Goal: Task Accomplishment & Management: Use online tool/utility

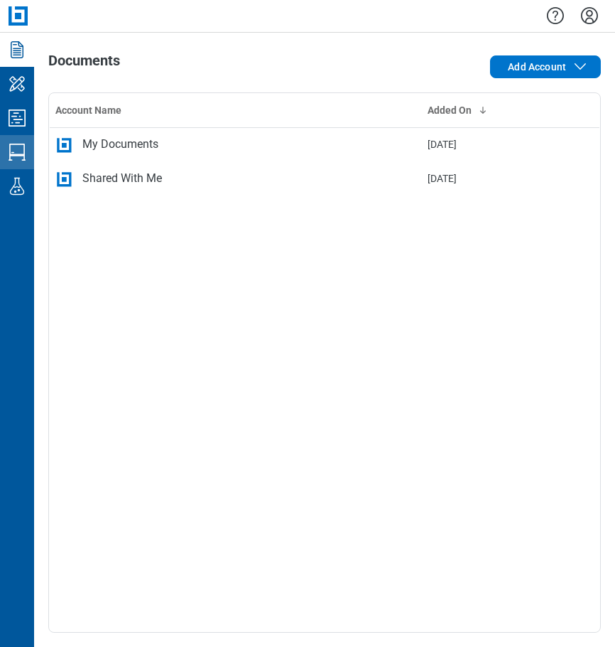
click at [28, 154] on icon "Studio Sessions" at bounding box center [17, 152] width 23 height 23
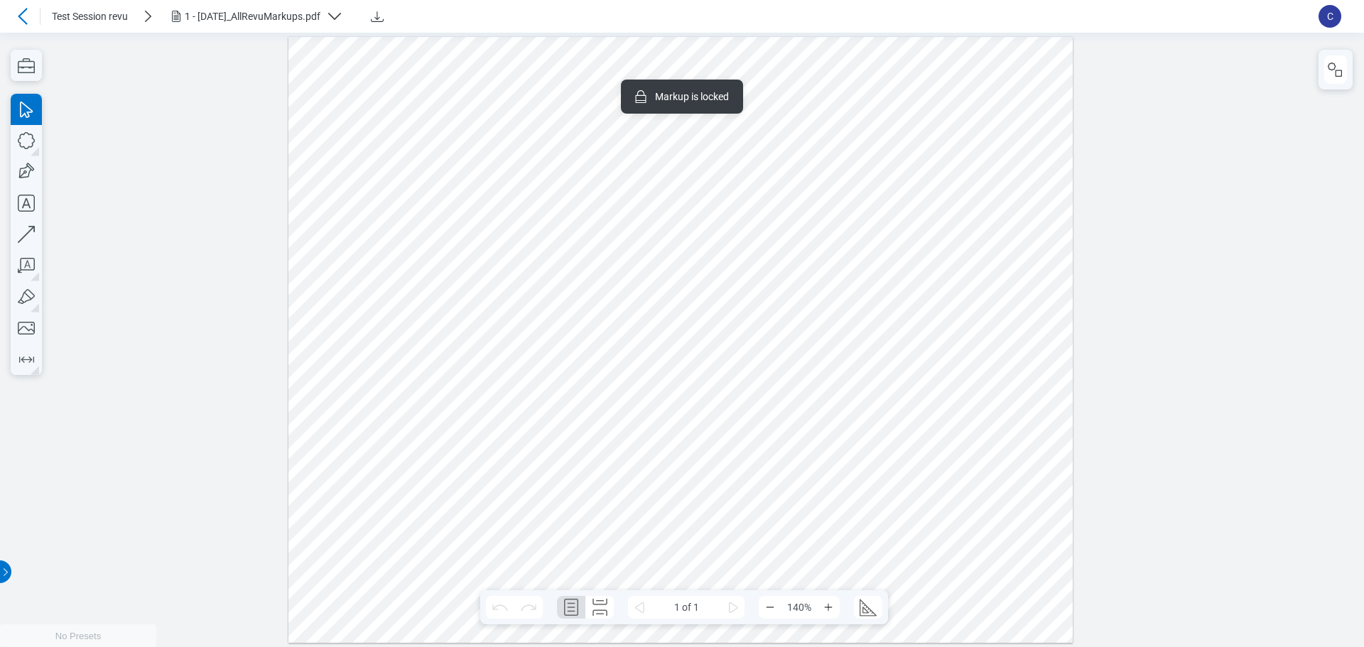
click at [615, 194] on div at bounding box center [680, 339] width 785 height 607
click at [615, 241] on div at bounding box center [680, 339] width 785 height 607
click at [615, 77] on icon "button" at bounding box center [1335, 69] width 17 height 17
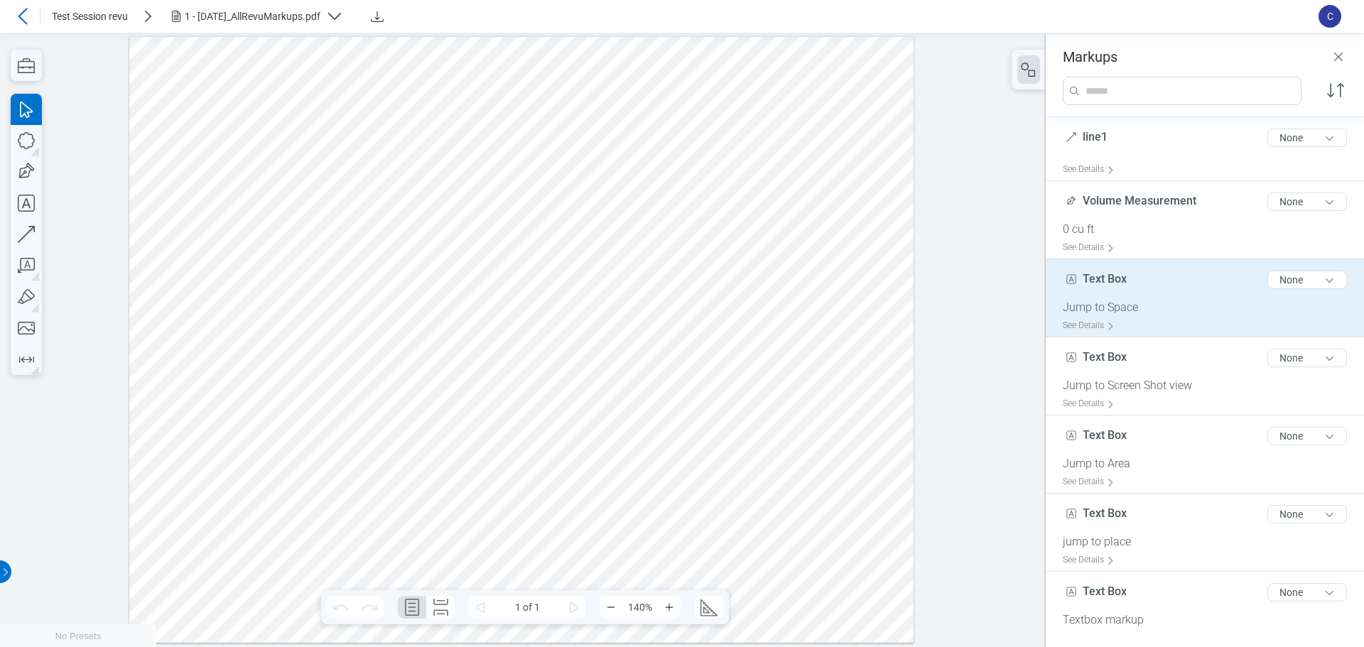
click at [615, 288] on div "Text Box 8 of 300 characters None" at bounding box center [1211, 283] width 296 height 36
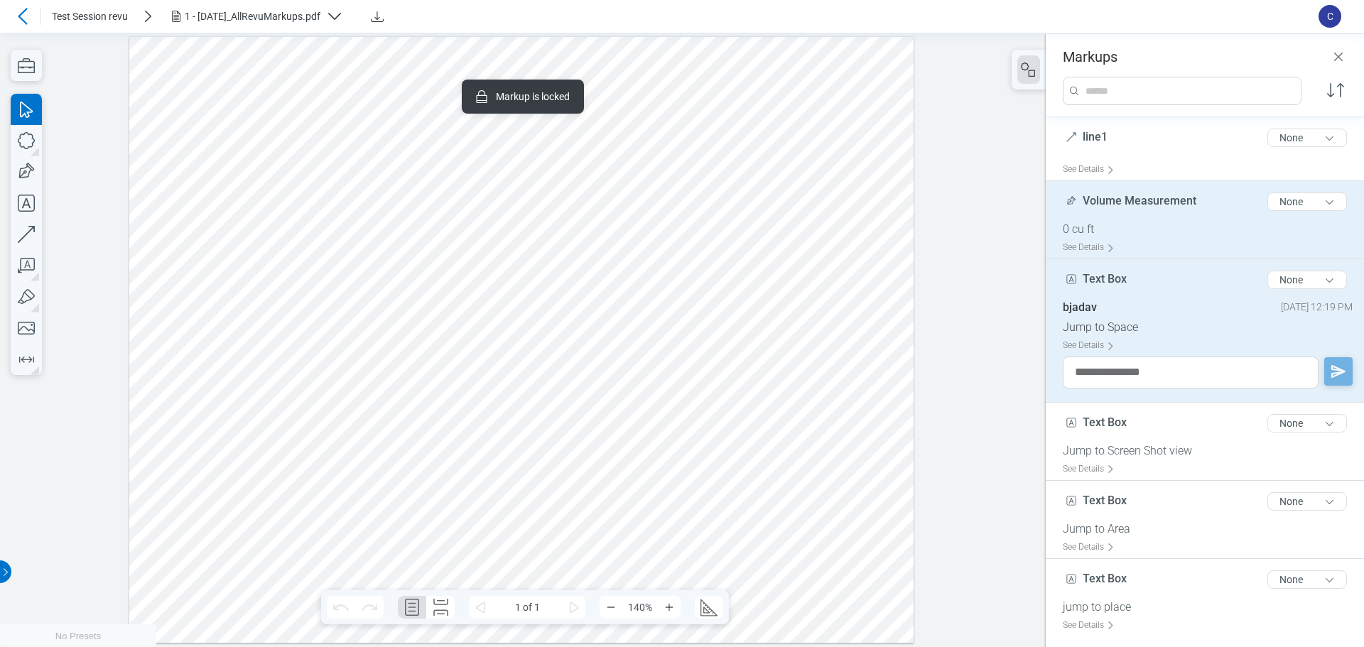
click at [615, 205] on span "Volume Measurement" at bounding box center [1140, 200] width 114 height 13
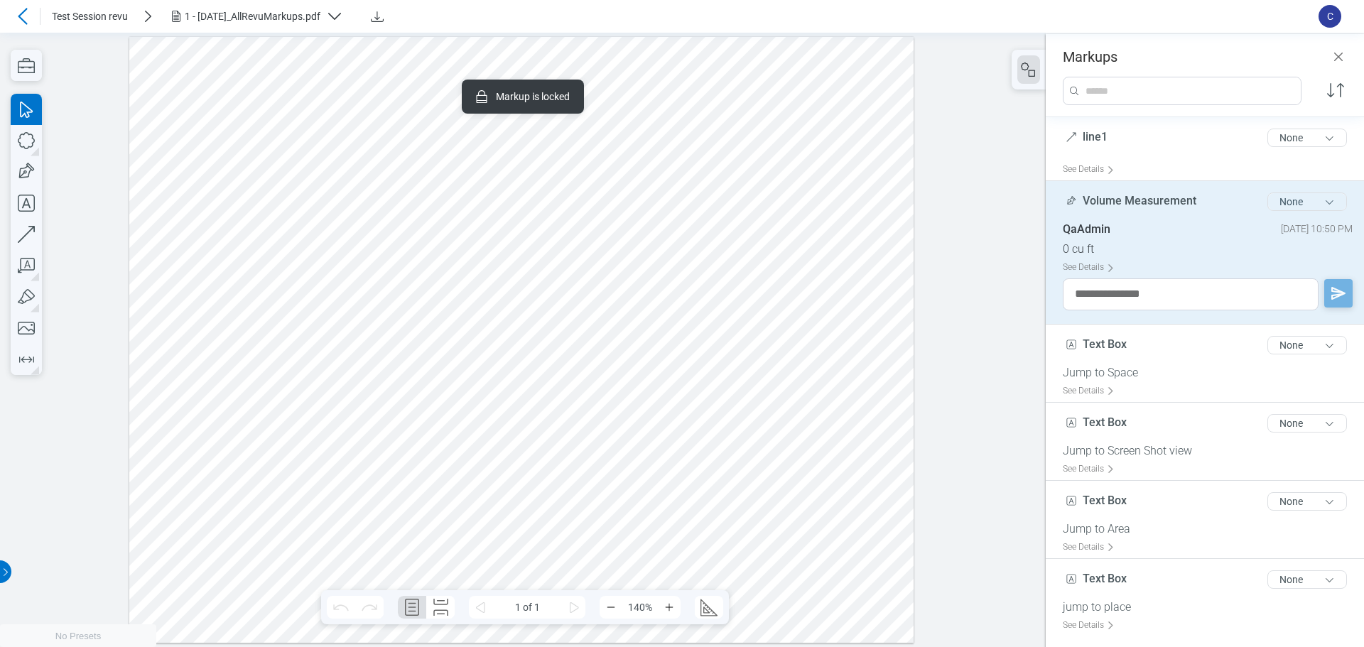
click at [615, 201] on button "None" at bounding box center [1308, 202] width 80 height 18
click at [615, 223] on div "Review" at bounding box center [1254, 232] width 164 height 40
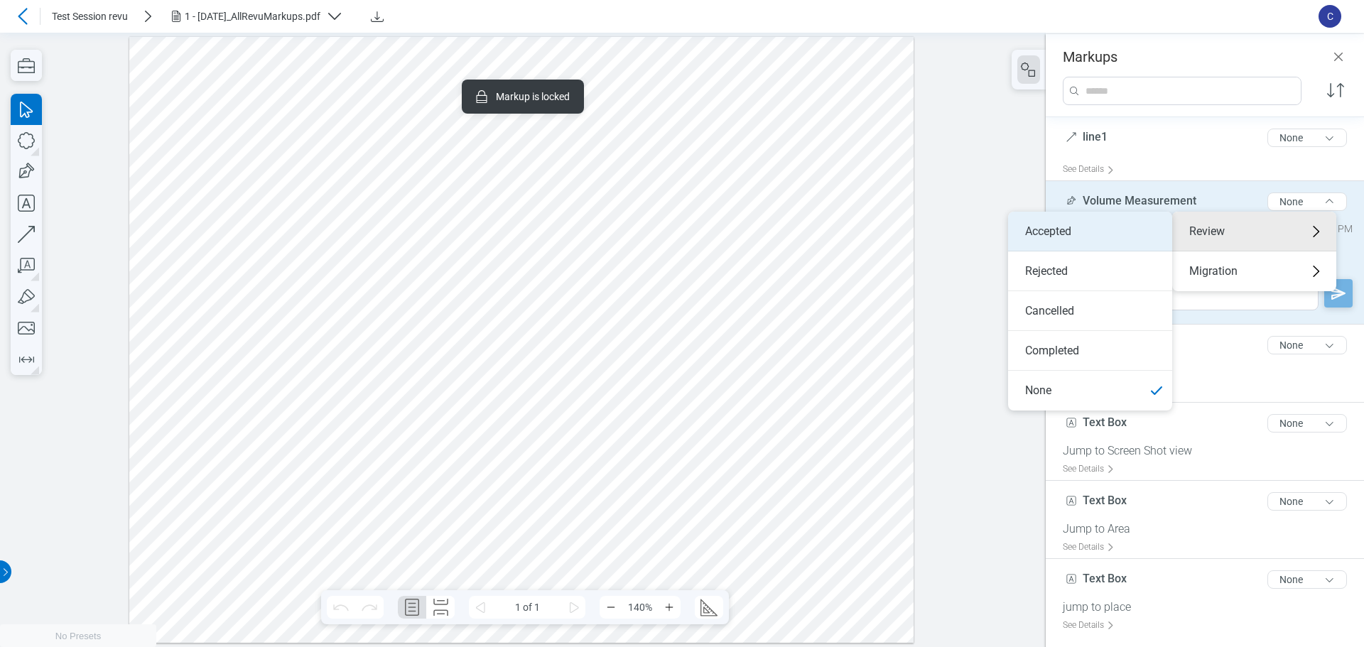
click at [615, 240] on li "Accepted" at bounding box center [1090, 232] width 164 height 40
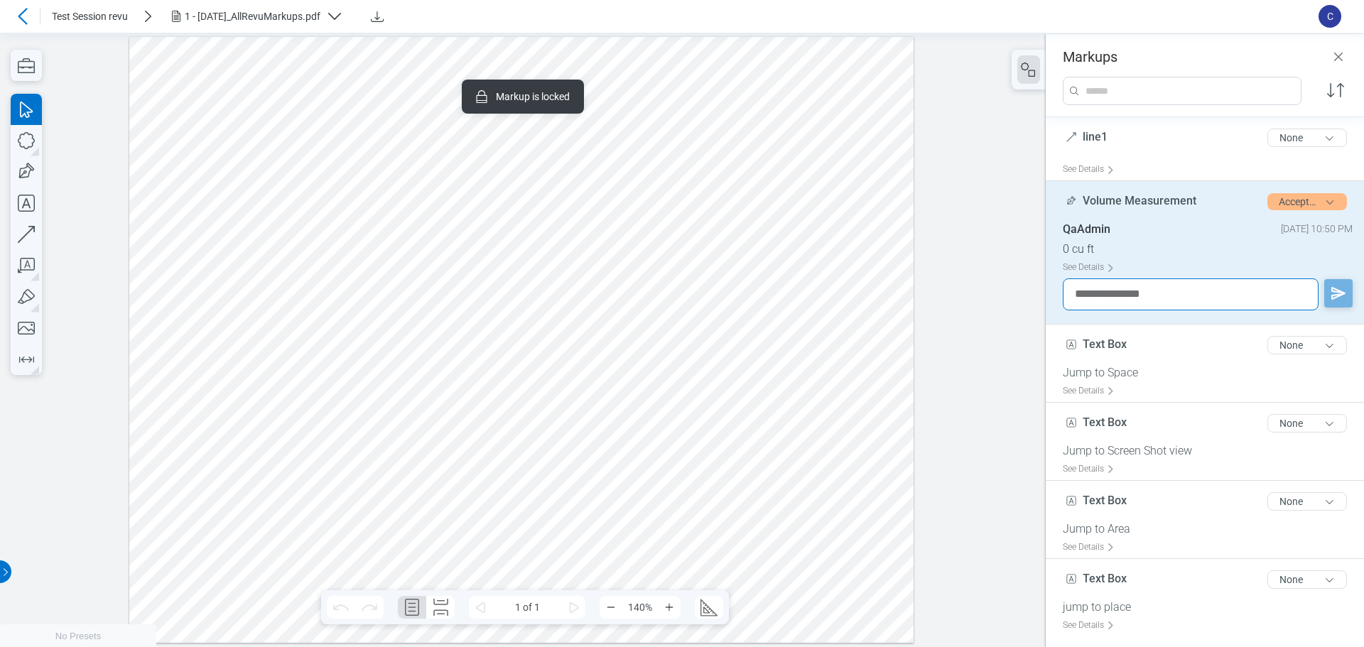
click at [615, 301] on textarea at bounding box center [1191, 295] width 256 height 32
type textarea "**********"
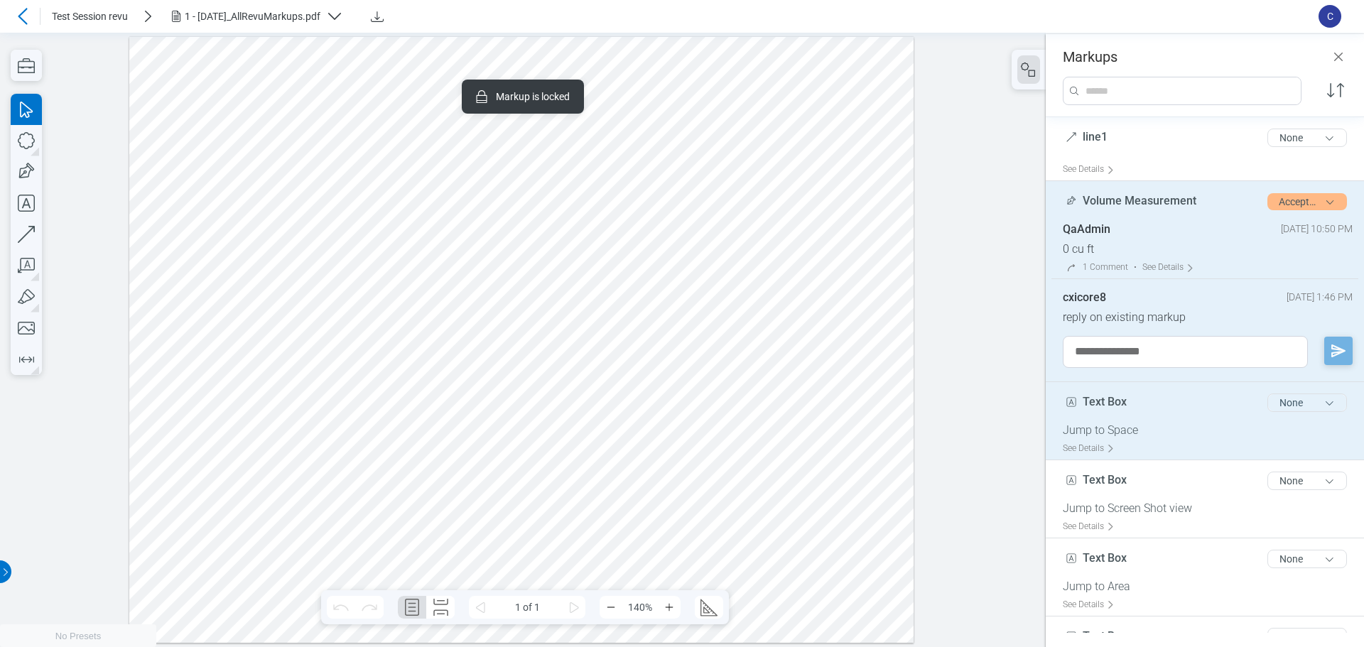
click at [615, 408] on button "None" at bounding box center [1308, 403] width 80 height 18
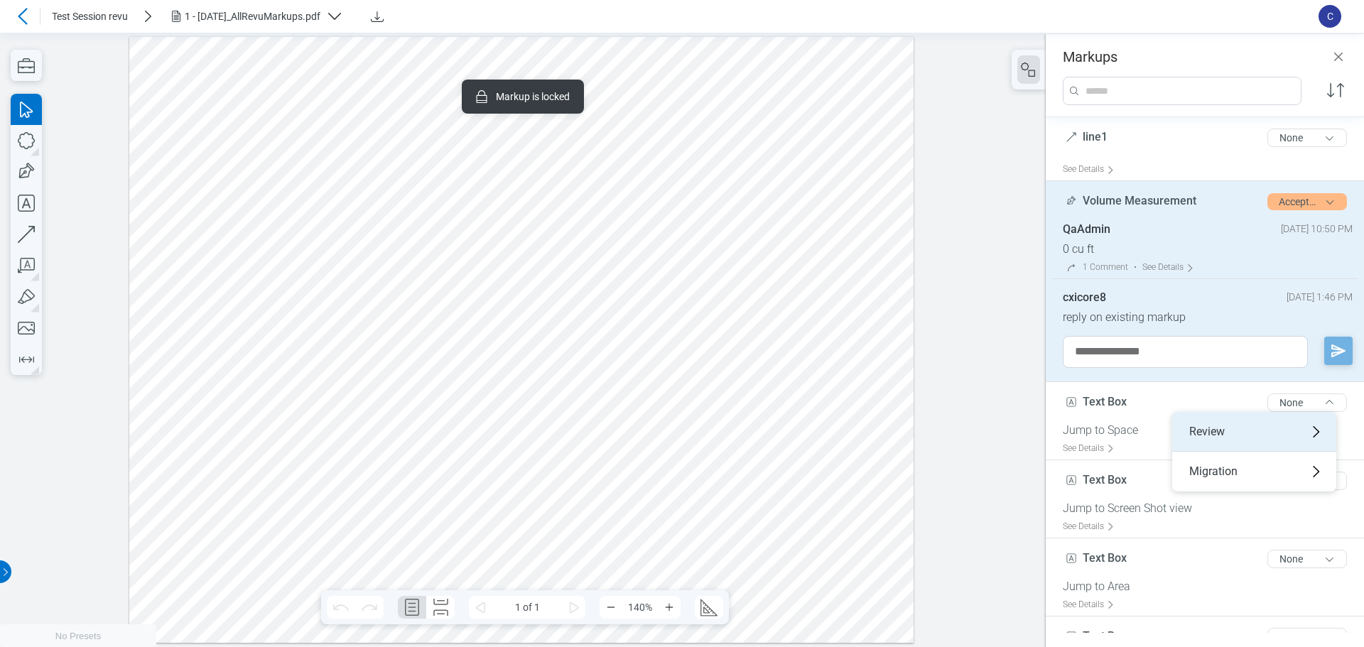
click at [615, 426] on div "Review" at bounding box center [1254, 432] width 164 height 40
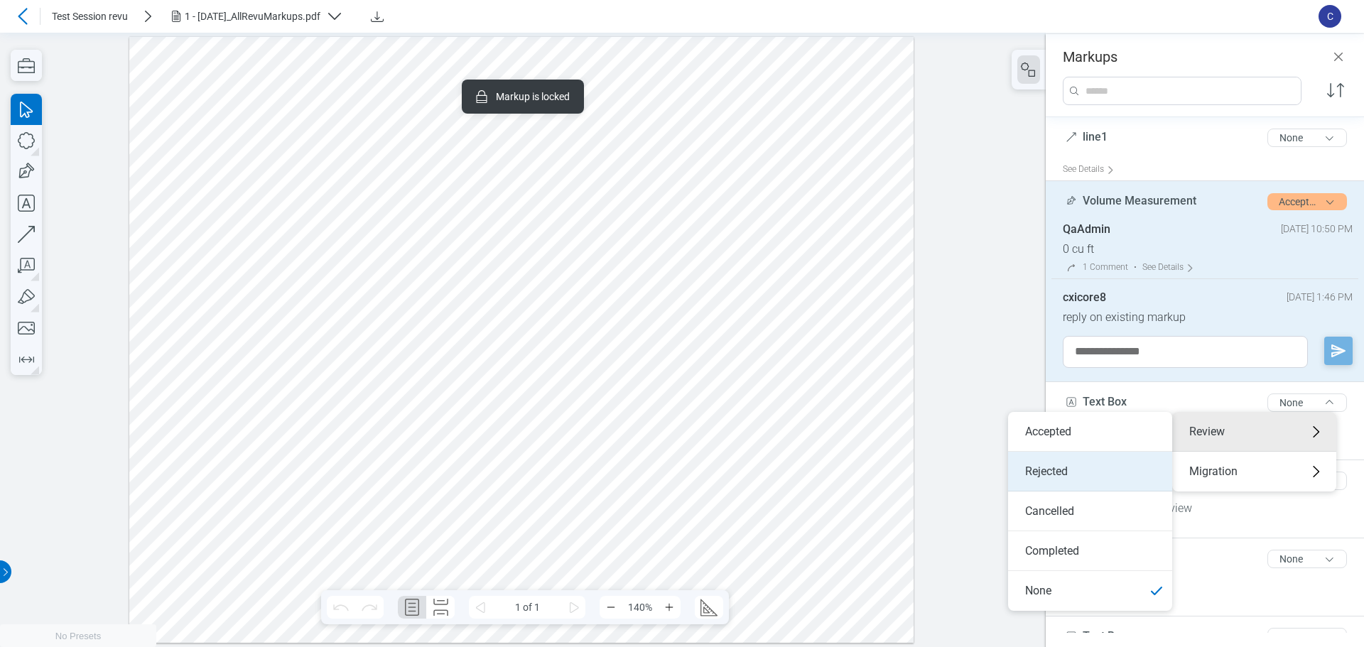
click at [615, 472] on li "Rejected" at bounding box center [1090, 472] width 164 height 40
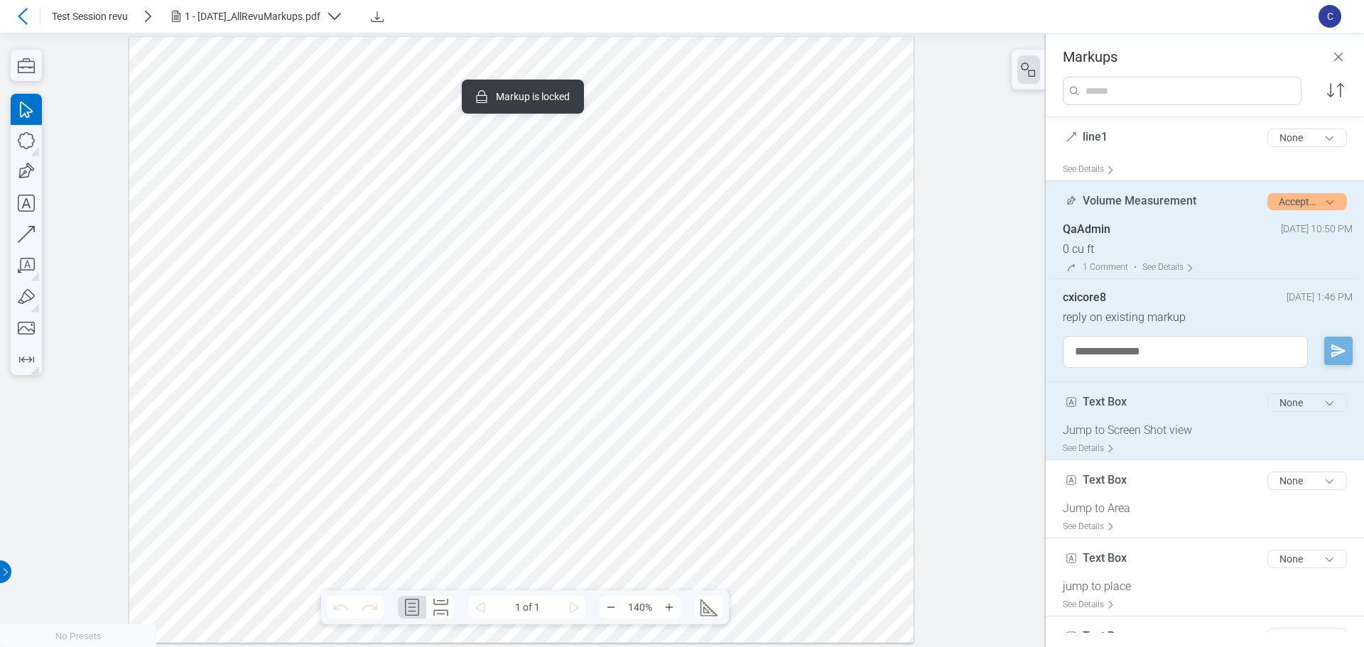
click at [615, 404] on button "None" at bounding box center [1308, 403] width 80 height 18
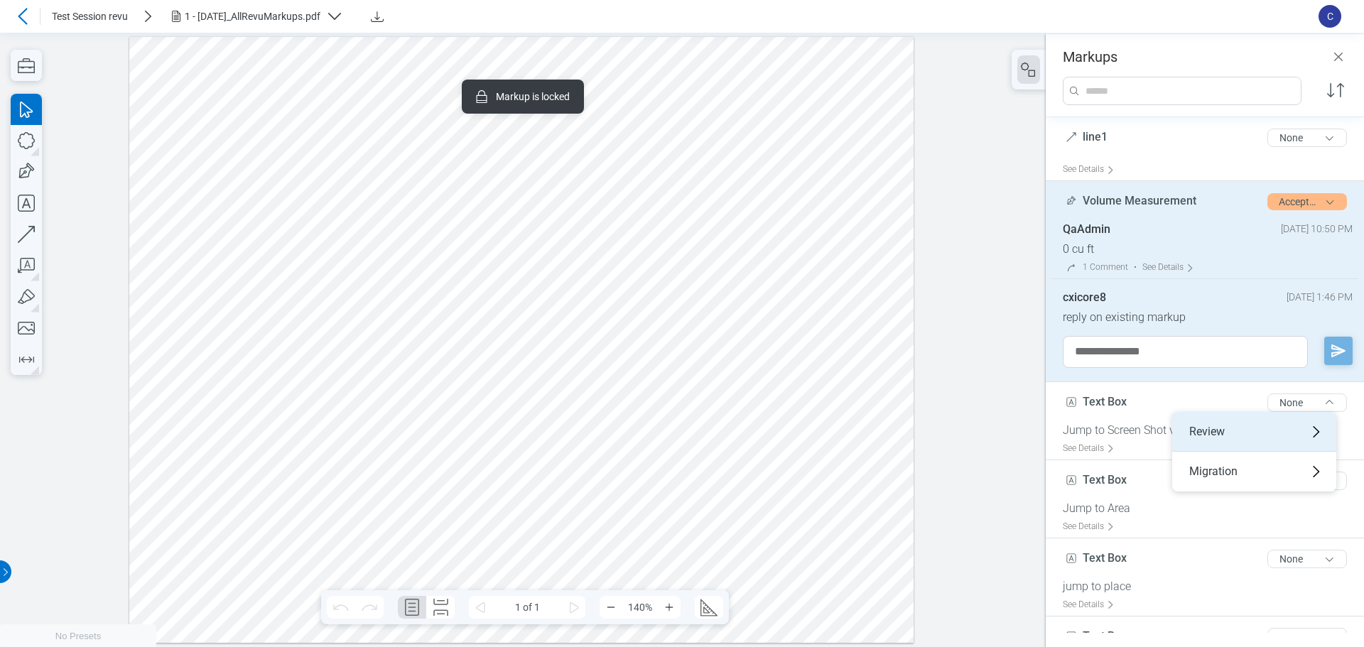
click at [615, 426] on div "Review" at bounding box center [1254, 432] width 164 height 40
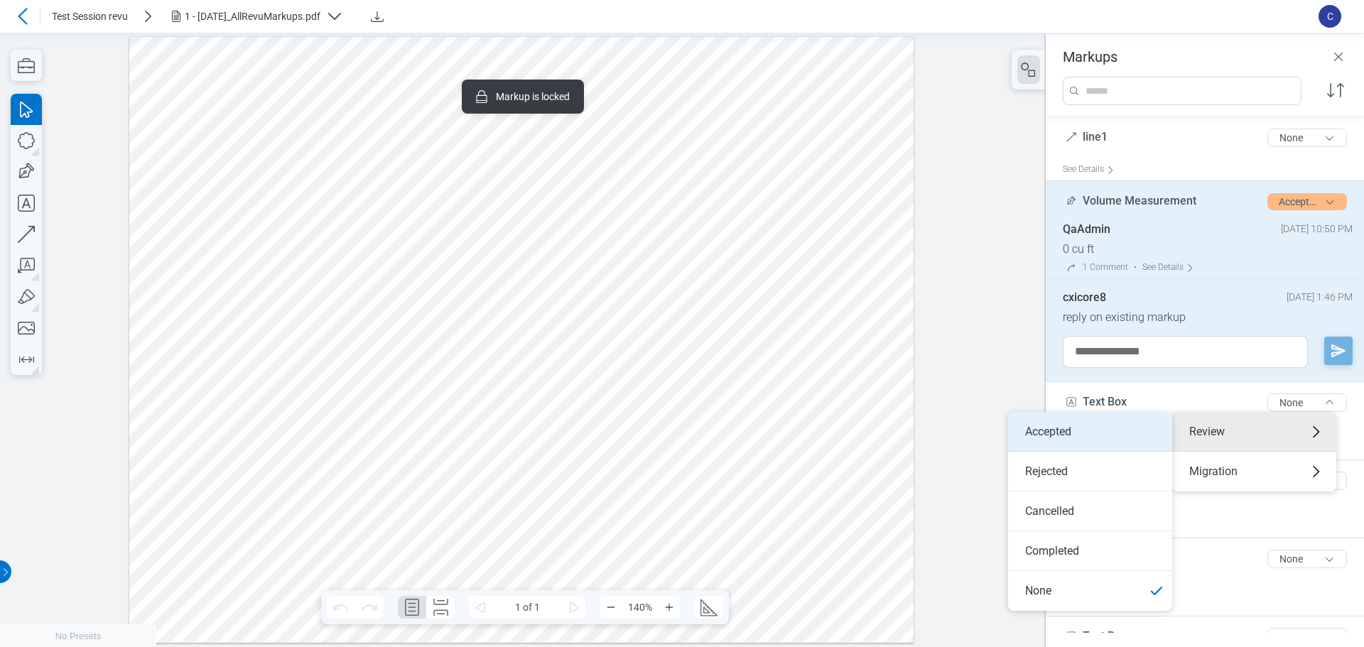
click at [615, 432] on li "Accepted" at bounding box center [1090, 432] width 164 height 40
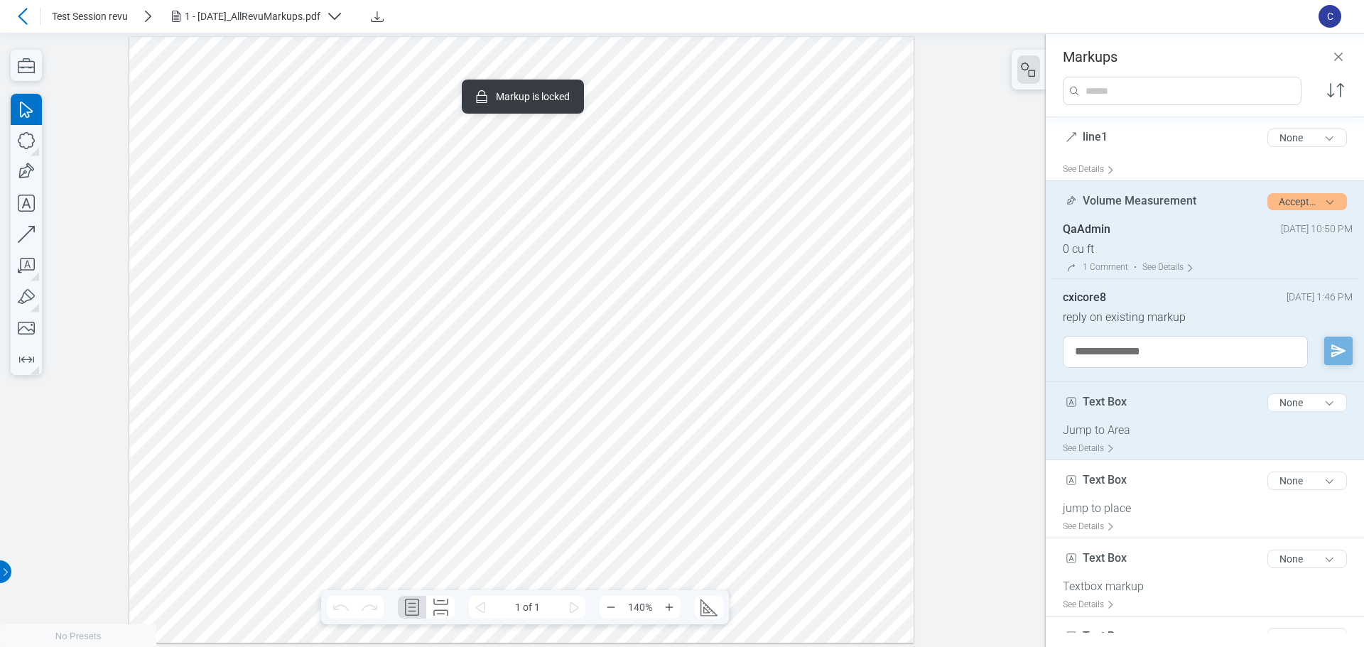
click at [615, 415] on div "Text Box 8 of 300 characters None" at bounding box center [1211, 406] width 296 height 36
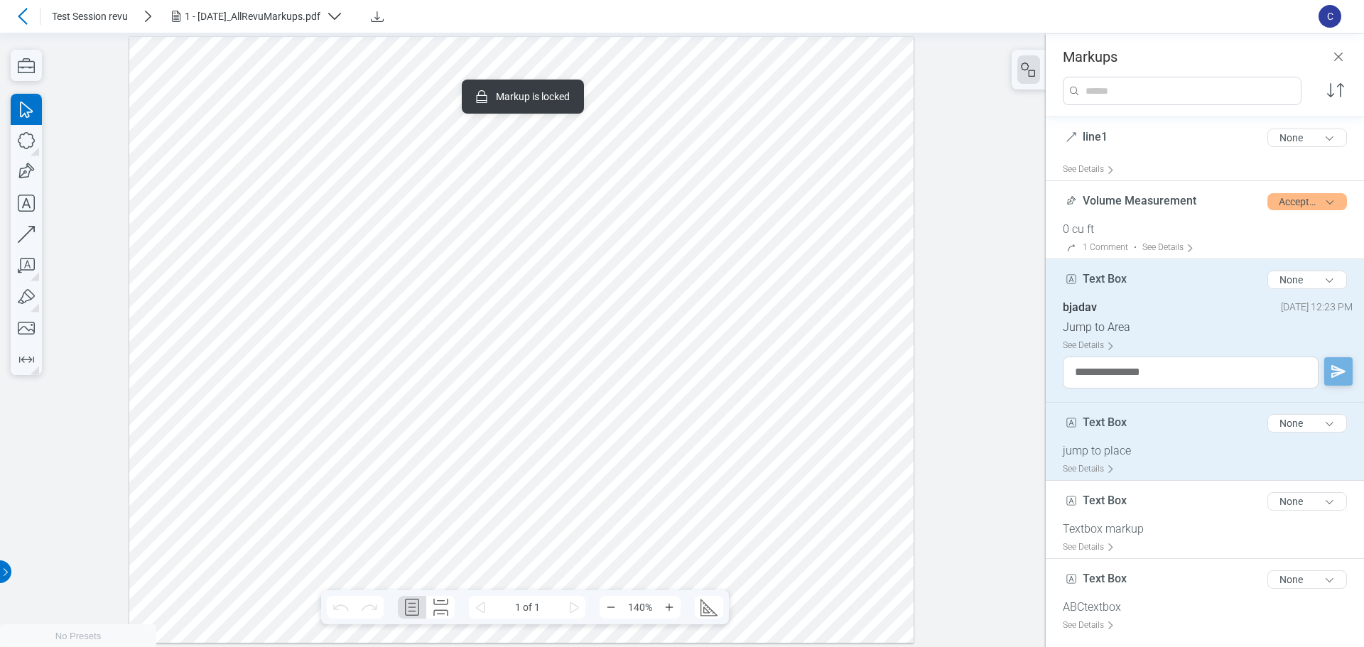
click at [615, 428] on div "Text Box 8 of 300 characters None" at bounding box center [1211, 427] width 296 height 36
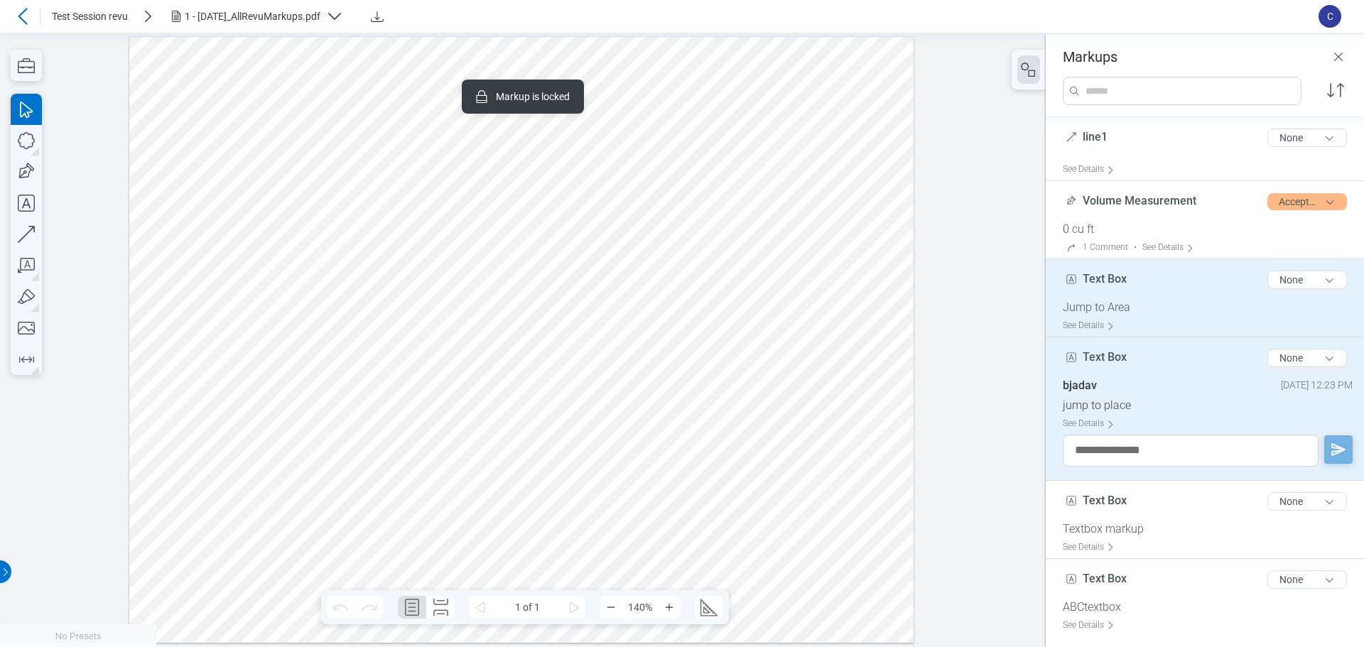
click at [615, 296] on div "Text Box 8 of 300 characters None" at bounding box center [1211, 283] width 296 height 36
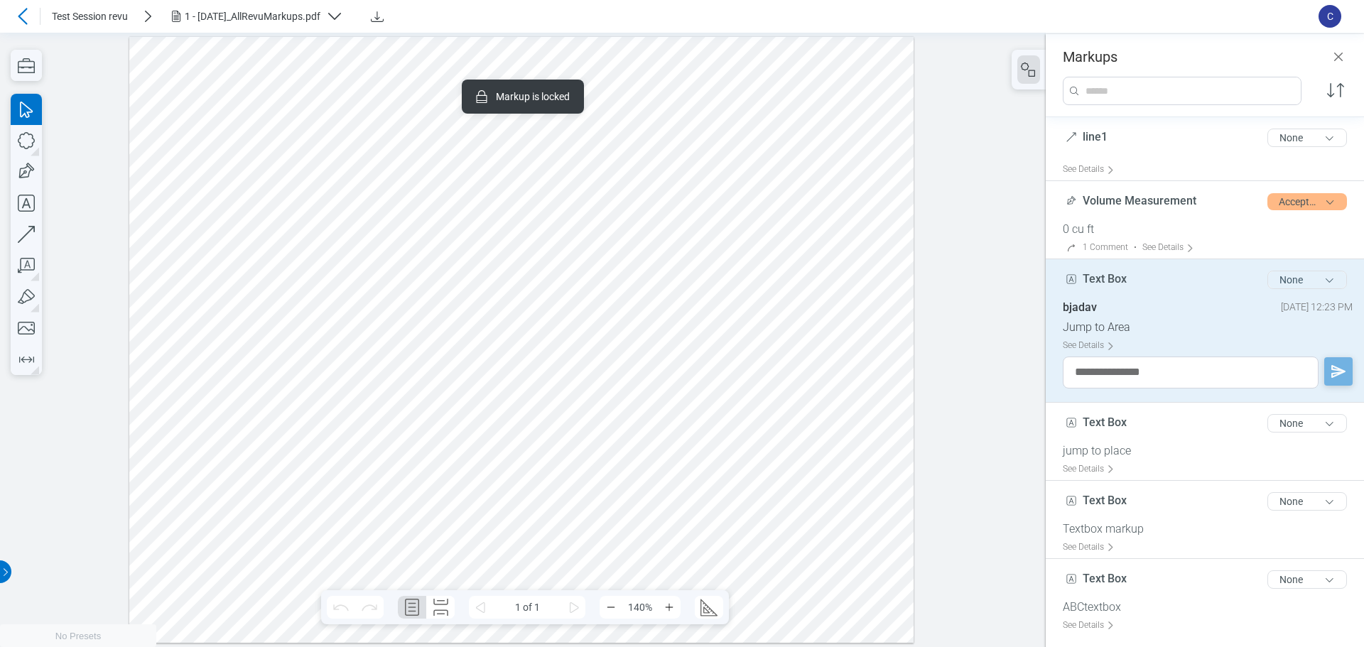
click at [615, 285] on button "None" at bounding box center [1308, 280] width 80 height 18
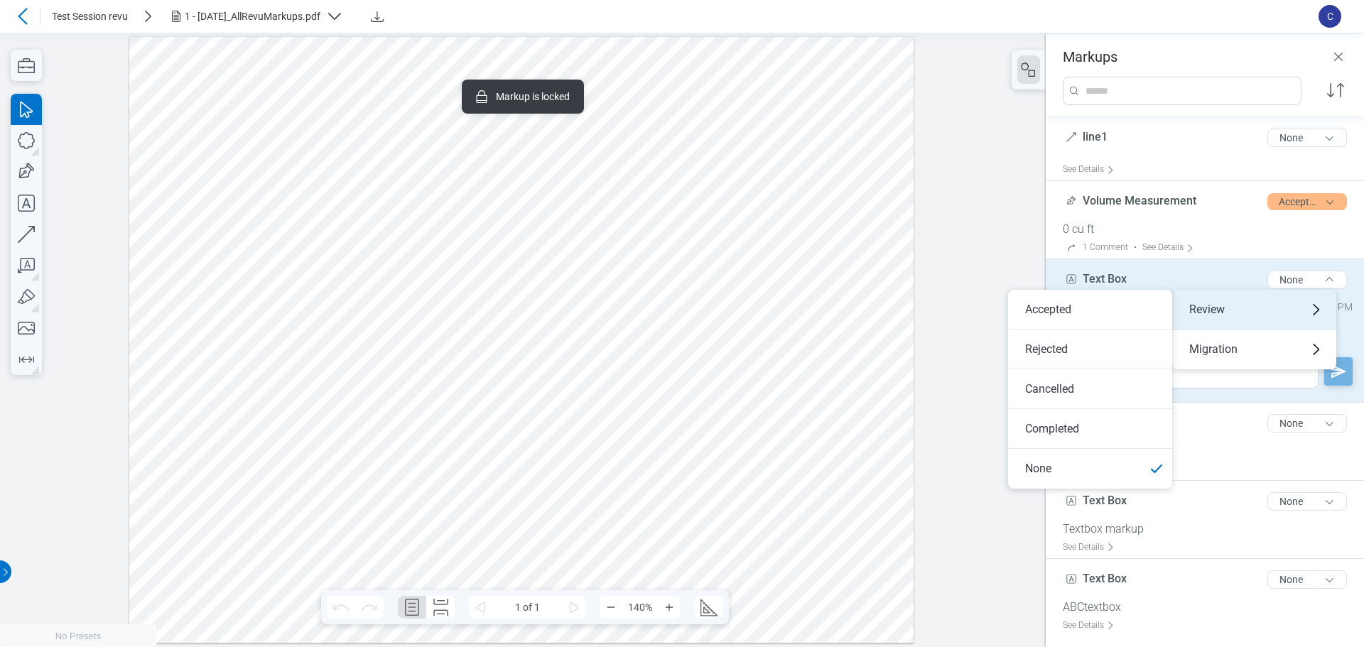
click at [615, 307] on div "Review" at bounding box center [1254, 310] width 164 height 40
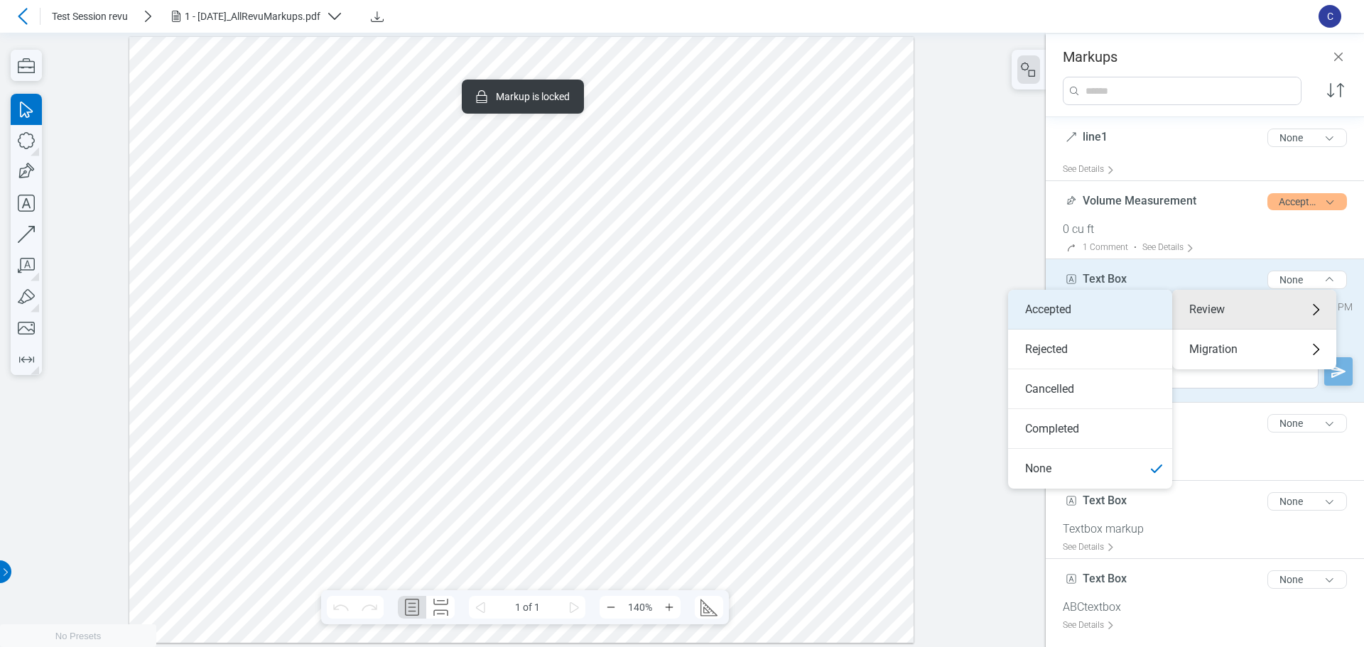
click at [615, 311] on li "Accepted" at bounding box center [1090, 310] width 164 height 40
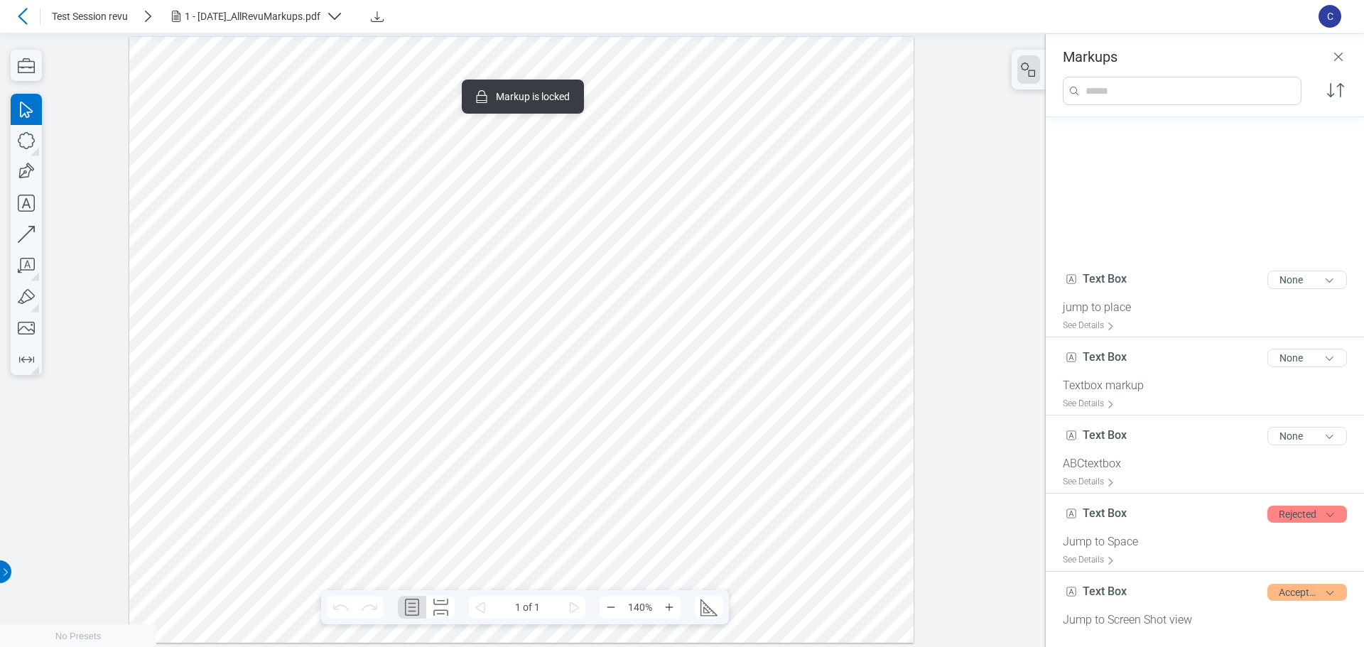
scroll to position [161, 0]
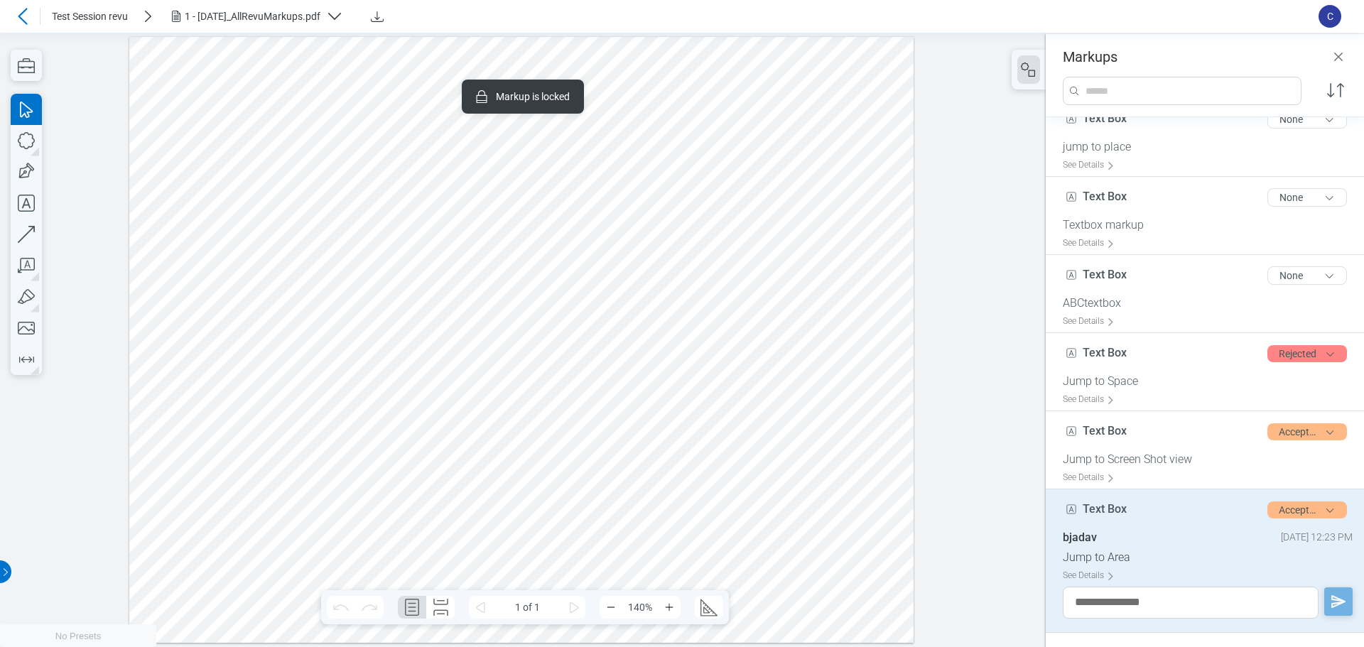
click at [399, 156] on div at bounding box center [521, 339] width 785 height 607
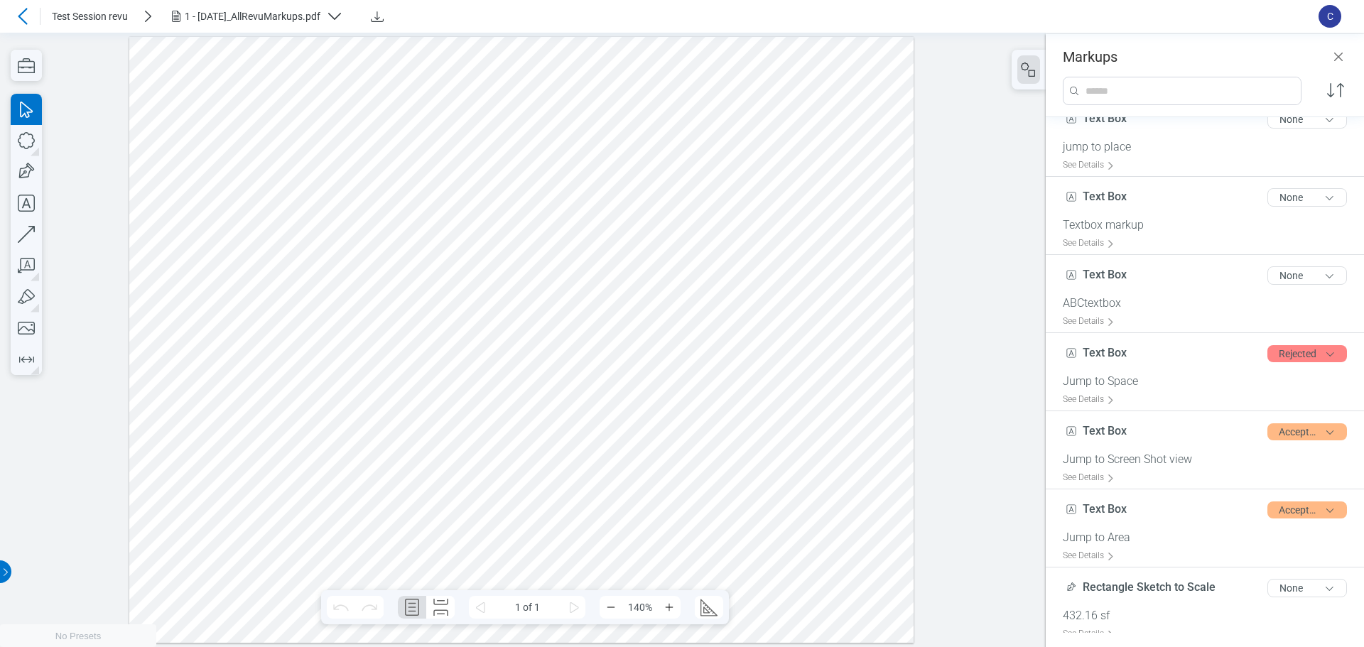
click at [170, 161] on div at bounding box center [521, 339] width 785 height 607
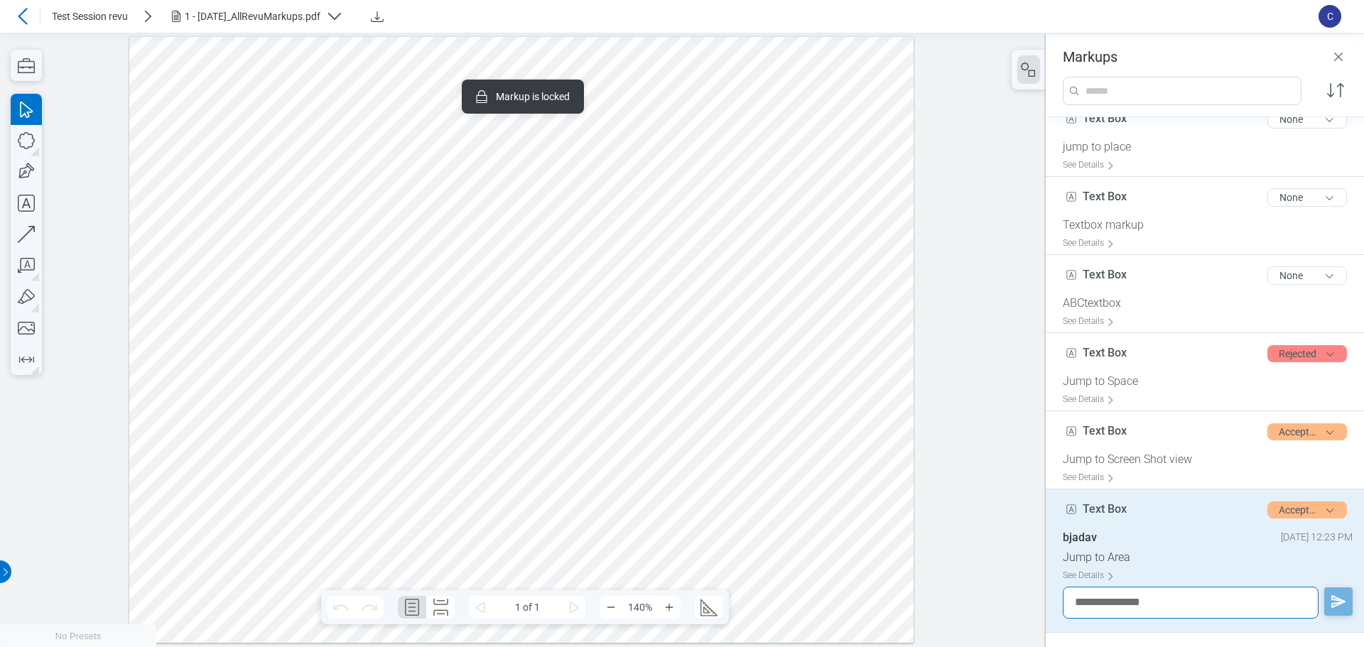
click at [615, 599] on textarea at bounding box center [1191, 603] width 256 height 32
type textarea "**********"
click at [615, 604] on icon "button" at bounding box center [1338, 601] width 14 height 13
click at [588, 258] on div at bounding box center [521, 339] width 785 height 607
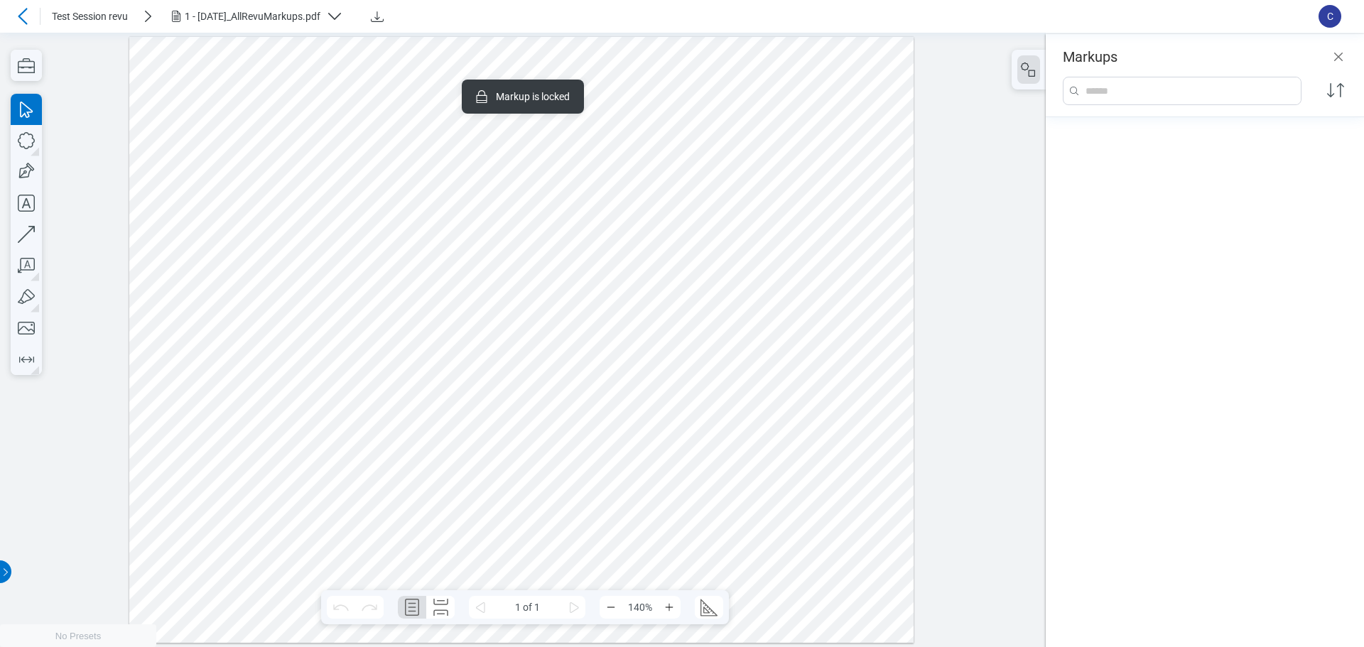
scroll to position [1839, 0]
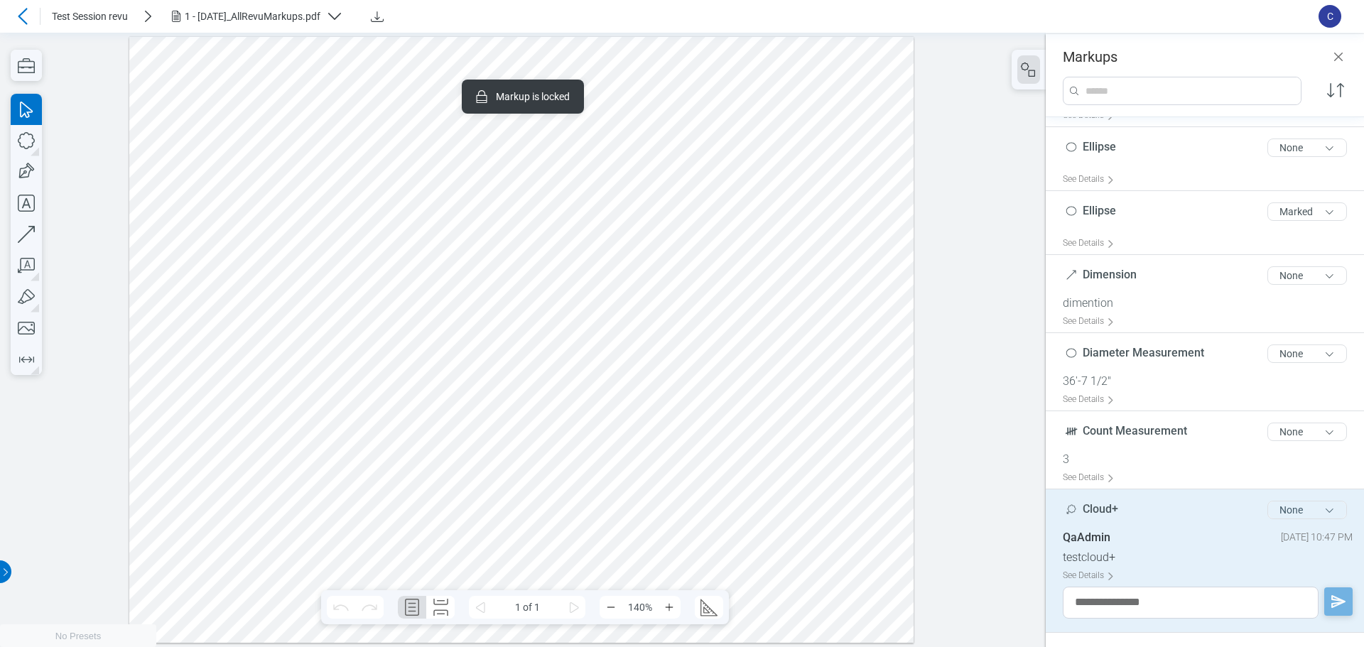
click at [615, 512] on button "None" at bounding box center [1308, 510] width 80 height 18
click at [615, 539] on div "Review" at bounding box center [1254, 540] width 164 height 40
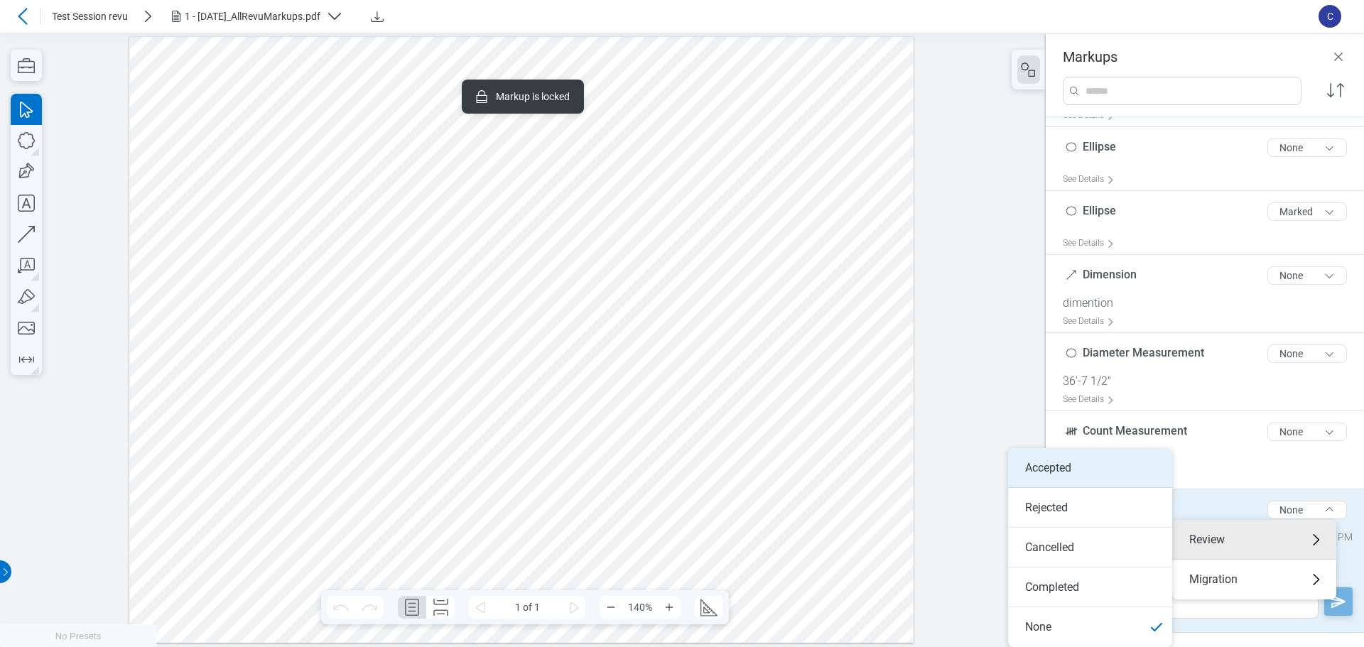
click at [615, 470] on li "Accepted" at bounding box center [1090, 468] width 164 height 40
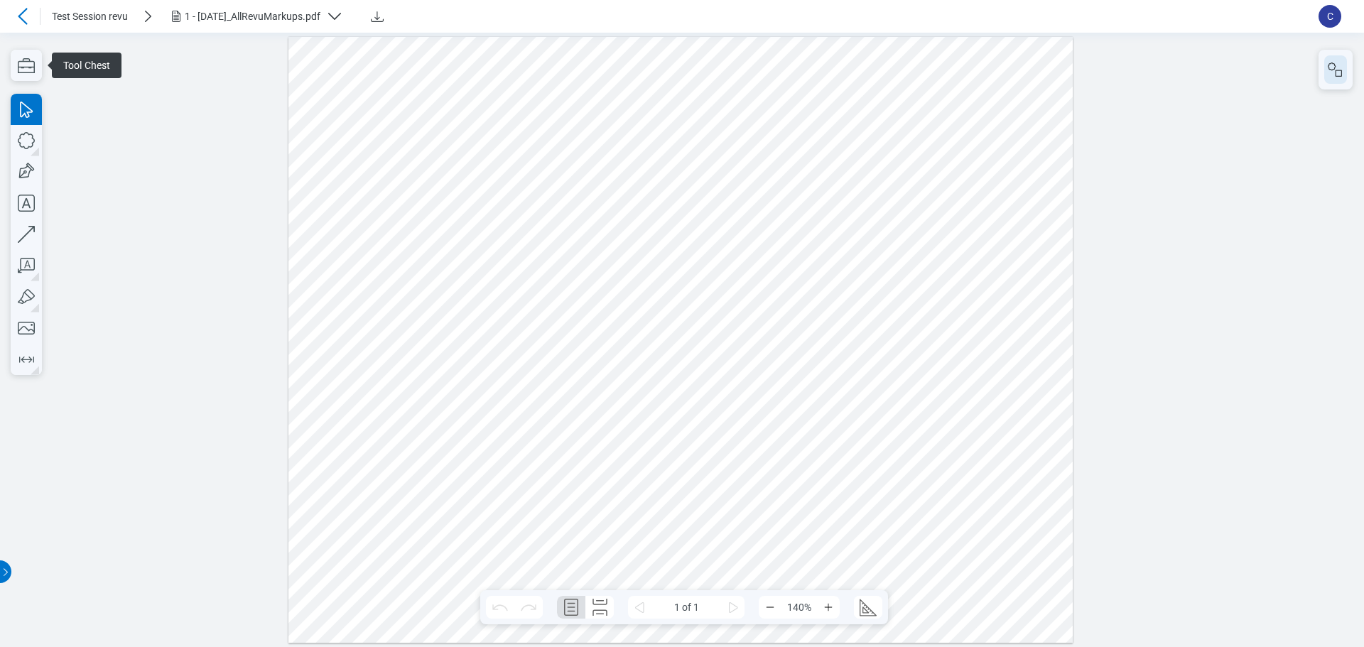
click at [1332, 76] on icon "button" at bounding box center [1335, 69] width 17 height 17
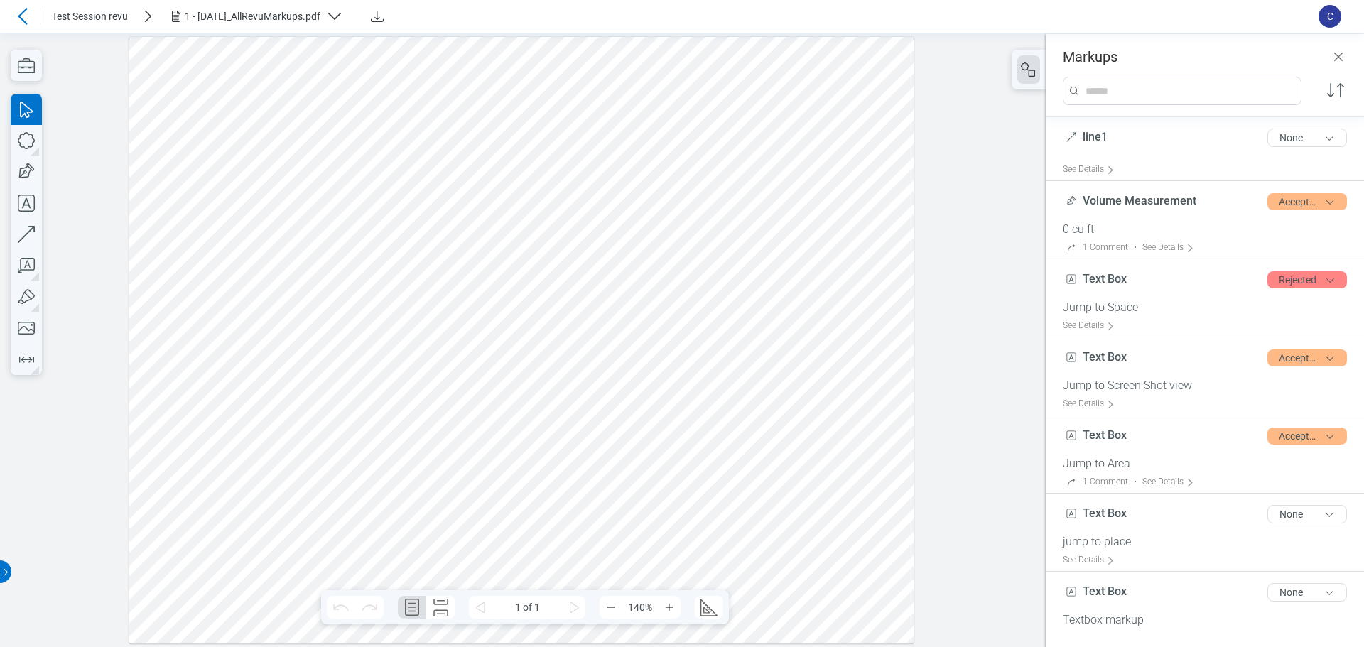
click at [588, 277] on div at bounding box center [521, 339] width 785 height 607
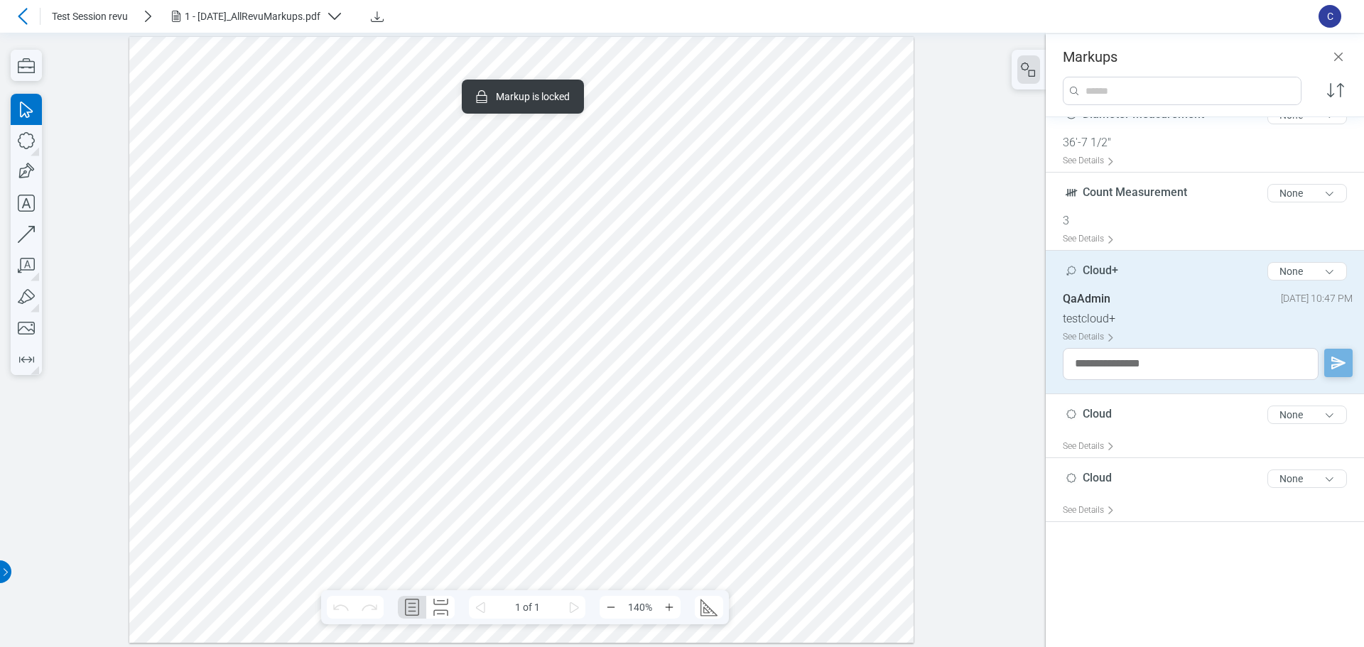
scroll to position [2001, 0]
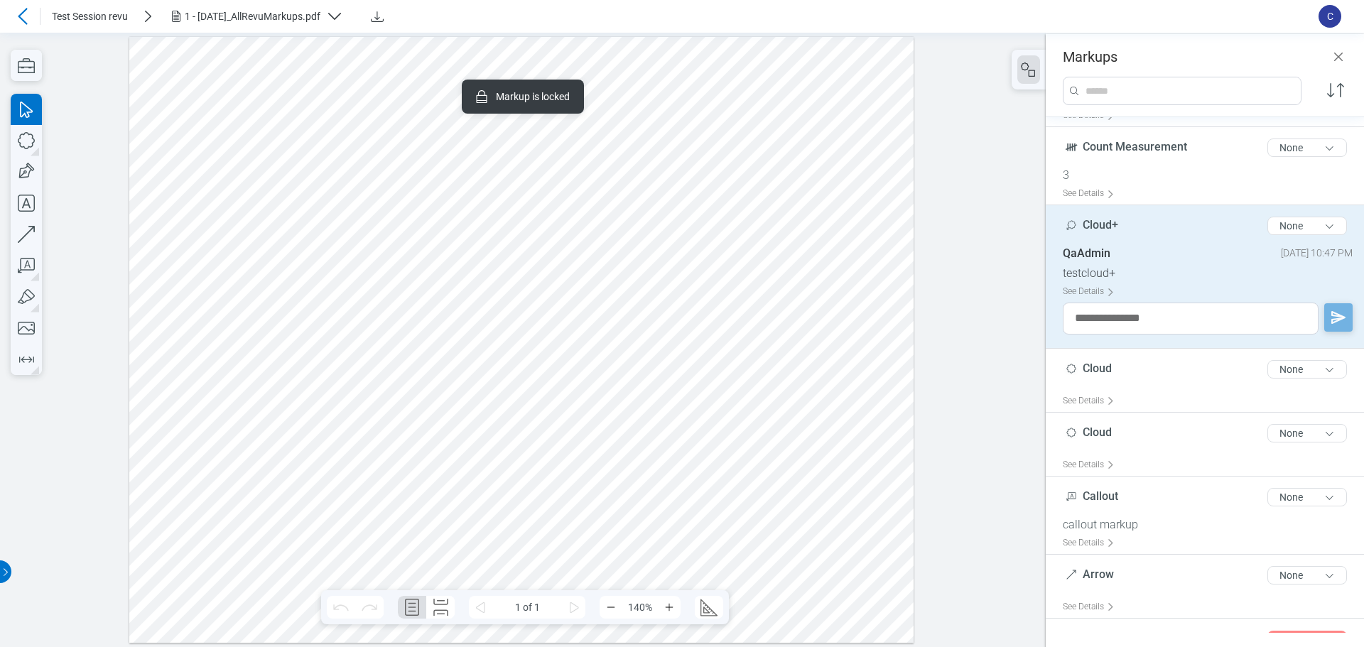
click at [860, 253] on div at bounding box center [521, 339] width 785 height 607
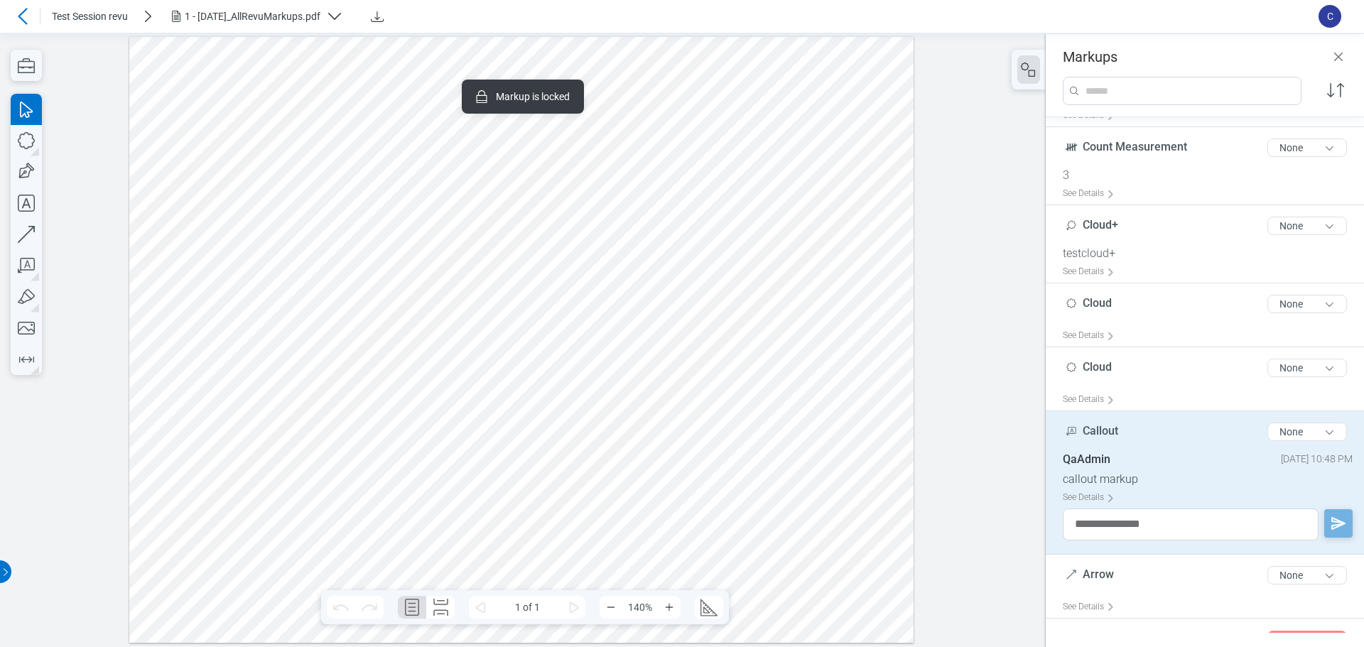
scroll to position [2072, 0]
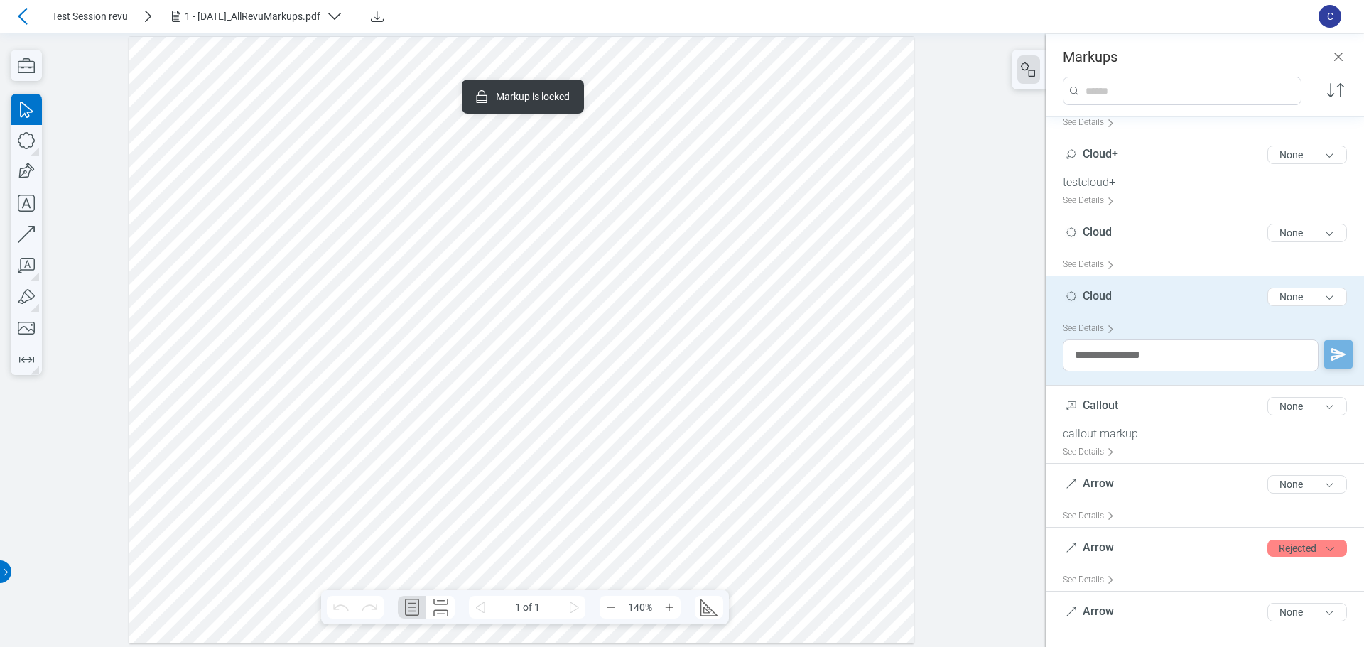
click at [571, 372] on div at bounding box center [521, 339] width 785 height 607
click at [662, 358] on div at bounding box center [521, 339] width 785 height 607
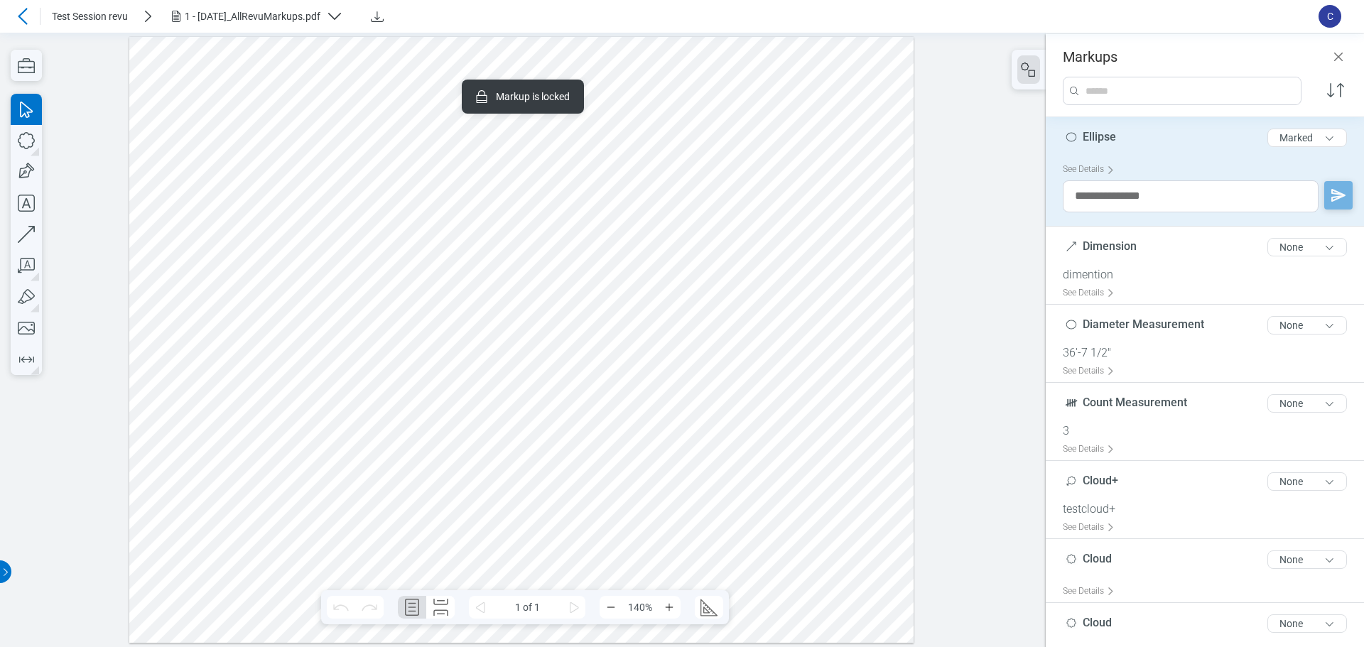
click at [470, 401] on div at bounding box center [521, 339] width 785 height 607
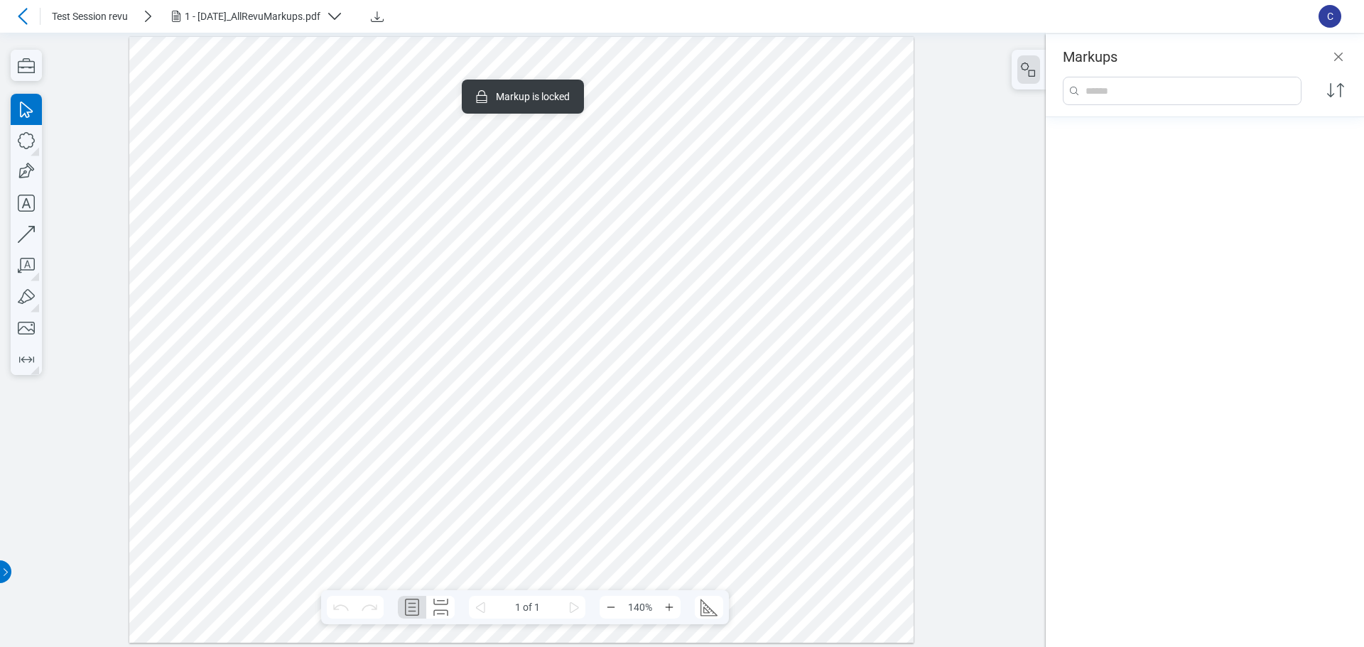
scroll to position [753, 0]
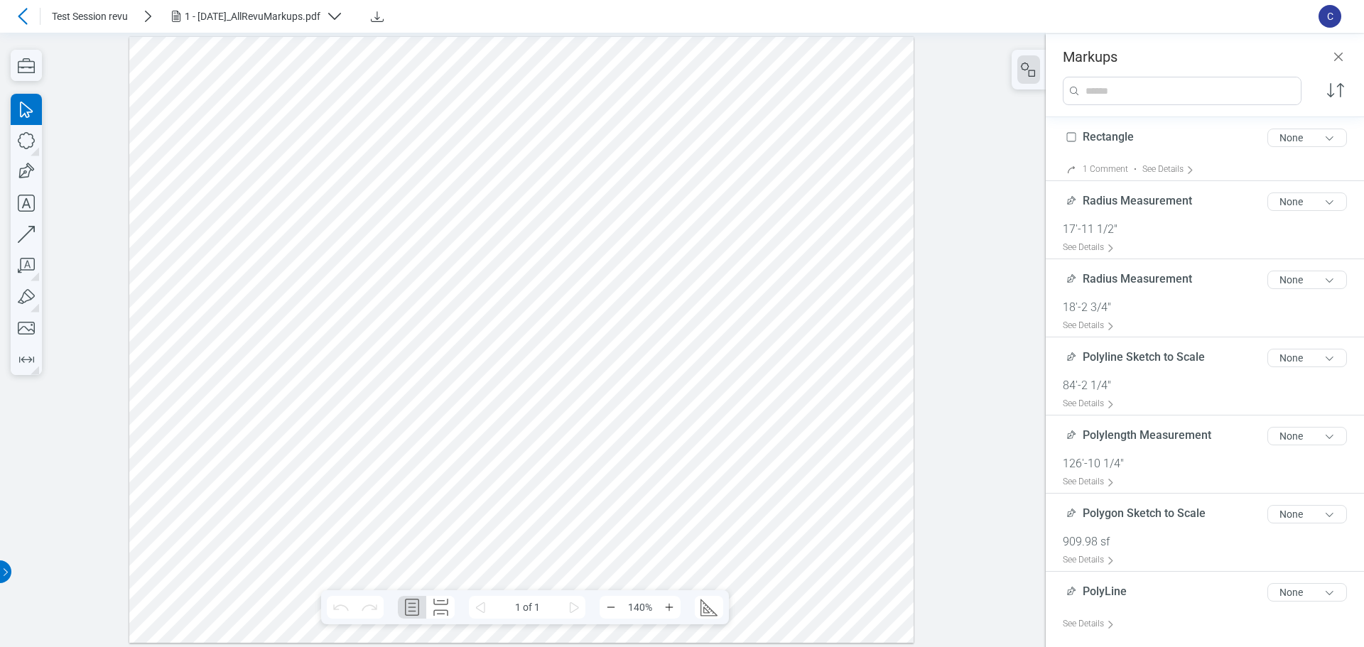
click at [258, 144] on div at bounding box center [521, 339] width 785 height 607
click at [208, 191] on div at bounding box center [521, 339] width 785 height 607
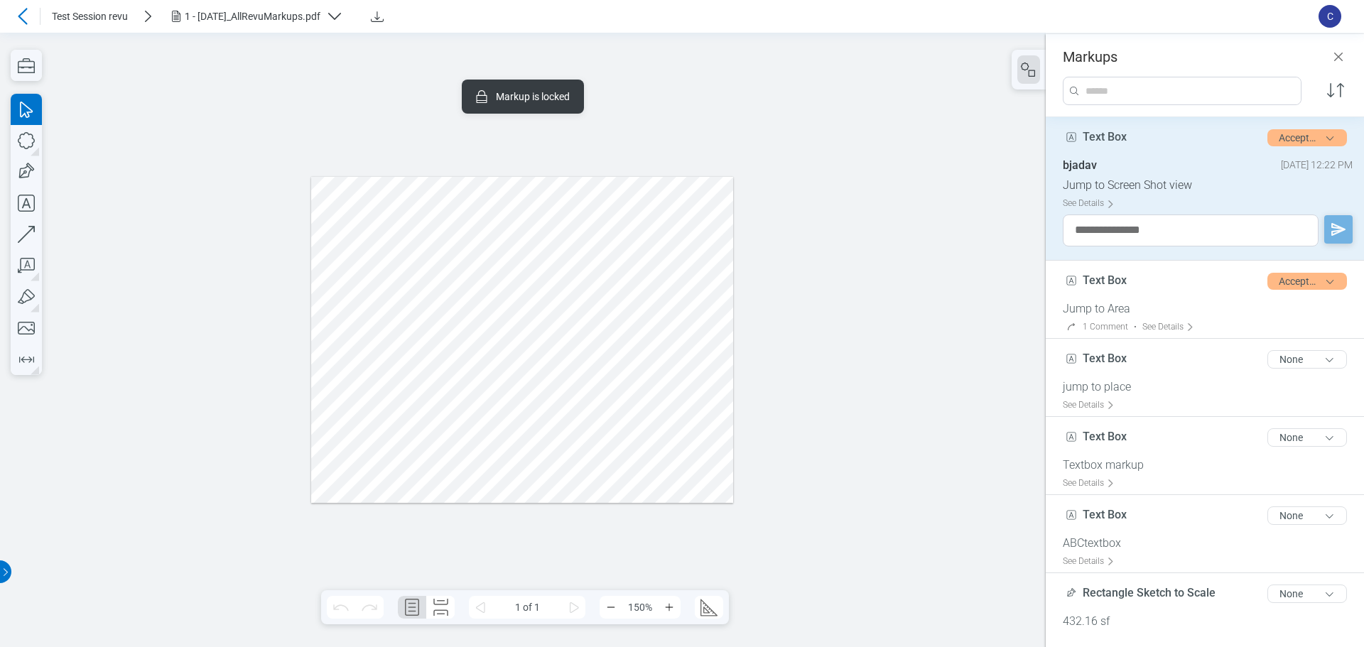
scroll to position [0, 0]
click at [239, 204] on div at bounding box center [522, 340] width 605 height 468
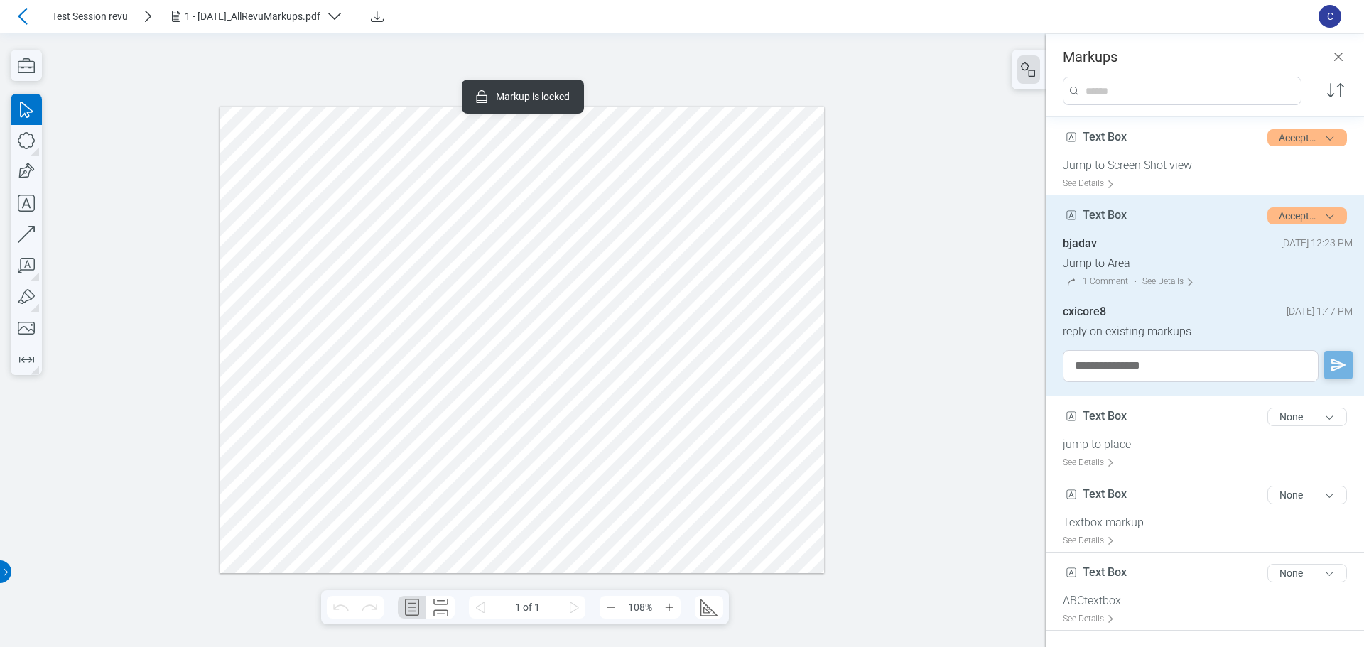
click at [256, 205] on div at bounding box center [522, 340] width 605 height 468
click at [259, 148] on div at bounding box center [522, 340] width 605 height 468
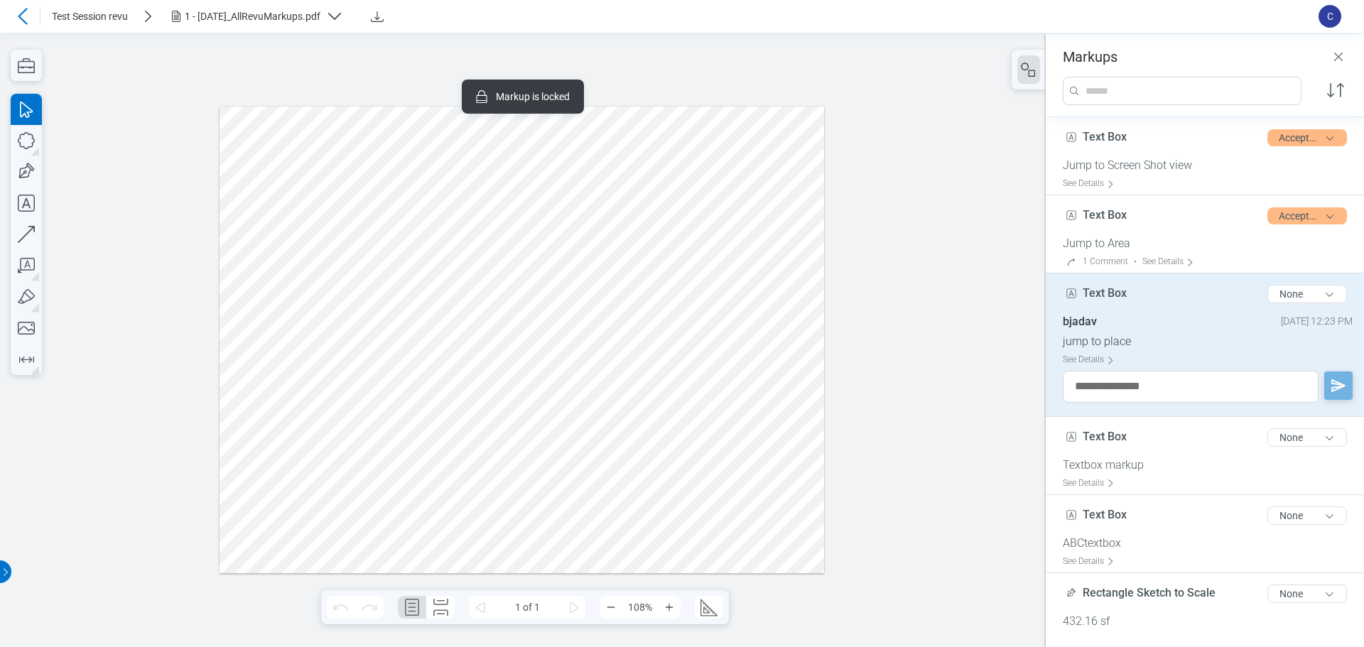
click at [332, 138] on div at bounding box center [522, 340] width 605 height 468
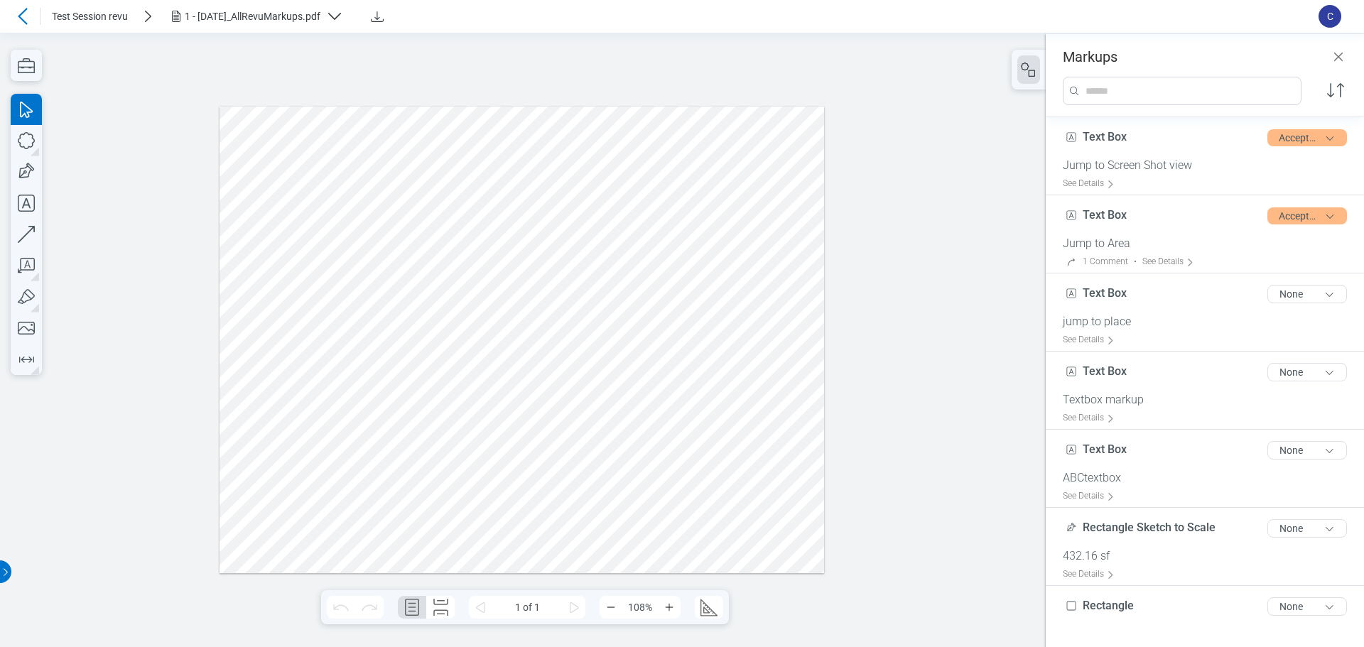
click at [21, 20] on icon at bounding box center [22, 16] width 17 height 17
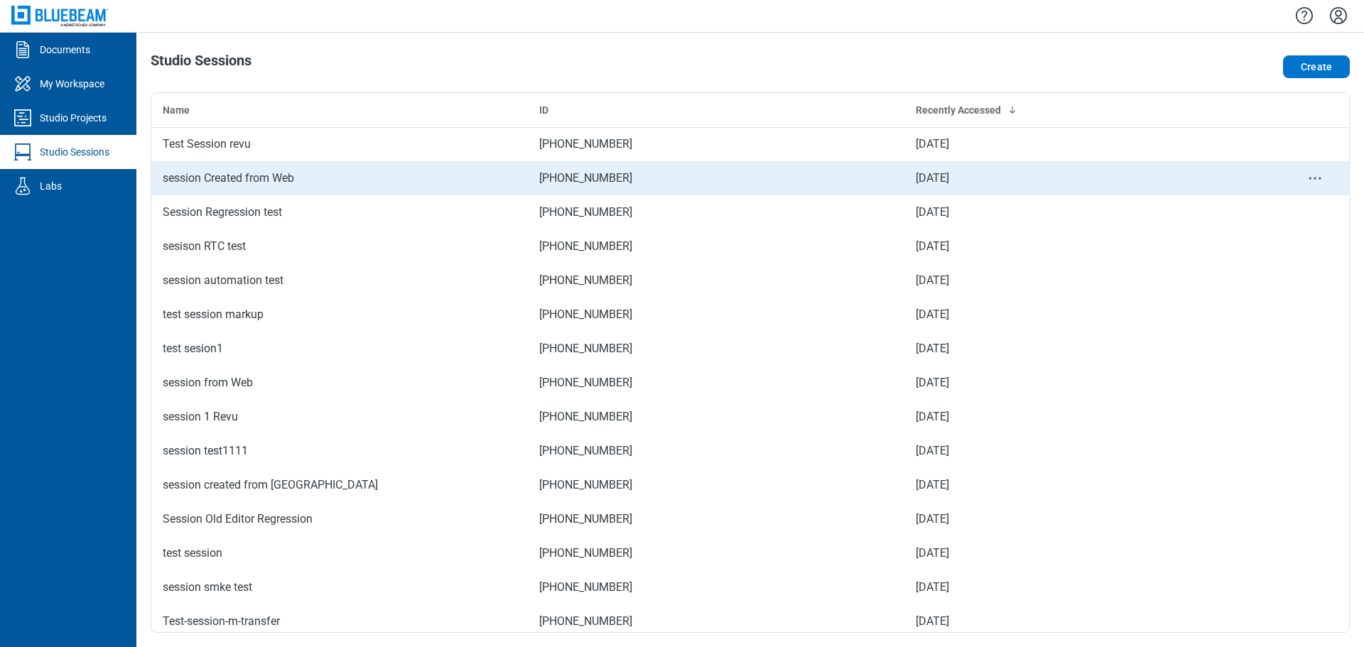
click at [238, 185] on div "session Created from Web" at bounding box center [340, 178] width 354 height 17
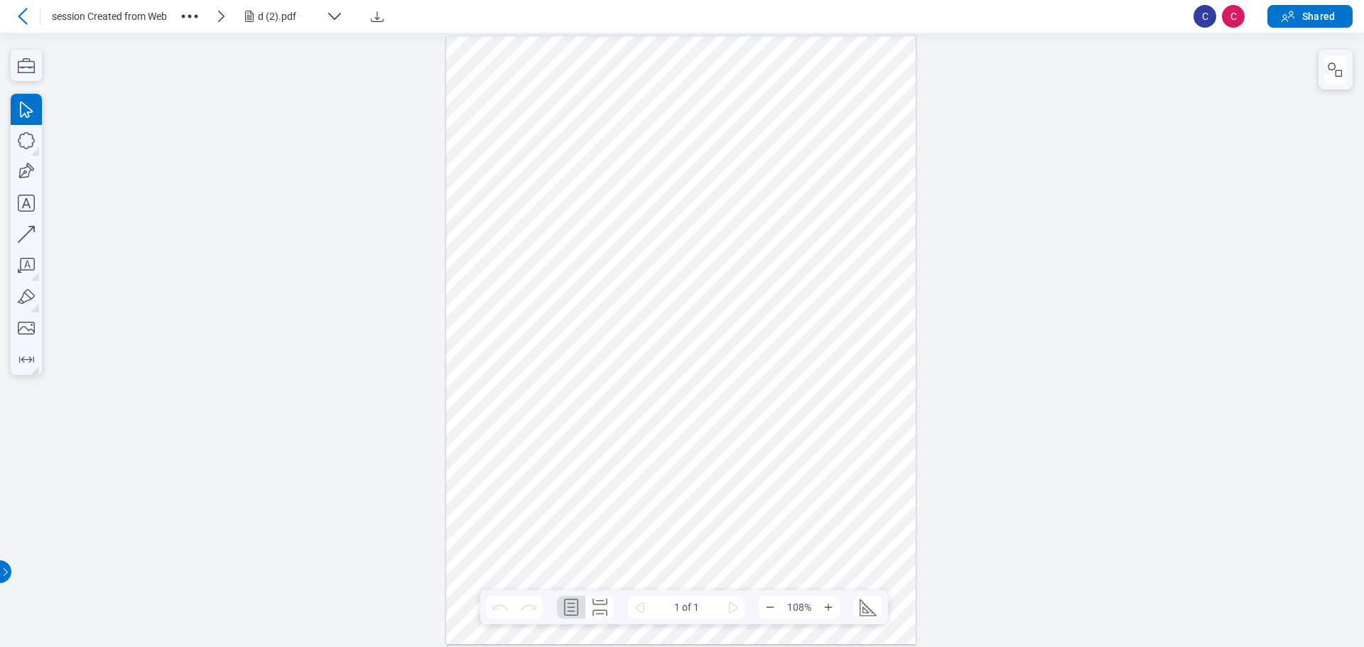
click at [191, 18] on icon "button" at bounding box center [189, 16] width 23 height 23
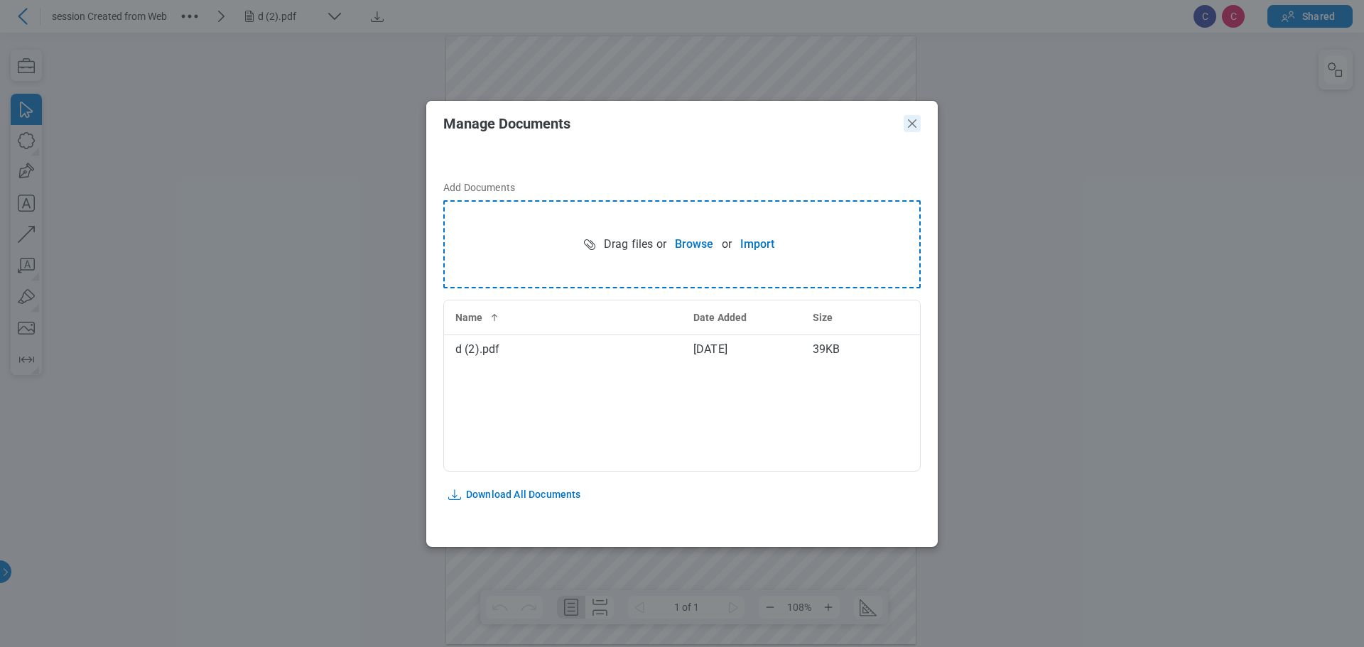
click at [913, 127] on icon "Close" at bounding box center [912, 123] width 17 height 17
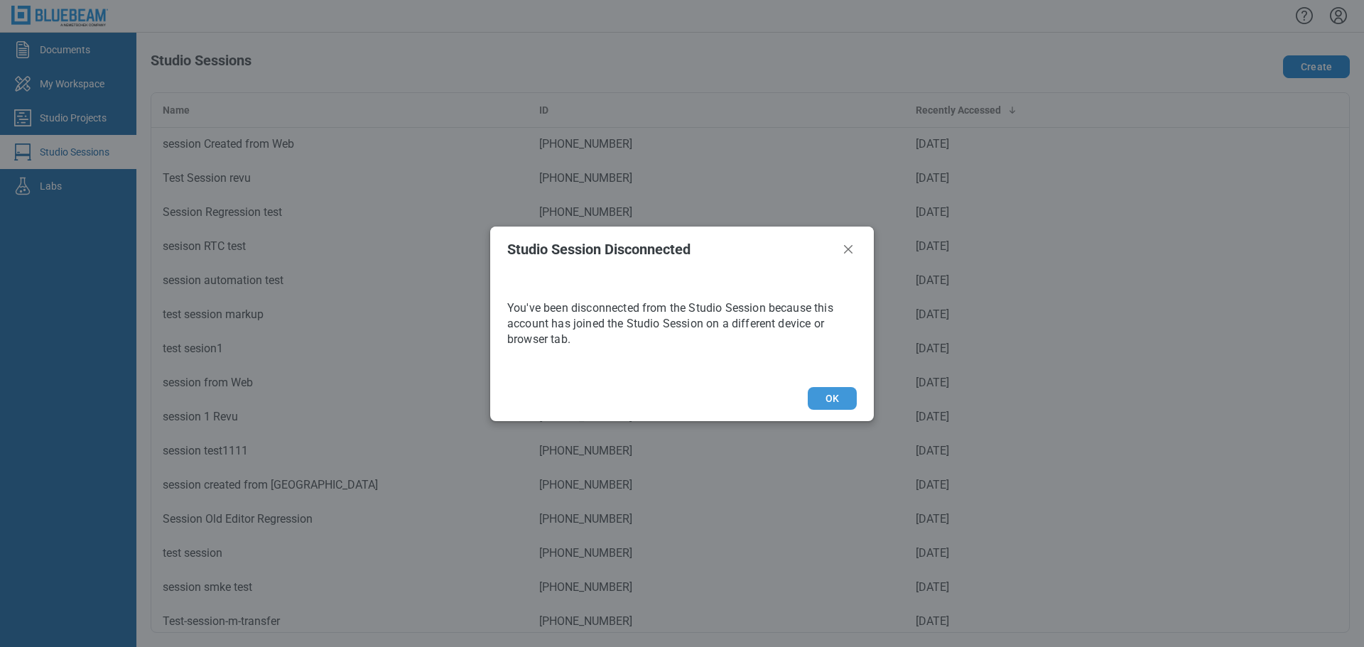
click at [823, 397] on button "OK" at bounding box center [832, 398] width 49 height 23
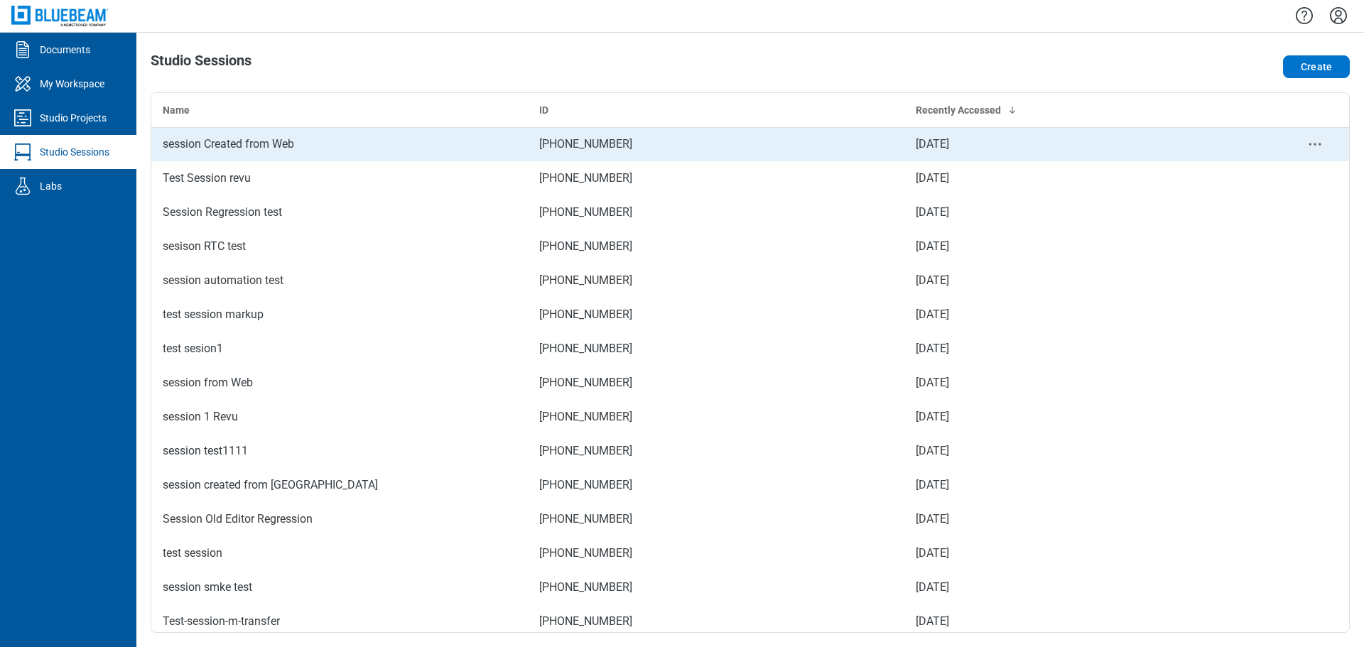
click at [236, 148] on div "session Created from Web" at bounding box center [340, 144] width 354 height 17
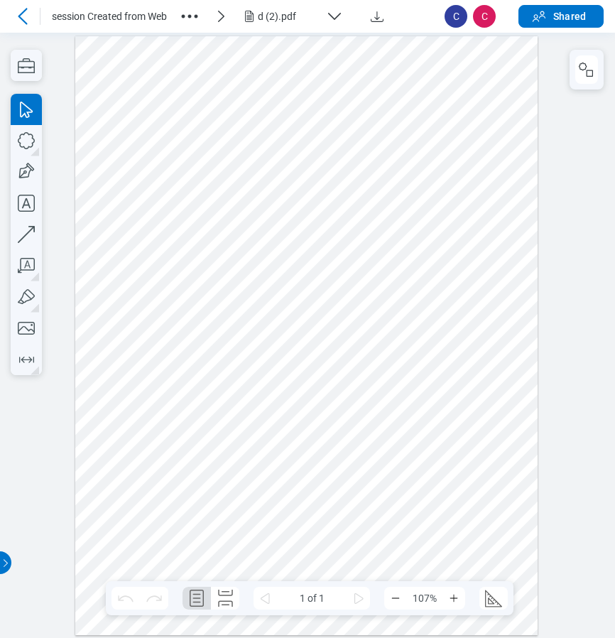
click at [21, 10] on icon at bounding box center [22, 16] width 17 height 17
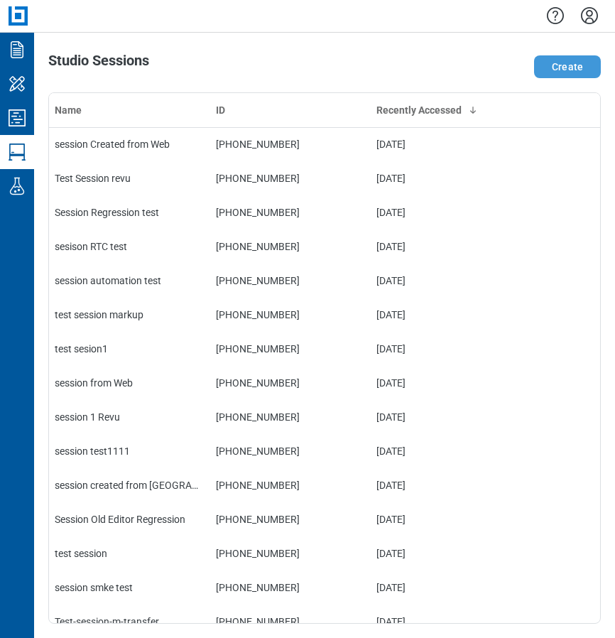
click at [558, 67] on button "Create" at bounding box center [567, 66] width 67 height 23
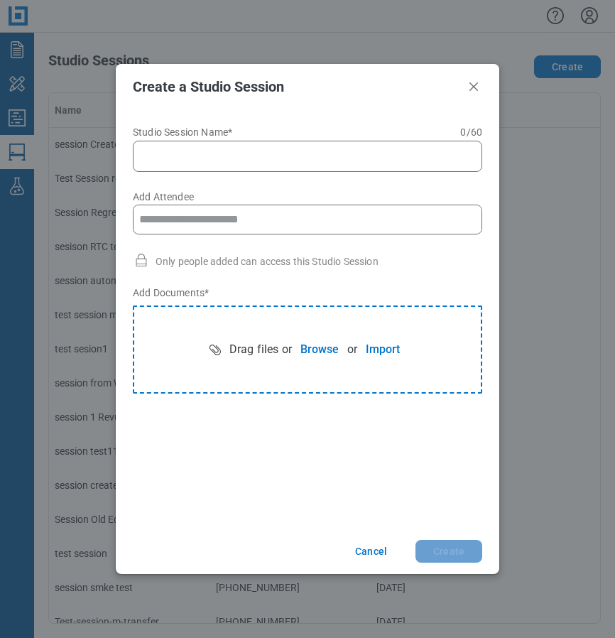
click at [276, 158] on input "Studio Session Name* 0 of 60 characters 0 / 60" at bounding box center [310, 156] width 331 height 17
type input "**********"
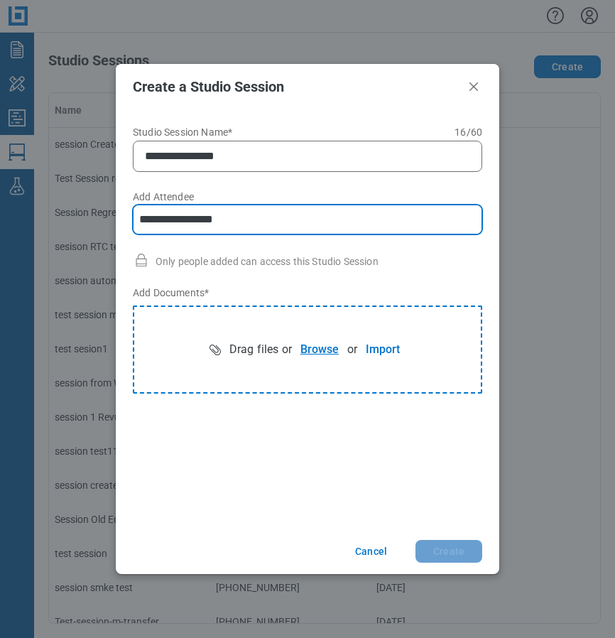
type input "**********"
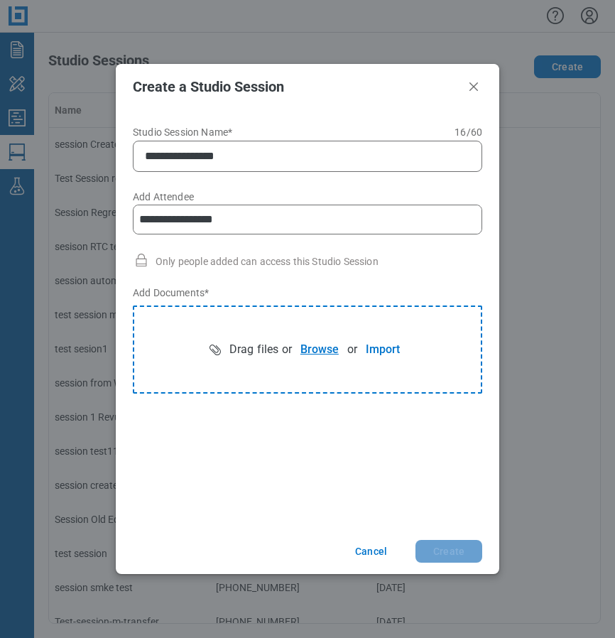
click at [306, 347] on button "Browse" at bounding box center [319, 349] width 55 height 28
click at [318, 352] on button "Browse" at bounding box center [319, 349] width 55 height 28
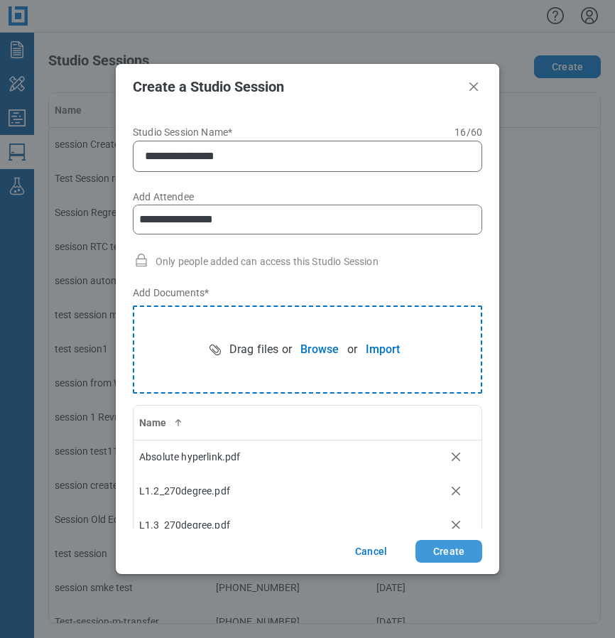
click at [451, 549] on button "Create" at bounding box center [449, 551] width 67 height 23
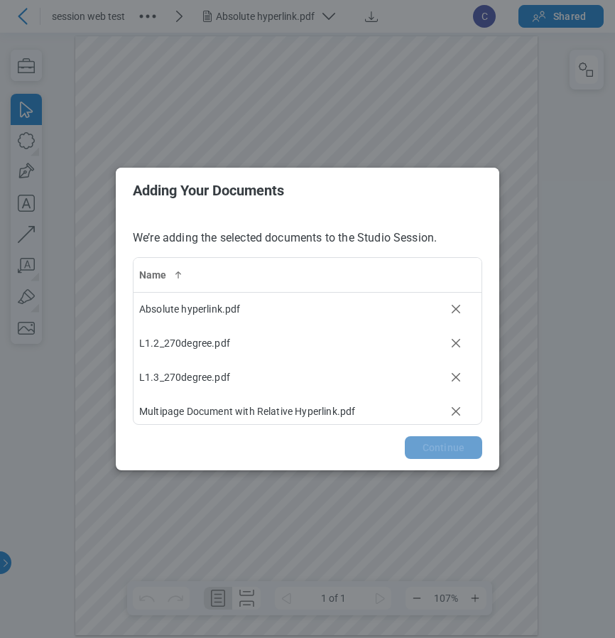
scroll to position [38, 0]
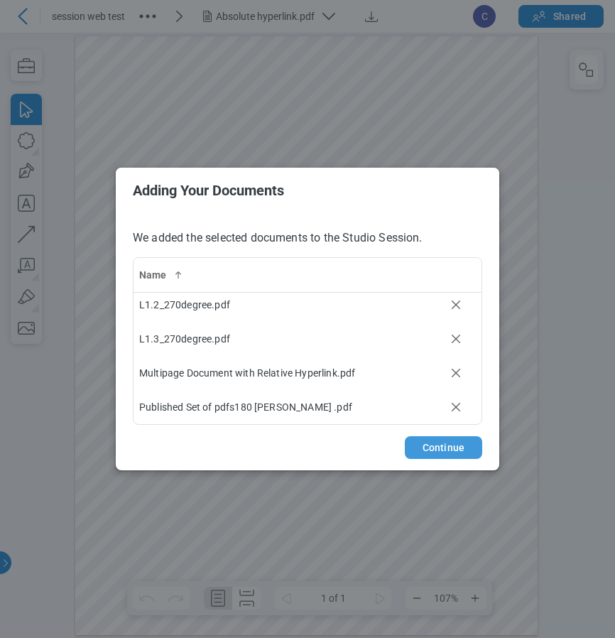
click at [440, 447] on button "Continue" at bounding box center [443, 447] width 77 height 23
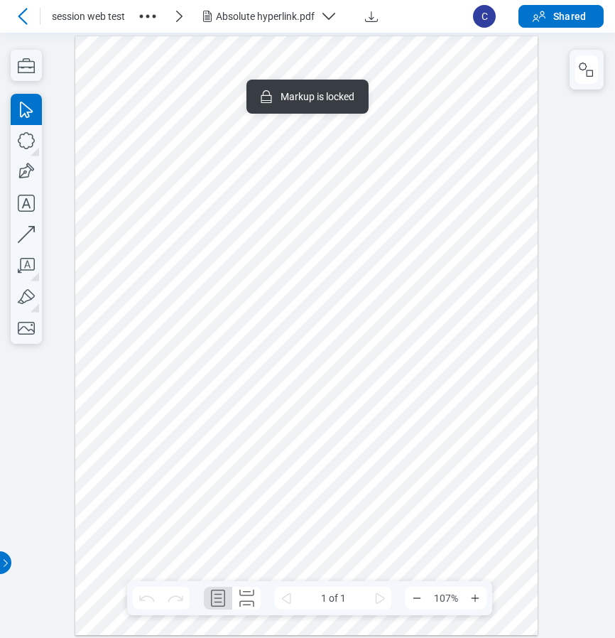
click at [256, 75] on span at bounding box center [247, 73] width 95 height 26
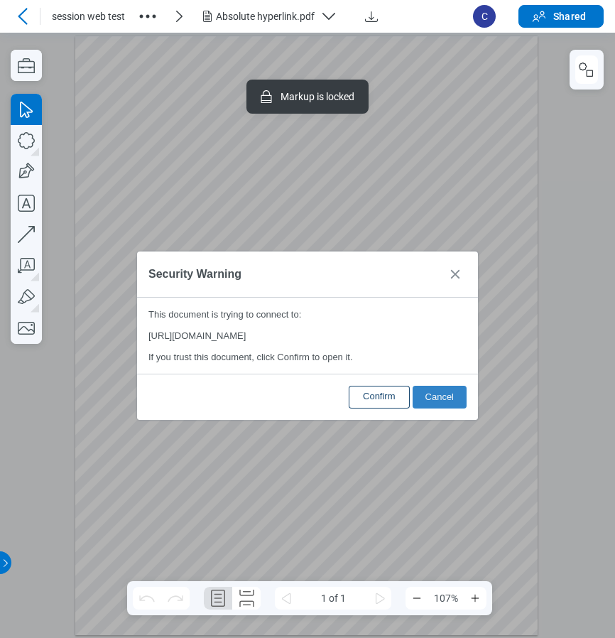
click at [375, 400] on span "Confirm" at bounding box center [379, 395] width 33 height 11
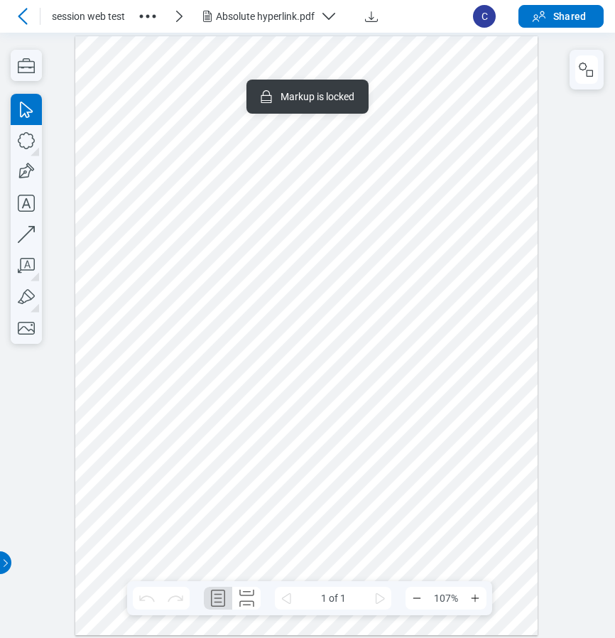
click at [377, 187] on div at bounding box center [306, 335] width 463 height 599
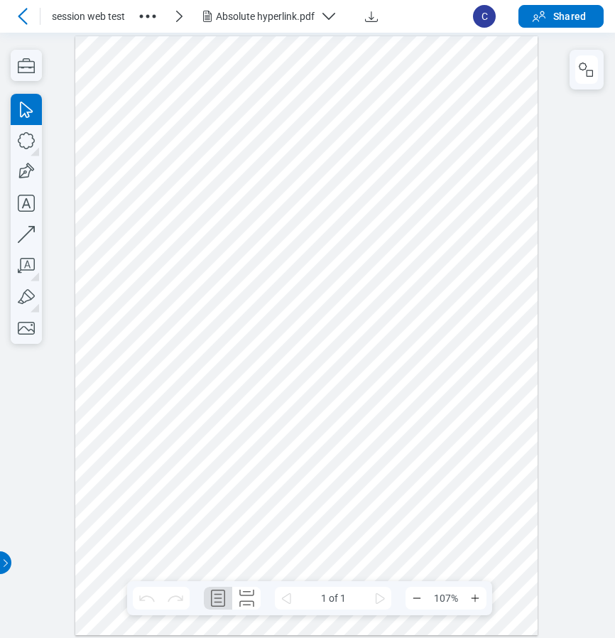
click at [303, 159] on span at bounding box center [283, 158] width 126 height 22
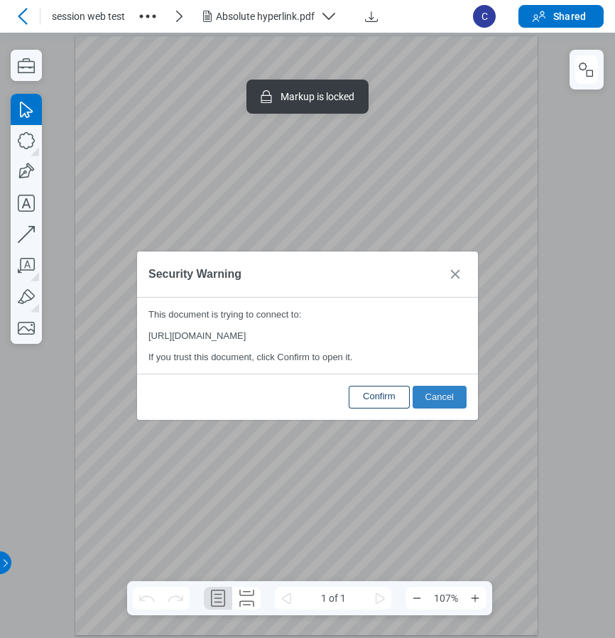
click at [383, 396] on span "Confirm" at bounding box center [379, 395] width 33 height 11
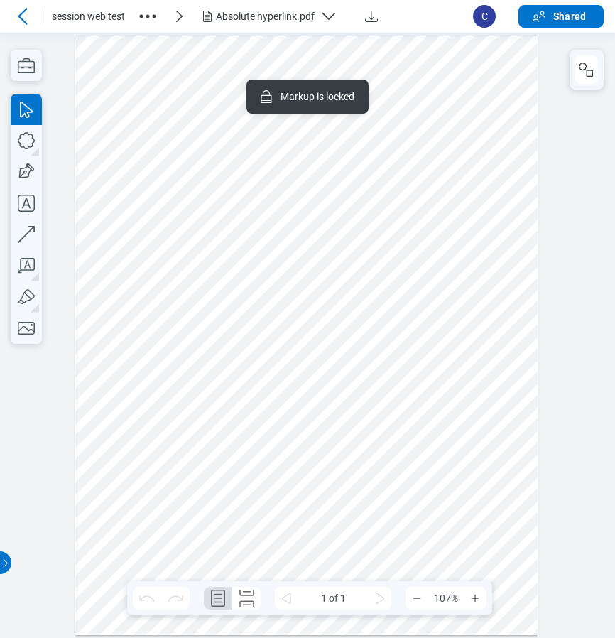
click at [360, 299] on div at bounding box center [306, 335] width 463 height 599
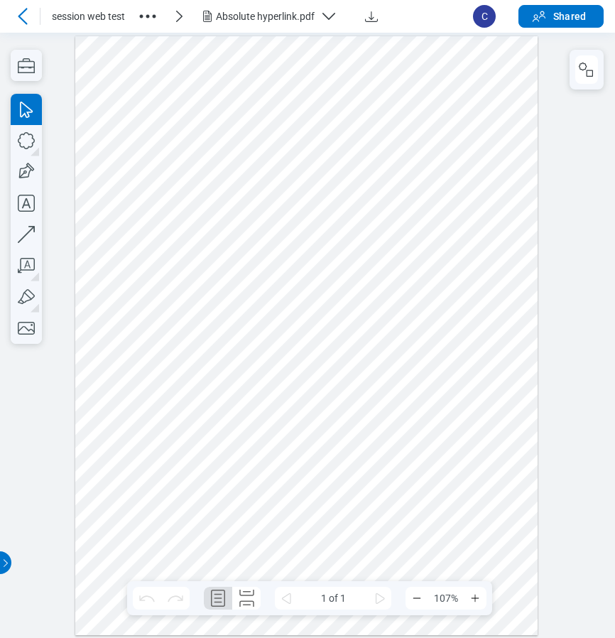
click at [286, 11] on div "Absolute hyperlink.pdf" at bounding box center [265, 16] width 99 height 14
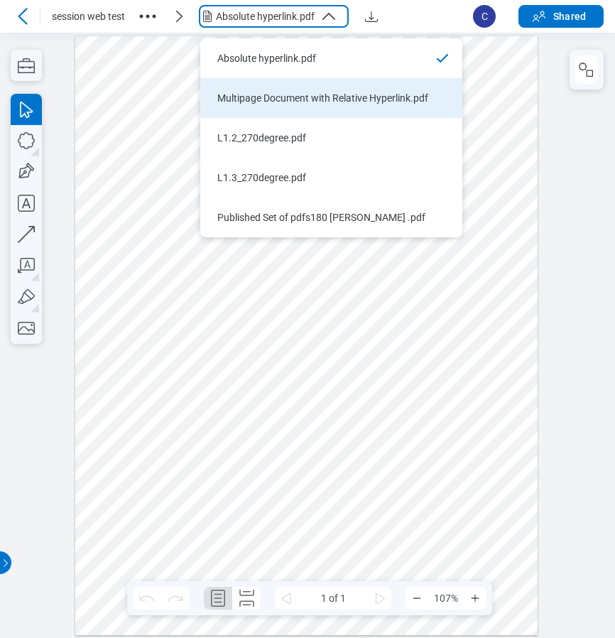
click at [266, 93] on div "Multipage Document with Relative Hyperlink.pdf" at bounding box center [322, 98] width 211 height 14
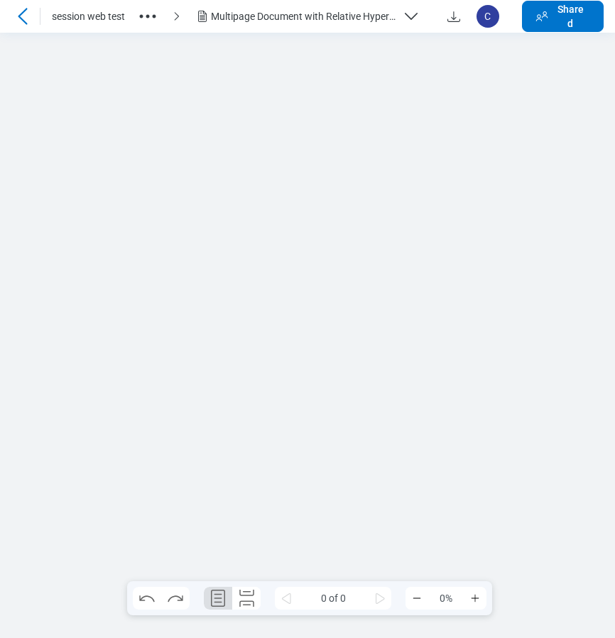
scroll to position [0, 0]
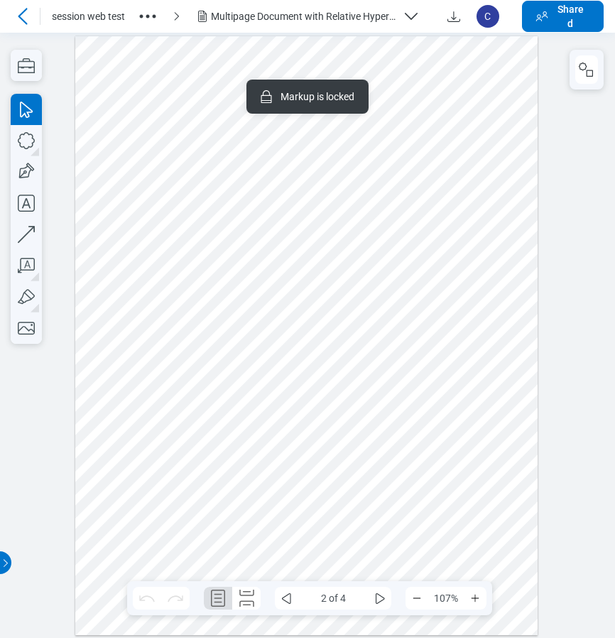
click at [151, 16] on icon "button" at bounding box center [147, 16] width 23 height 23
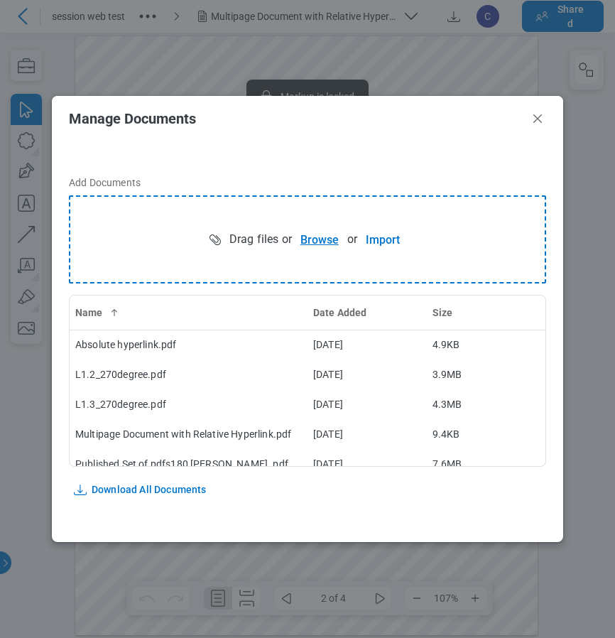
click at [325, 238] on button "Browse" at bounding box center [319, 239] width 55 height 28
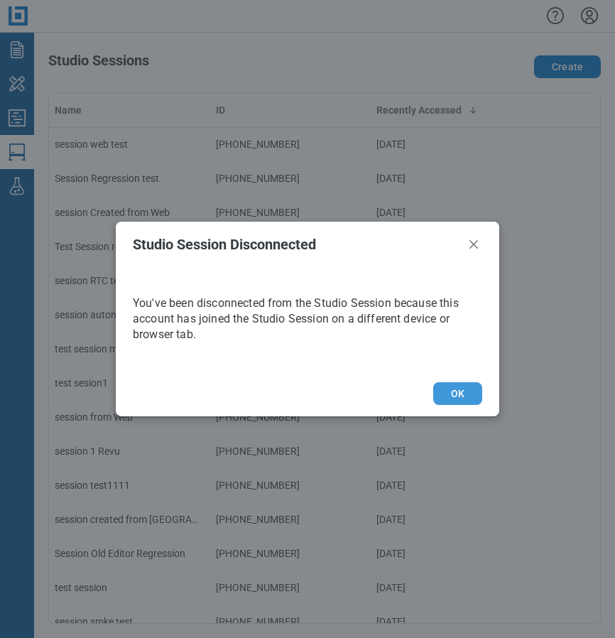
click at [463, 395] on button "OK" at bounding box center [457, 393] width 49 height 23
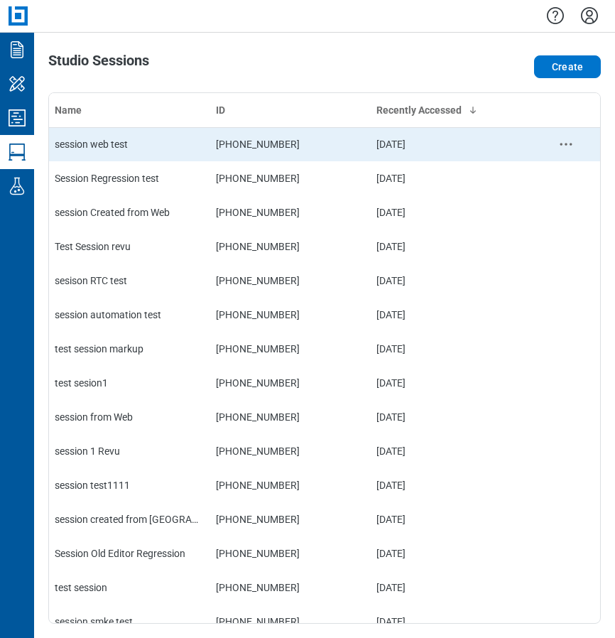
click at [133, 150] on div "session web test" at bounding box center [130, 144] width 150 height 14
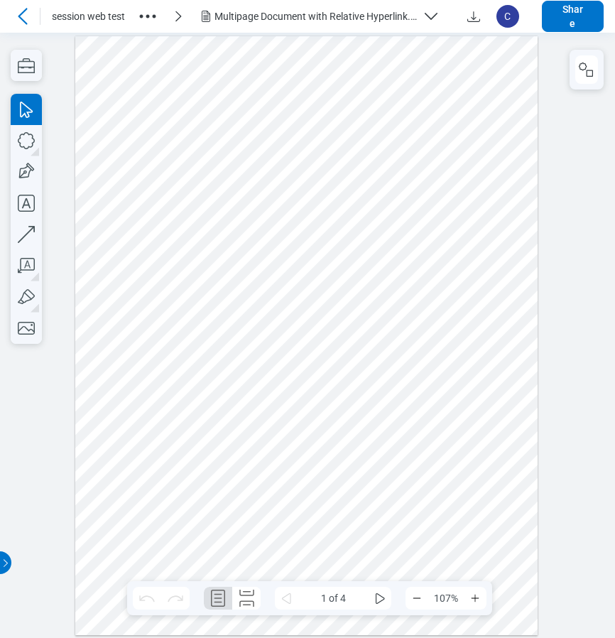
click at [382, 18] on div "Multipage Document with Relative Hyperlink.pdf" at bounding box center [316, 16] width 202 height 14
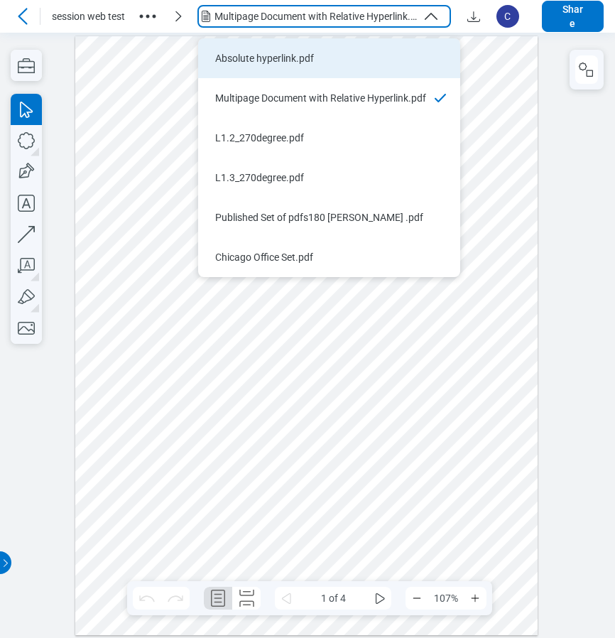
click at [298, 50] on li "Absolute hyperlink.pdf" at bounding box center [329, 58] width 262 height 40
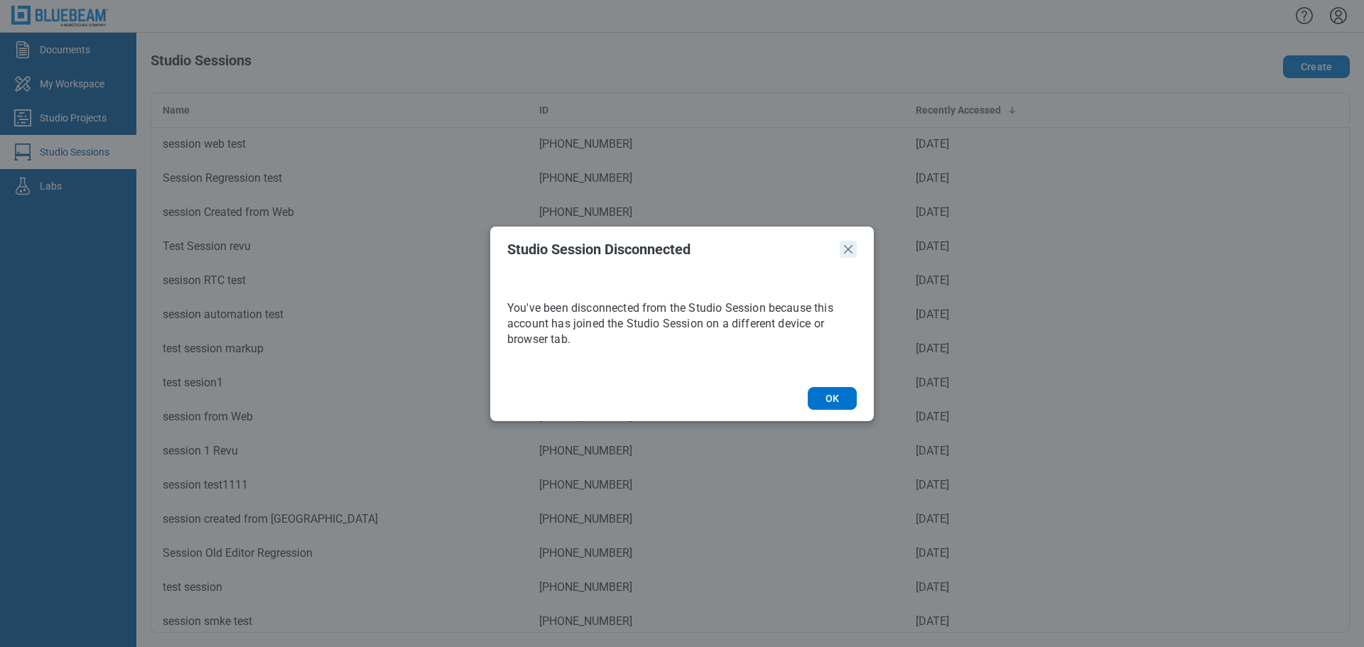
click at [852, 252] on icon "Close" at bounding box center [848, 249] width 9 height 9
click at [843, 244] on icon "Close" at bounding box center [848, 249] width 17 height 17
click at [824, 390] on button "OK" at bounding box center [832, 398] width 49 height 23
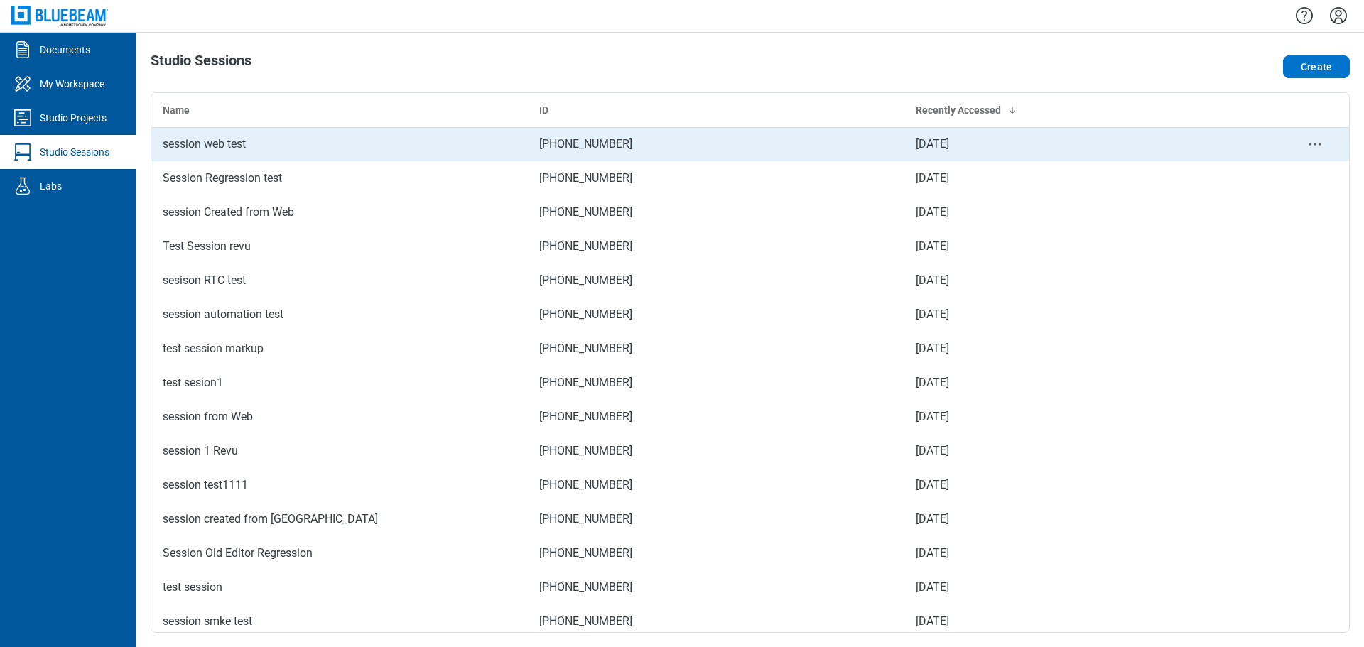
click at [342, 151] on div "session web test" at bounding box center [340, 144] width 354 height 17
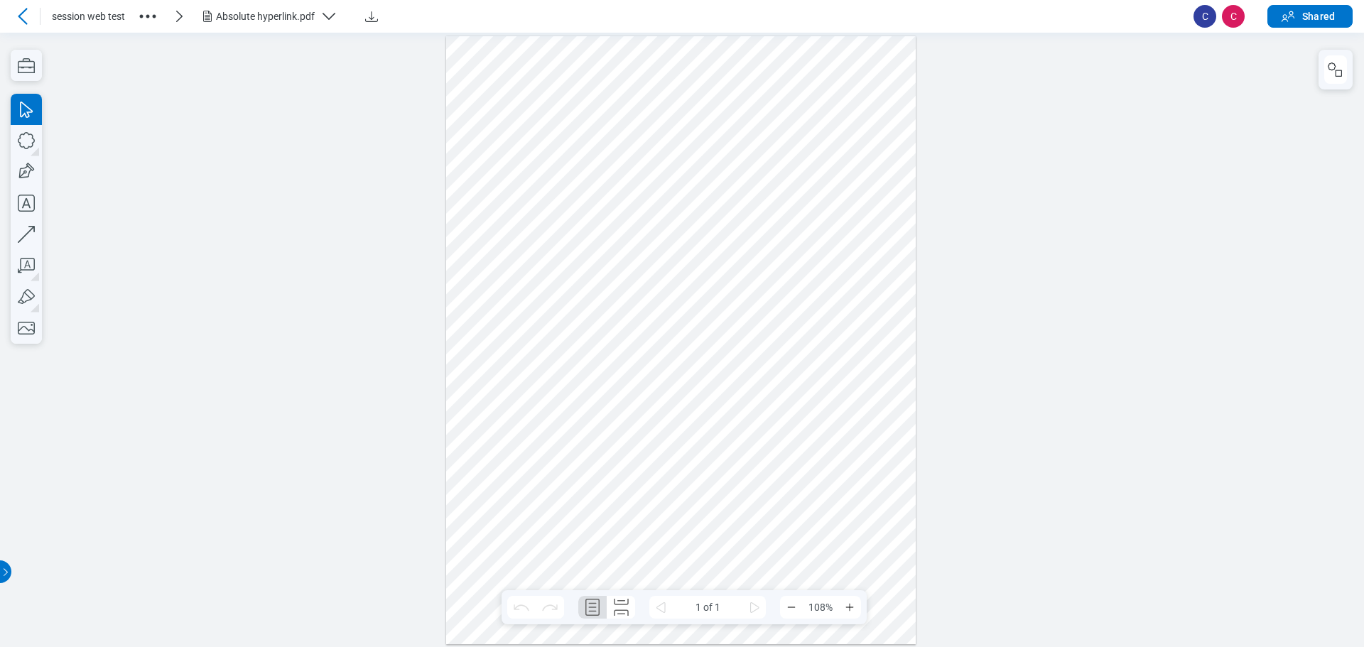
click at [302, 13] on div "Absolute hyperlink.pdf" at bounding box center [265, 16] width 99 height 14
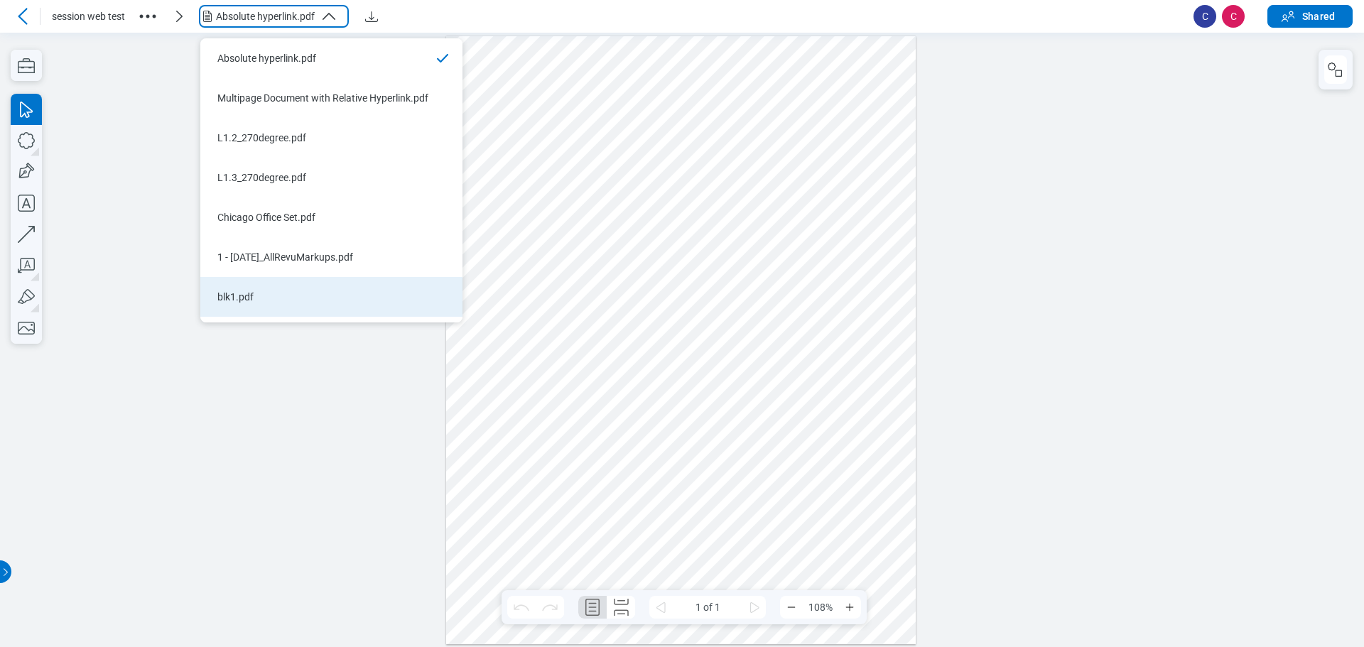
click at [283, 303] on div "blk1.pdf" at bounding box center [322, 297] width 211 height 14
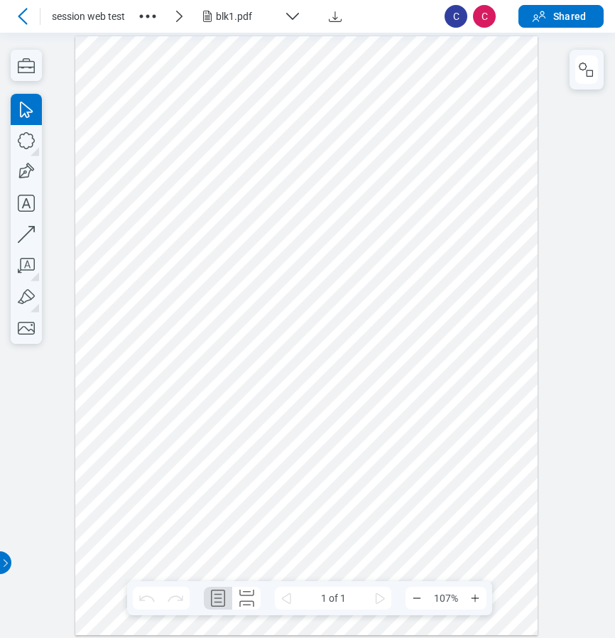
click at [248, 22] on div "blk1.pdf" at bounding box center [247, 16] width 63 height 14
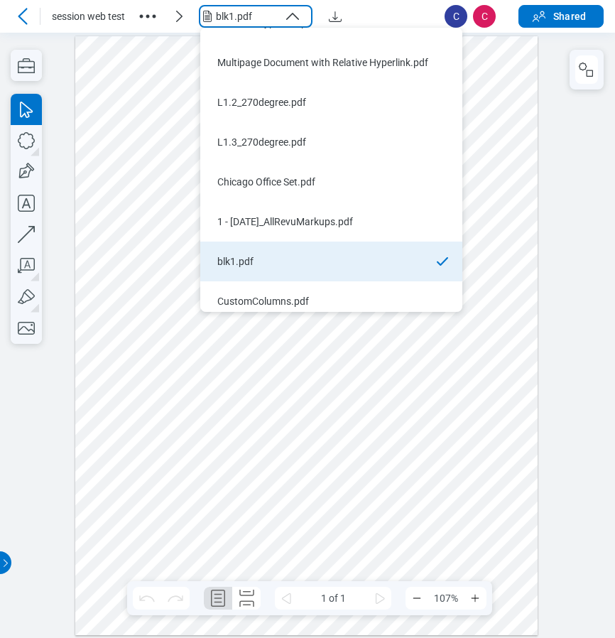
scroll to position [34, 0]
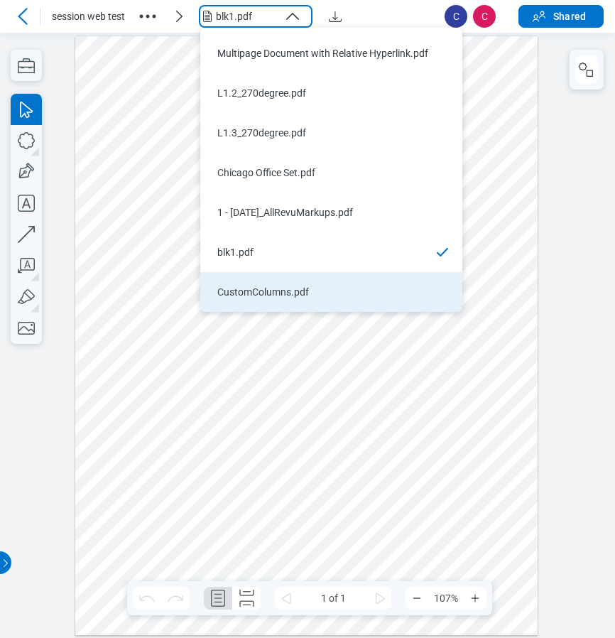
click at [274, 291] on div "CustomColumns.pdf" at bounding box center [322, 292] width 211 height 14
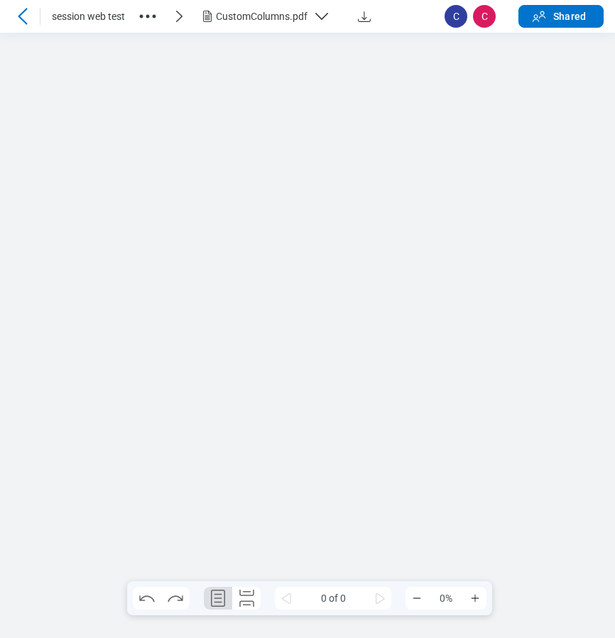
scroll to position [0, 0]
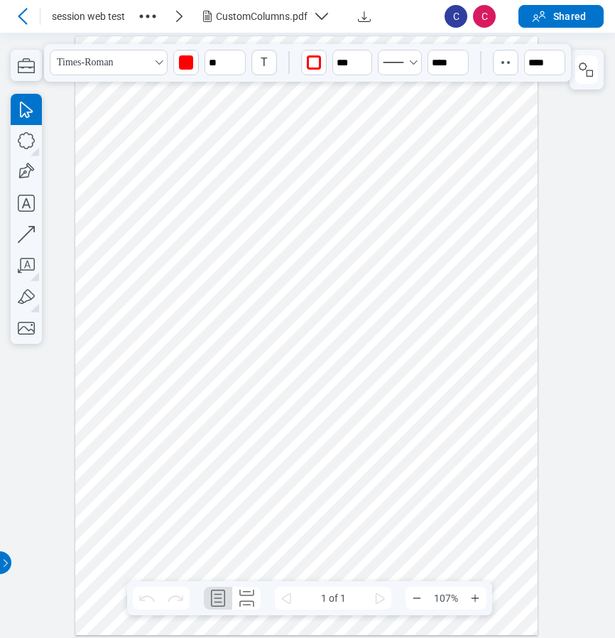
click at [268, 82] on div at bounding box center [306, 335] width 463 height 599
click at [153, 58] on button "Times-Roman" at bounding box center [109, 63] width 118 height 26
click at [502, 67] on icon "button" at bounding box center [506, 62] width 14 height 14
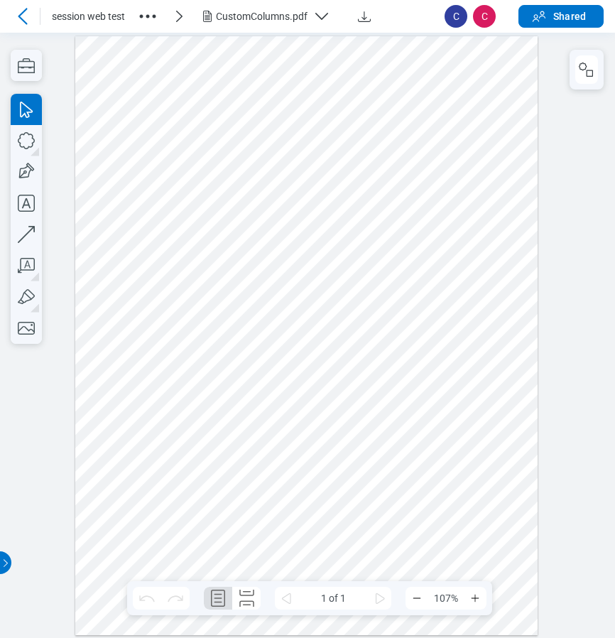
click at [516, 227] on div at bounding box center [306, 335] width 463 height 599
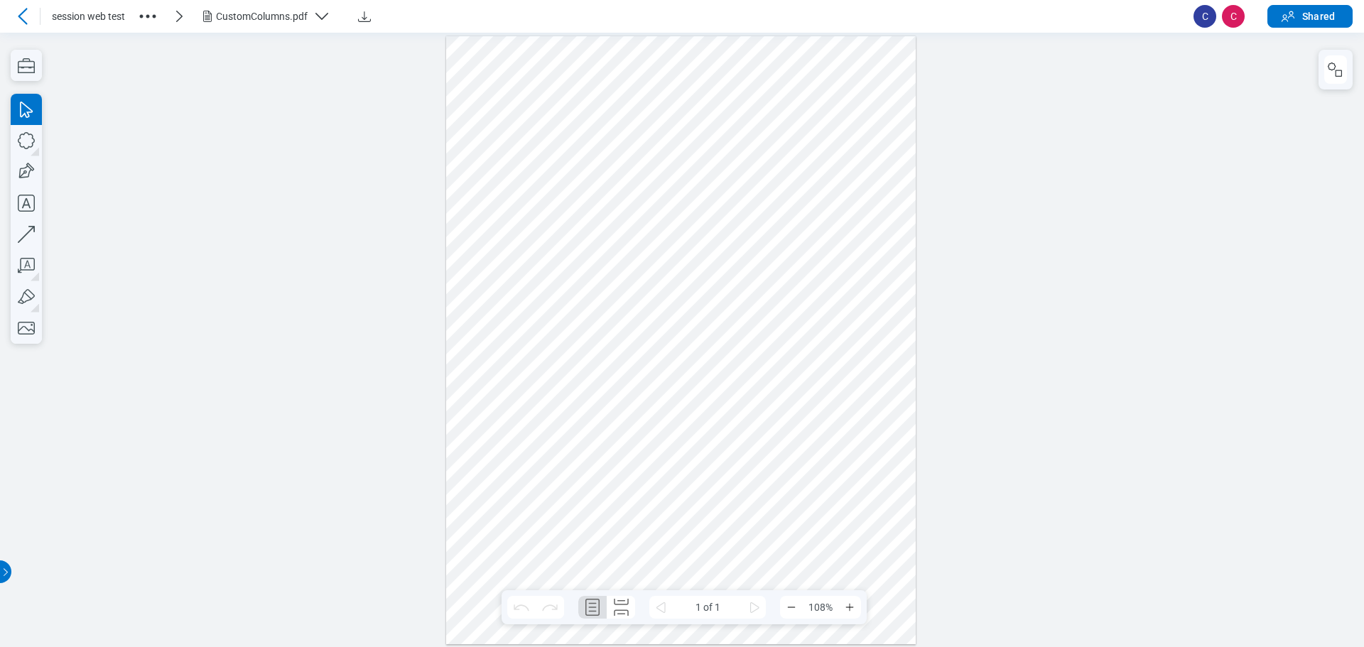
click at [626, 98] on div at bounding box center [681, 340] width 470 height 608
click at [682, 339] on div at bounding box center [681, 340] width 470 height 608
click at [806, 329] on div at bounding box center [681, 340] width 470 height 608
click at [686, 332] on div at bounding box center [681, 340] width 470 height 608
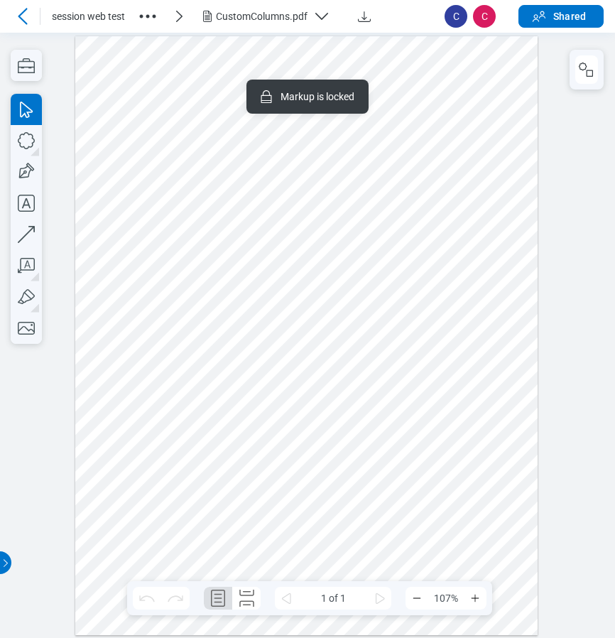
click at [291, 332] on div at bounding box center [306, 335] width 463 height 599
click at [308, 331] on div at bounding box center [306, 335] width 463 height 599
click at [470, 335] on div at bounding box center [306, 335] width 463 height 599
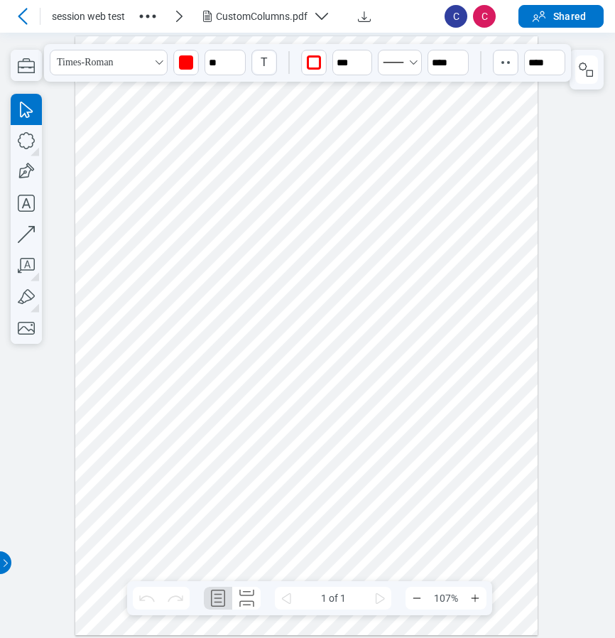
click at [264, 90] on div at bounding box center [306, 335] width 463 height 599
drag, startPoint x: 242, startPoint y: 169, endPoint x: 271, endPoint y: 171, distance: 29.9
click at [242, 169] on div at bounding box center [306, 335] width 463 height 599
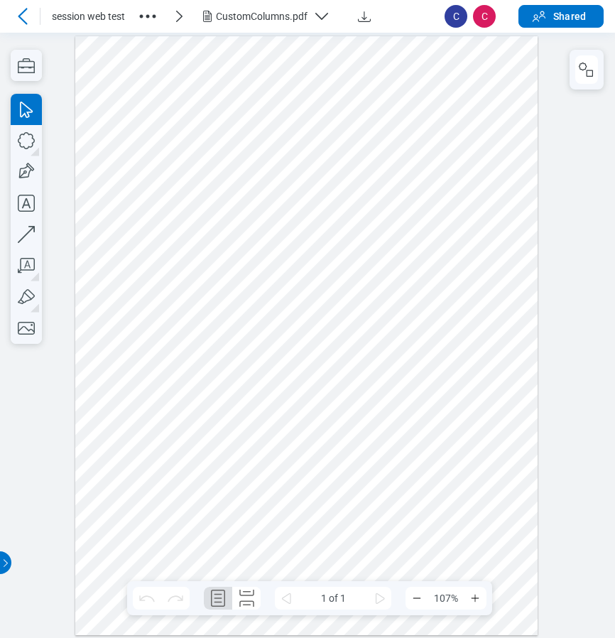
click at [255, 82] on div at bounding box center [306, 335] width 463 height 599
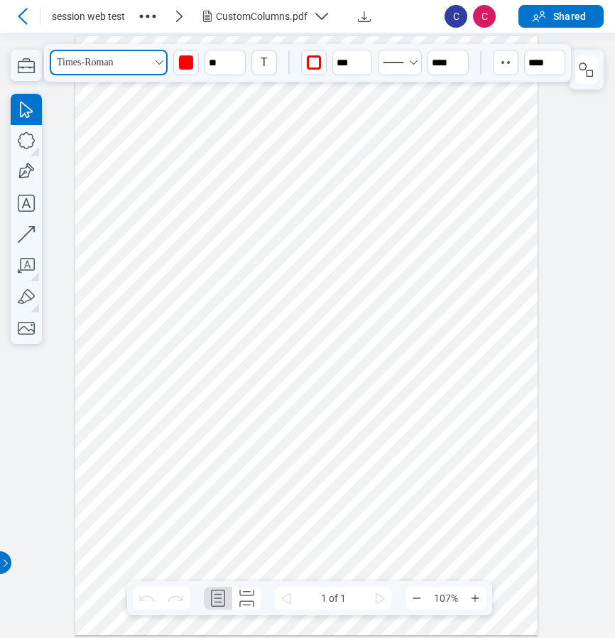
click at [157, 67] on icon "Select Times-Roman" at bounding box center [158, 62] width 11 height 11
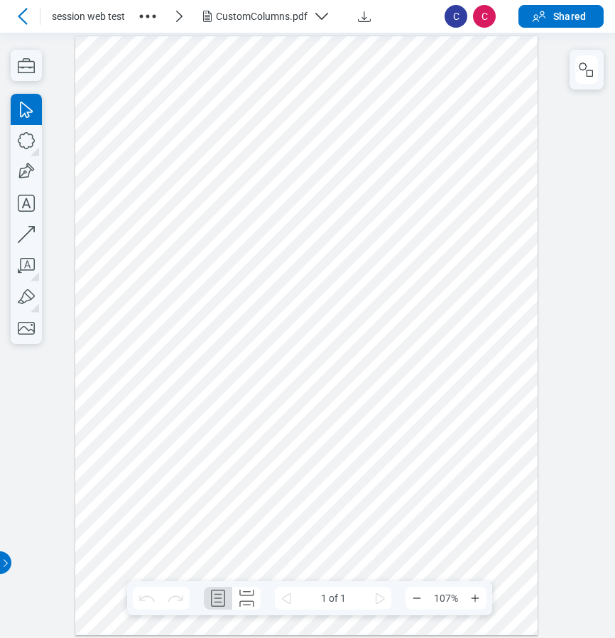
click at [464, 268] on div at bounding box center [306, 335] width 463 height 599
click at [262, 85] on div at bounding box center [306, 335] width 463 height 599
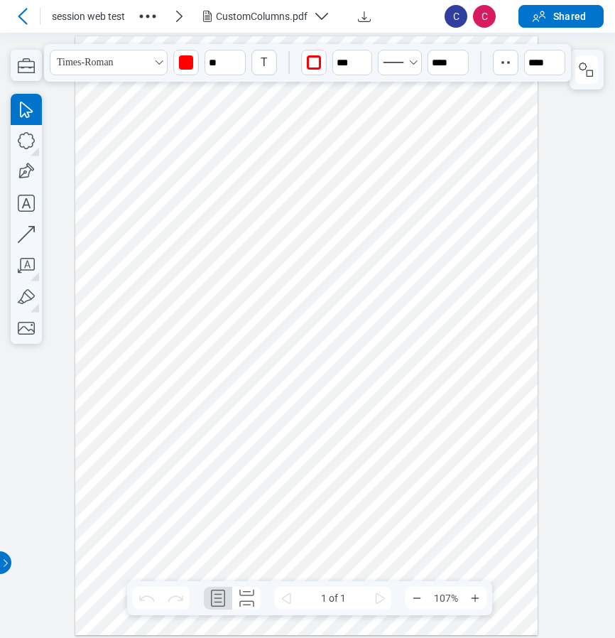
click at [477, 272] on div at bounding box center [306, 335] width 463 height 599
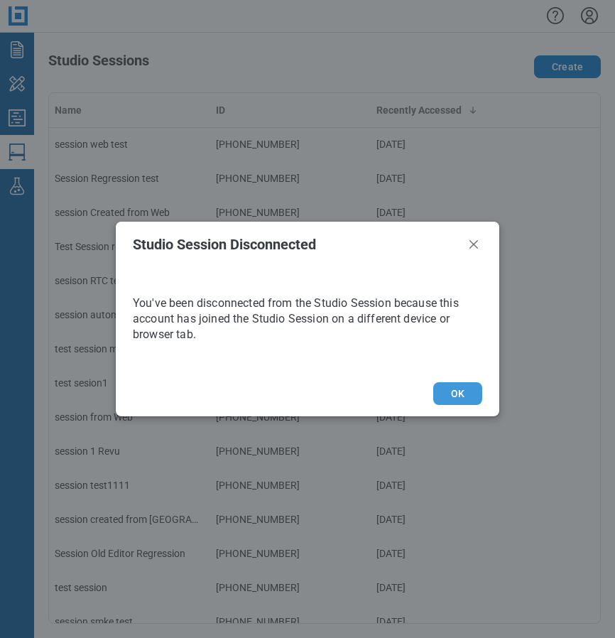
click at [451, 391] on button "OK" at bounding box center [457, 393] width 49 height 23
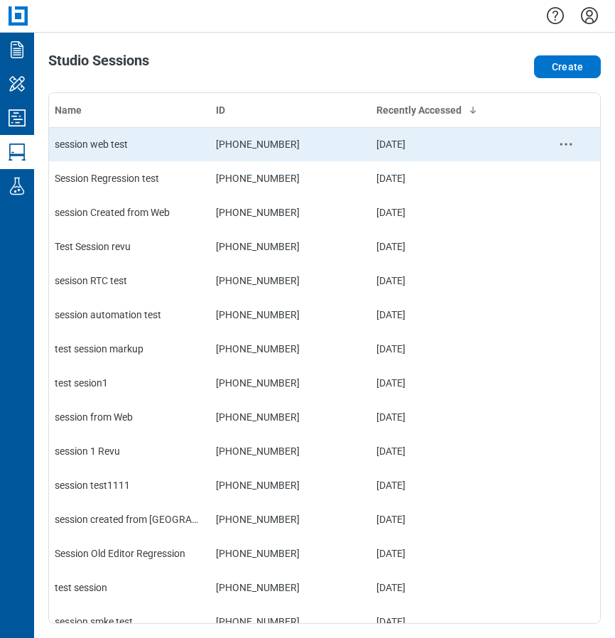
click at [109, 136] on td "session web test" at bounding box center [129, 144] width 161 height 34
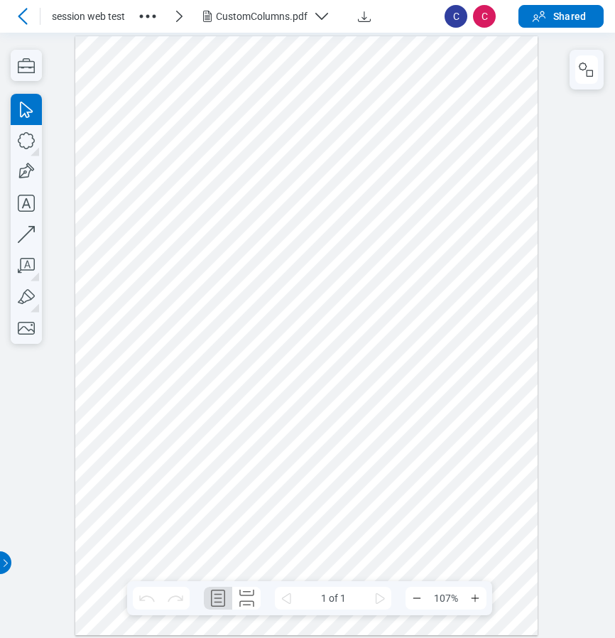
click at [269, 79] on div at bounding box center [306, 335] width 463 height 599
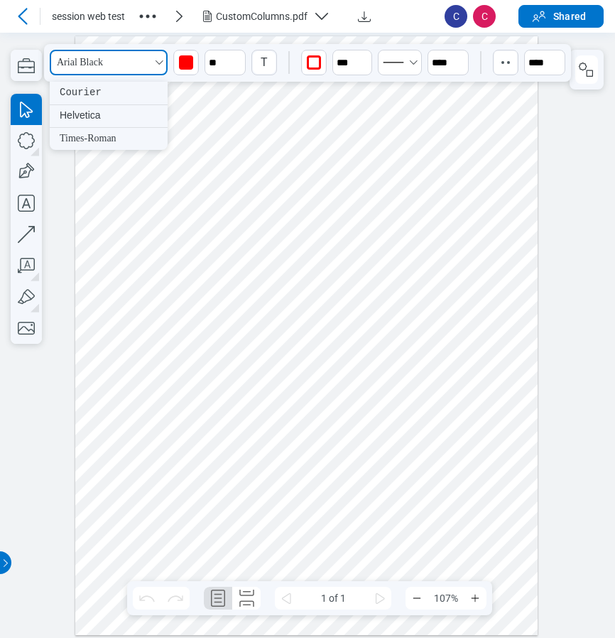
click at [161, 68] on icon "Select Arial Black" at bounding box center [158, 62] width 11 height 11
click at [442, 210] on div at bounding box center [306, 335] width 463 height 599
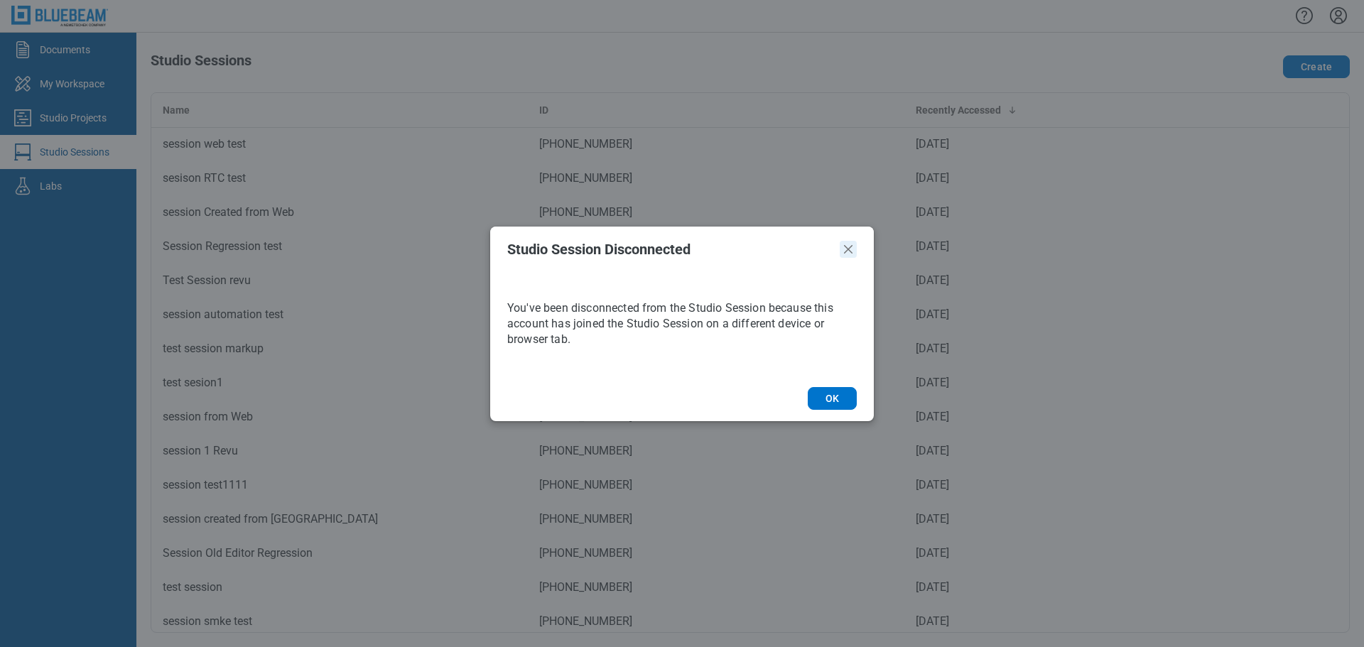
click at [845, 253] on icon "Close" at bounding box center [848, 249] width 9 height 9
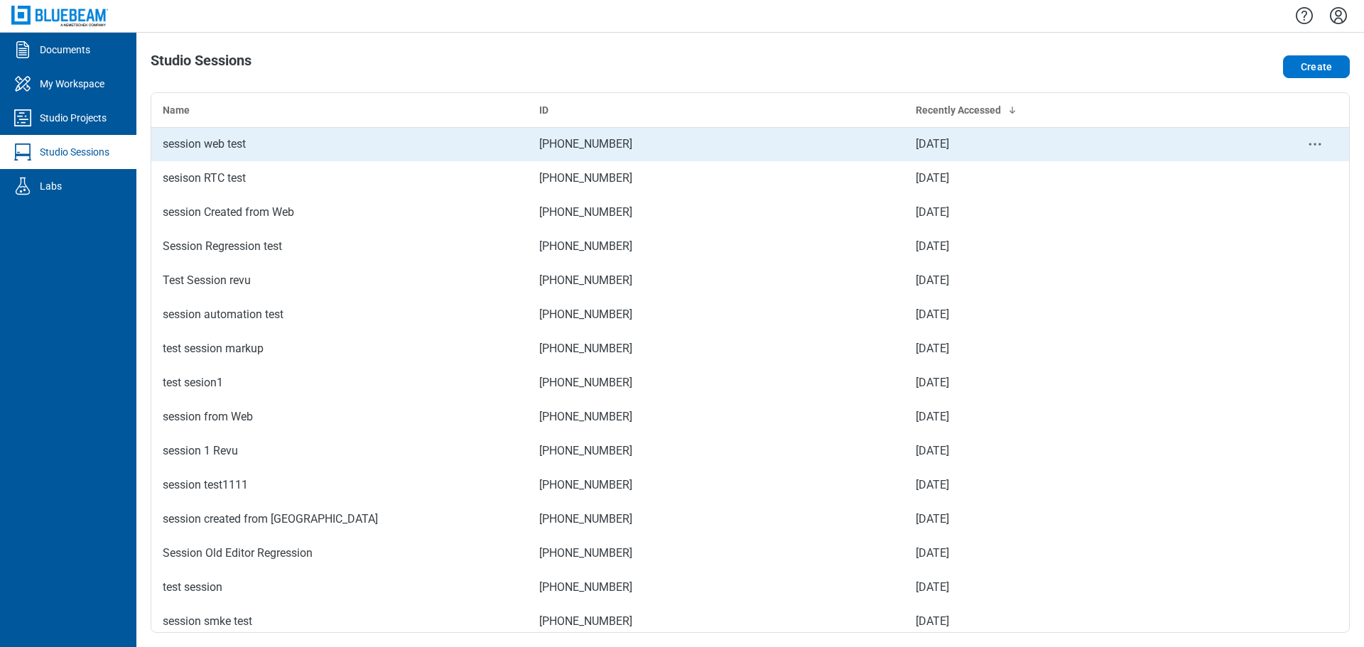
click at [231, 152] on div "session web test" at bounding box center [340, 144] width 354 height 17
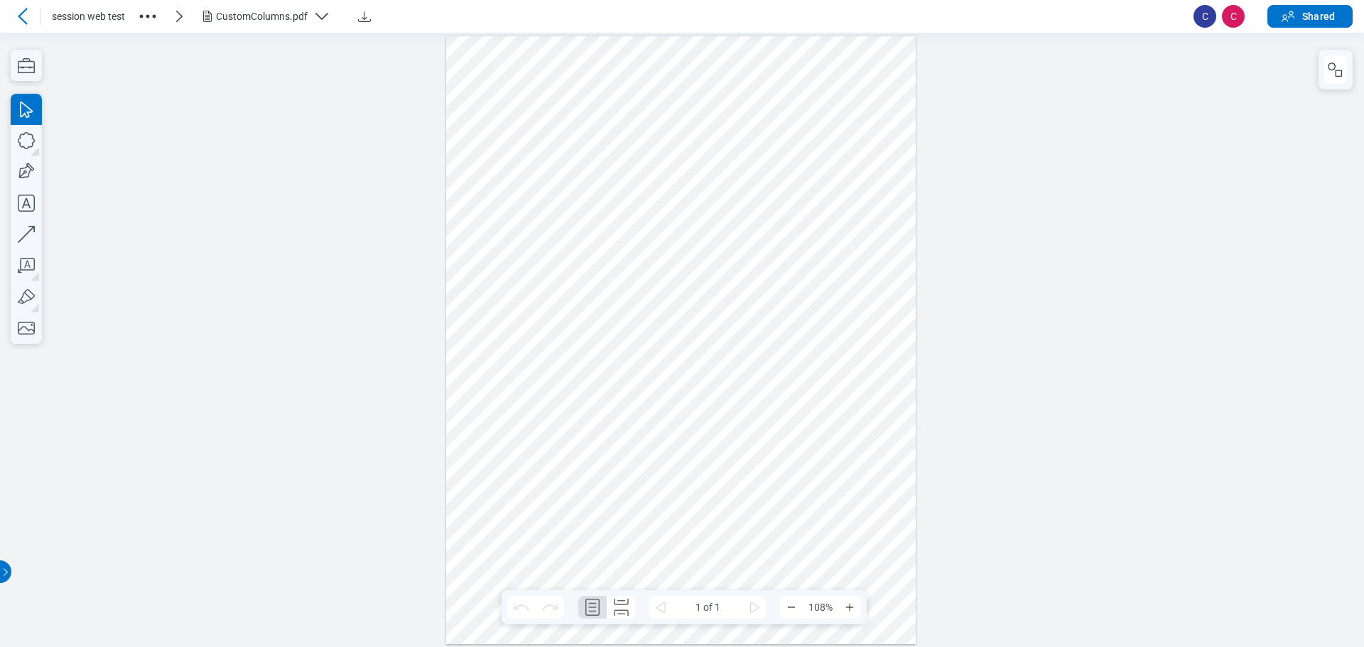
click at [277, 18] on div "CustomColumns.pdf" at bounding box center [262, 16] width 92 height 14
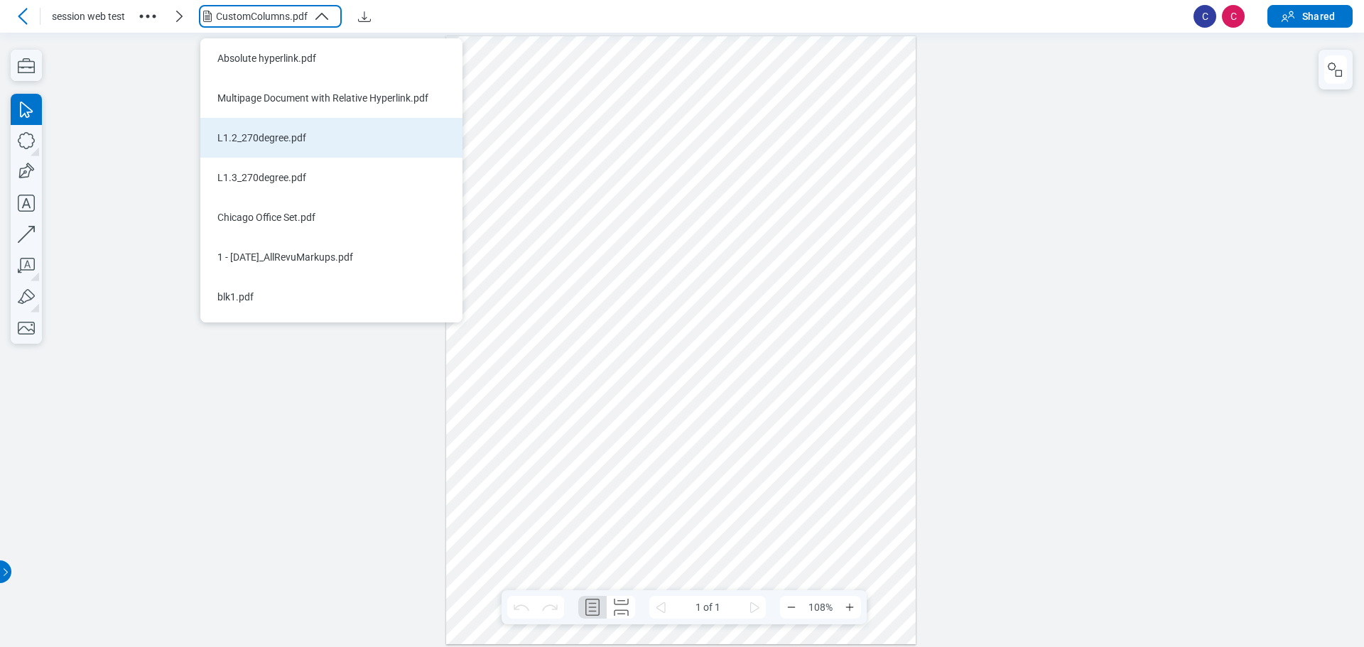
click at [288, 139] on div "L1.2_270degree.pdf" at bounding box center [322, 138] width 211 height 14
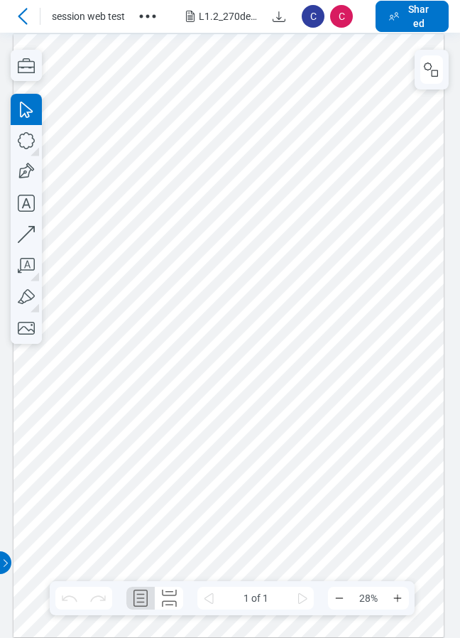
drag, startPoint x: 243, startPoint y: 191, endPoint x: 259, endPoint y: 191, distance: 15.6
click at [243, 191] on div at bounding box center [228, 335] width 431 height 604
click at [66, 175] on div at bounding box center [228, 335] width 431 height 604
click at [269, 107] on div at bounding box center [228, 335] width 431 height 604
click at [97, 185] on div at bounding box center [228, 335] width 431 height 604
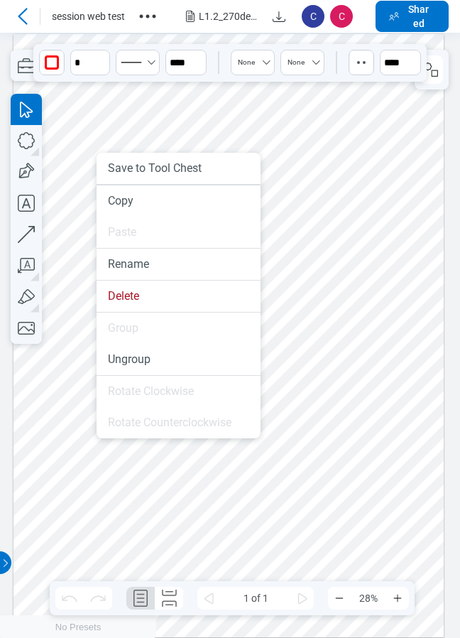
click at [256, 119] on div at bounding box center [228, 335] width 431 height 604
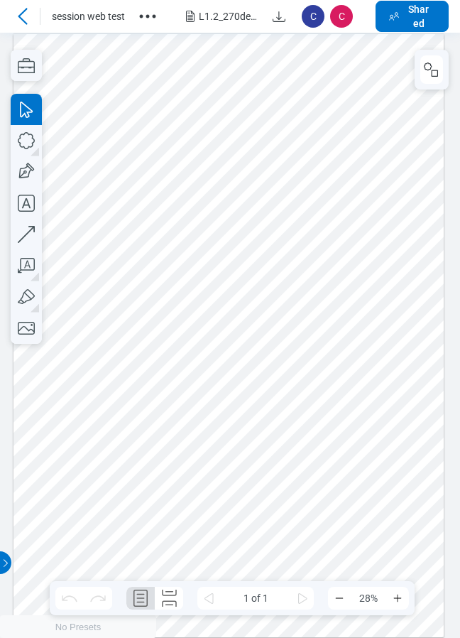
click at [137, 524] on div at bounding box center [228, 335] width 431 height 604
click at [159, 537] on div at bounding box center [228, 335] width 431 height 604
click at [141, 524] on div at bounding box center [228, 335] width 431 height 604
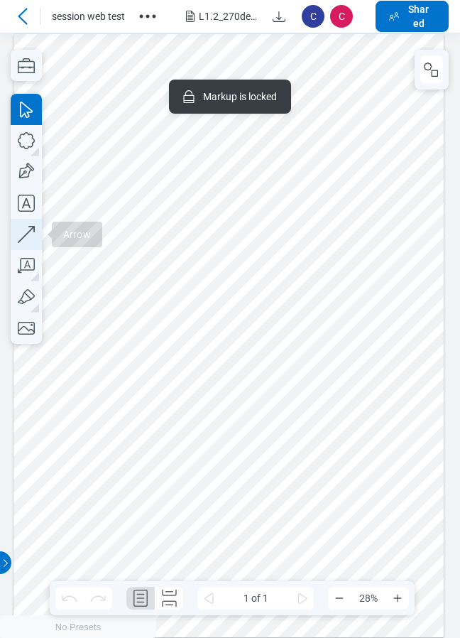
click at [27, 241] on icon "button" at bounding box center [26, 234] width 31 height 31
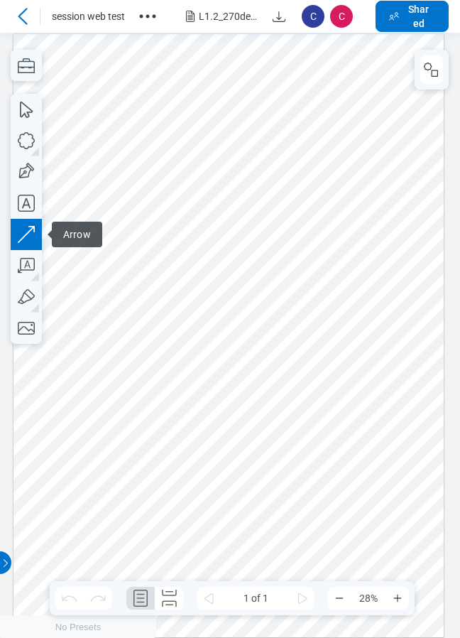
click at [196, 517] on div at bounding box center [228, 335] width 431 height 604
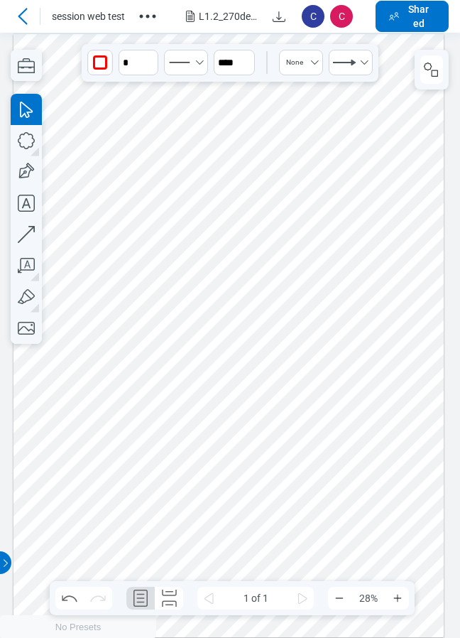
click at [216, 537] on div at bounding box center [228, 335] width 431 height 604
click at [185, 531] on div at bounding box center [228, 335] width 431 height 604
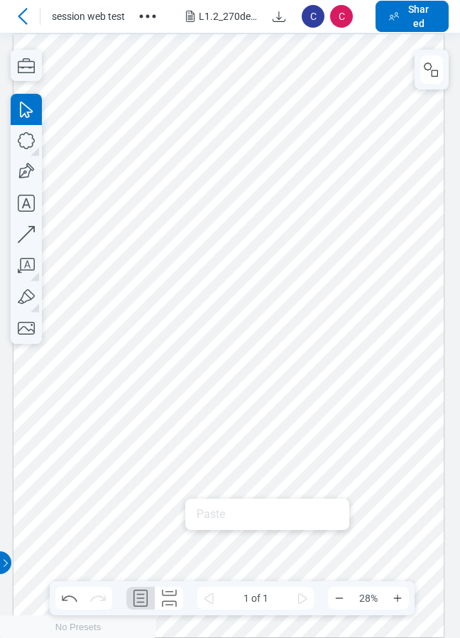
click at [184, 543] on div at bounding box center [228, 335] width 431 height 604
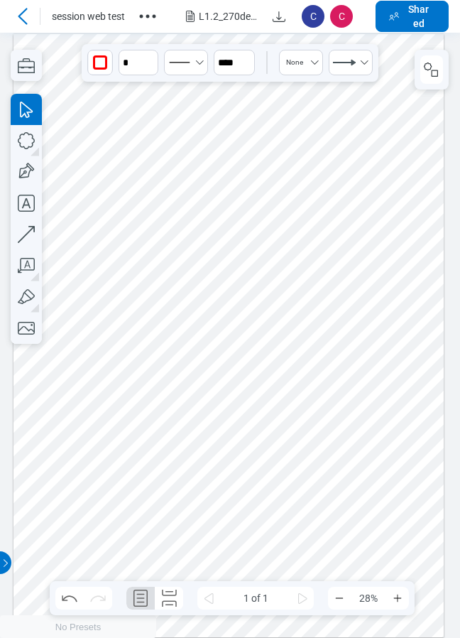
click at [180, 543] on div at bounding box center [228, 335] width 431 height 604
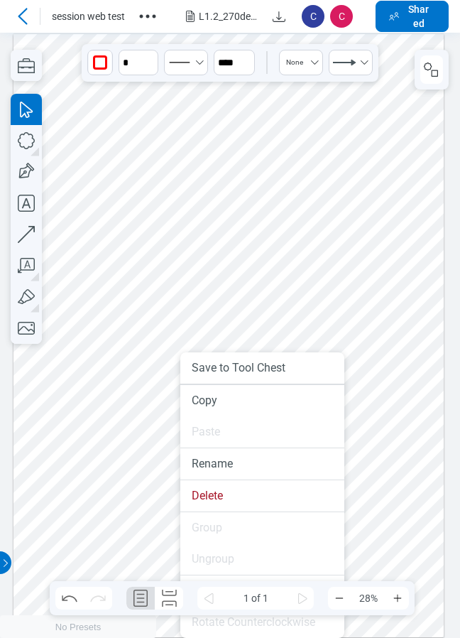
click at [396, 355] on div at bounding box center [228, 335] width 431 height 604
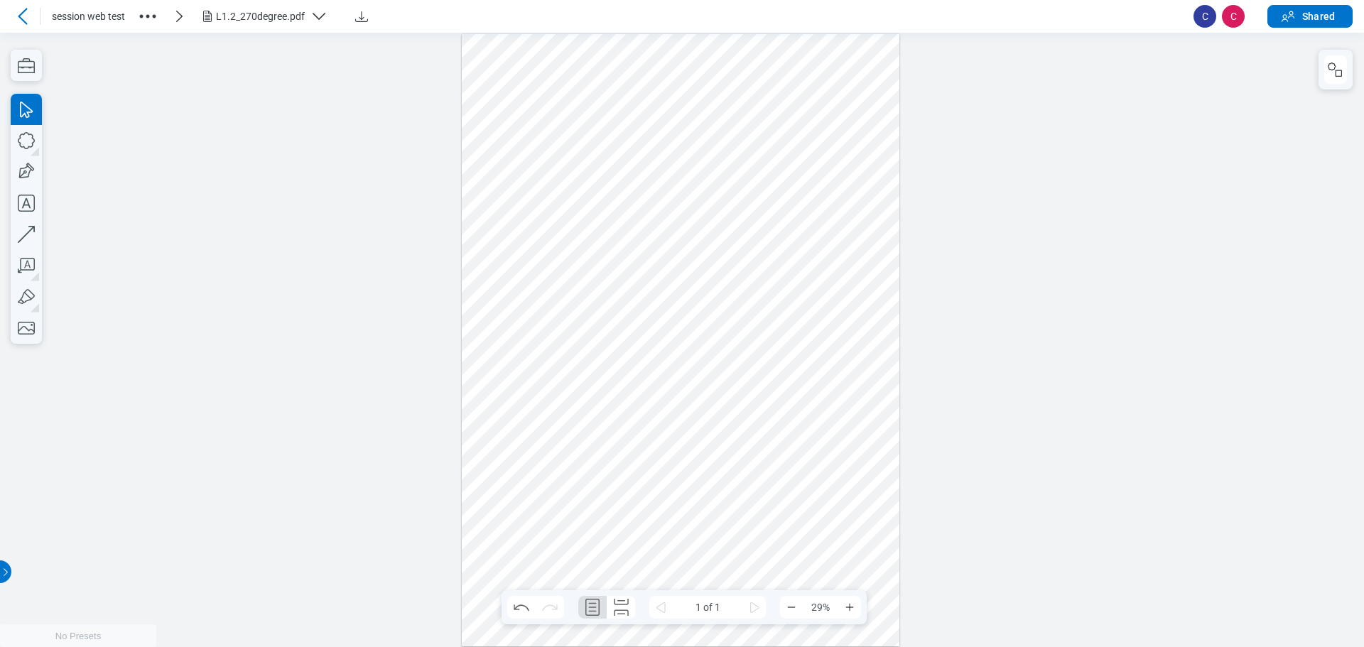
click at [576, 539] on div at bounding box center [681, 339] width 438 height 613
click at [637, 546] on div at bounding box center [681, 339] width 438 height 613
click at [33, 229] on icon "button" at bounding box center [26, 234] width 31 height 31
click at [824, 438] on div at bounding box center [681, 339] width 438 height 613
click at [28, 141] on icon "button" at bounding box center [26, 140] width 31 height 31
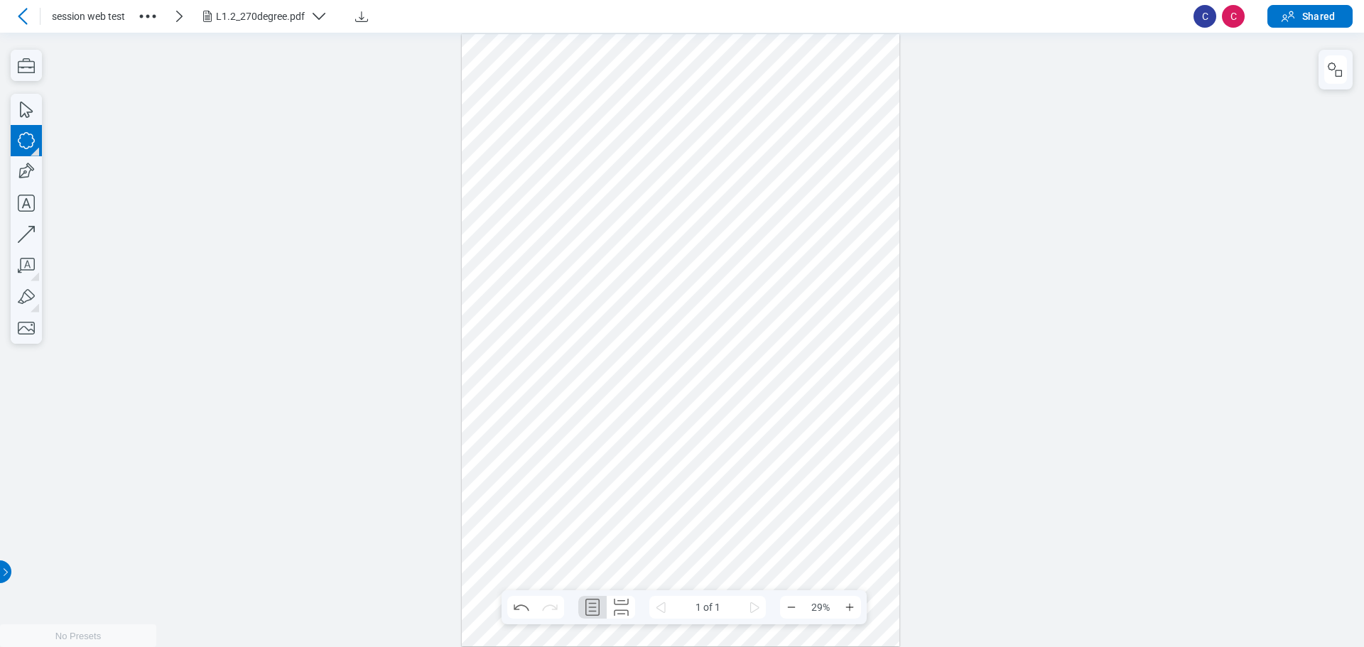
drag, startPoint x: 836, startPoint y: 443, endPoint x: 851, endPoint y: 460, distance: 23.2
click at [851, 460] on div at bounding box center [681, 339] width 438 height 613
click at [873, 466] on div at bounding box center [681, 339] width 438 height 613
drag, startPoint x: 804, startPoint y: 426, endPoint x: 860, endPoint y: 467, distance: 69.1
click at [860, 467] on div at bounding box center [681, 339] width 438 height 613
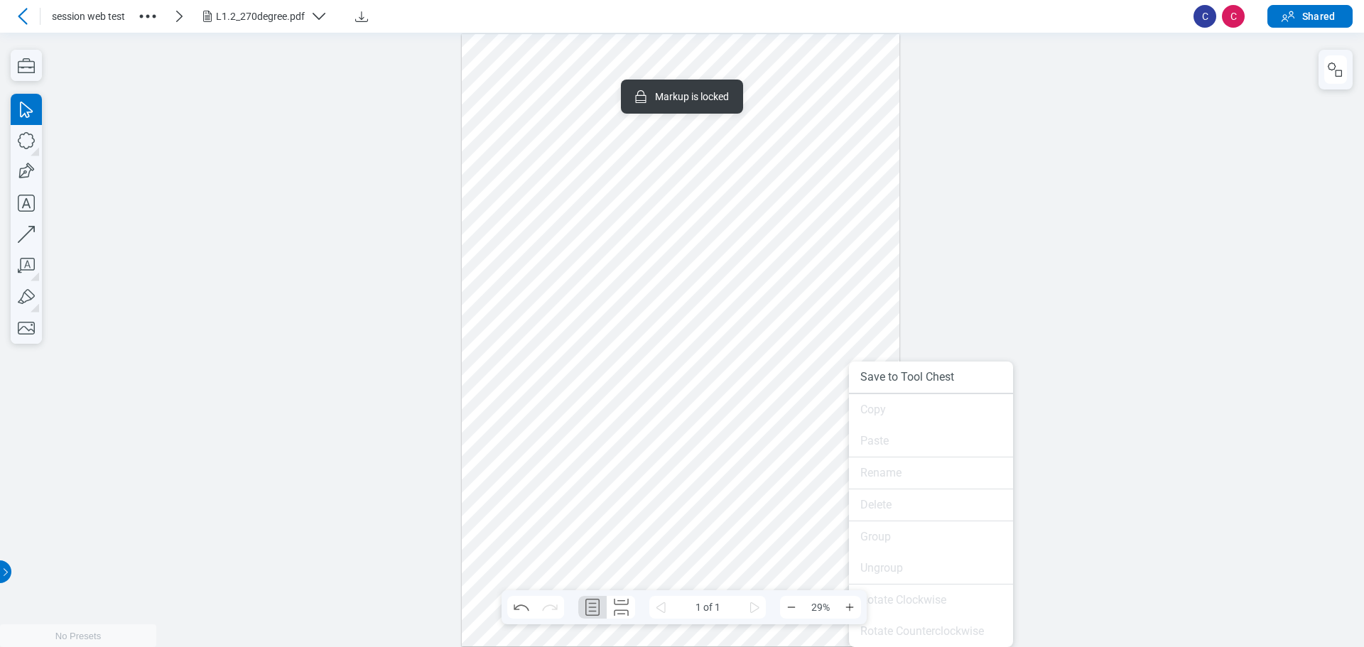
click at [826, 487] on div at bounding box center [681, 339] width 438 height 613
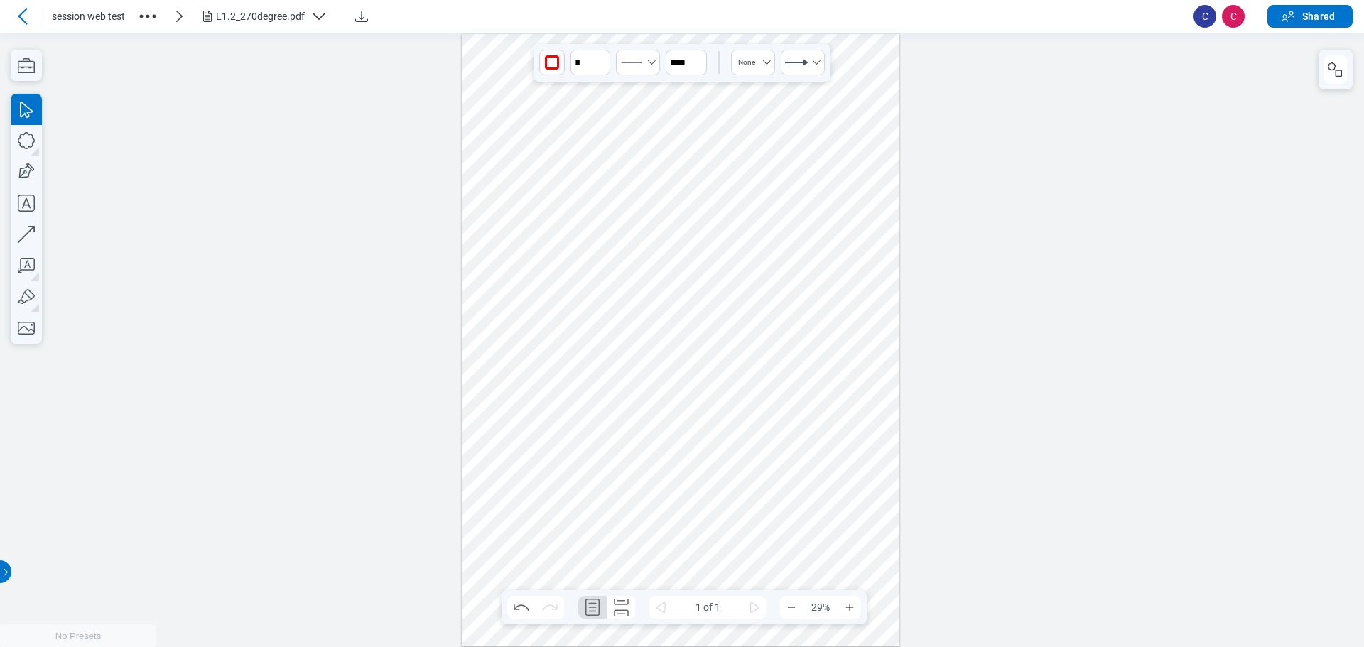
click at [819, 455] on div at bounding box center [681, 339] width 438 height 613
click at [849, 458] on div at bounding box center [681, 339] width 438 height 613
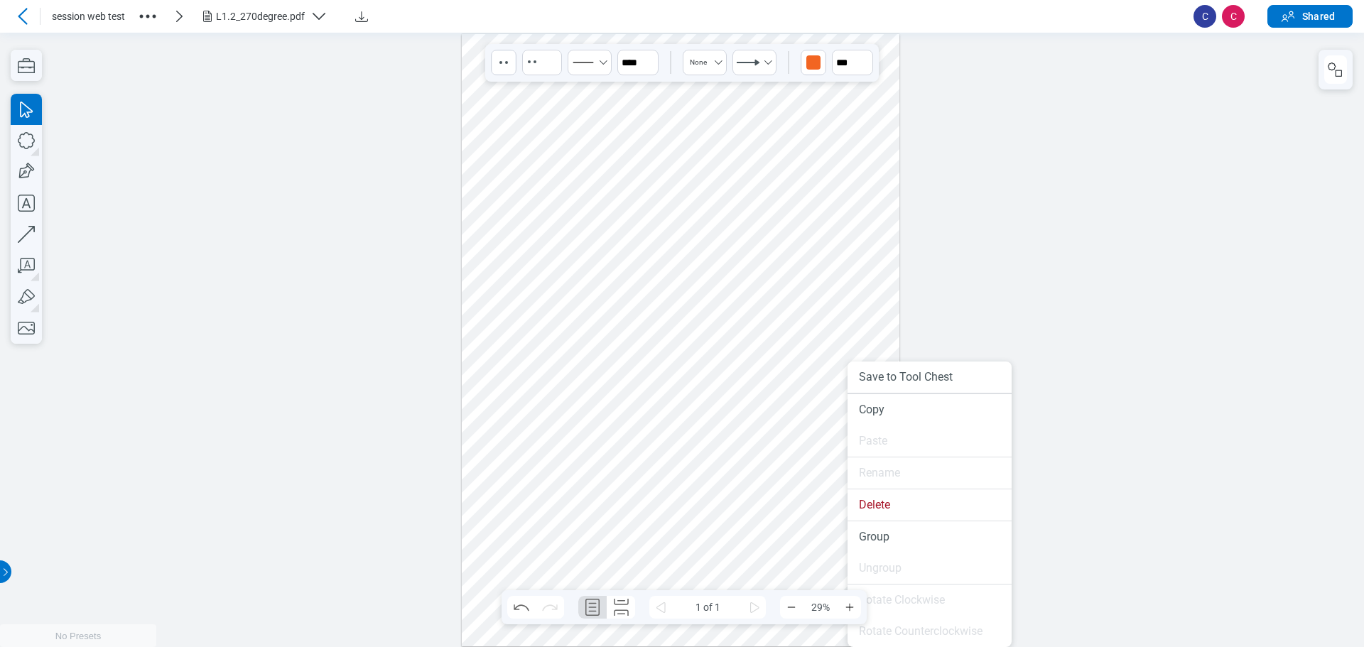
drag, startPoint x: 848, startPoint y: 458, endPoint x: 848, endPoint y: 490, distance: 32.7
drag, startPoint x: 877, startPoint y: 494, endPoint x: 879, endPoint y: 534, distance: 39.8
click at [879, 534] on li "Group" at bounding box center [930, 537] width 164 height 31
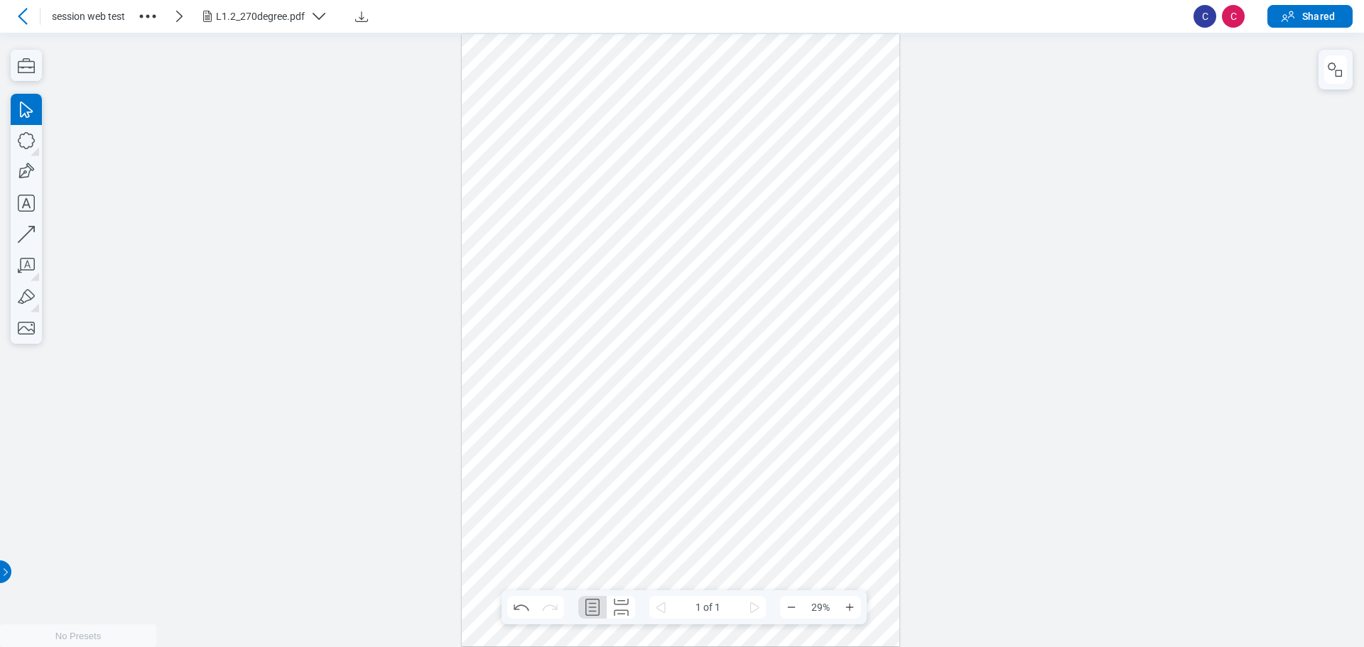
click at [843, 496] on div at bounding box center [681, 339] width 438 height 613
click at [845, 459] on div at bounding box center [681, 339] width 438 height 613
click at [863, 473] on div at bounding box center [681, 339] width 438 height 613
click at [844, 458] on div at bounding box center [681, 339] width 438 height 613
click at [865, 350] on div at bounding box center [681, 339] width 438 height 613
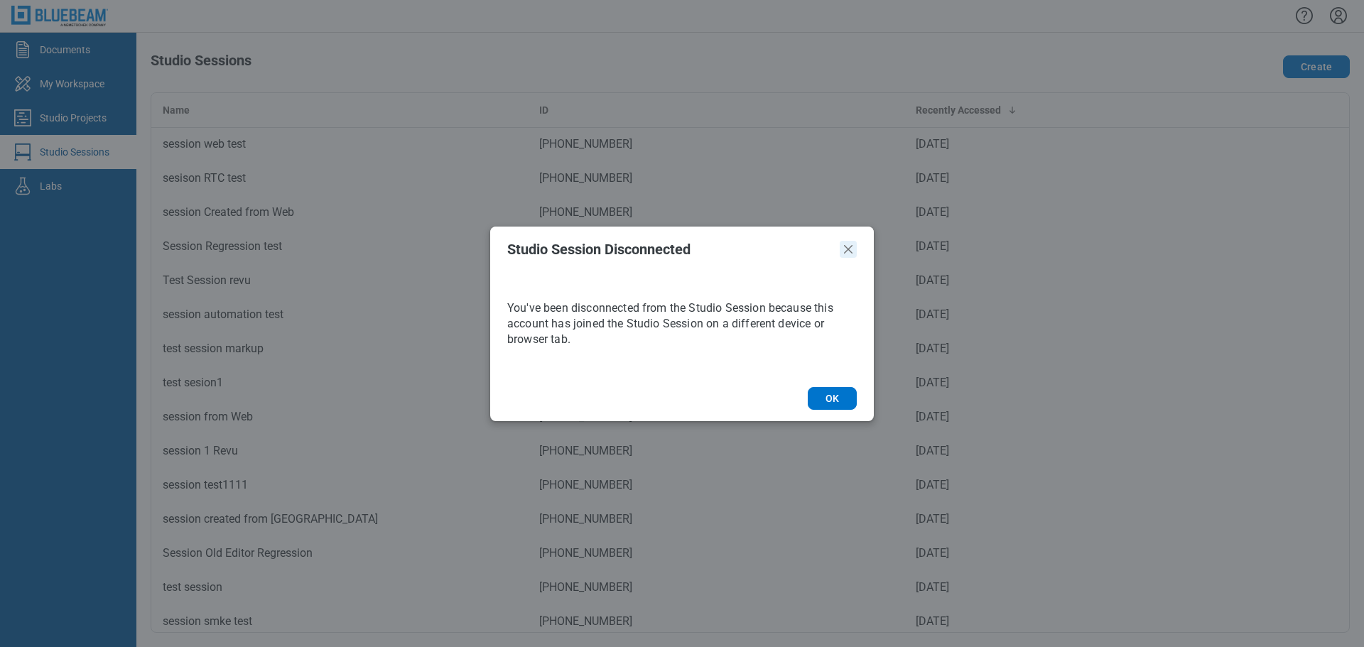
click at [854, 249] on icon "Close" at bounding box center [848, 249] width 17 height 17
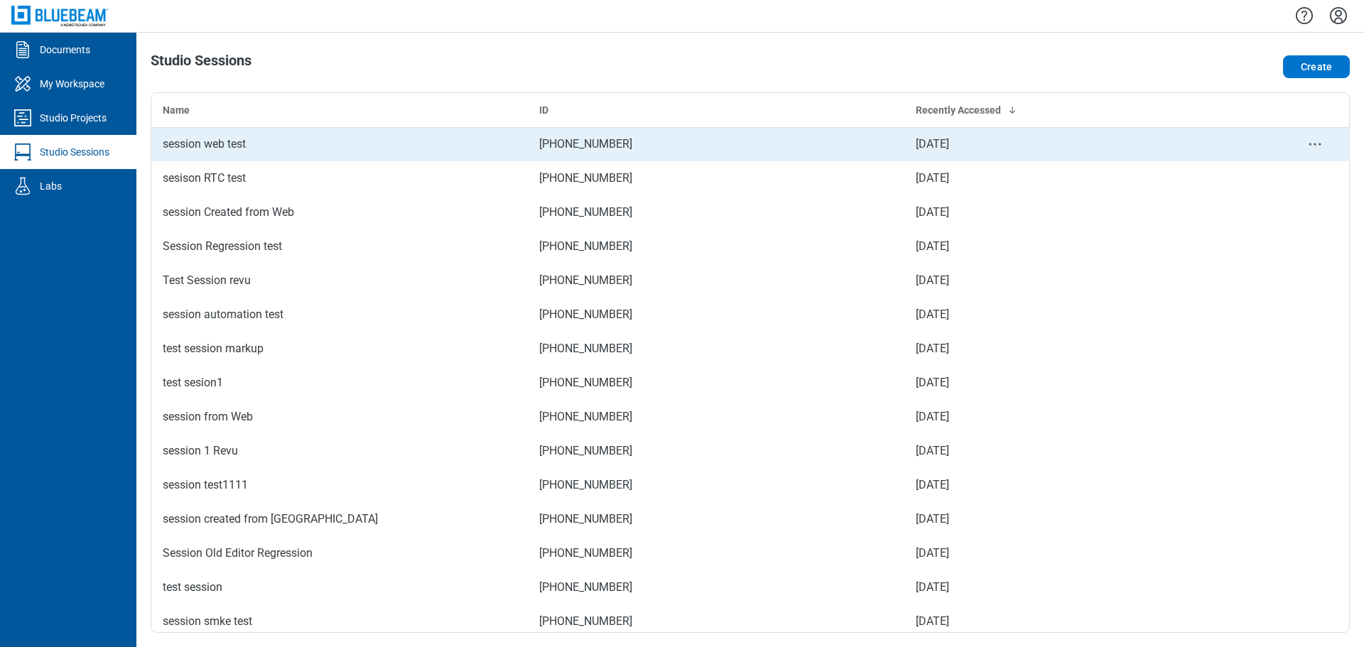
click at [242, 141] on div "session web test" at bounding box center [340, 144] width 354 height 17
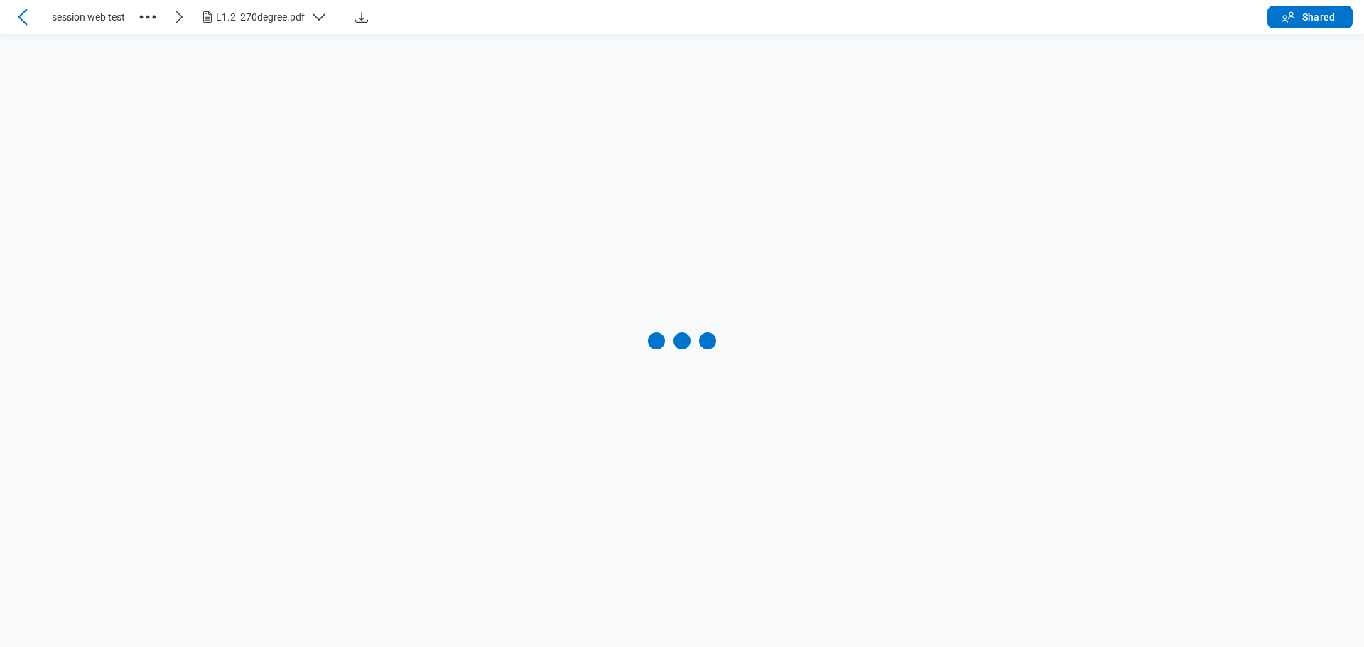
click at [145, 16] on icon "button" at bounding box center [147, 17] width 23 height 23
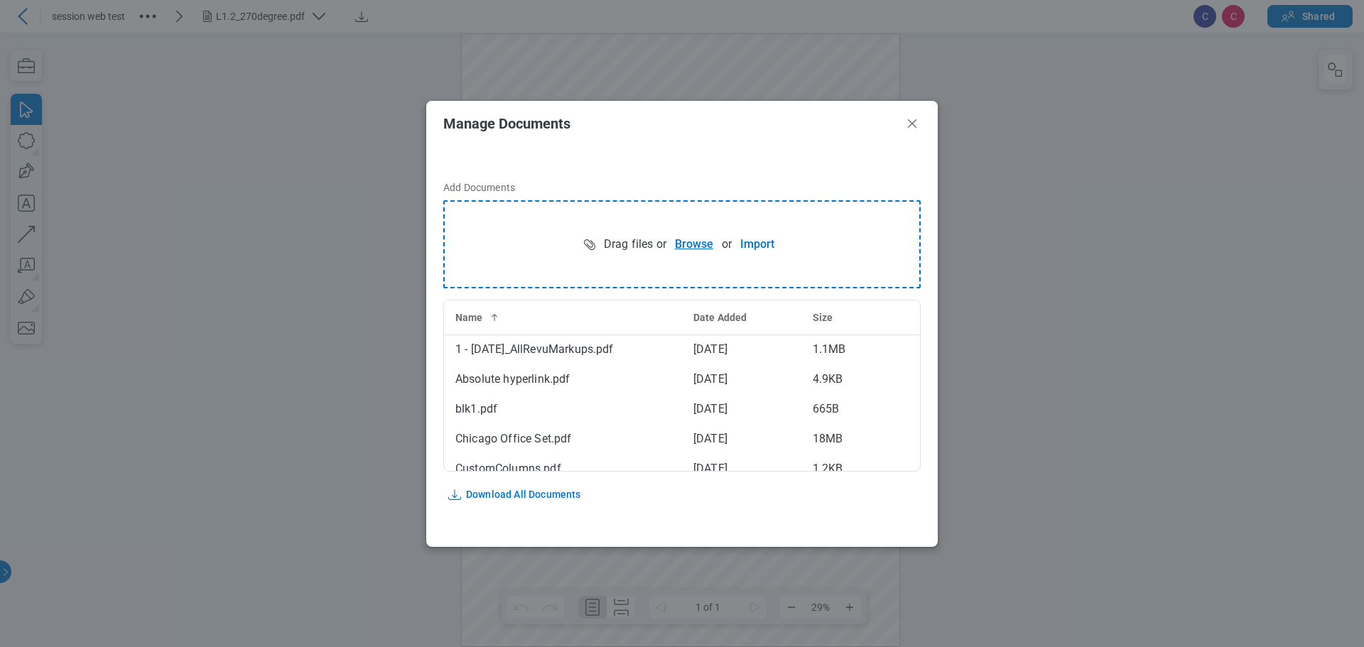
click at [691, 243] on button "Browse" at bounding box center [693, 244] width 55 height 28
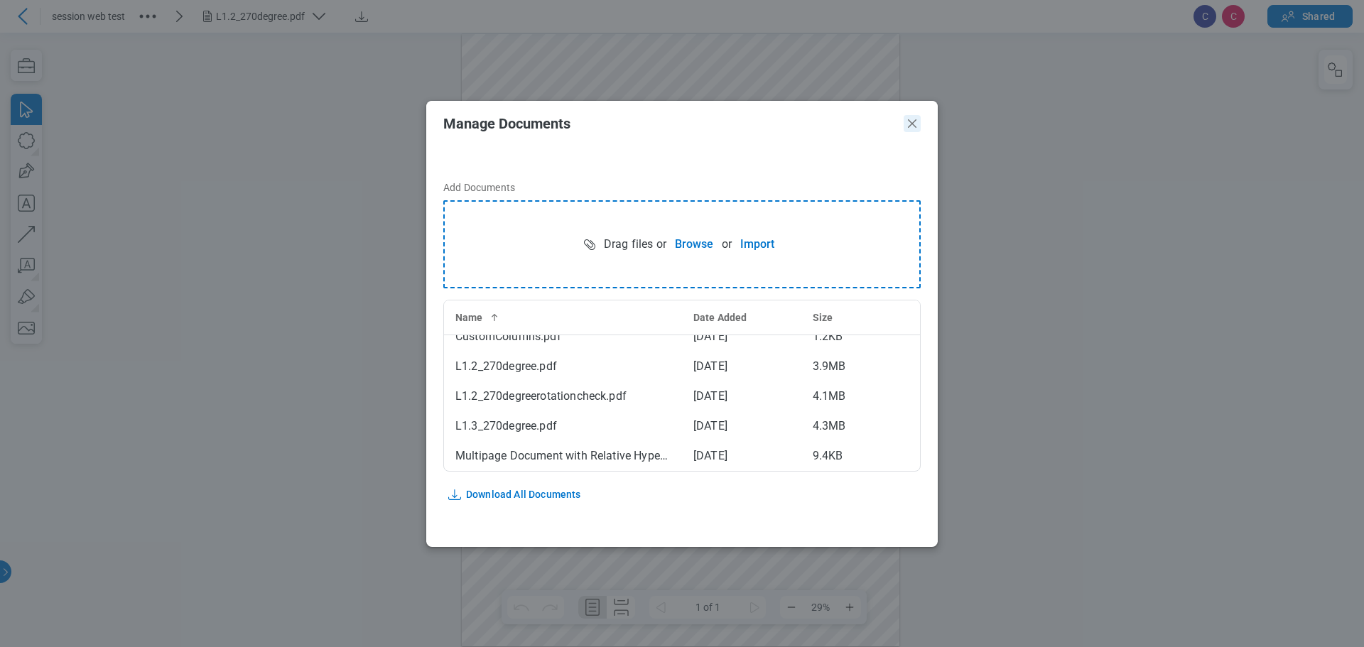
click at [907, 126] on icon "Close" at bounding box center [912, 123] width 17 height 17
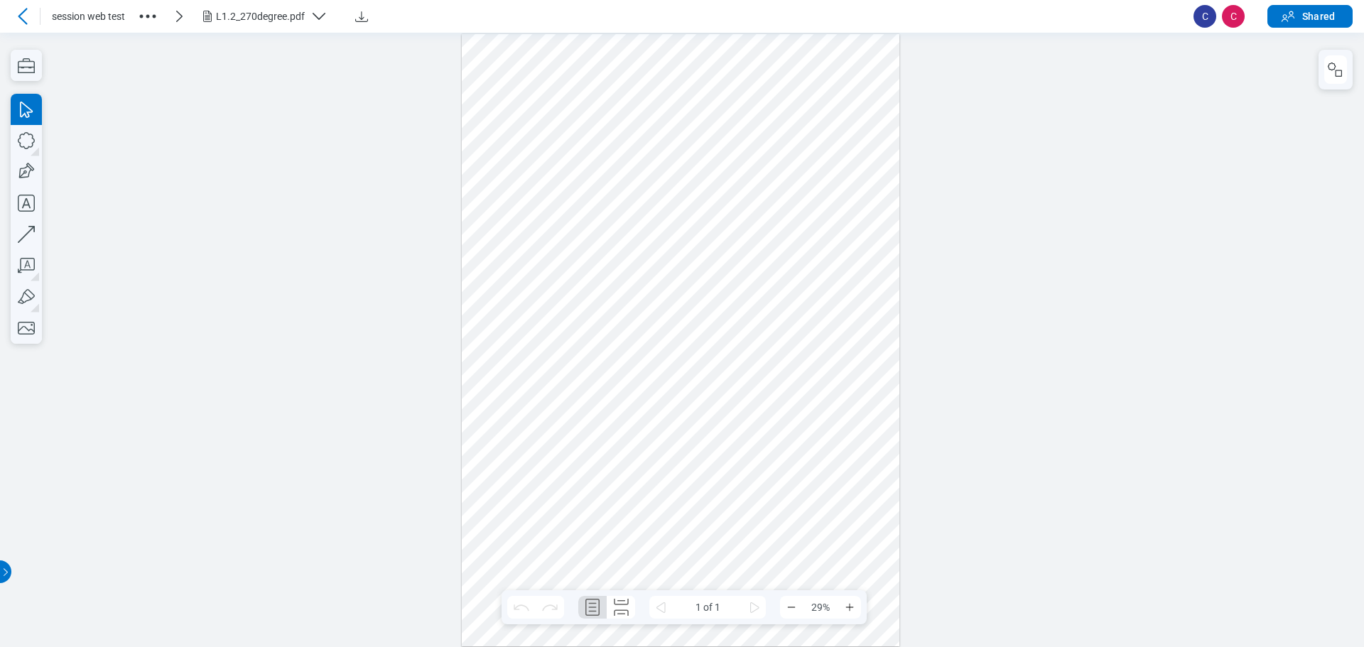
click at [271, 15] on div "L1.2_270degree.pdf" at bounding box center [260, 16] width 89 height 14
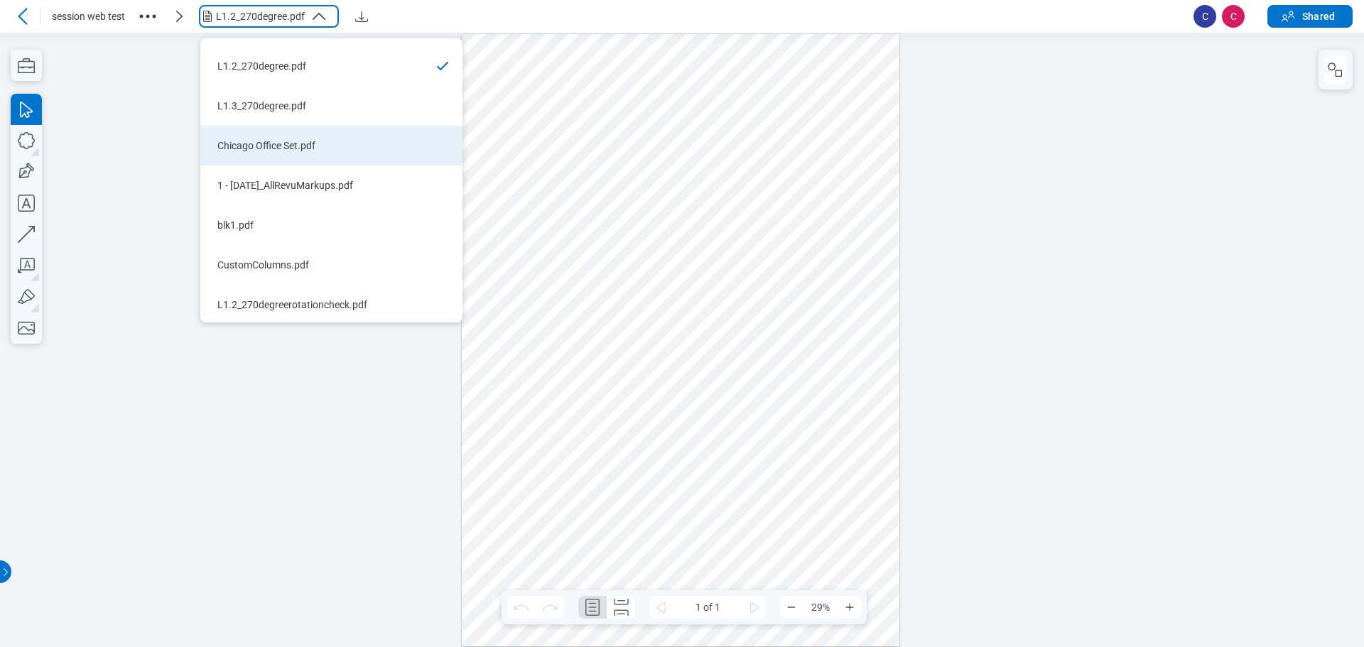
scroll to position [74, 0]
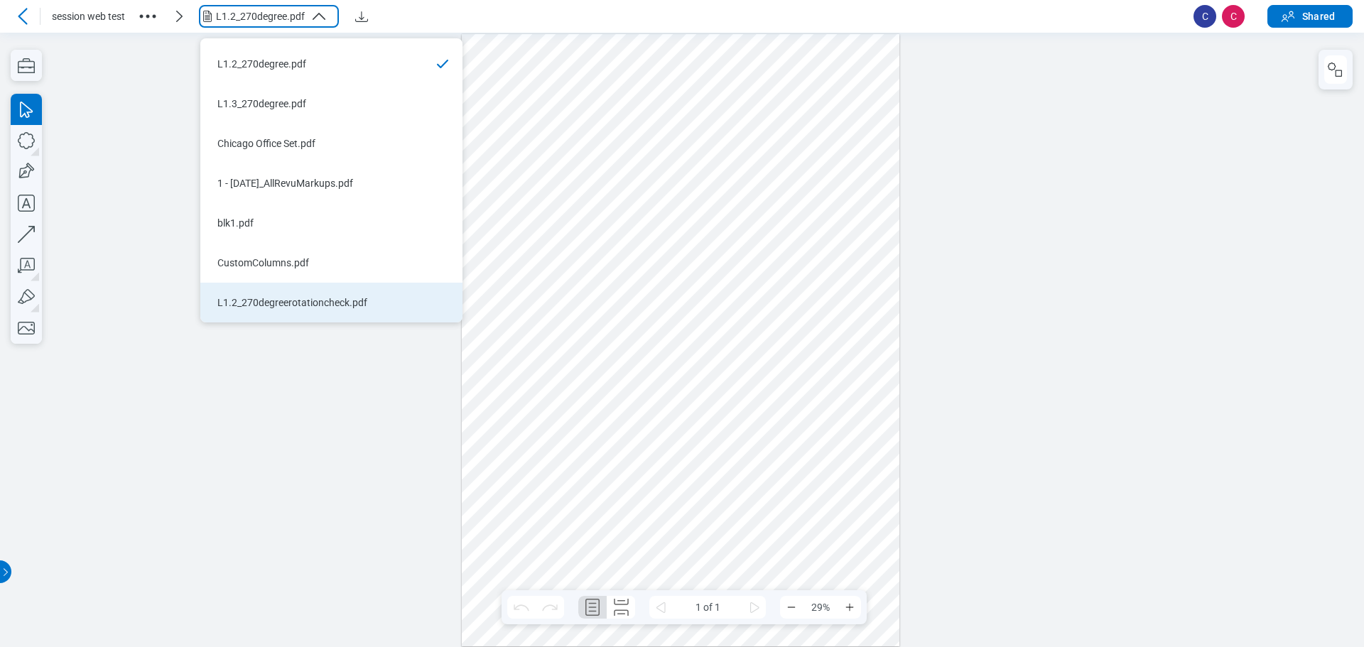
click at [262, 299] on div "L1.2_270degreerotationcheck.pdf" at bounding box center [322, 303] width 211 height 14
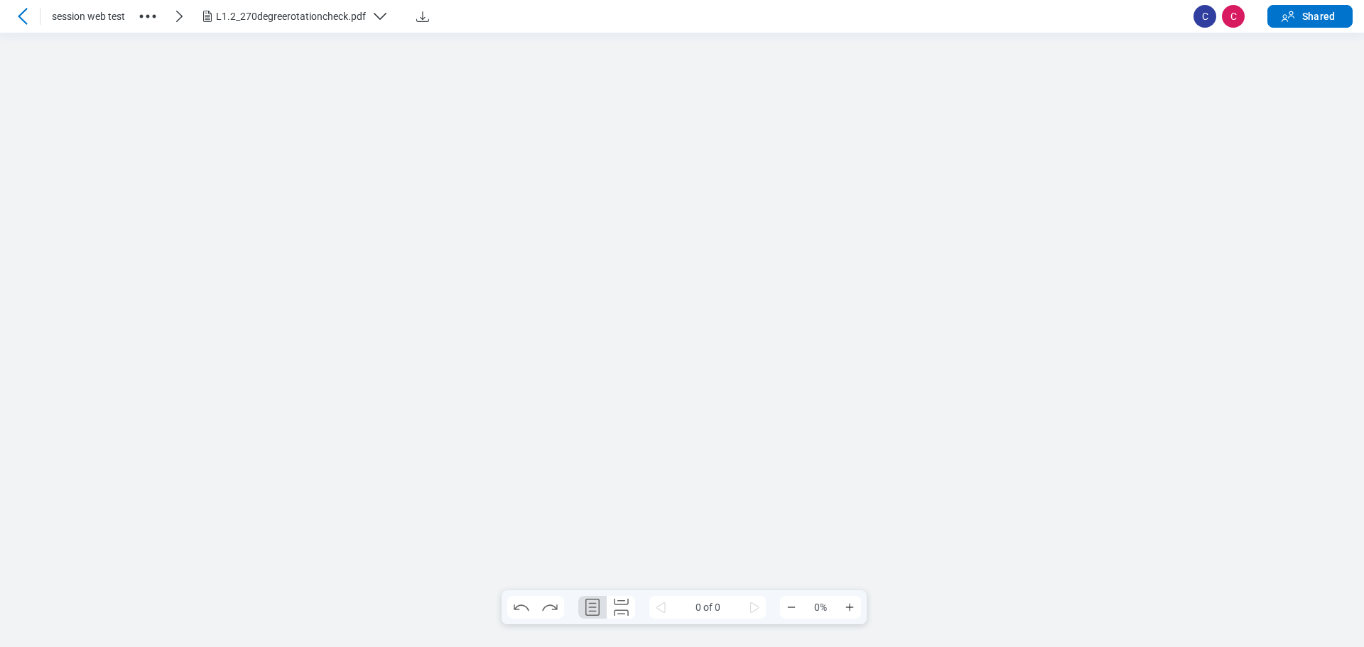
scroll to position [0, 0]
click at [637, 546] on div at bounding box center [681, 339] width 438 height 613
click at [713, 531] on div at bounding box center [681, 339] width 438 height 613
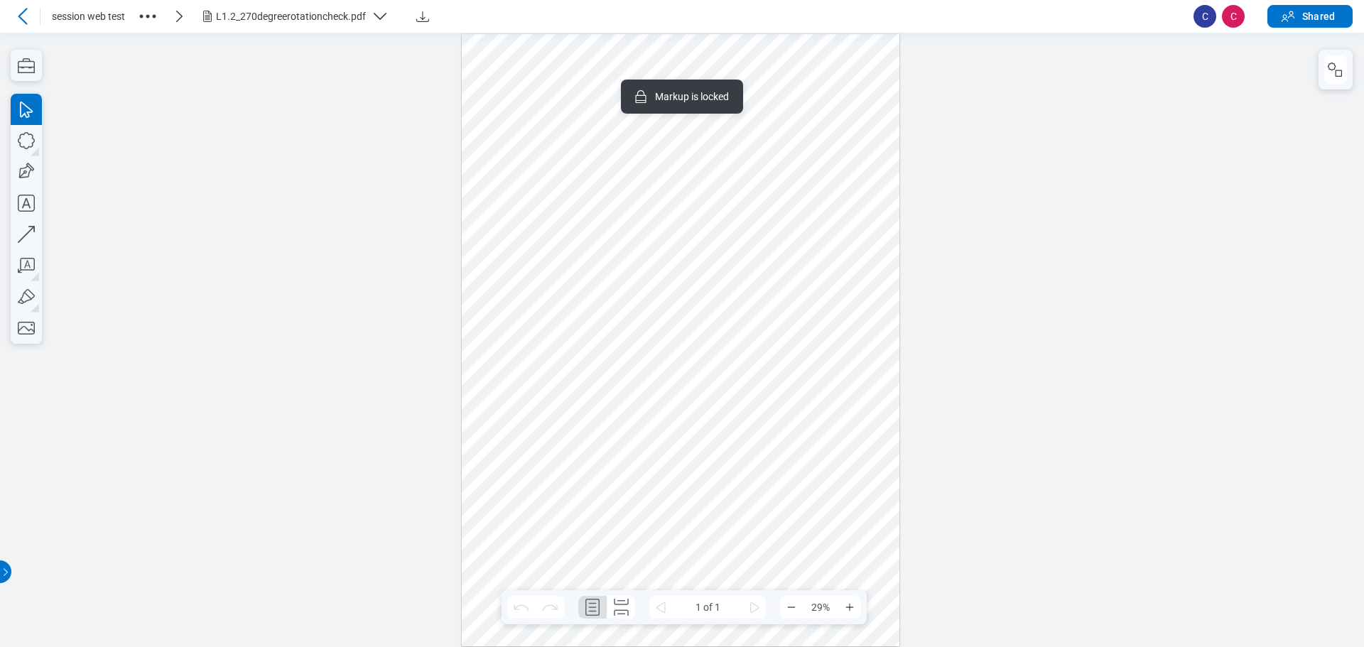
click at [638, 534] on div at bounding box center [681, 339] width 438 height 613
click at [644, 526] on div at bounding box center [681, 339] width 438 height 613
click at [760, 513] on div at bounding box center [681, 339] width 438 height 613
click at [625, 557] on div at bounding box center [681, 339] width 438 height 613
click at [26, 16] on icon at bounding box center [22, 16] width 17 height 17
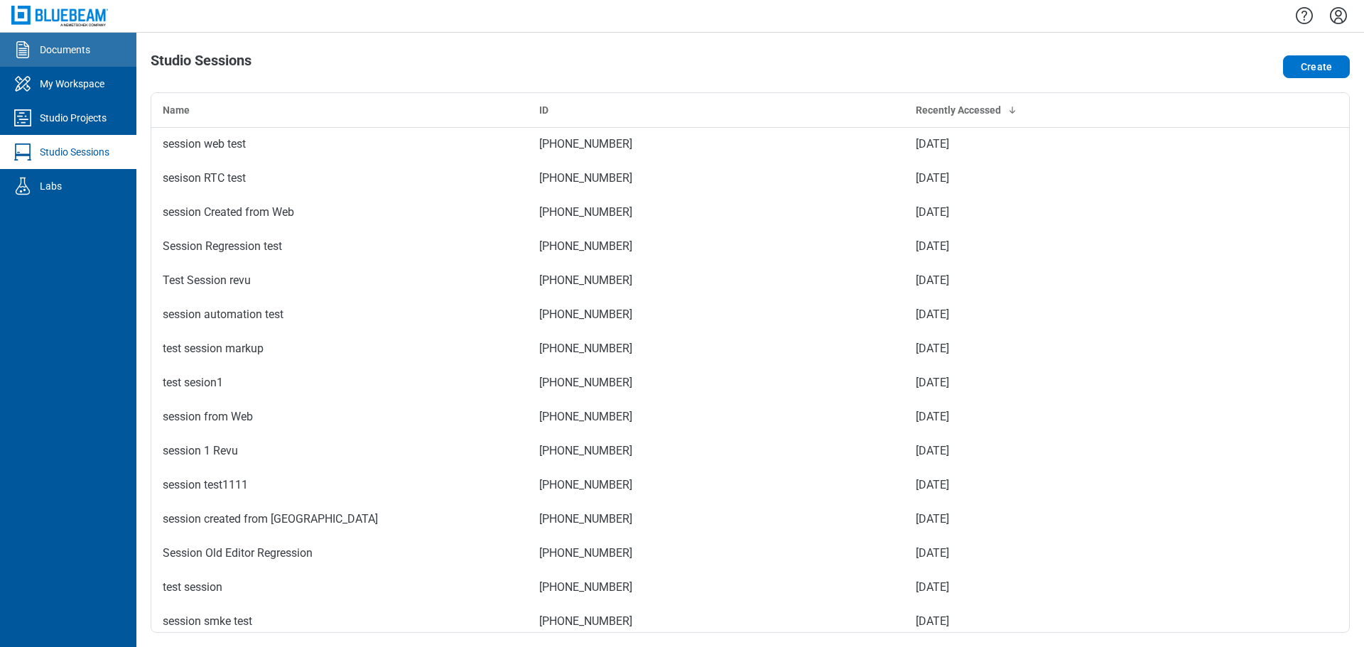
click at [80, 49] on div "Documents" at bounding box center [65, 50] width 50 height 14
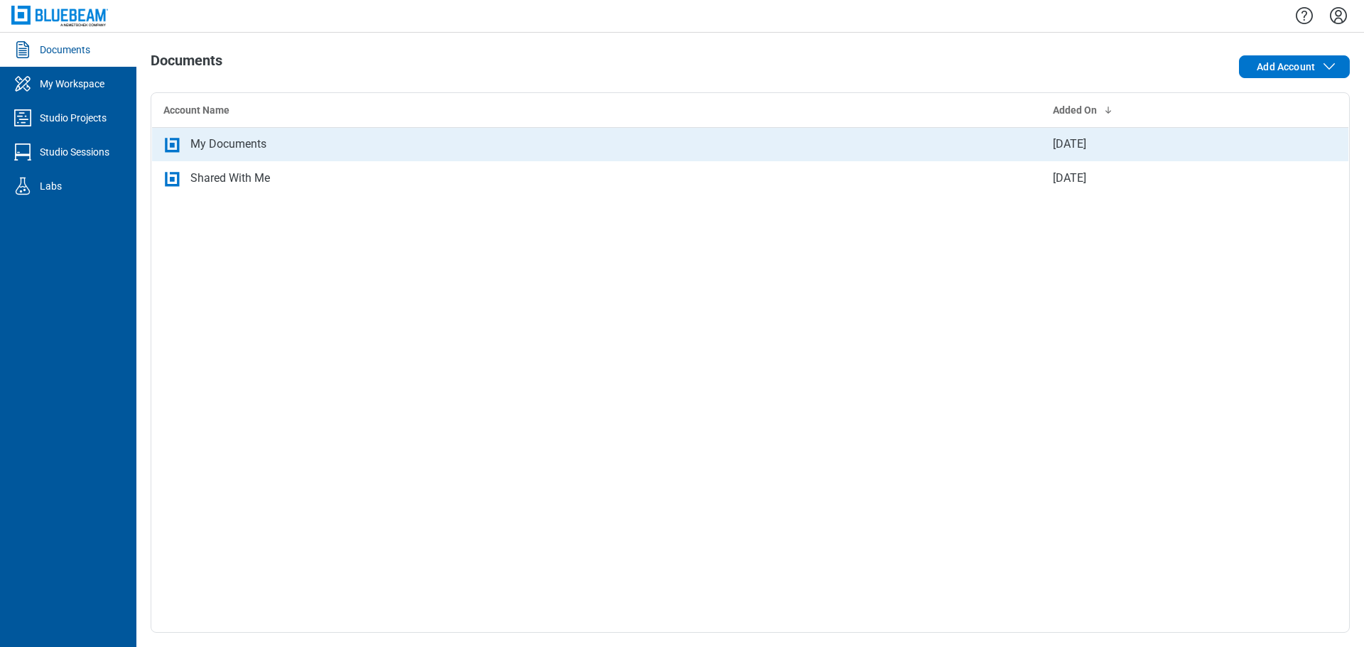
click at [289, 144] on div "My Documents" at bounding box center [596, 144] width 867 height 17
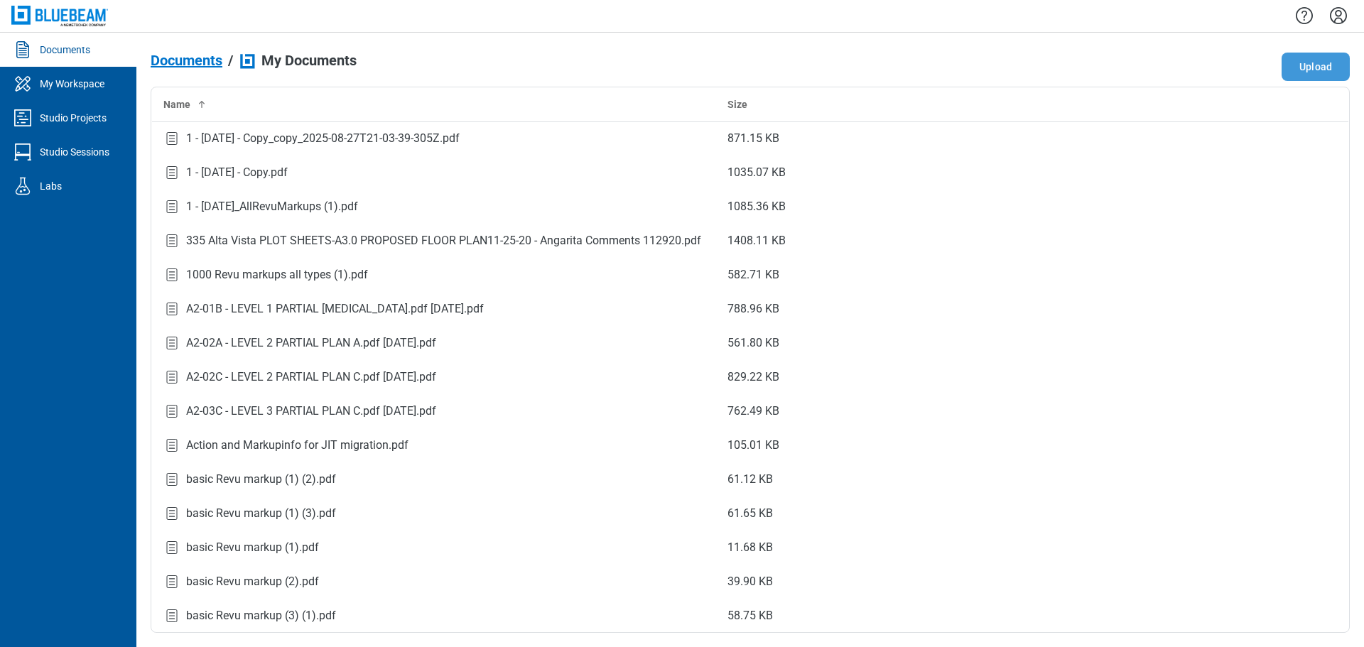
click at [1296, 67] on button "Upload" at bounding box center [1316, 67] width 68 height 28
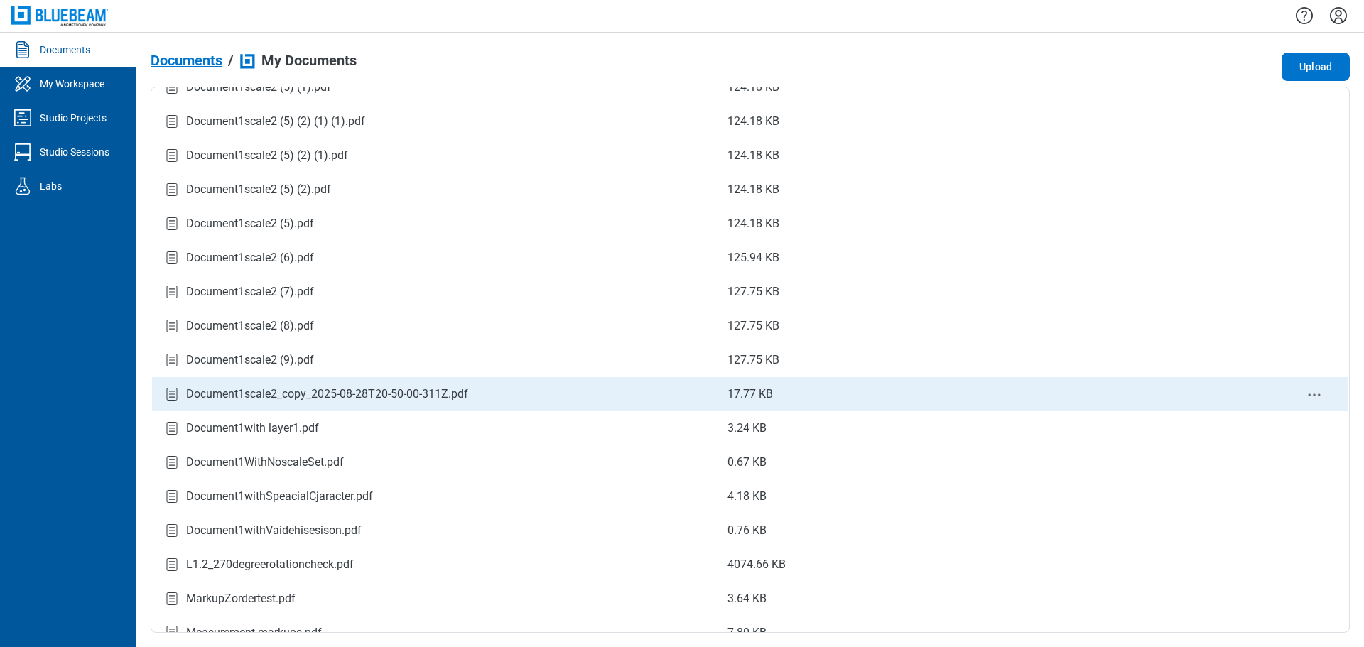
scroll to position [1806, 0]
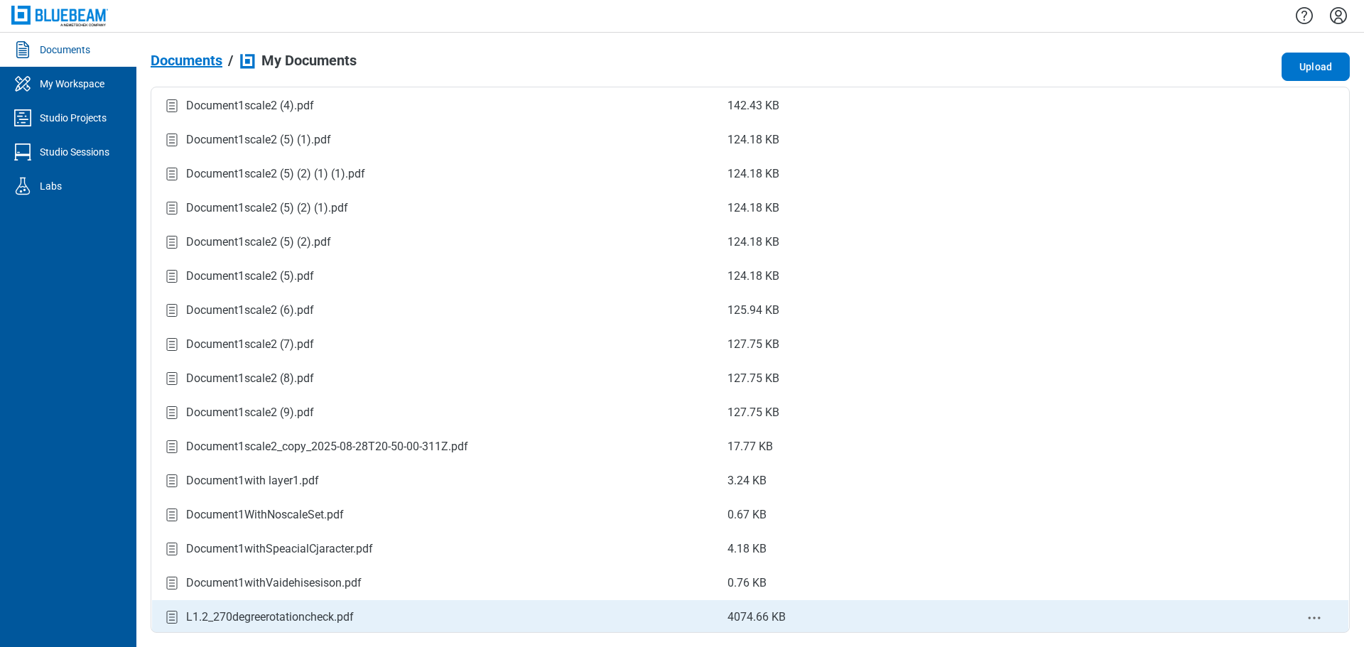
click at [341, 612] on div "L1.2_270degreerotationcheck.pdf" at bounding box center [270, 617] width 168 height 17
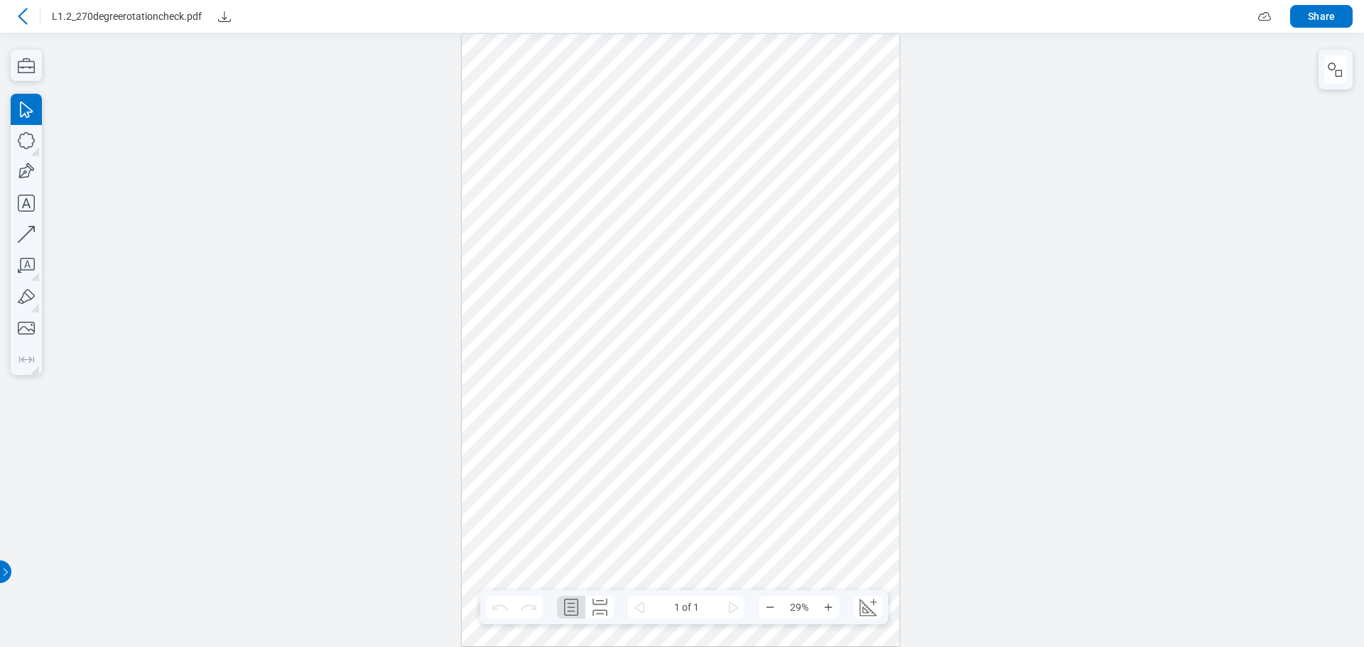
click at [635, 551] on div at bounding box center [681, 339] width 438 height 613
click at [633, 551] on div at bounding box center [681, 339] width 438 height 613
click at [699, 517] on div at bounding box center [681, 339] width 438 height 613
click at [747, 492] on div at bounding box center [681, 339] width 438 height 613
click at [748, 492] on div at bounding box center [681, 339] width 438 height 613
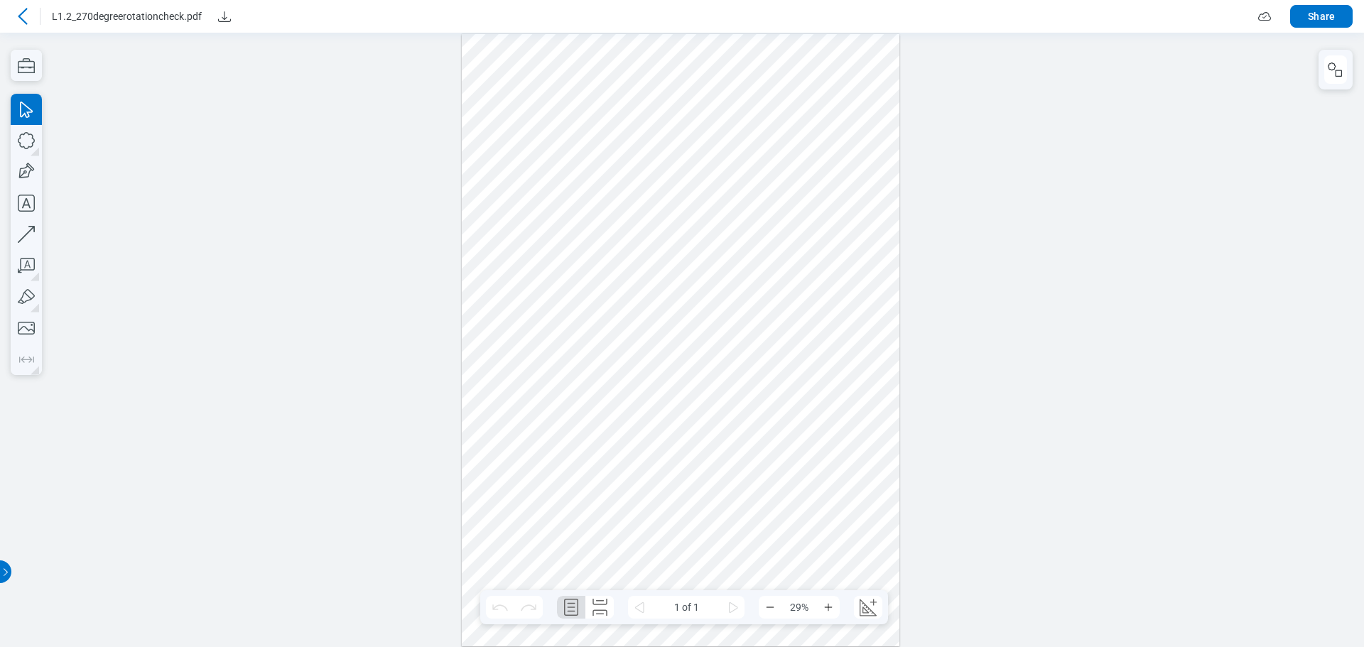
click at [748, 492] on div at bounding box center [681, 339] width 438 height 613
click at [767, 517] on div at bounding box center [681, 339] width 438 height 613
click at [637, 546] on div at bounding box center [681, 339] width 438 height 613
click at [869, 364] on div at bounding box center [681, 339] width 438 height 613
click at [844, 455] on div at bounding box center [681, 339] width 438 height 613
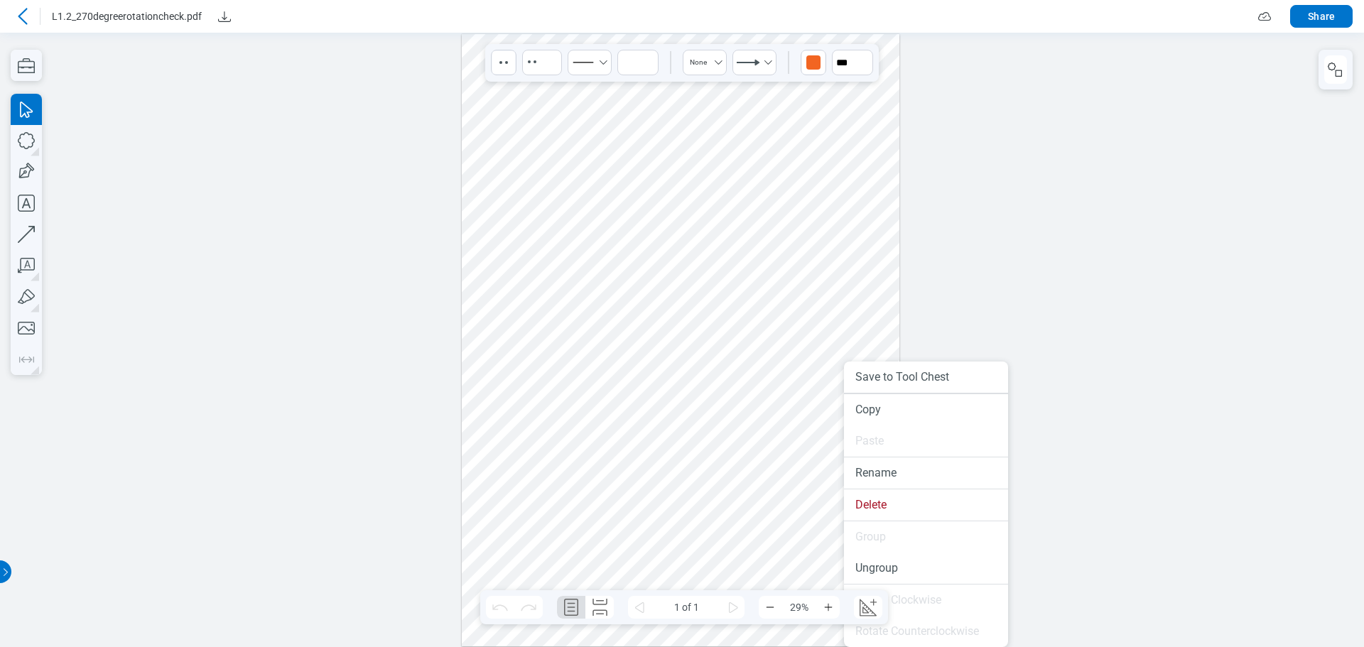
click at [869, 314] on div at bounding box center [681, 339] width 438 height 613
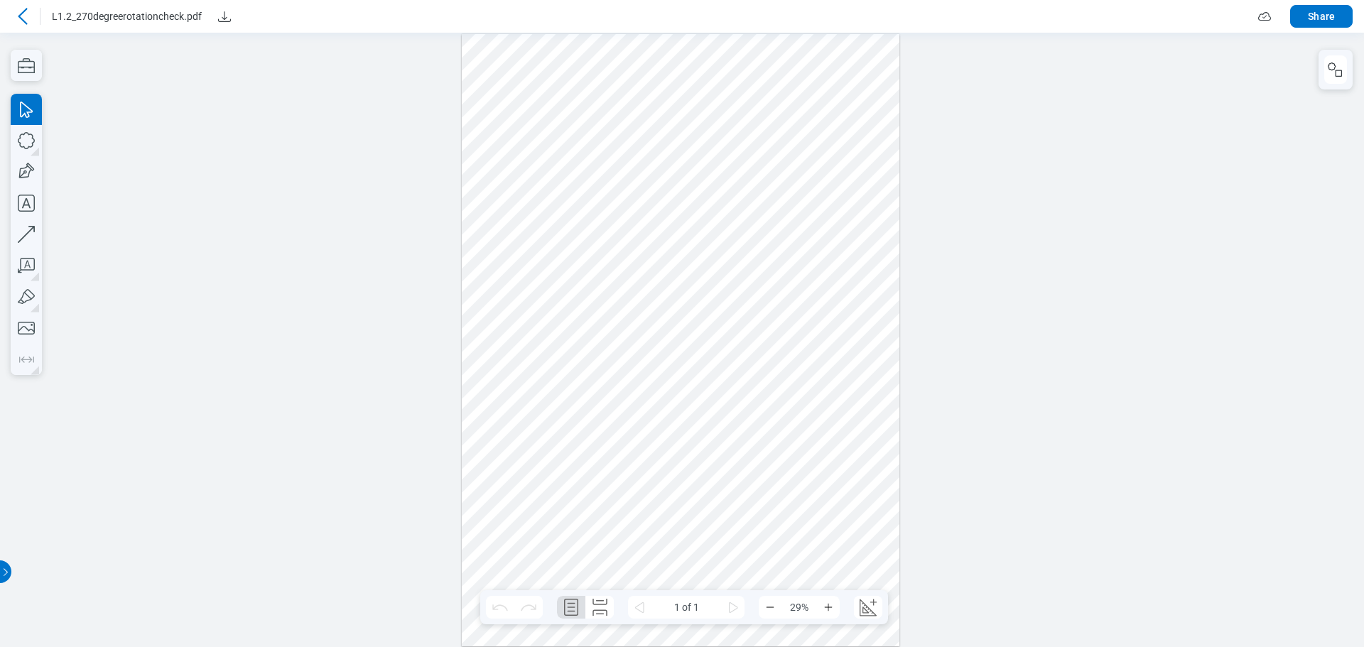
click at [580, 536] on div at bounding box center [681, 339] width 438 height 613
click at [868, 312] on div at bounding box center [681, 339] width 438 height 613
click at [507, 364] on div at bounding box center [681, 339] width 438 height 613
click at [830, 283] on div at bounding box center [681, 339] width 438 height 613
click at [21, 13] on icon at bounding box center [22, 16] width 9 height 16
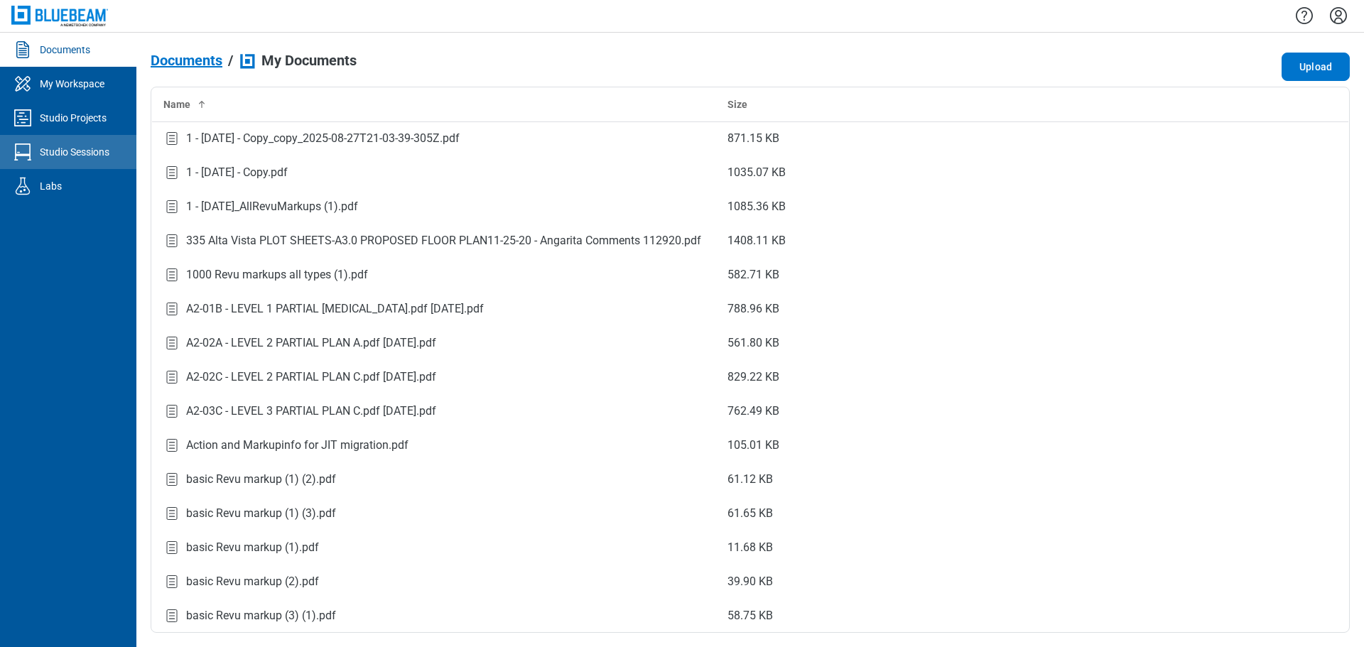
click at [80, 151] on div "Studio Sessions" at bounding box center [75, 152] width 70 height 14
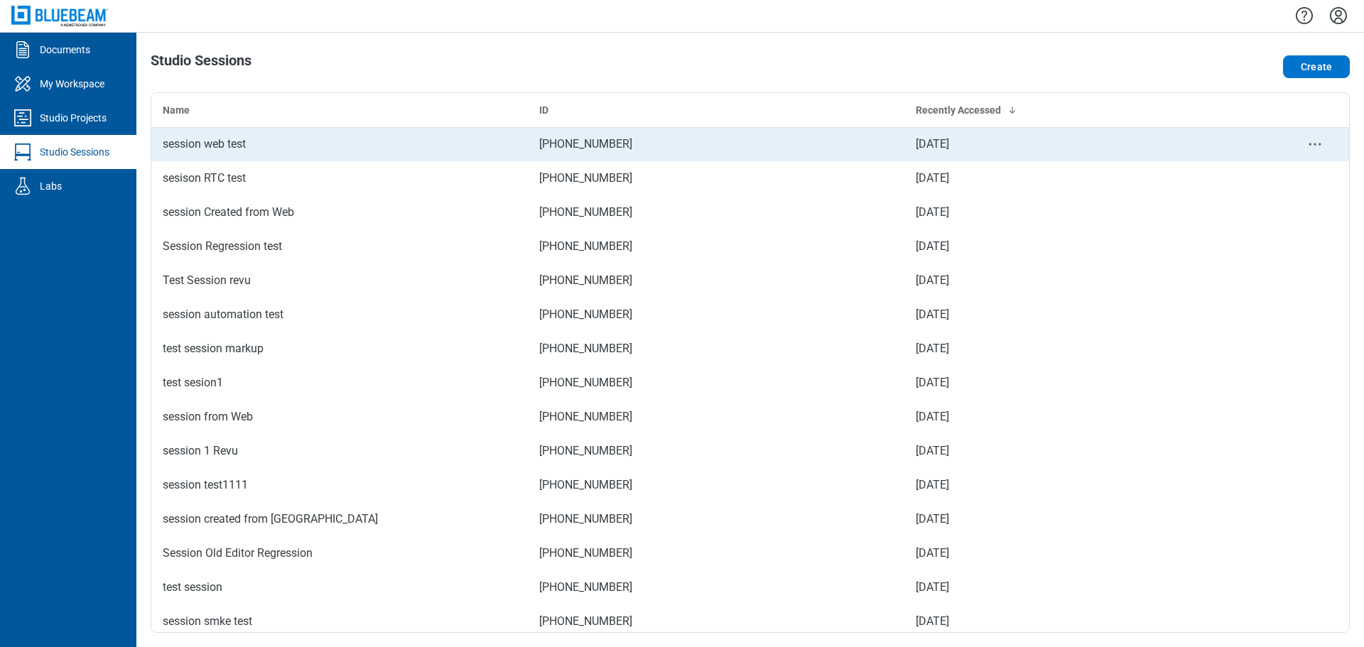
click at [217, 151] on div "session web test" at bounding box center [340, 144] width 354 height 17
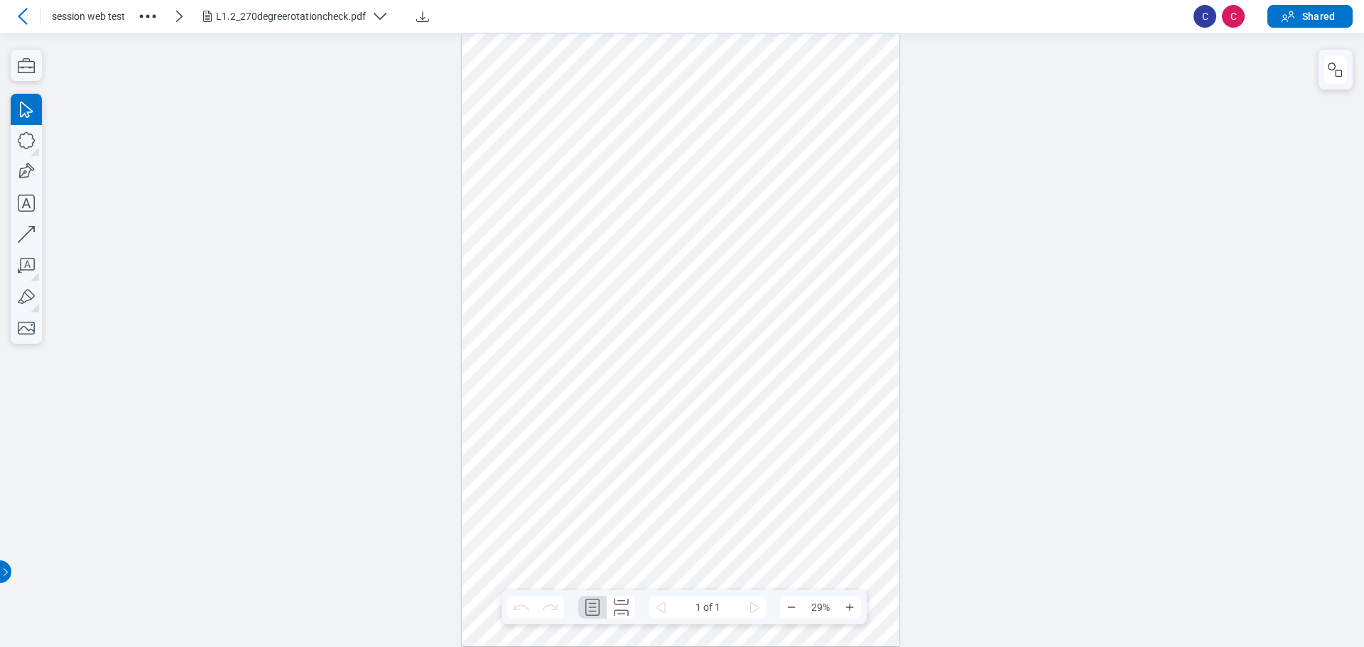
click at [311, 16] on div "L1.2_270degreerotationcheck.pdf" at bounding box center [291, 16] width 150 height 14
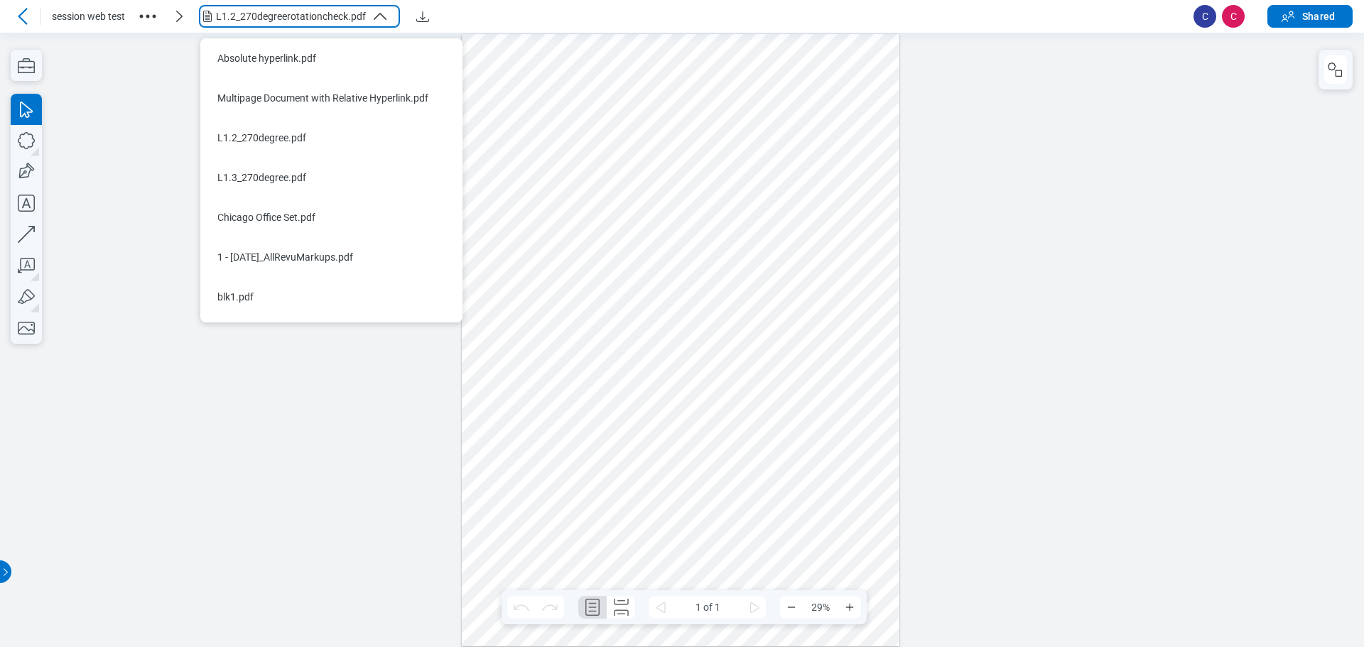
click at [152, 18] on icon "button" at bounding box center [147, 16] width 23 height 23
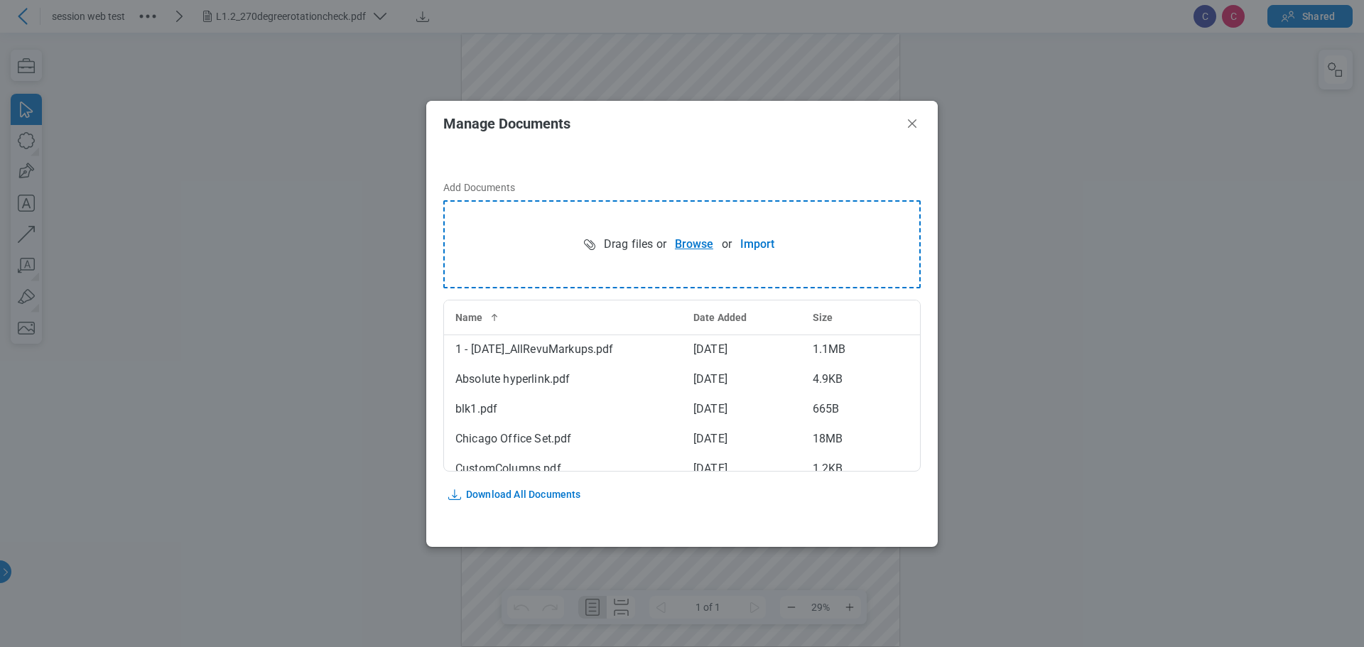
click at [703, 247] on button "Browse" at bounding box center [693, 244] width 55 height 28
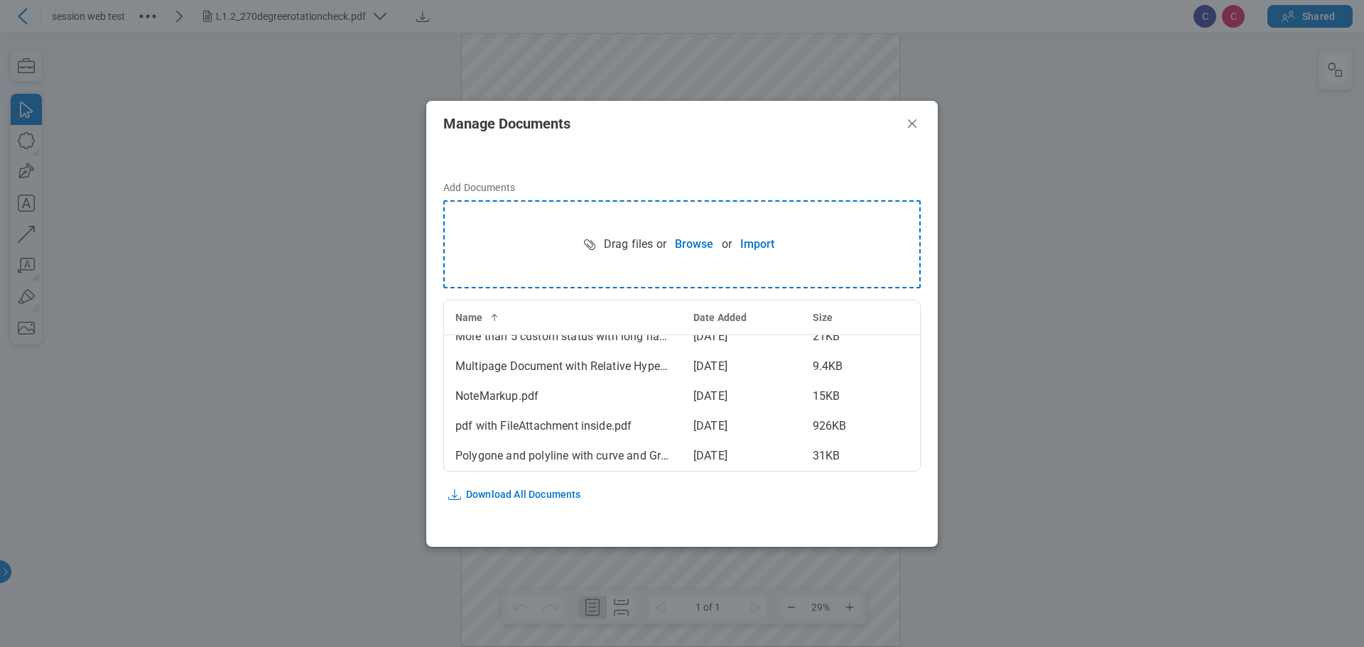
scroll to position [311, 0]
click at [919, 124] on icon "Close" at bounding box center [912, 123] width 17 height 17
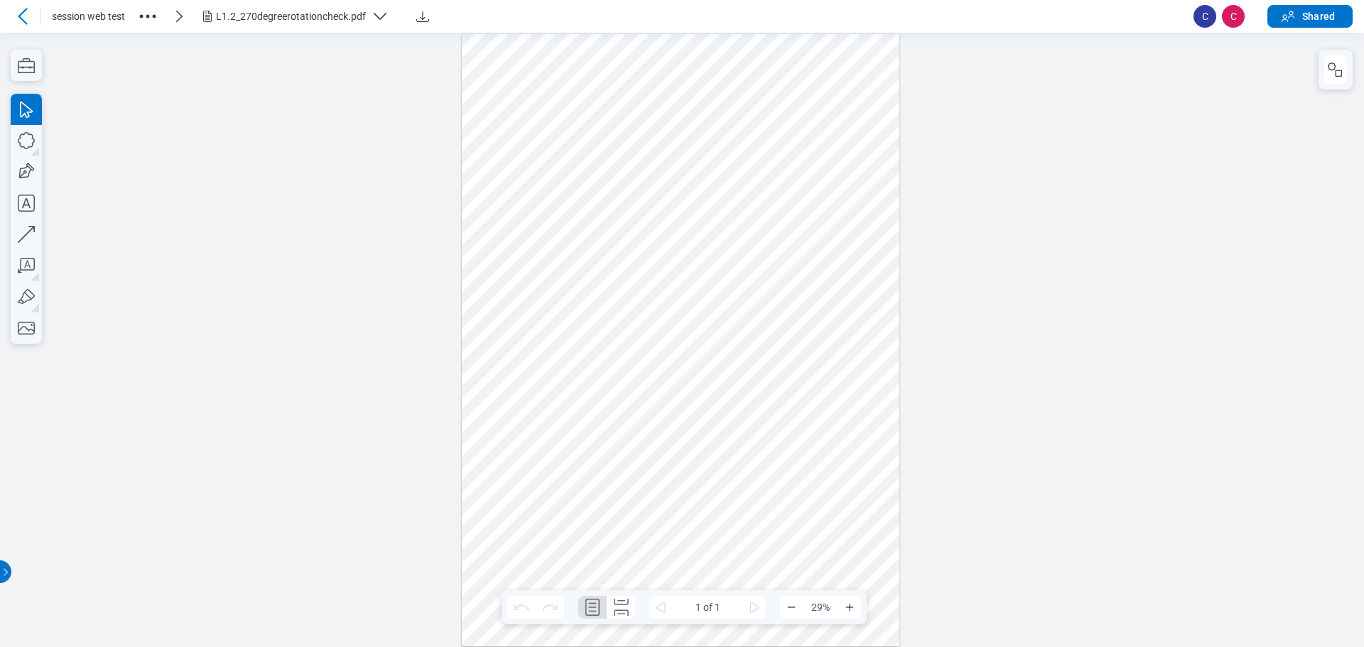
click at [342, 11] on div "L1.2_270degreerotationcheck.pdf" at bounding box center [291, 16] width 150 height 14
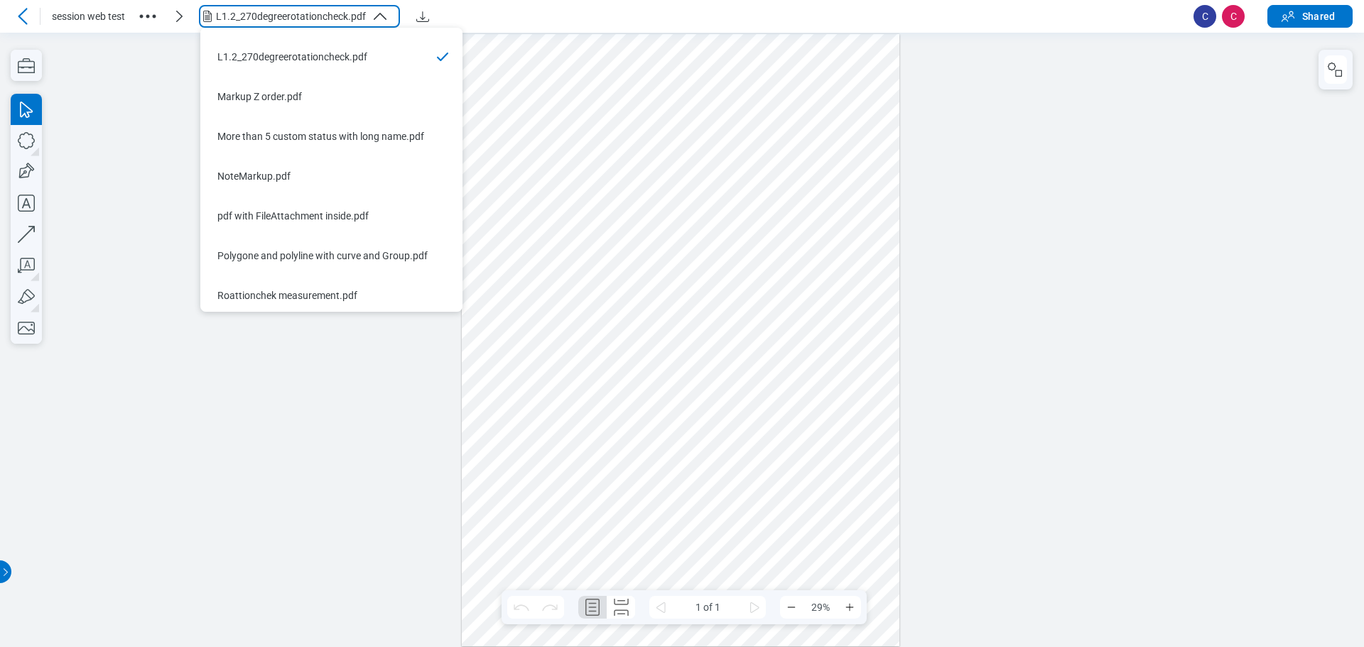
scroll to position [313, 0]
click at [311, 291] on div "Roattionchek measurement.pdf" at bounding box center [322, 292] width 211 height 14
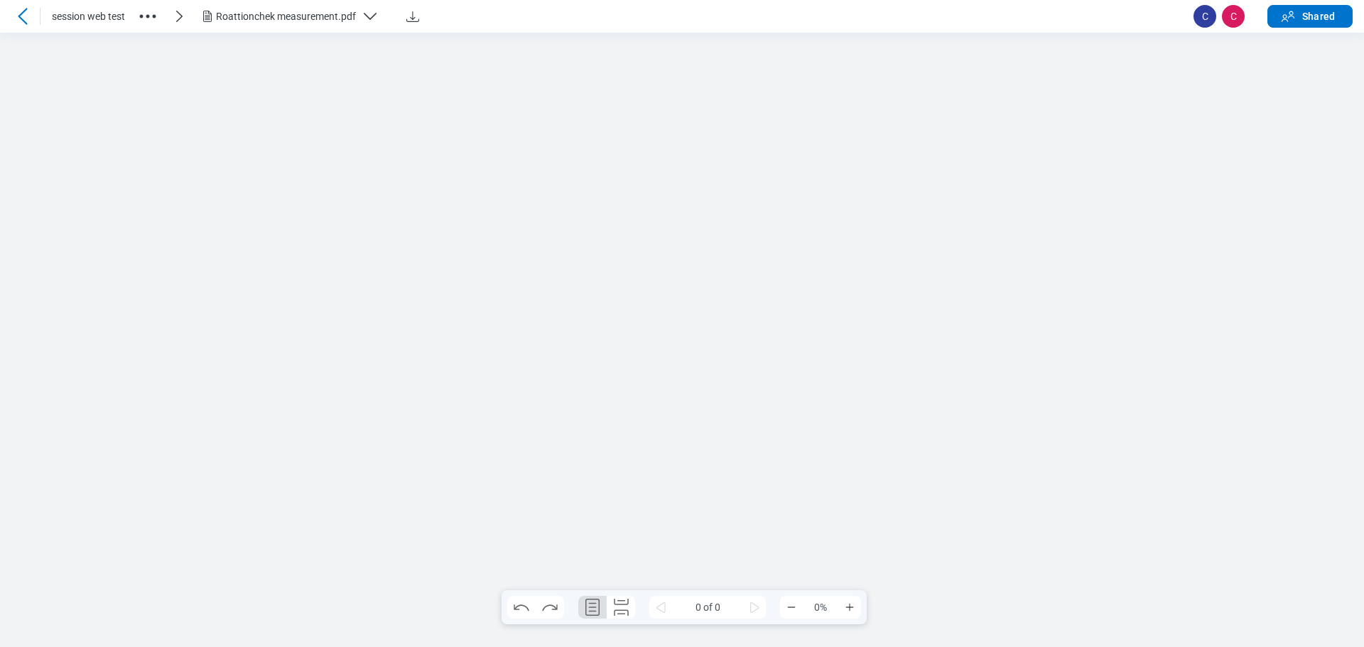
scroll to position [0, 0]
click at [26, 202] on icon "button" at bounding box center [26, 203] width 31 height 31
click at [627, 392] on div at bounding box center [681, 340] width 470 height 608
click at [838, 470] on div at bounding box center [681, 340] width 470 height 608
click at [24, 258] on icon "button" at bounding box center [26, 265] width 17 height 15
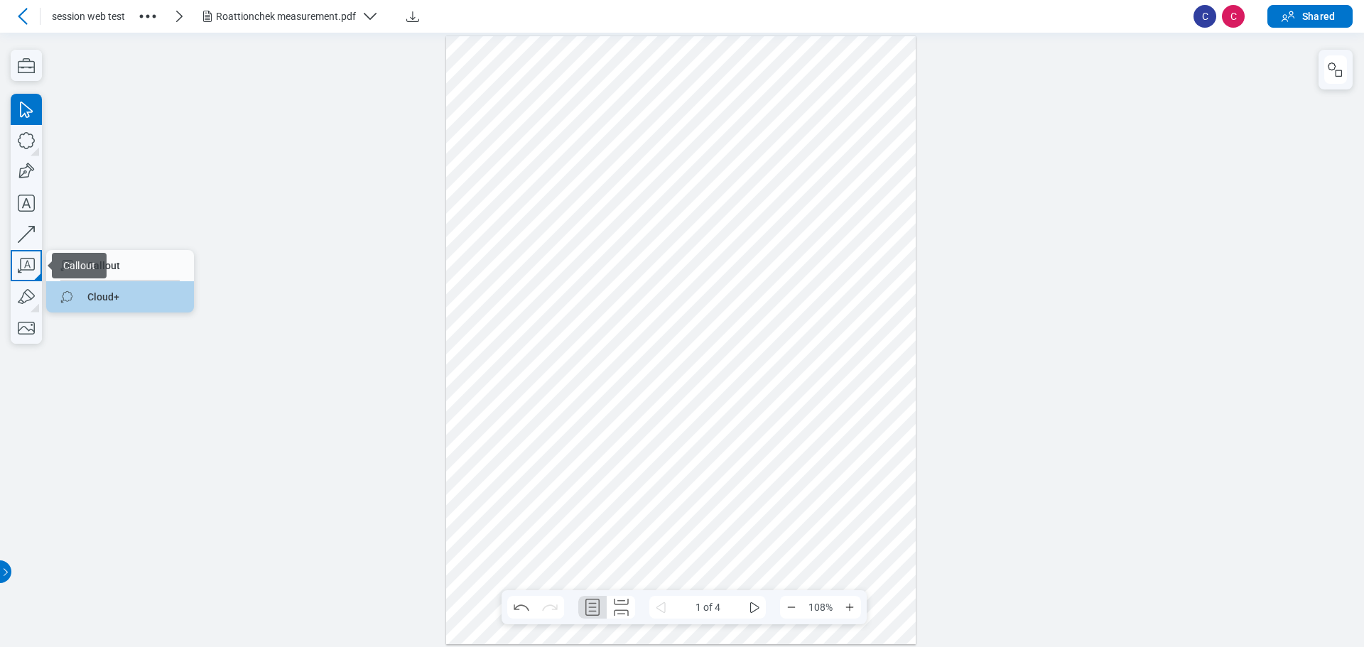
drag, startPoint x: 102, startPoint y: 299, endPoint x: 366, endPoint y: 360, distance: 270.4
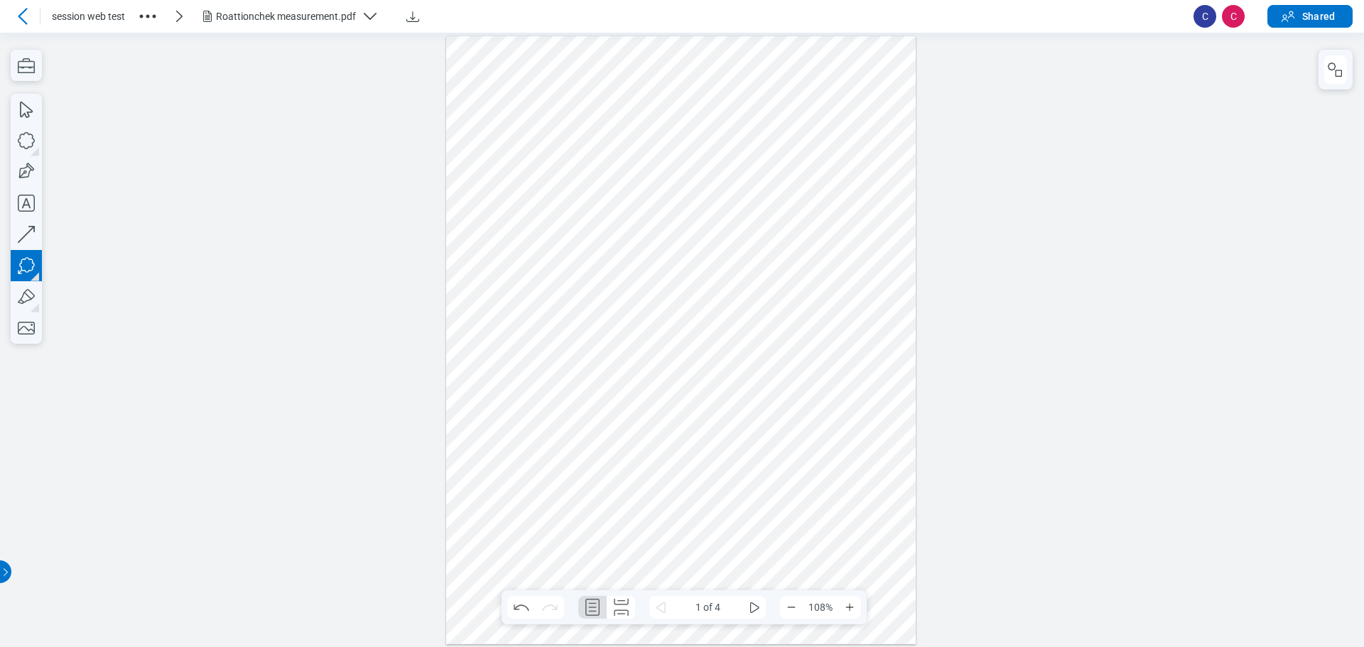
drag, startPoint x: 570, startPoint y: 458, endPoint x: 647, endPoint y: 487, distance: 82.7
click at [616, 487] on div at bounding box center [681, 340] width 470 height 608
click at [690, 492] on div at bounding box center [681, 340] width 470 height 608
click at [824, 522] on div at bounding box center [681, 340] width 470 height 608
click at [774, 387] on div at bounding box center [681, 340] width 470 height 608
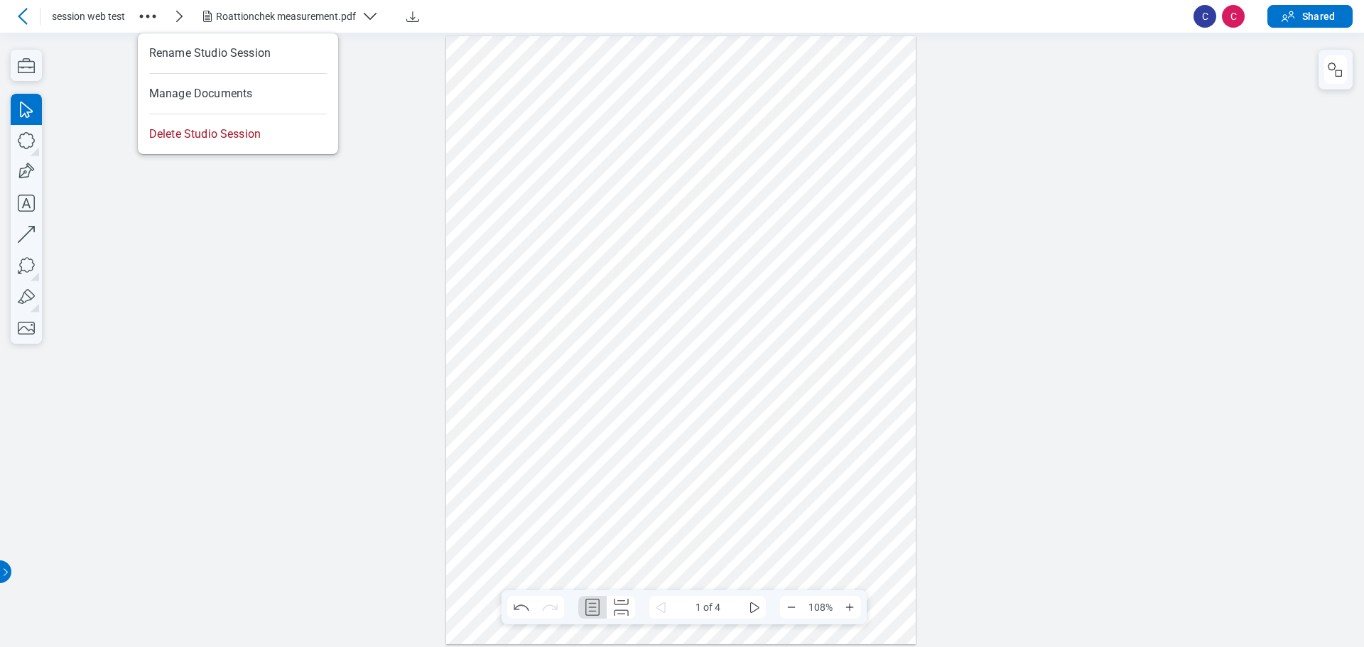
click at [146, 15] on icon "button" at bounding box center [147, 16] width 23 height 23
click at [327, 17] on div "Roattionchek measurement.pdf" at bounding box center [286, 16] width 140 height 14
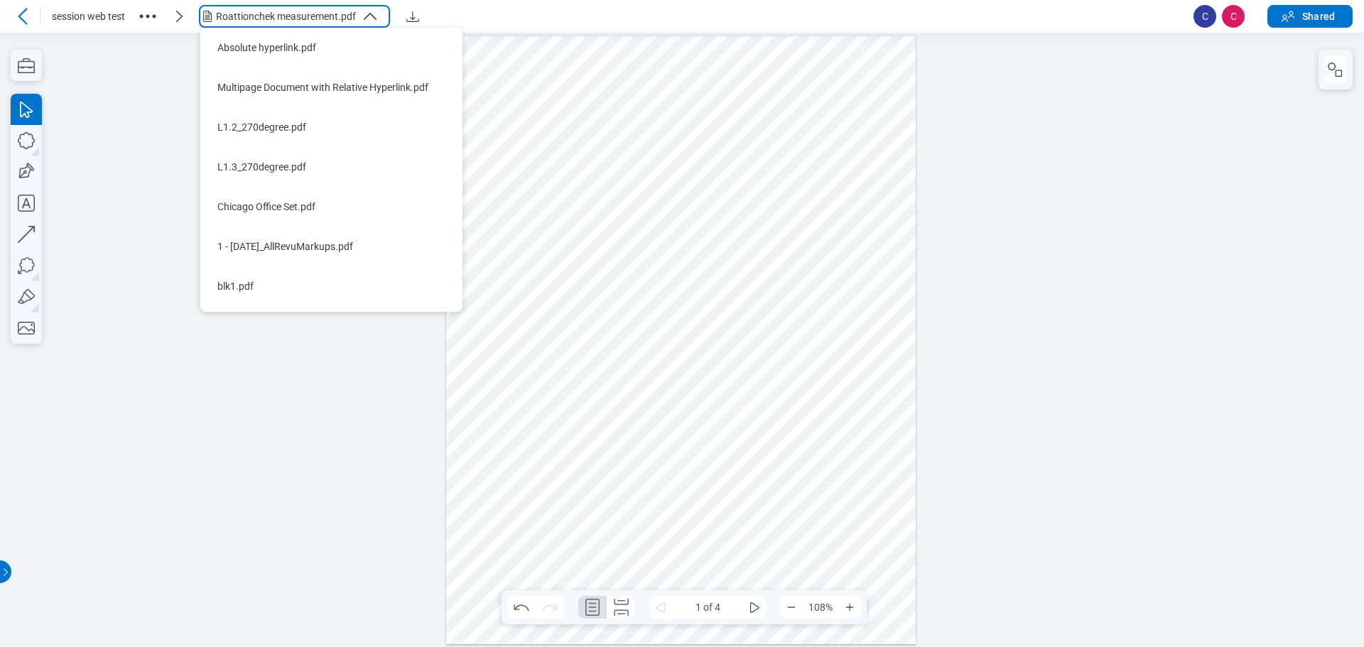
scroll to position [213, 0]
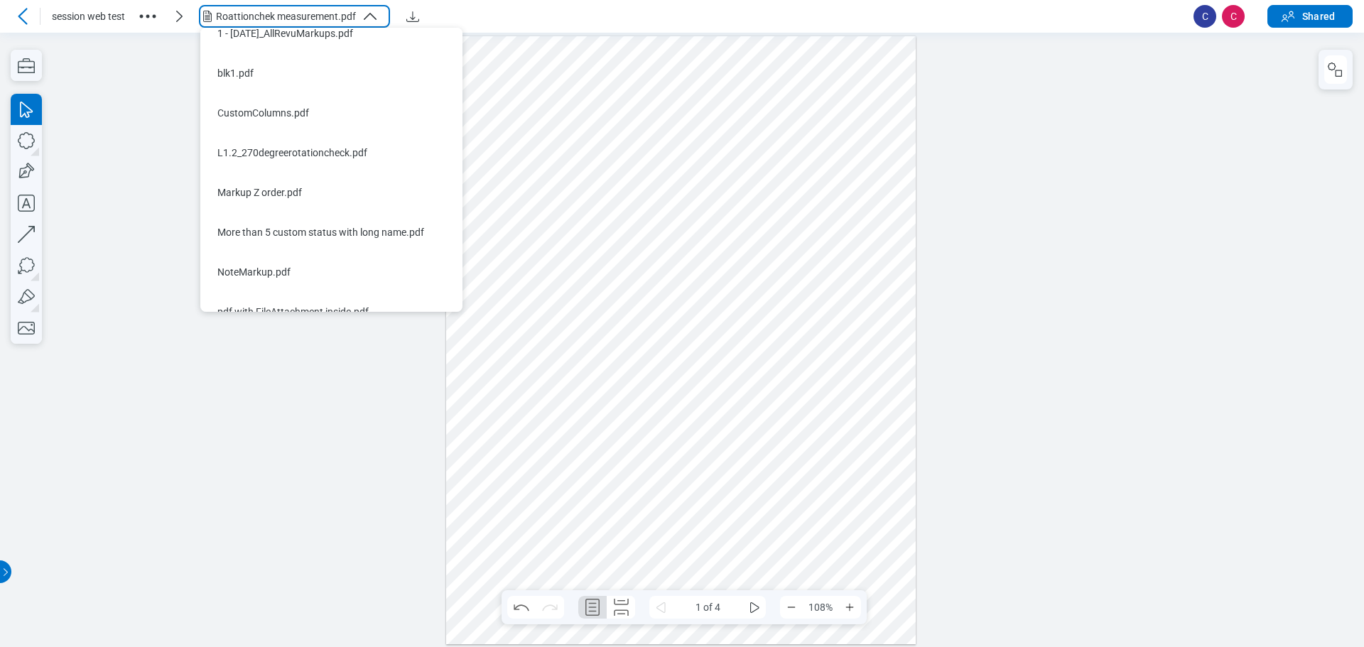
click at [141, 15] on icon "button" at bounding box center [147, 16] width 23 height 23
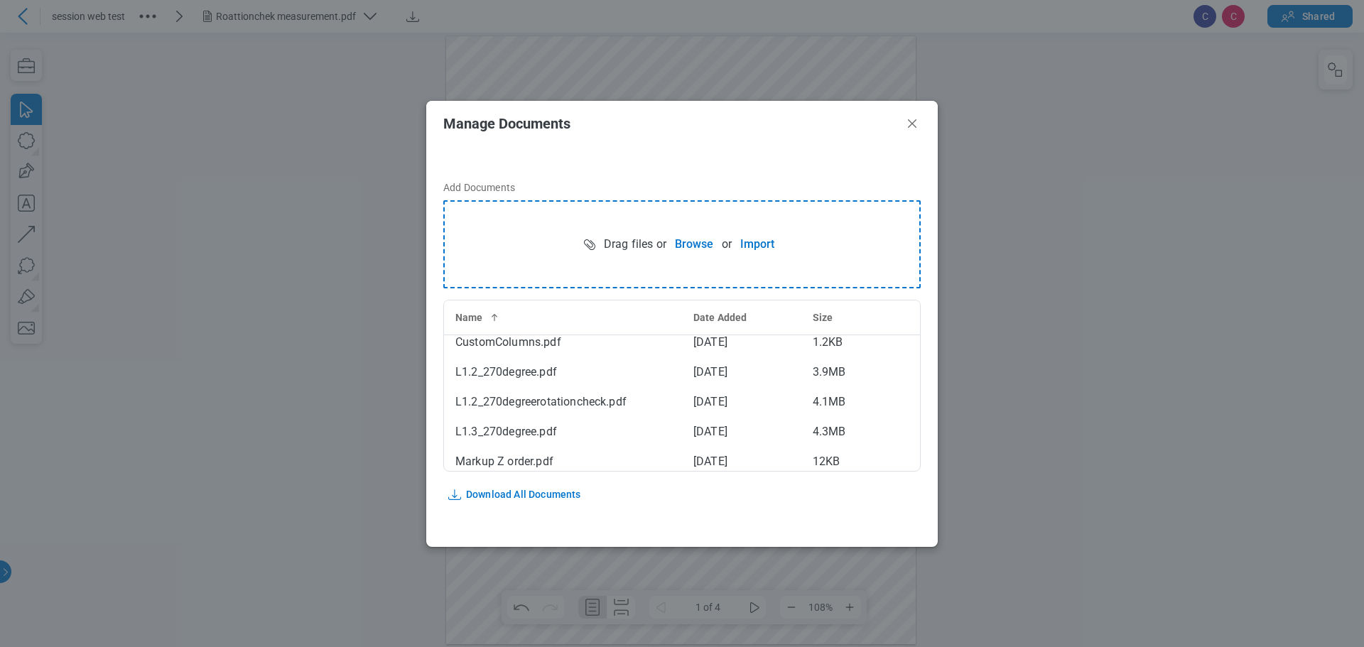
scroll to position [284, 0]
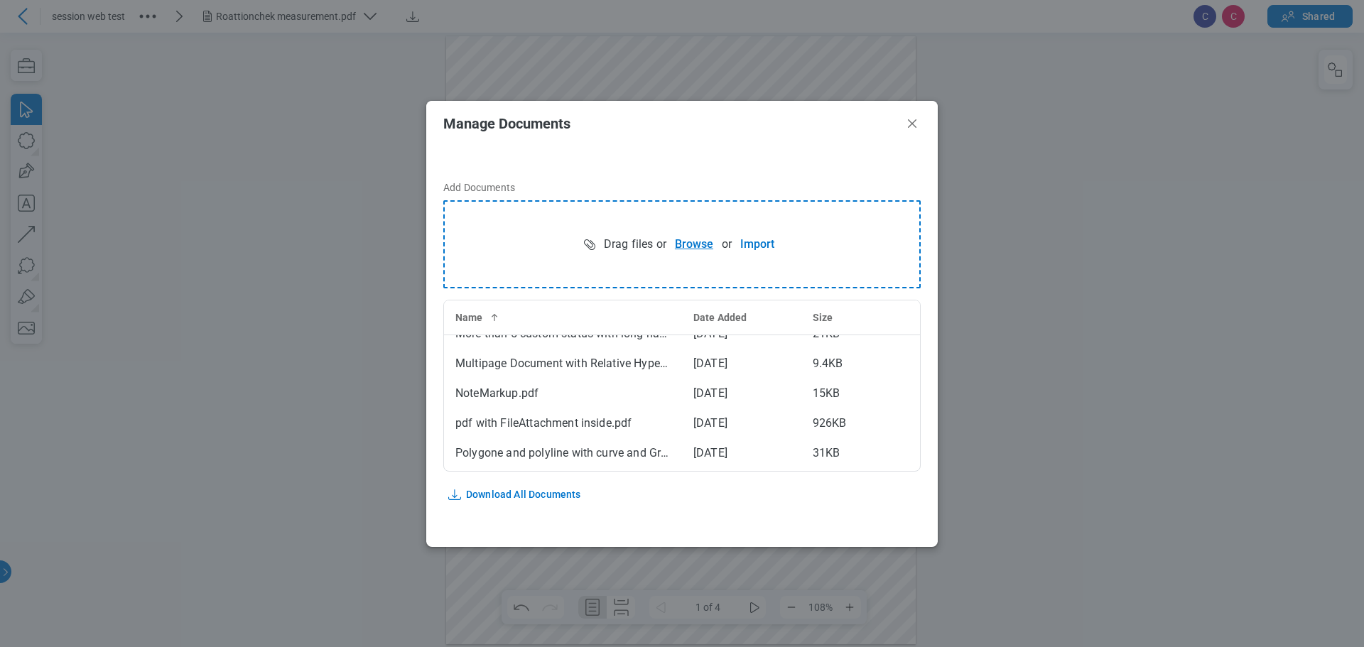
click at [693, 238] on button "Browse" at bounding box center [693, 244] width 55 height 28
click at [913, 122] on icon "Close" at bounding box center [912, 123] width 9 height 9
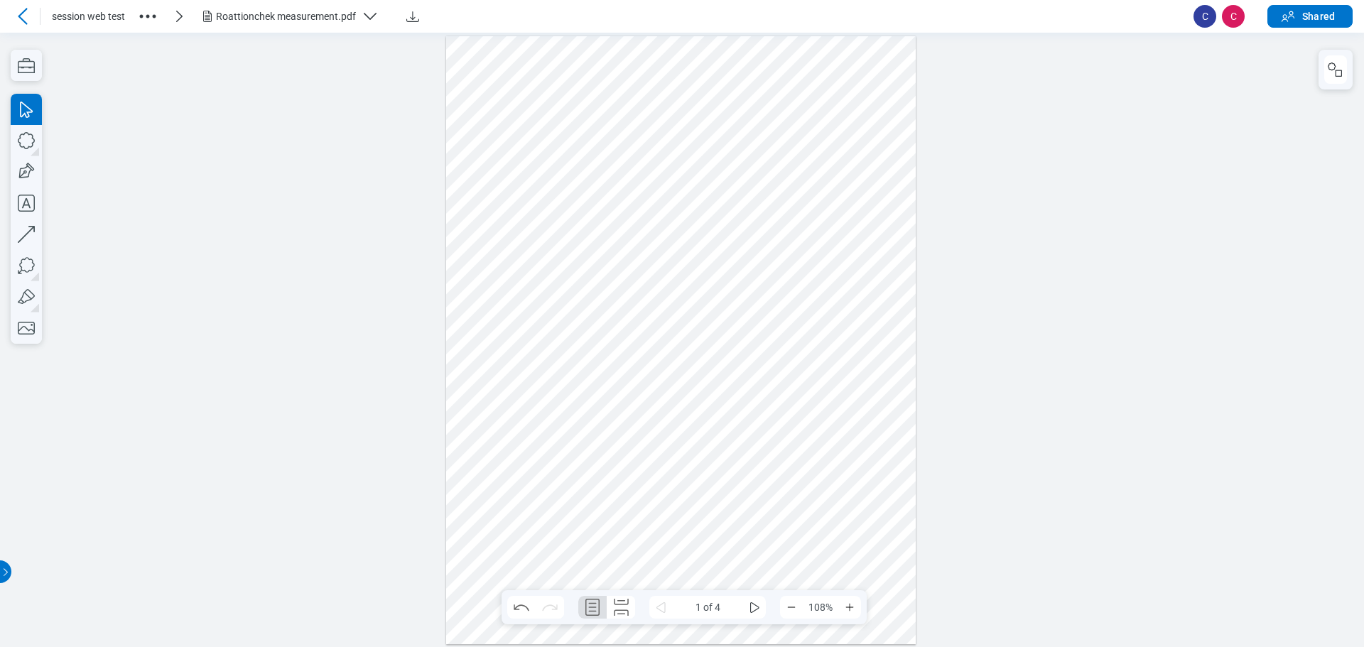
click at [330, 11] on div "Roattionchek measurement.pdf" at bounding box center [286, 16] width 140 height 14
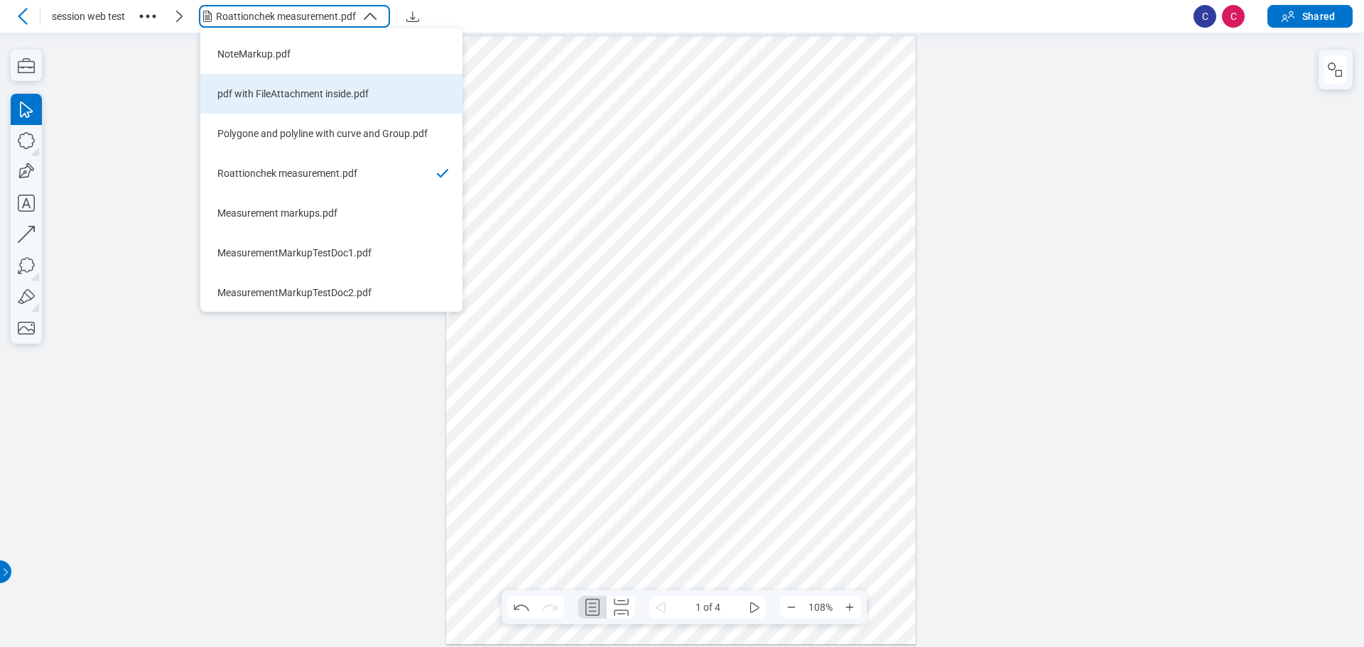
scroll to position [432, 0]
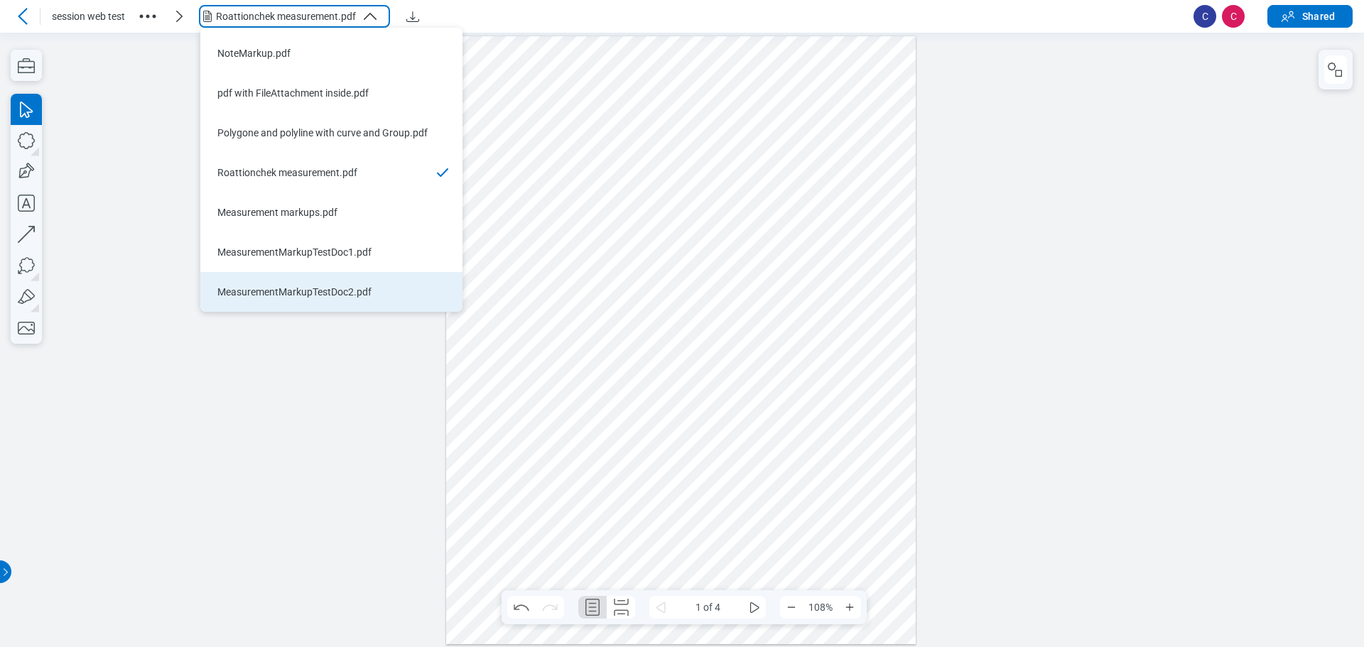
click at [309, 293] on div "MeasurementMarkupTestDoc2.pdf" at bounding box center [322, 292] width 211 height 14
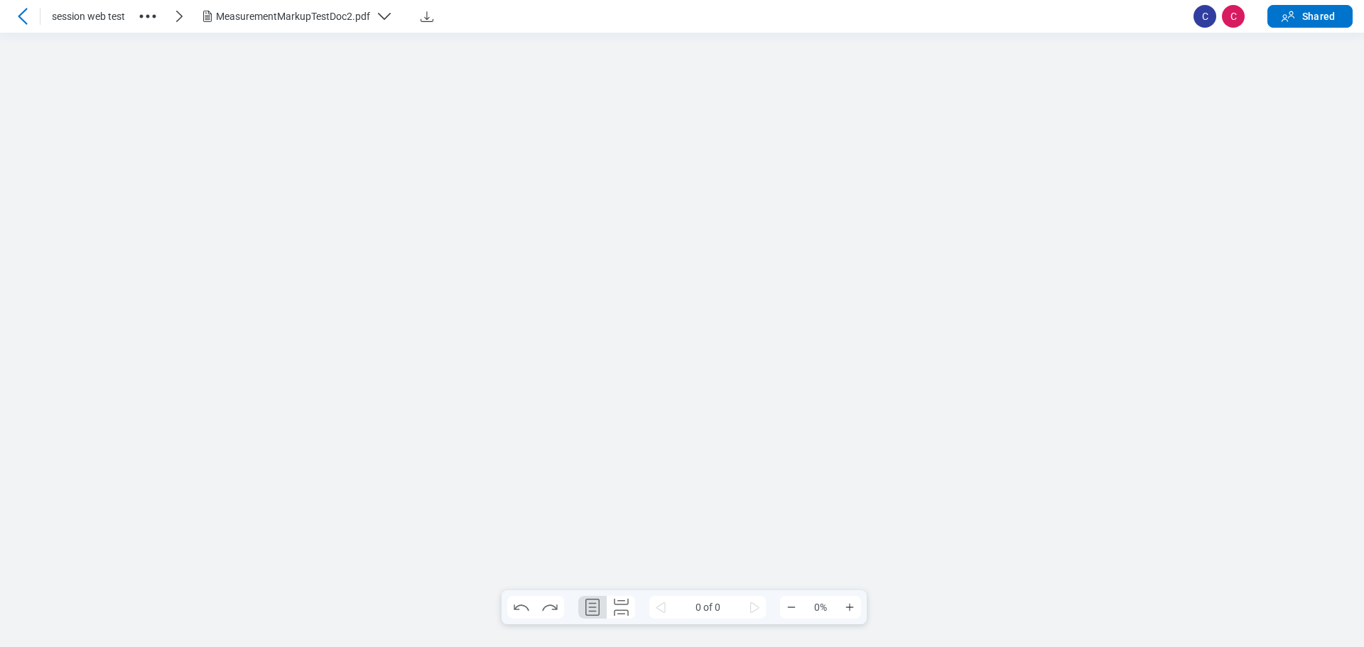
scroll to position [0, 0]
click at [918, 327] on div at bounding box center [681, 340] width 476 height 614
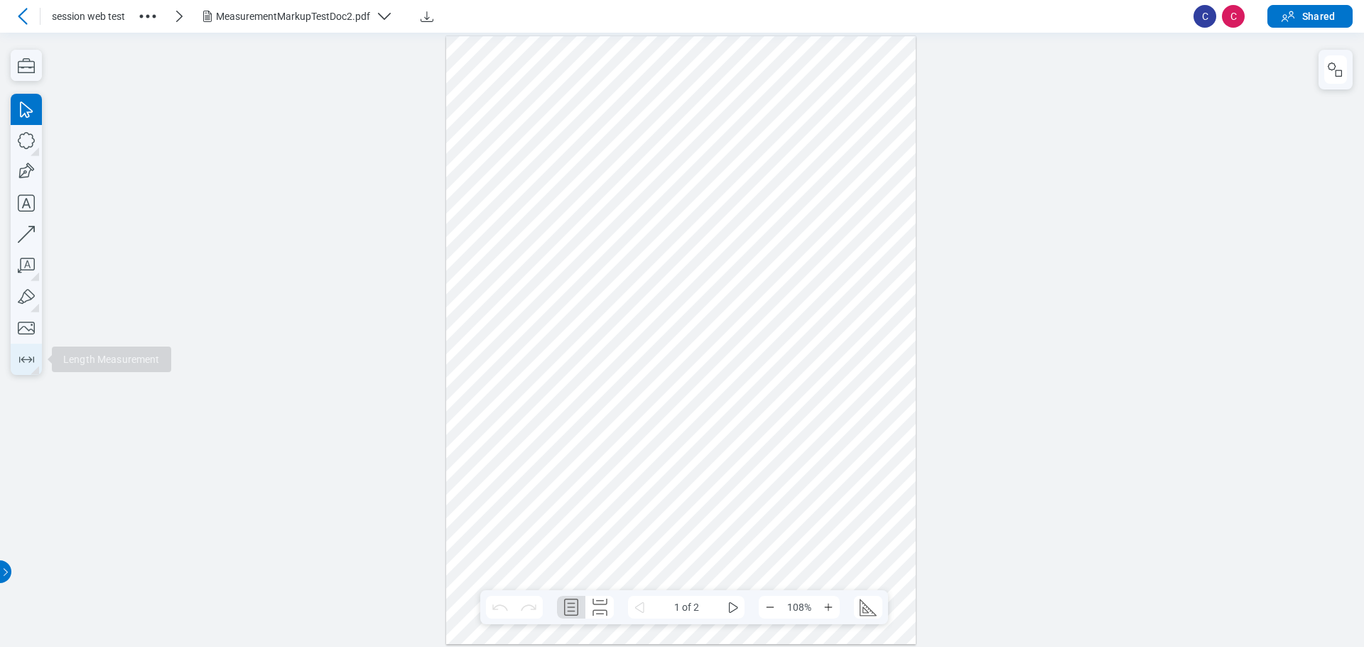
click at [27, 355] on icon "button" at bounding box center [26, 359] width 23 height 23
drag, startPoint x: 541, startPoint y: 166, endPoint x: 748, endPoint y: 172, distance: 207.5
click at [748, 172] on div at bounding box center [681, 340] width 470 height 608
click at [22, 357] on icon "button" at bounding box center [26, 359] width 23 height 23
click at [24, 16] on icon at bounding box center [22, 16] width 17 height 17
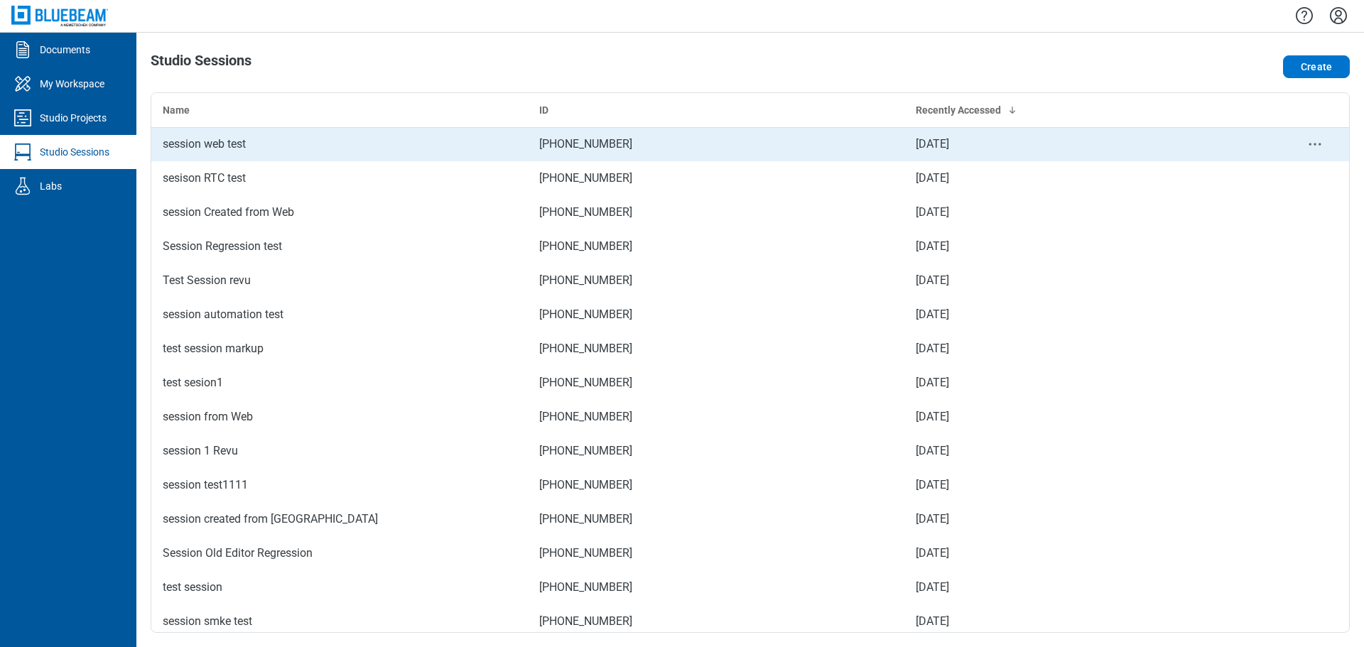
click at [222, 146] on div "session web test" at bounding box center [340, 144] width 354 height 17
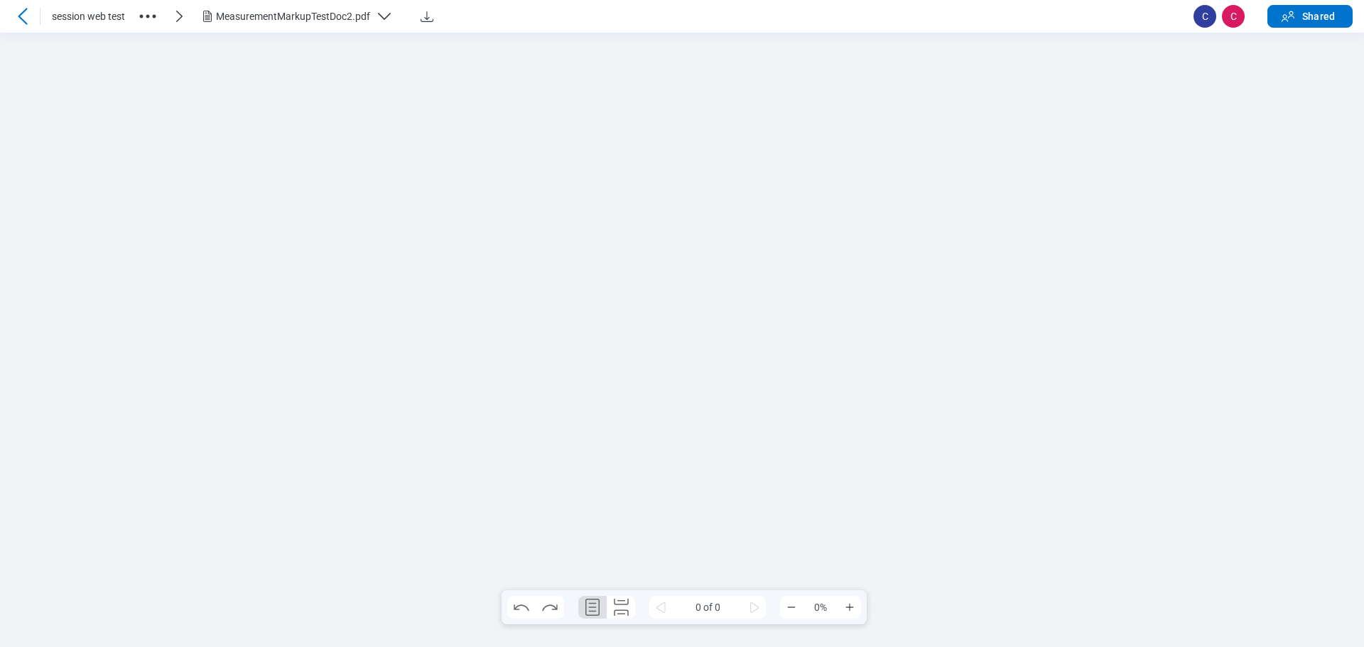
click at [288, 20] on div "MeasurementMarkupTestDoc2.pdf" at bounding box center [293, 16] width 154 height 14
click at [1042, 168] on div at bounding box center [682, 339] width 1364 height 615
click at [19, 10] on icon at bounding box center [22, 16] width 17 height 17
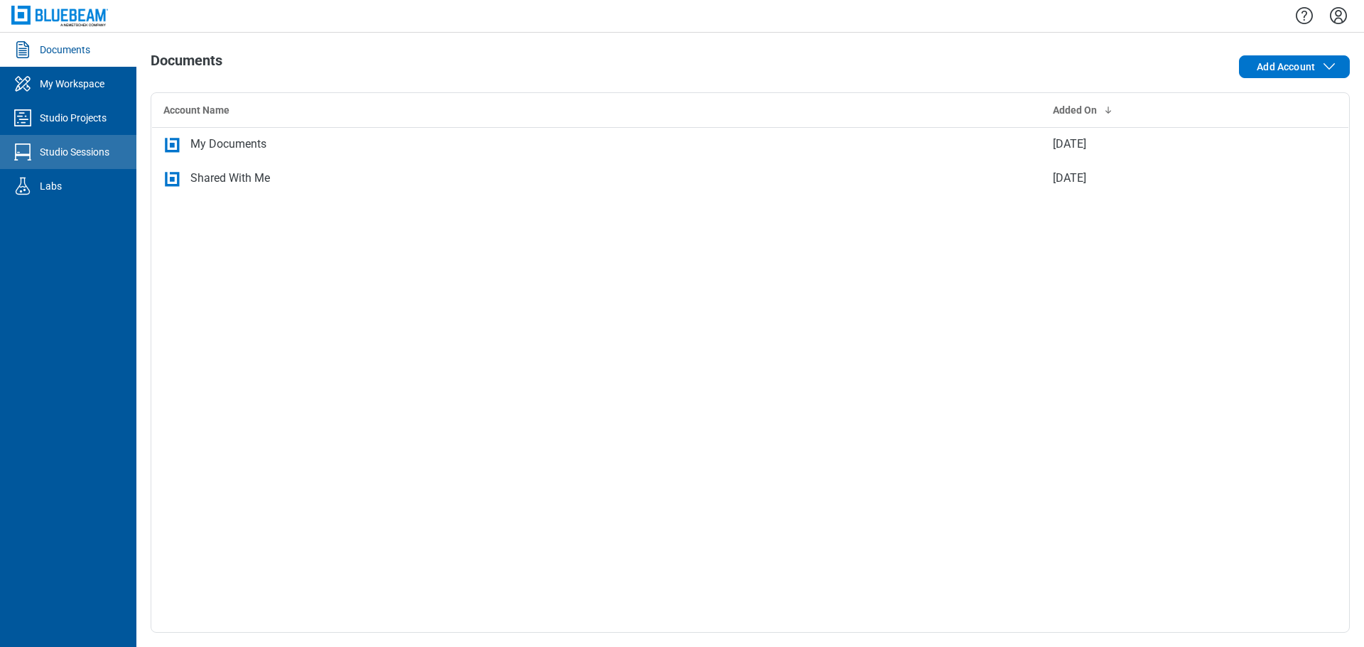
click at [83, 156] on div "Studio Sessions" at bounding box center [75, 152] width 70 height 14
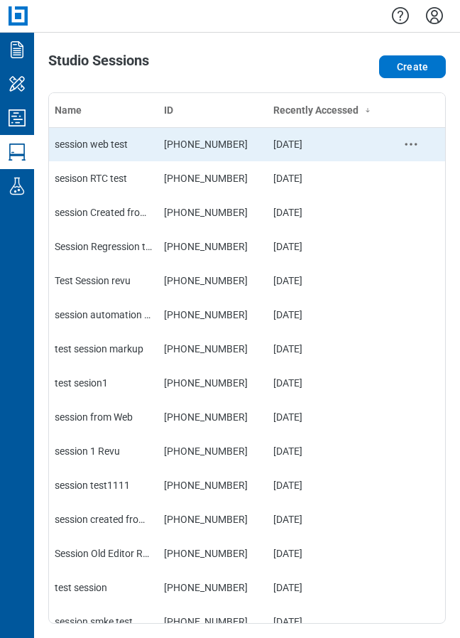
click at [145, 143] on div "session web test" at bounding box center [104, 144] width 98 height 14
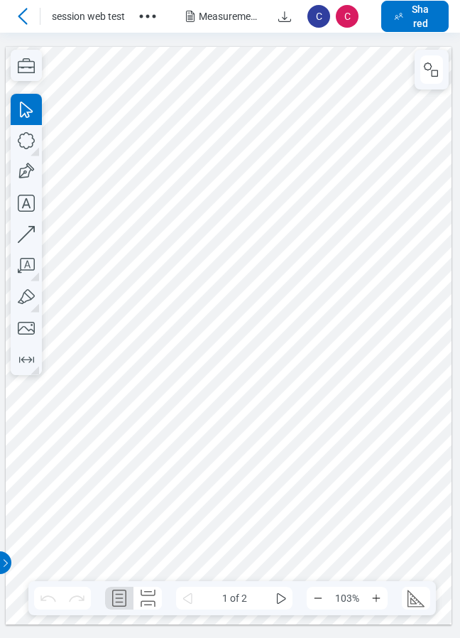
click at [270, 280] on div at bounding box center [229, 335] width 447 height 578
click at [227, 14] on div "MeasurementMarkupTestDoc2.pdf" at bounding box center [230, 16] width 63 height 14
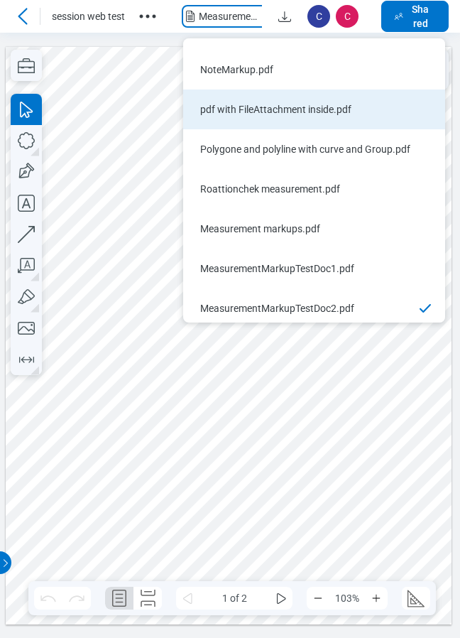
scroll to position [432, 0]
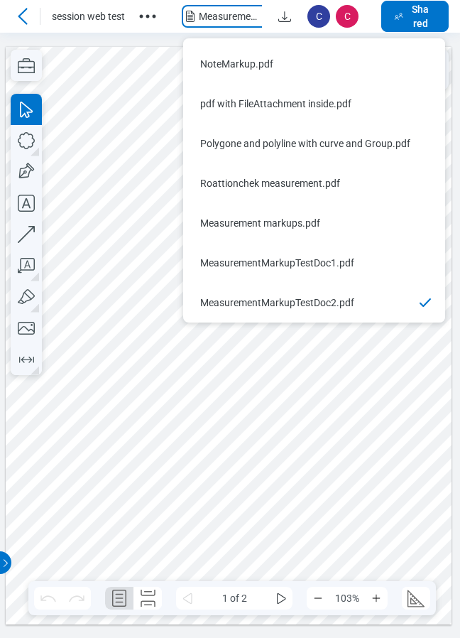
drag, startPoint x: 131, startPoint y: 421, endPoint x: 131, endPoint y: 369, distance: 51.9
click at [131, 418] on div at bounding box center [229, 335] width 447 height 578
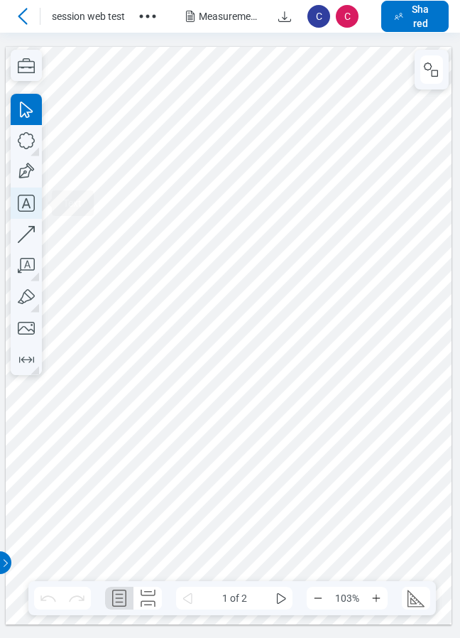
click at [28, 202] on icon "button" at bounding box center [26, 203] width 31 height 31
drag, startPoint x: 163, startPoint y: 182, endPoint x: 230, endPoint y: 200, distance: 70.0
click at [165, 182] on div at bounding box center [229, 335] width 447 height 578
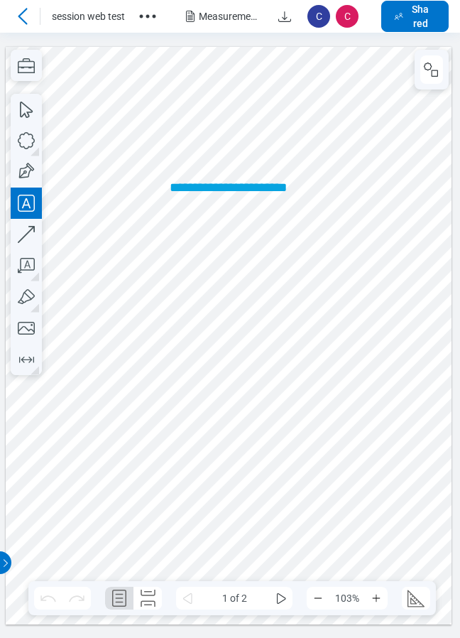
click at [299, 224] on div at bounding box center [229, 335] width 447 height 578
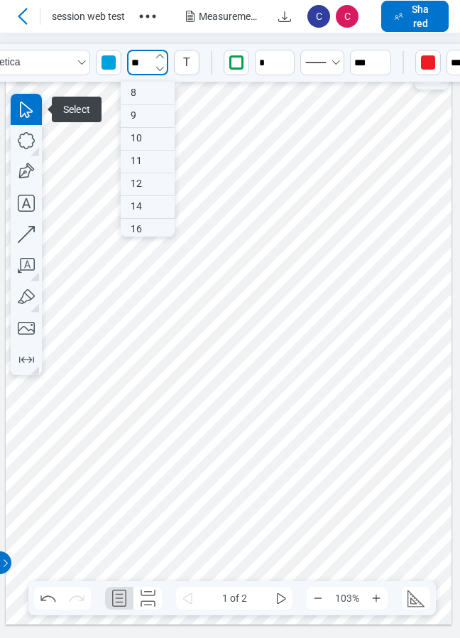
click at [151, 61] on input "**" at bounding box center [147, 63] width 41 height 26
click at [162, 55] on icon "button" at bounding box center [159, 55] width 11 height 11
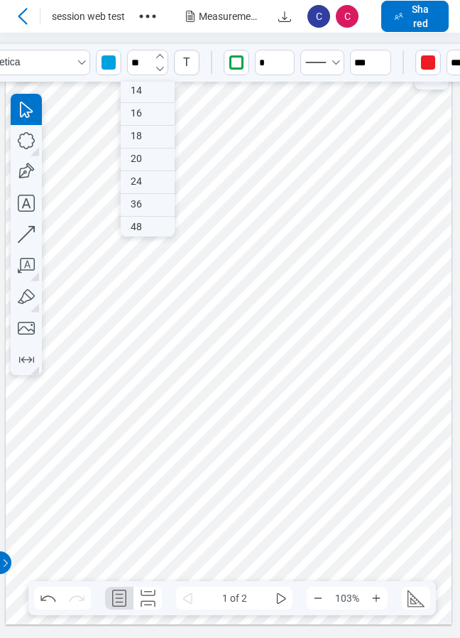
click at [162, 55] on icon "button" at bounding box center [159, 55] width 11 height 11
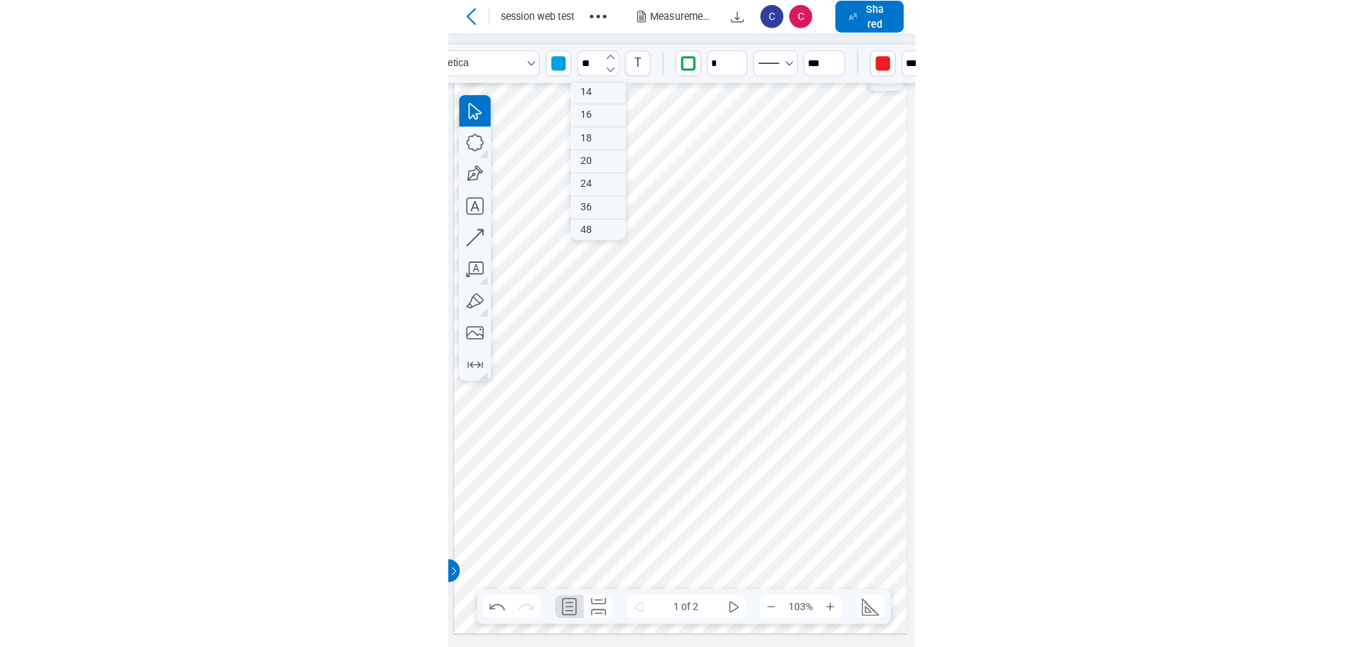
scroll to position [139, 0]
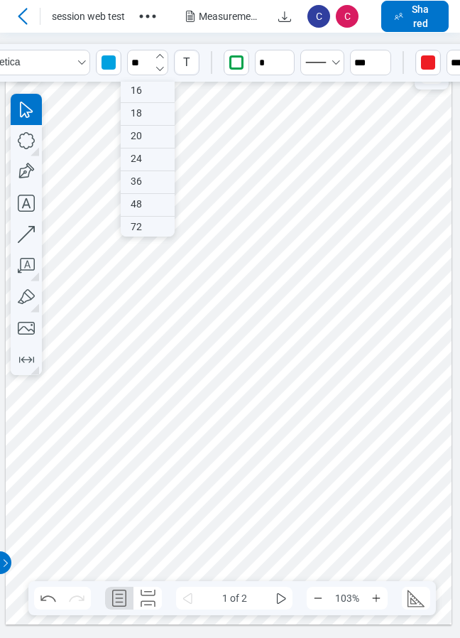
click at [162, 55] on icon "button" at bounding box center [159, 55] width 11 height 11
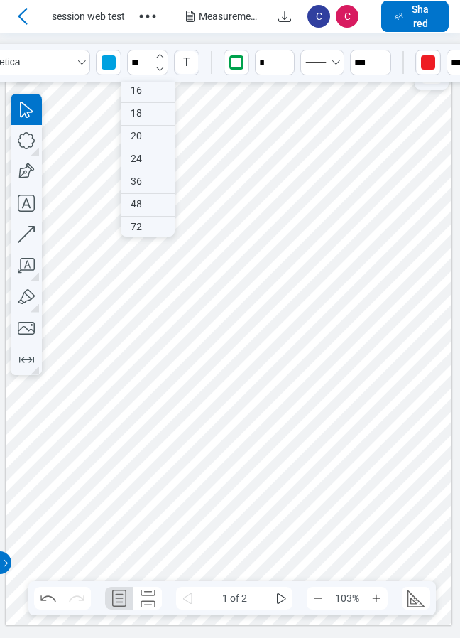
click at [162, 55] on icon "button" at bounding box center [159, 55] width 11 height 11
type input "**"
drag, startPoint x: 340, startPoint y: 202, endPoint x: 344, endPoint y: 246, distance: 44.2
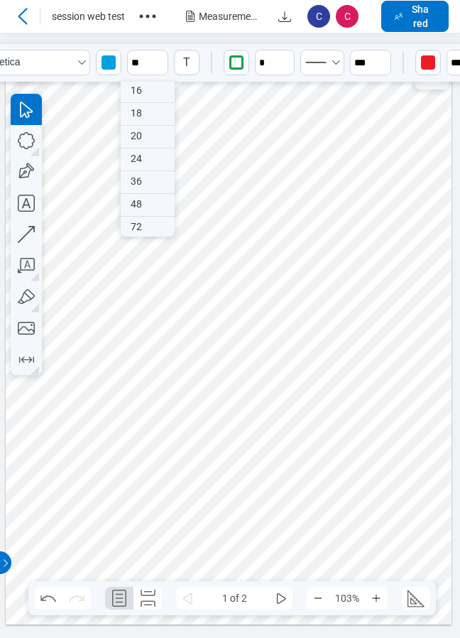
click at [344, 246] on div at bounding box center [229, 335] width 447 height 578
click at [401, 237] on div at bounding box center [229, 335] width 447 height 578
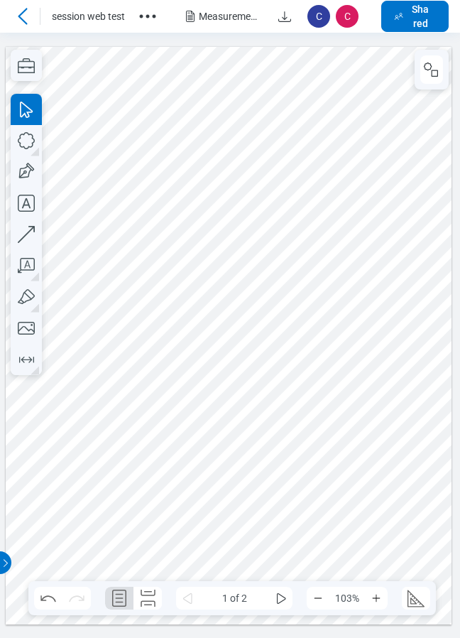
click at [220, 212] on div at bounding box center [229, 335] width 447 height 578
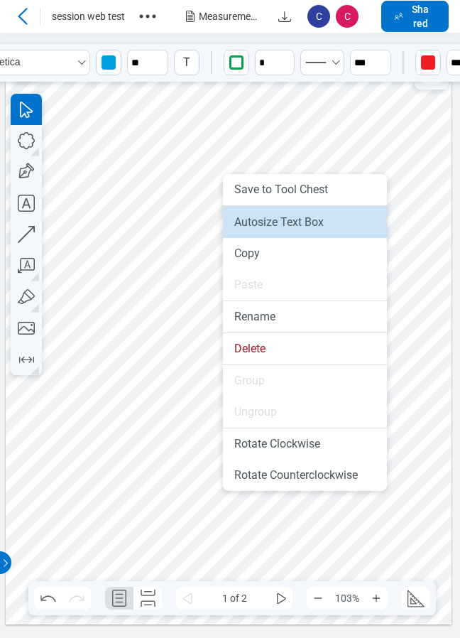
drag, startPoint x: 257, startPoint y: 225, endPoint x: 306, endPoint y: 222, distance: 49.1
click at [257, 225] on li "Autosize Text Box" at bounding box center [305, 222] width 164 height 31
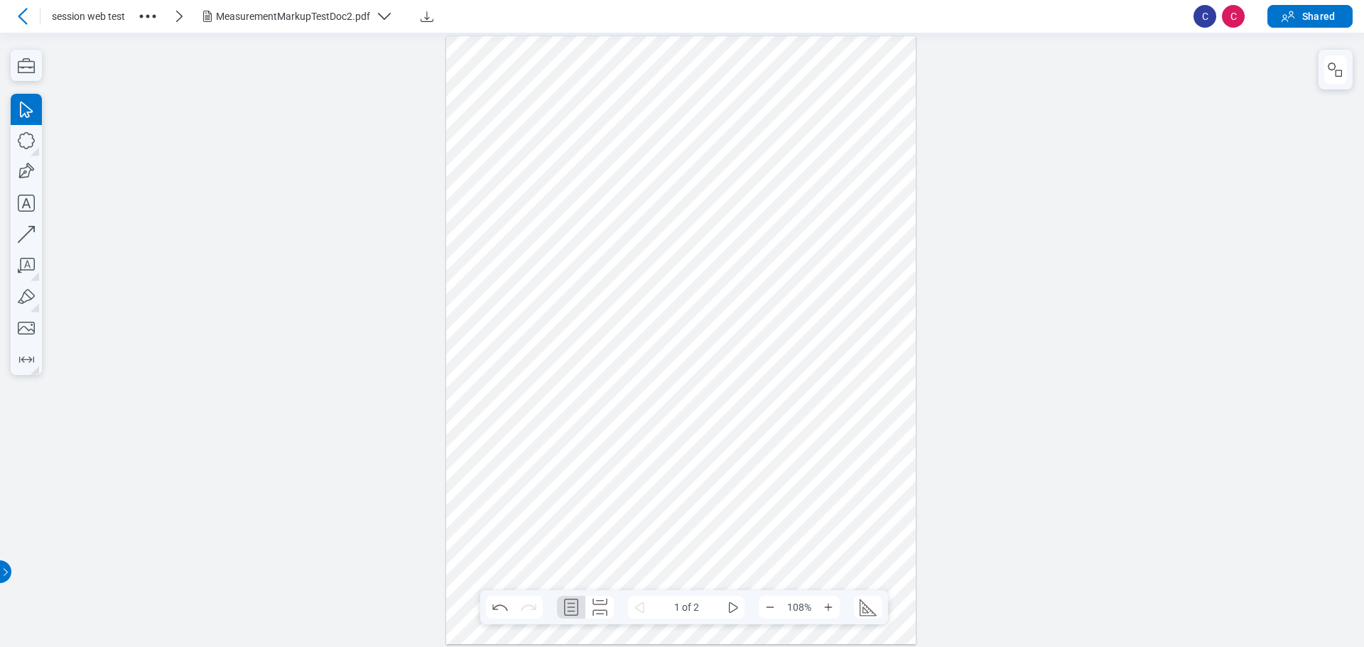
click at [1336, 77] on icon "button" at bounding box center [1335, 69] width 17 height 17
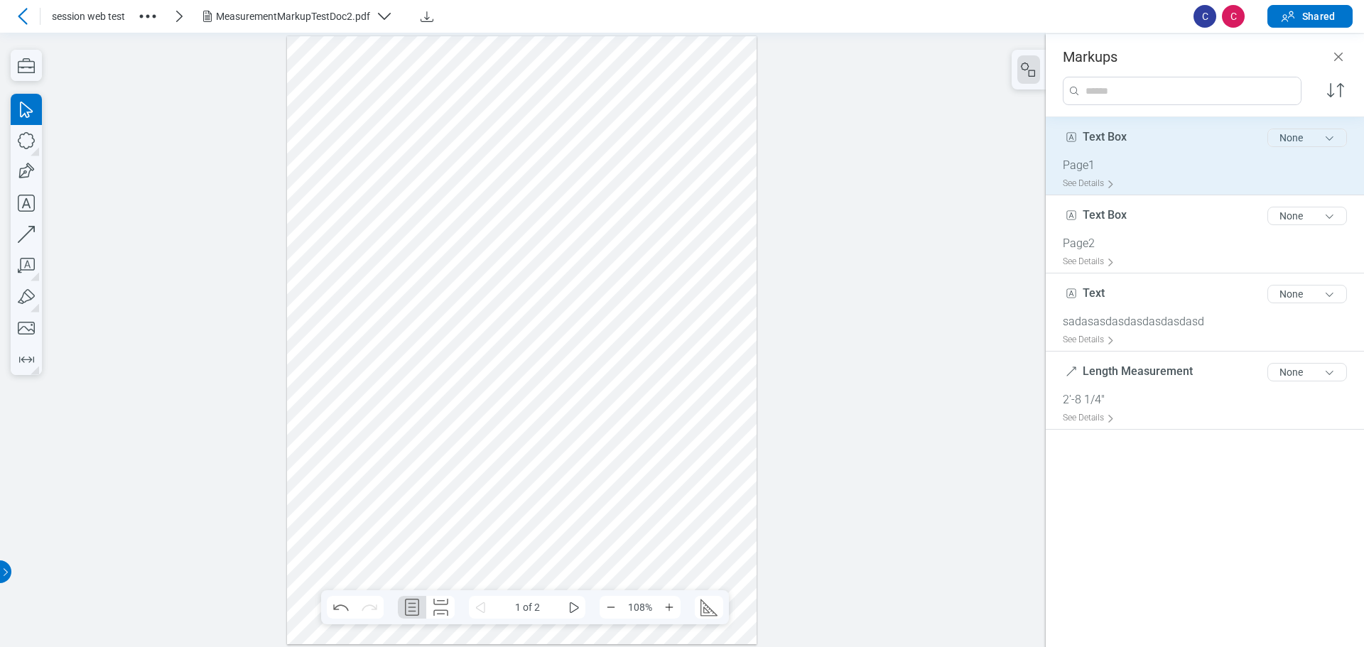
click at [1304, 143] on button "None" at bounding box center [1308, 138] width 80 height 18
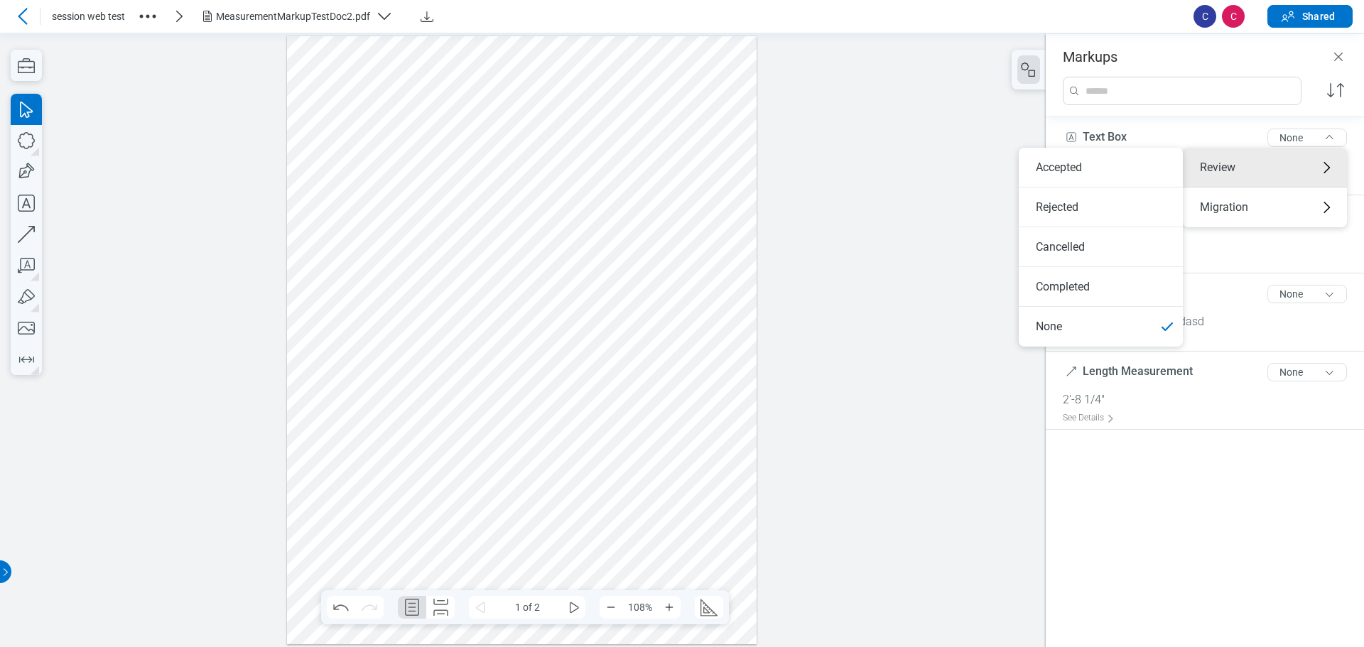
click at [23, 18] on icon at bounding box center [22, 16] width 17 height 17
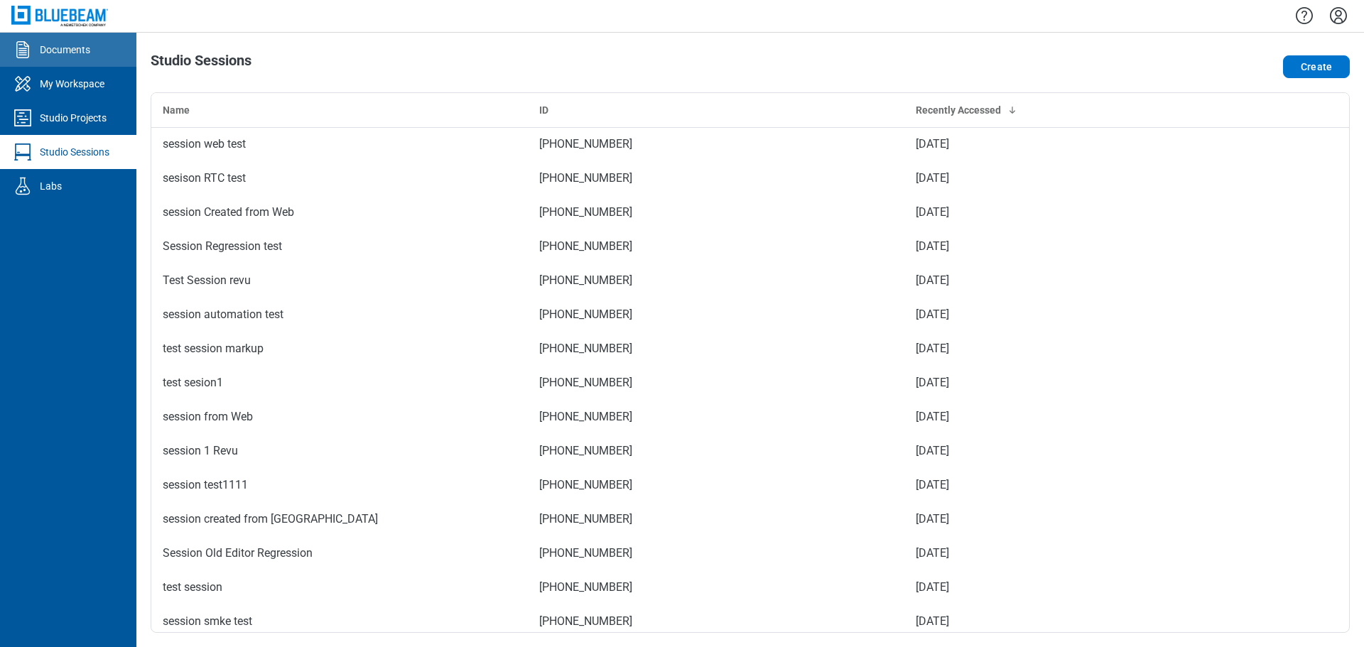
click at [64, 50] on div "Documents" at bounding box center [65, 50] width 50 height 14
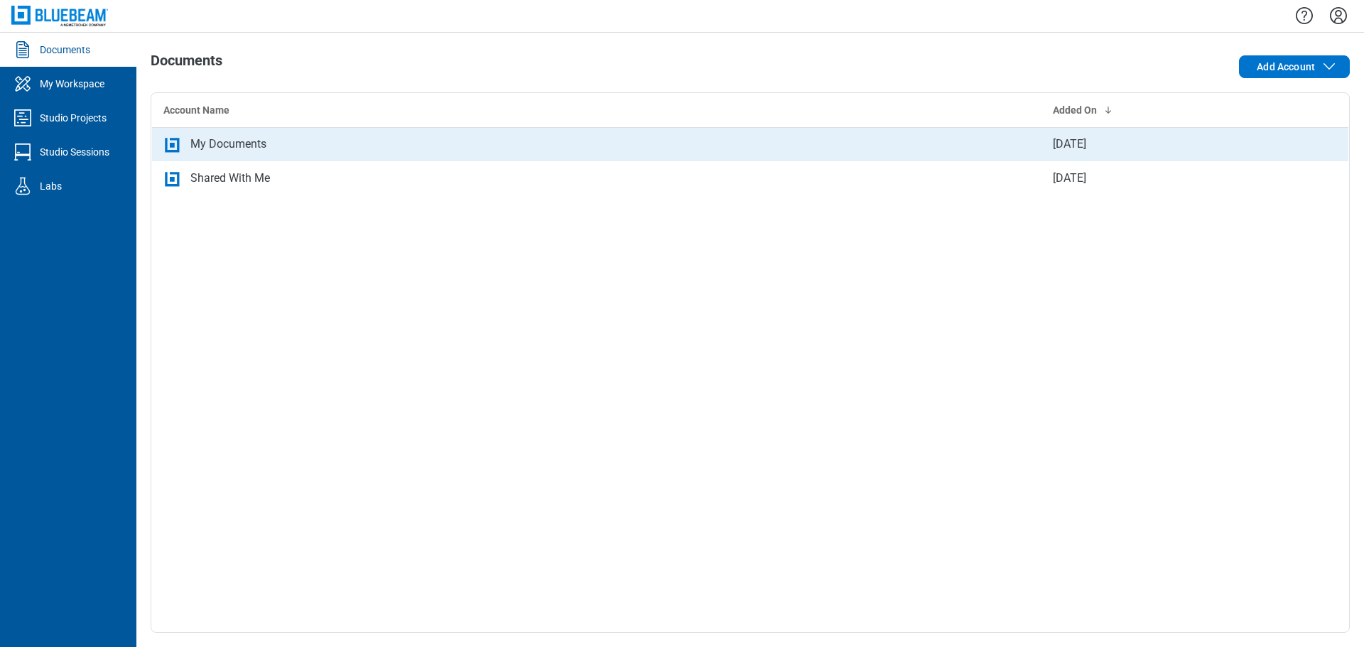
click at [283, 153] on td "My Documents" at bounding box center [597, 144] width 890 height 34
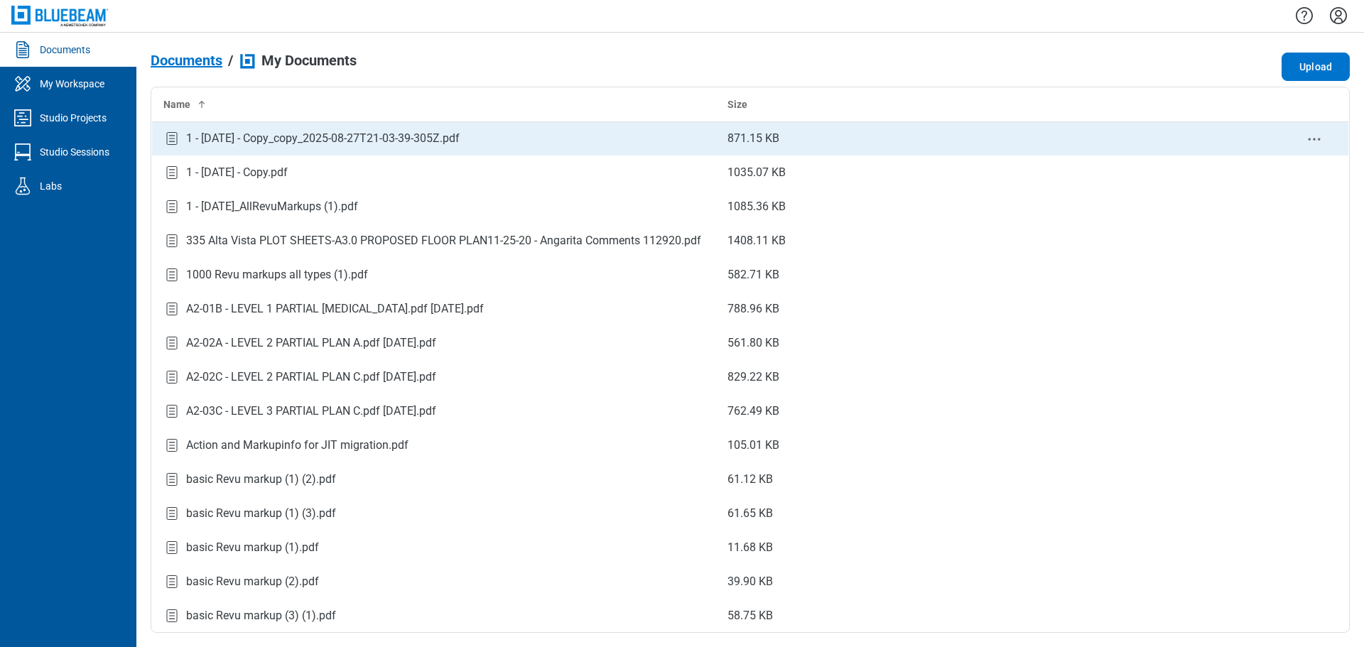
click at [319, 134] on div "1 - [DATE] - Copy_copy_2025-08-27T21-03-39-305Z.pdf" at bounding box center [323, 138] width 274 height 17
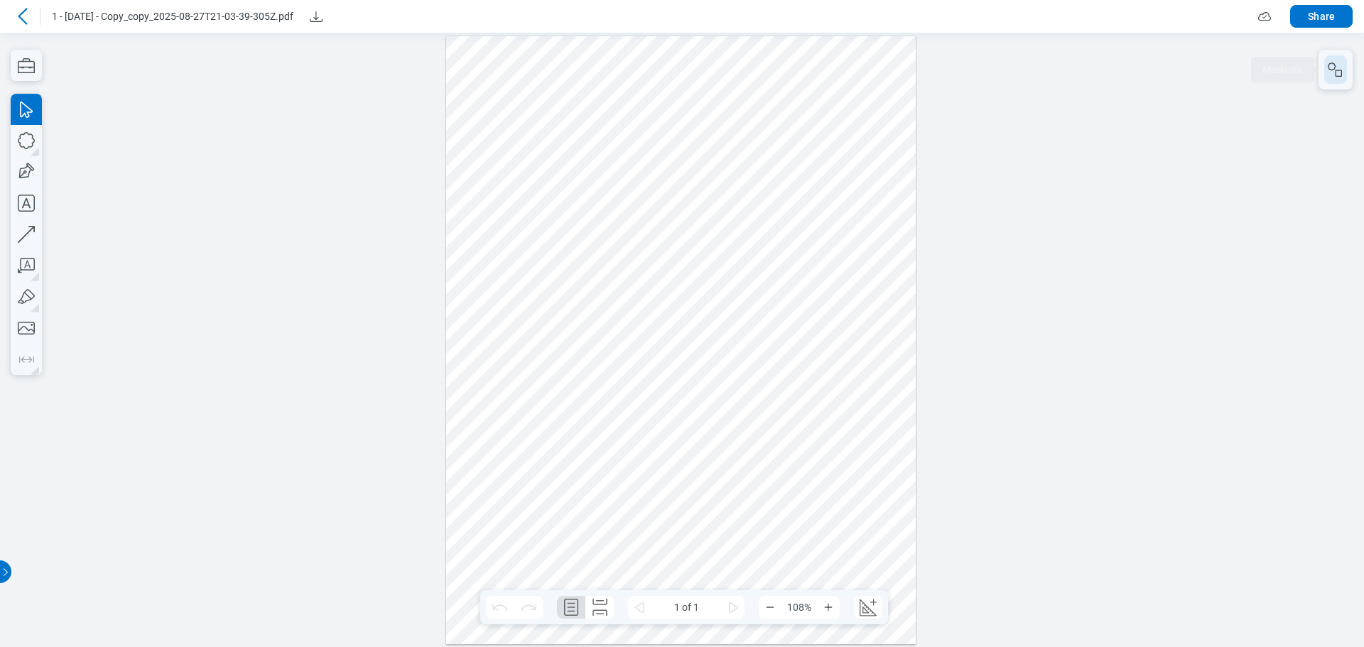
click at [1333, 75] on icon "button" at bounding box center [1335, 69] width 17 height 17
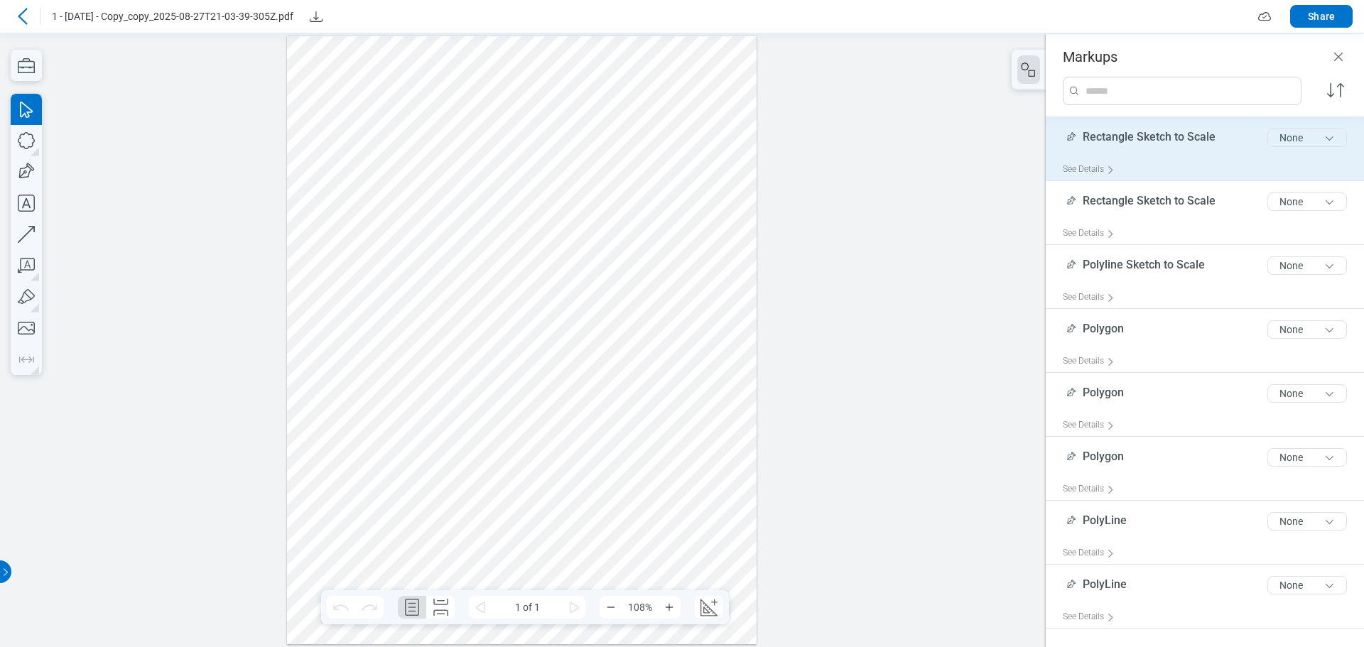
click at [1286, 141] on button "None" at bounding box center [1308, 138] width 80 height 18
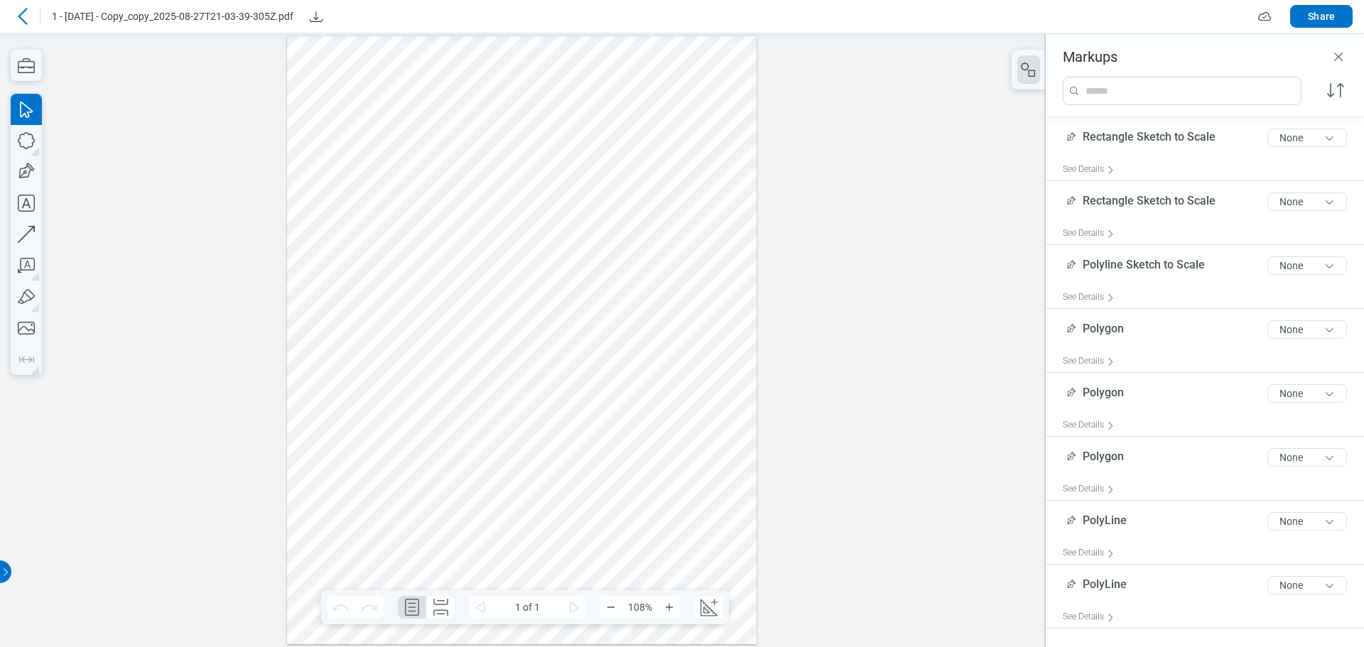
click at [20, 15] on icon at bounding box center [22, 16] width 9 height 16
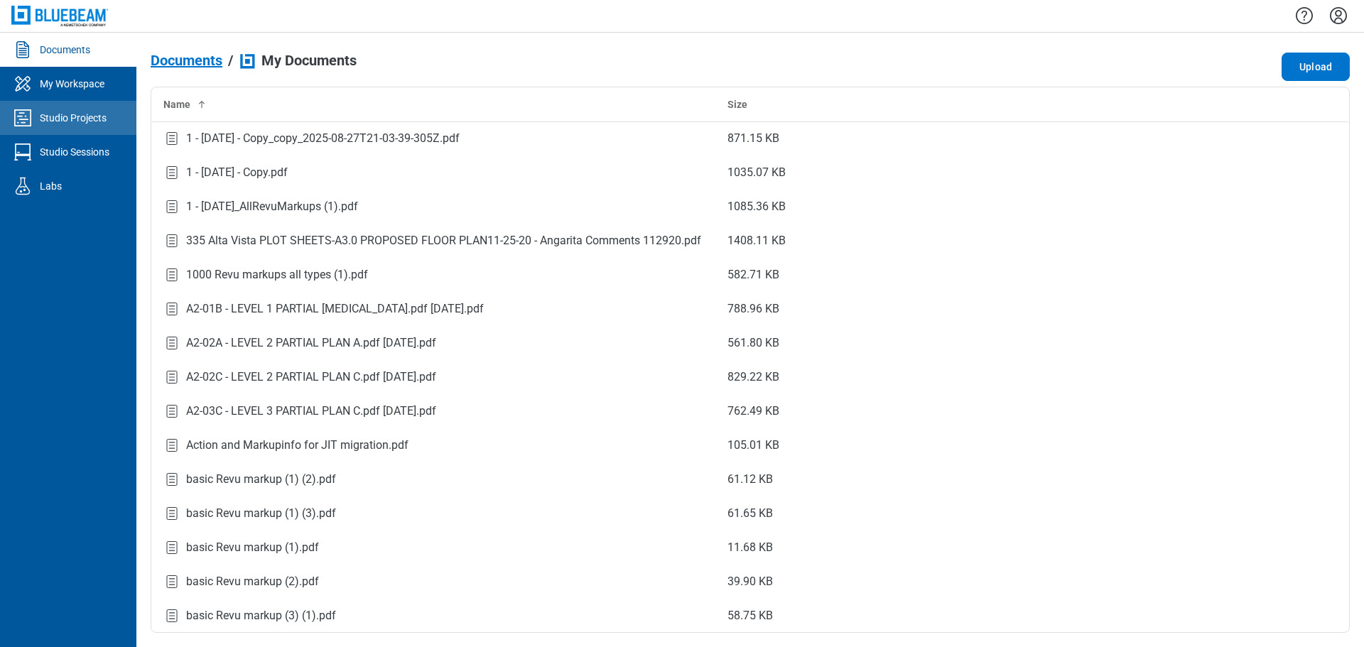
click at [87, 120] on div "Studio Projects" at bounding box center [73, 118] width 67 height 14
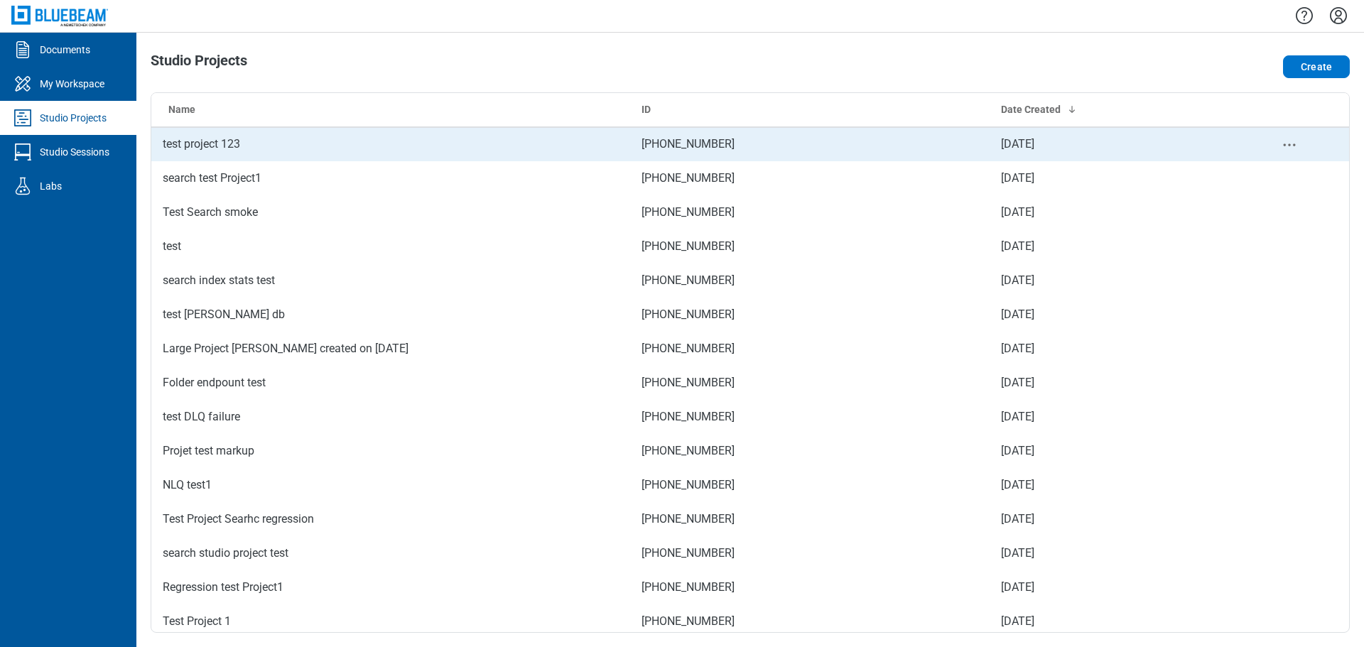
click at [265, 141] on td "test project 123" at bounding box center [390, 144] width 479 height 34
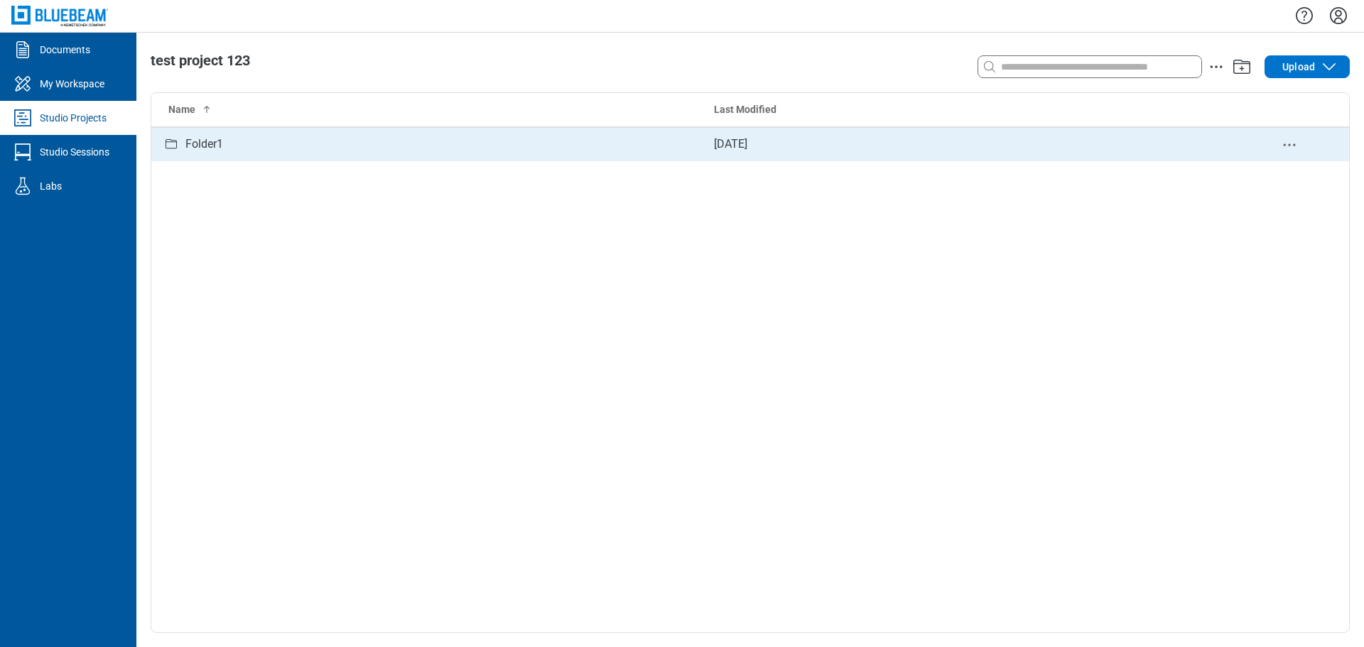
click at [323, 151] on div "Folder1" at bounding box center [427, 145] width 529 height 18
click at [283, 137] on div "1 - [DATE] - Copy.pdf" at bounding box center [236, 145] width 102 height 18
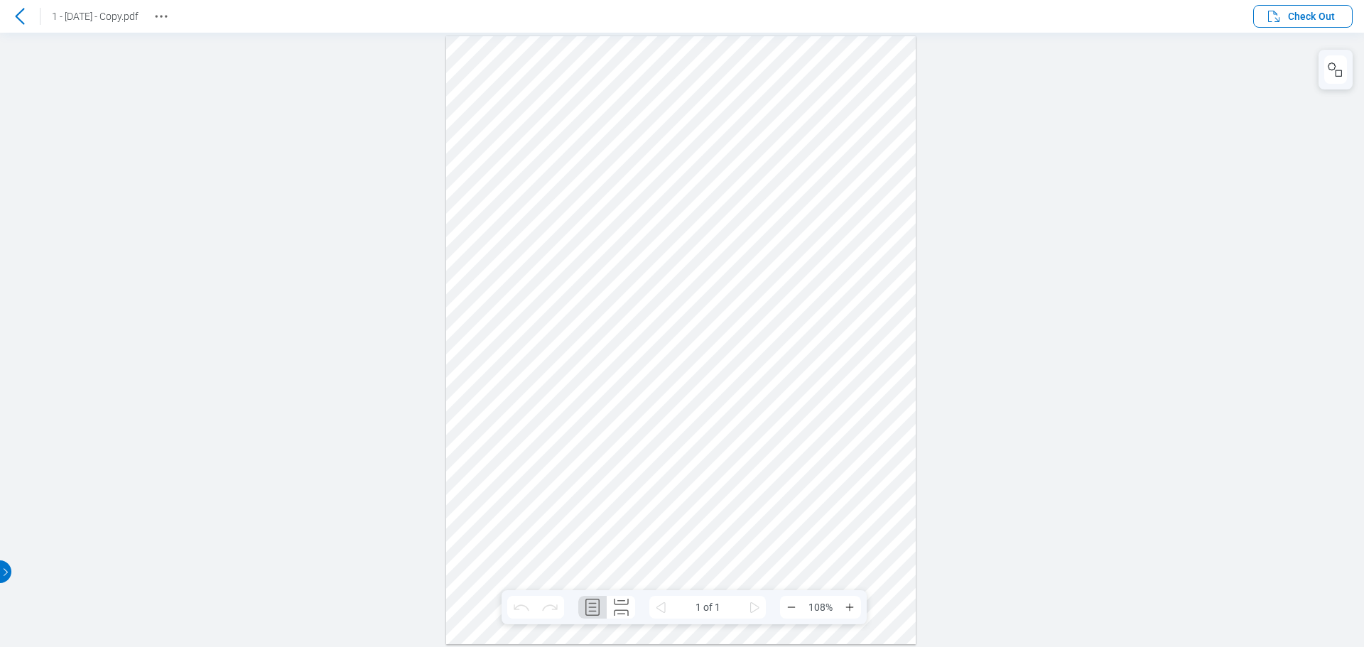
click at [788, 232] on div at bounding box center [681, 340] width 470 height 608
click at [1341, 70] on rect "button" at bounding box center [1339, 73] width 6 height 6
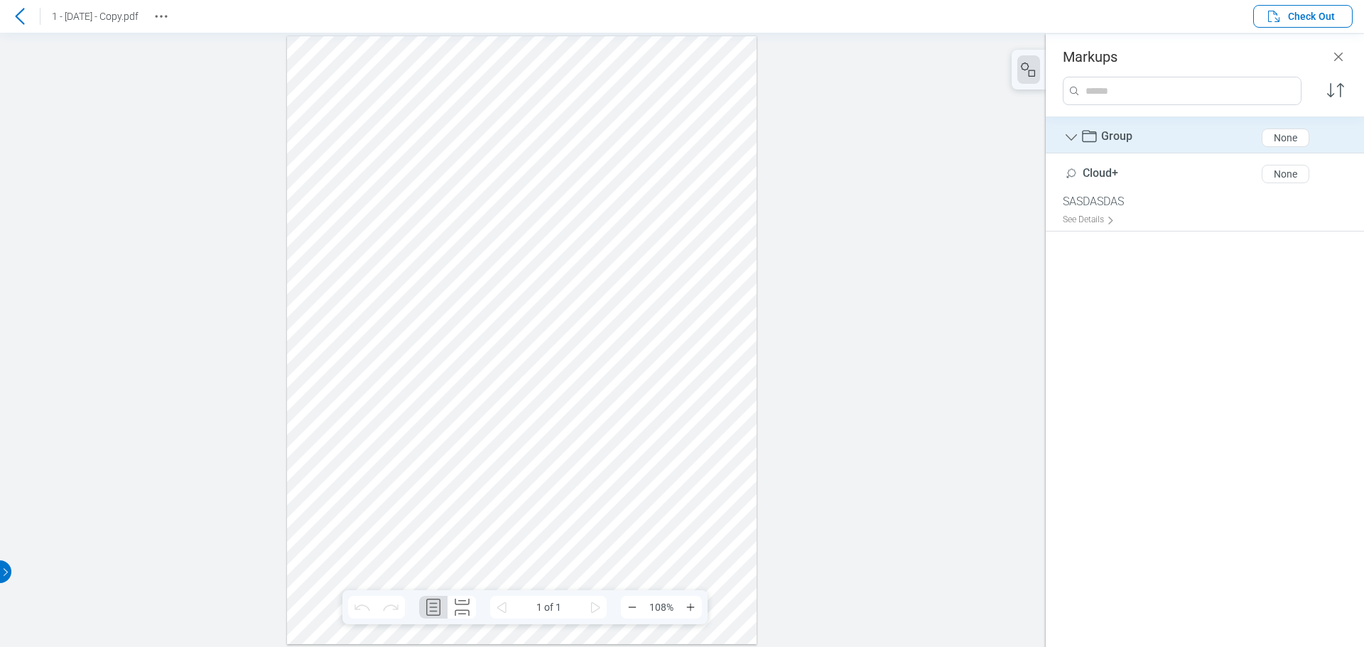
click at [1285, 141] on div "None" at bounding box center [1285, 137] width 23 height 11
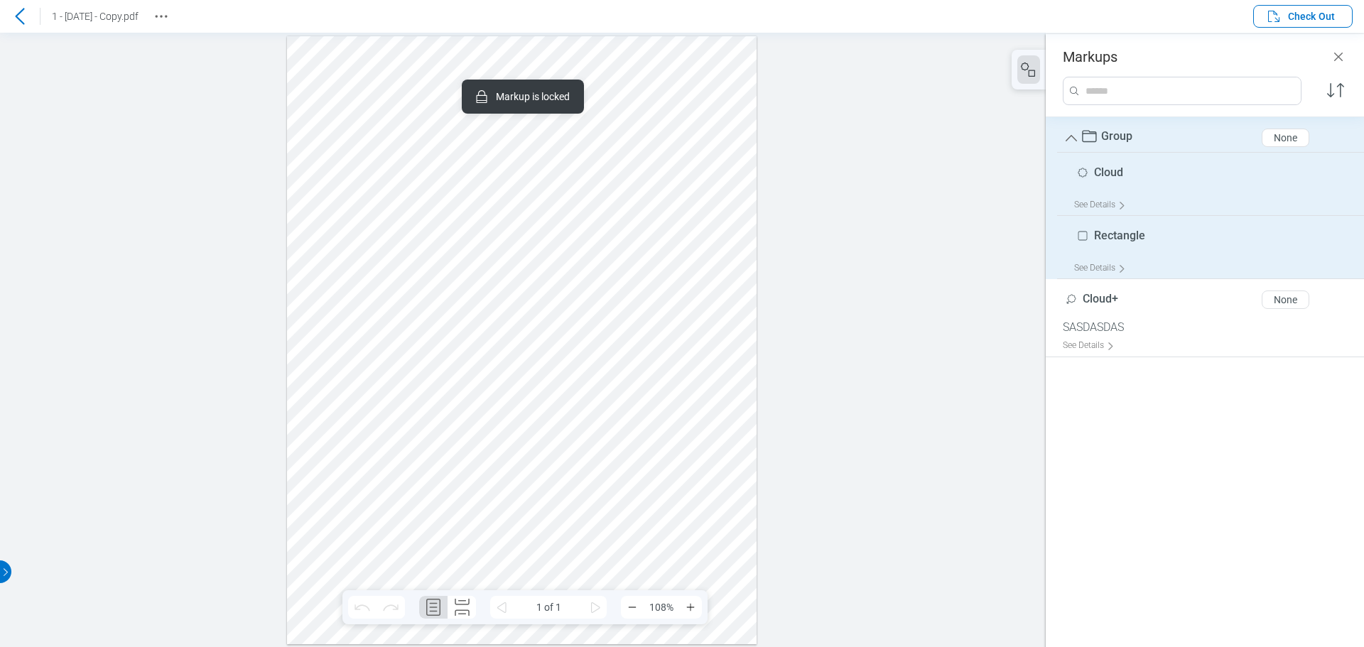
click at [1285, 141] on div "None" at bounding box center [1285, 137] width 23 height 11
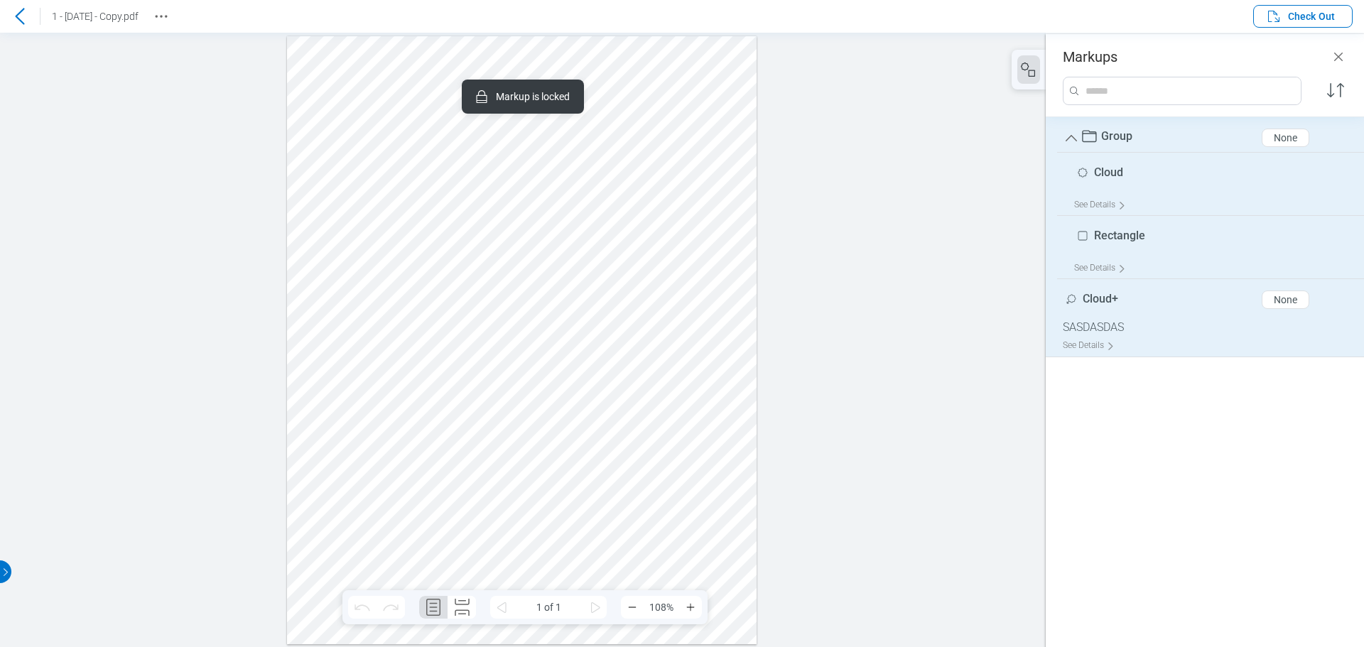
click at [1289, 302] on div "None" at bounding box center [1285, 299] width 23 height 11
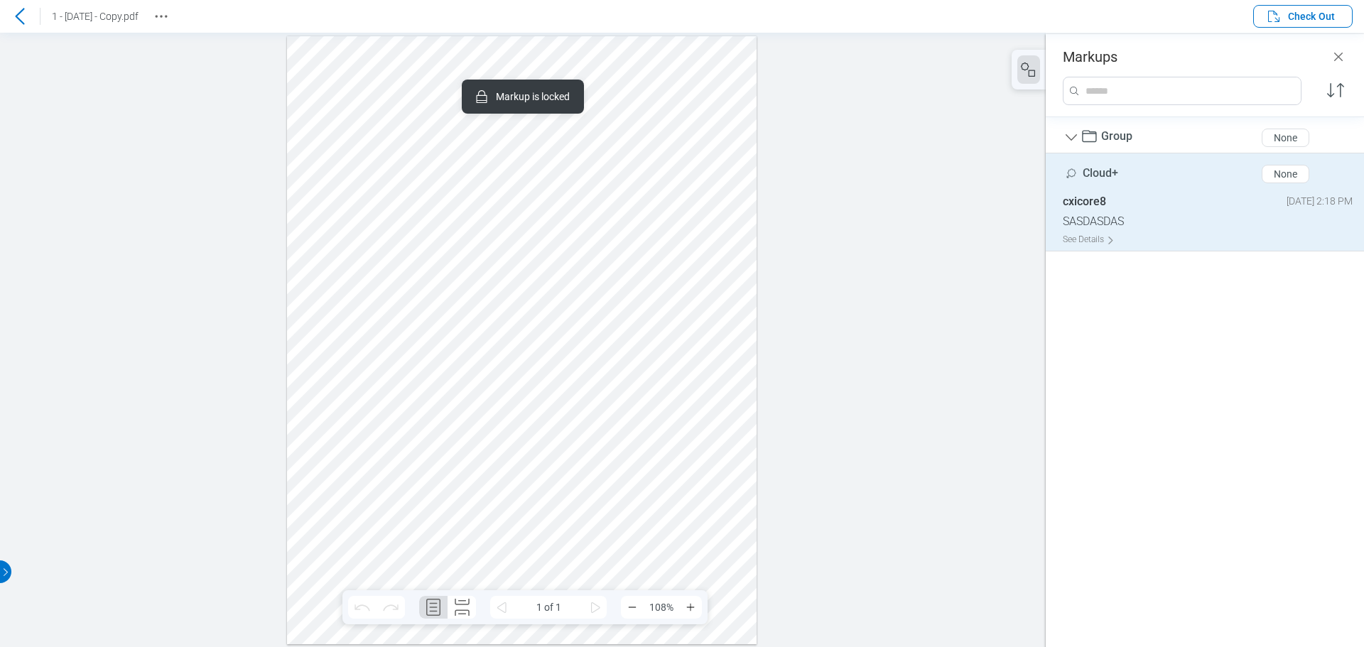
click at [622, 146] on div at bounding box center [522, 340] width 470 height 608
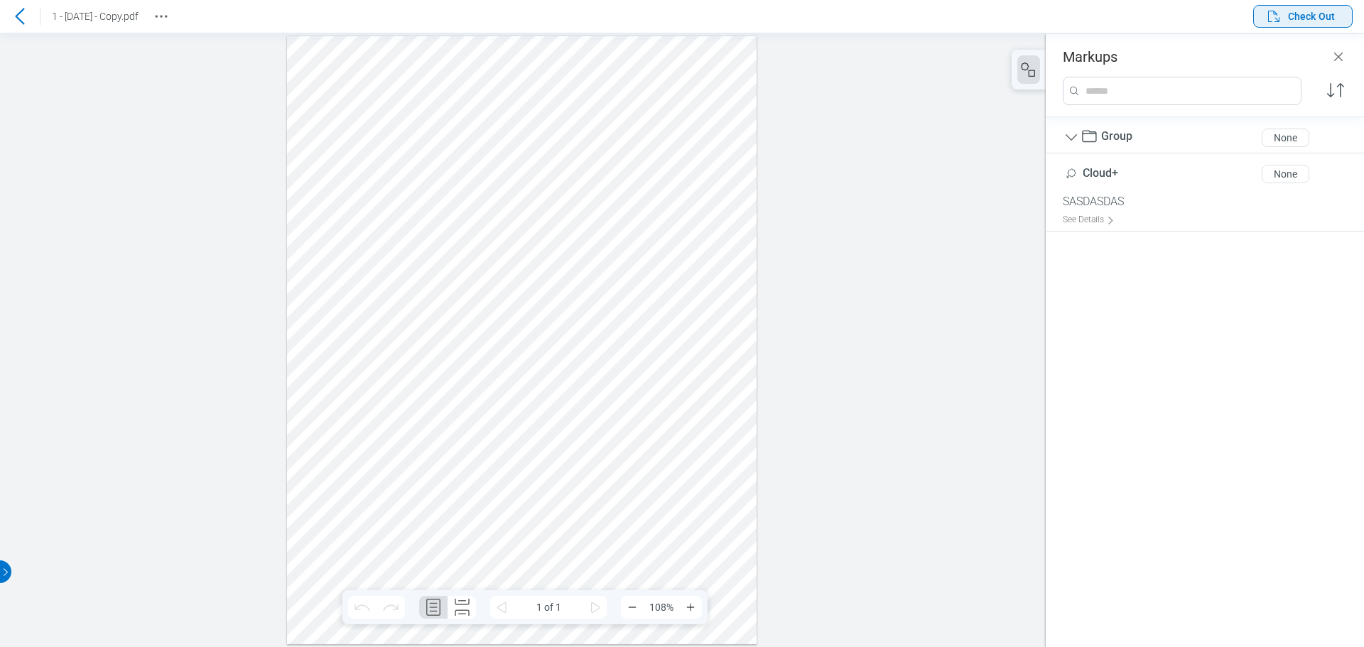
click at [1278, 18] on icon "button" at bounding box center [1273, 16] width 17 height 17
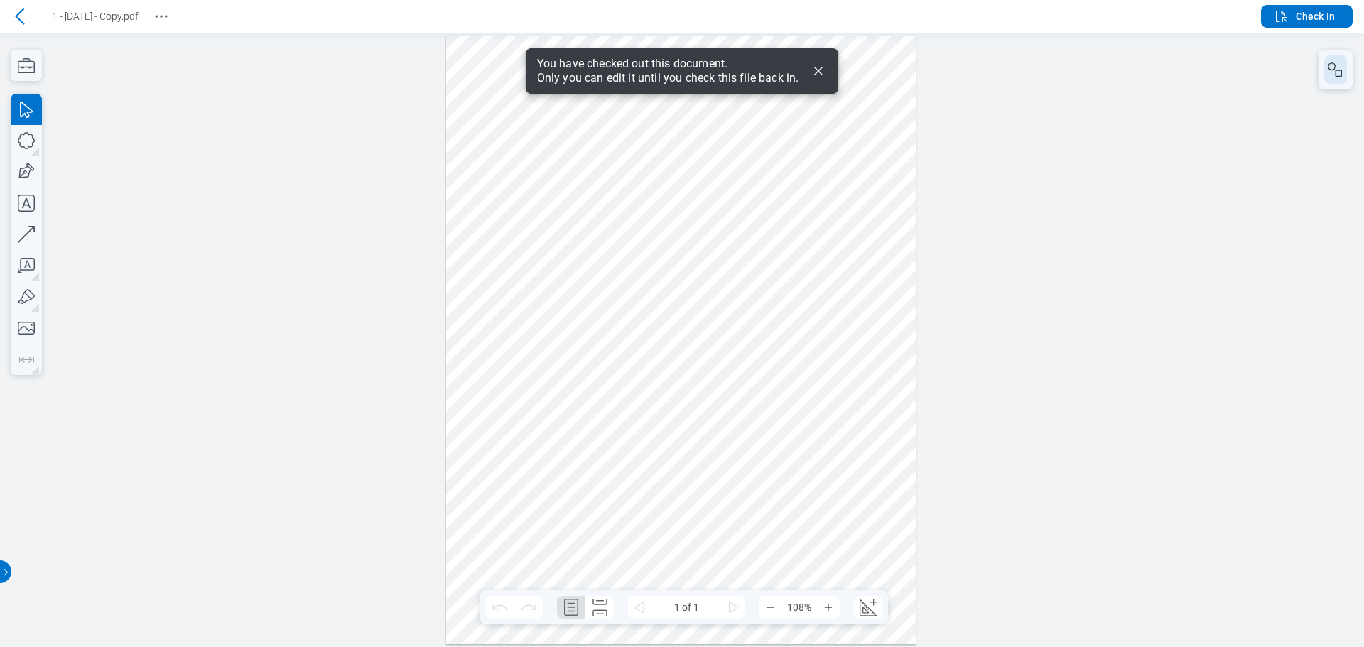
click at [1336, 74] on rect "button" at bounding box center [1339, 73] width 6 height 6
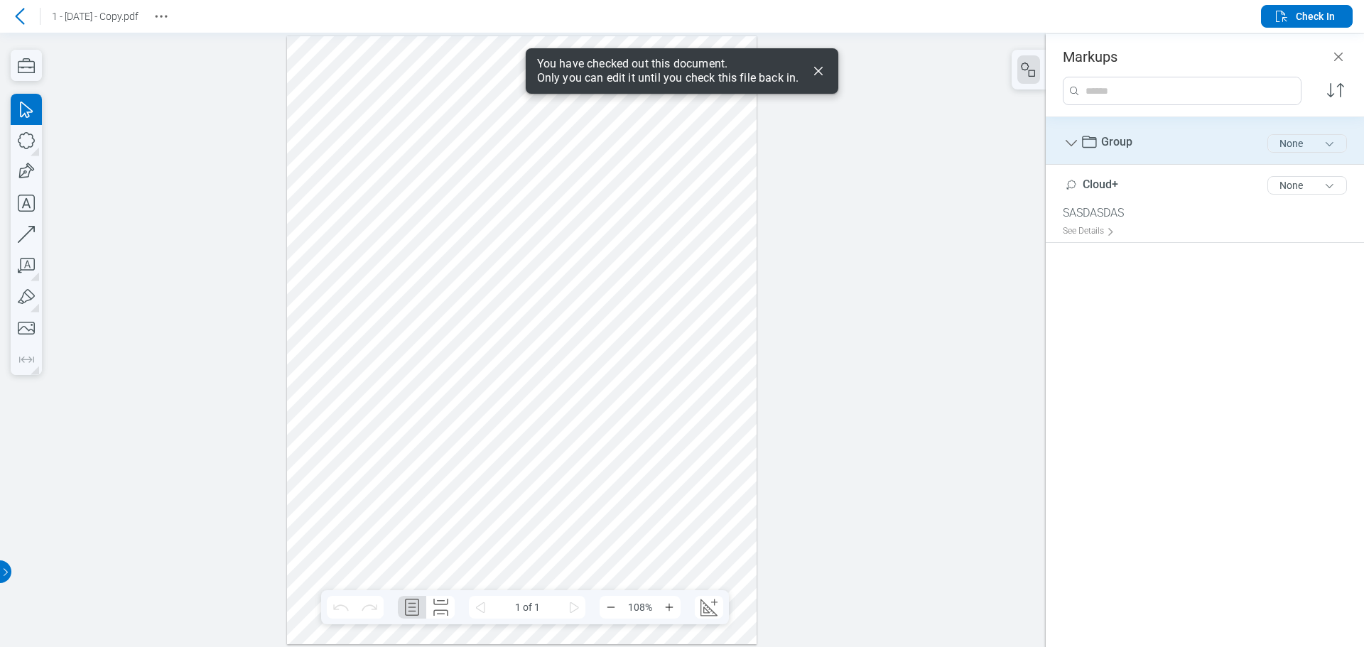
click at [1305, 146] on button "None" at bounding box center [1308, 143] width 80 height 18
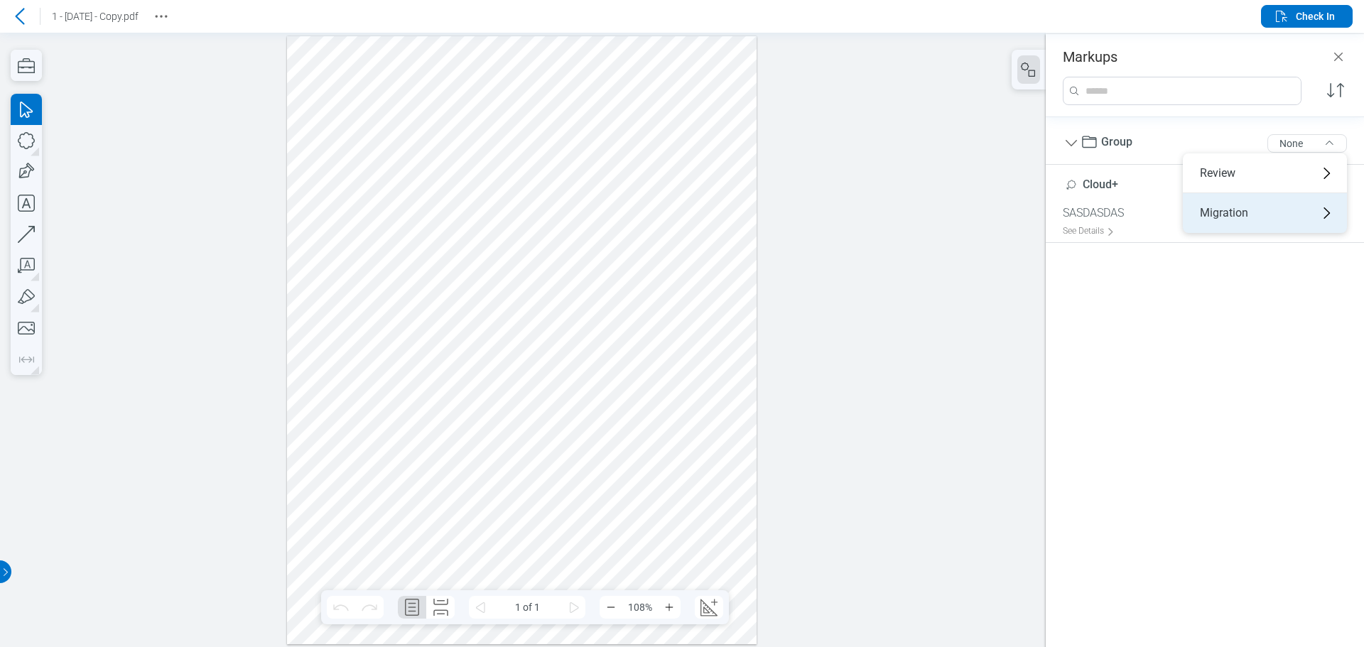
click at [1250, 217] on div "Migration" at bounding box center [1265, 213] width 164 height 40
drag, startPoint x: 618, startPoint y: 119, endPoint x: 659, endPoint y: 115, distance: 41.4
click at [615, 118] on div at bounding box center [522, 340] width 470 height 608
click at [28, 136] on icon "button" at bounding box center [26, 140] width 31 height 31
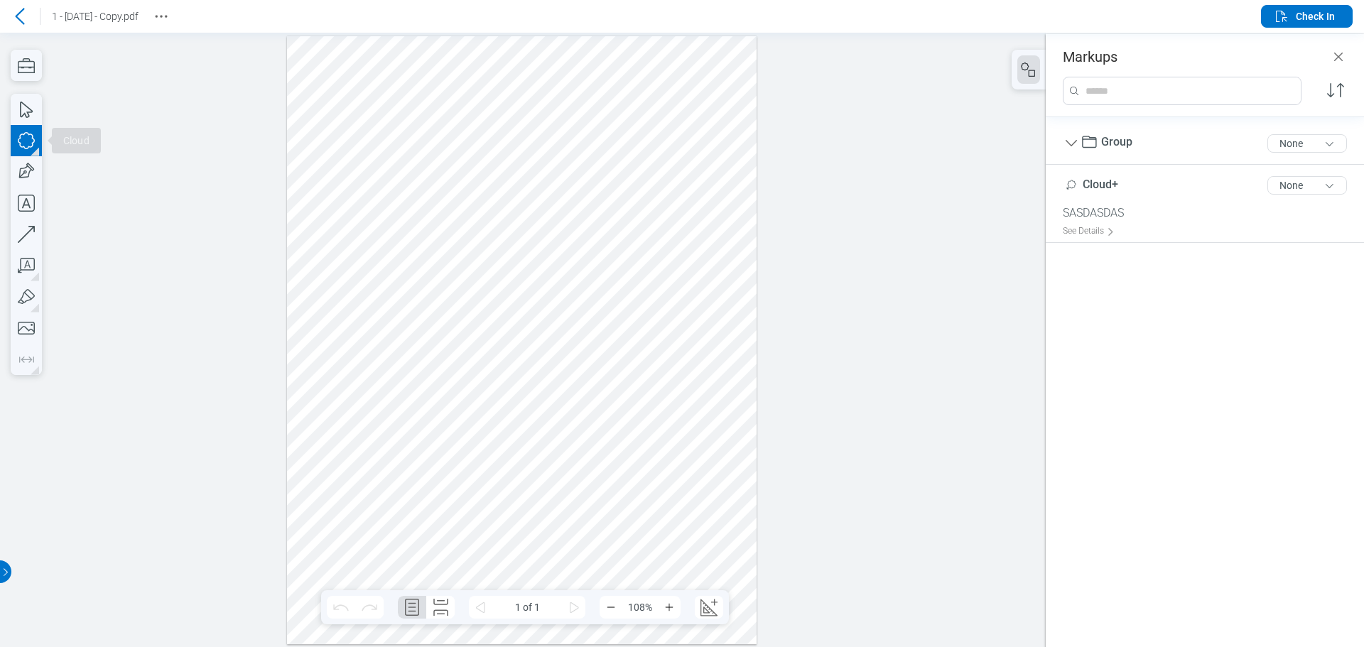
drag, startPoint x: 456, startPoint y: 90, endPoint x: 468, endPoint y: 105, distance: 18.8
click at [468, 105] on div at bounding box center [522, 340] width 470 height 608
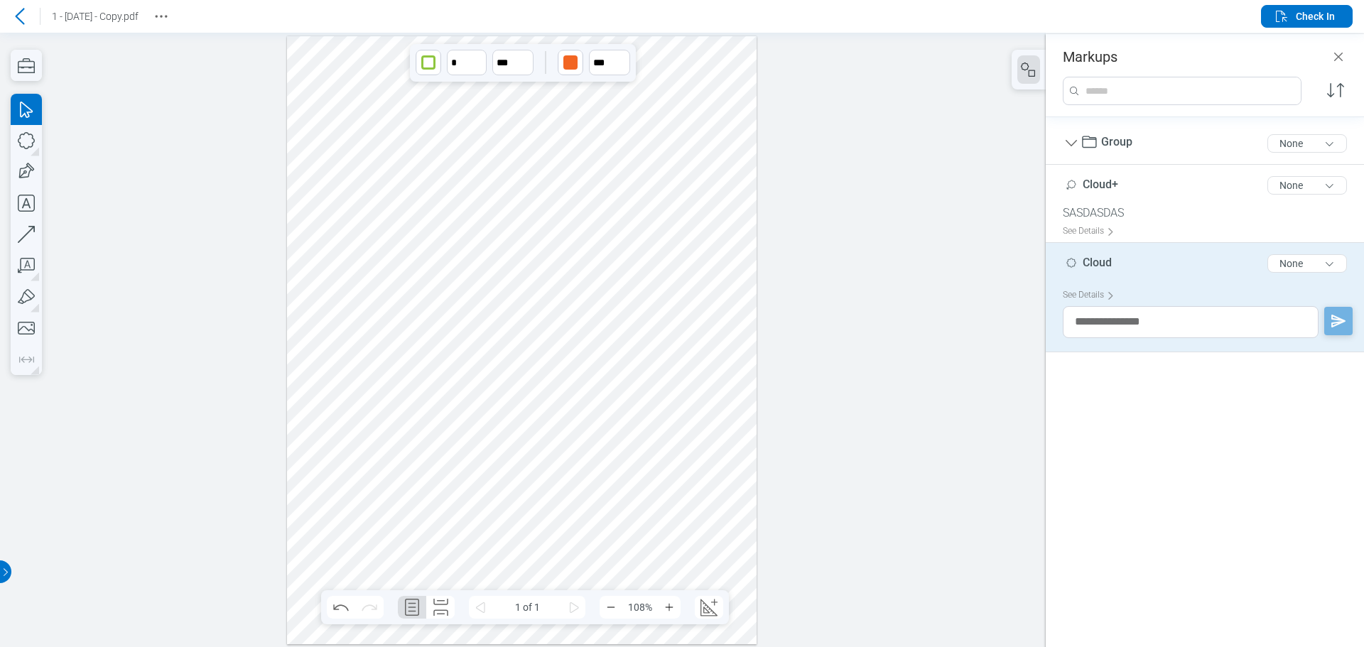
click at [21, 9] on icon at bounding box center [19, 16] width 17 height 17
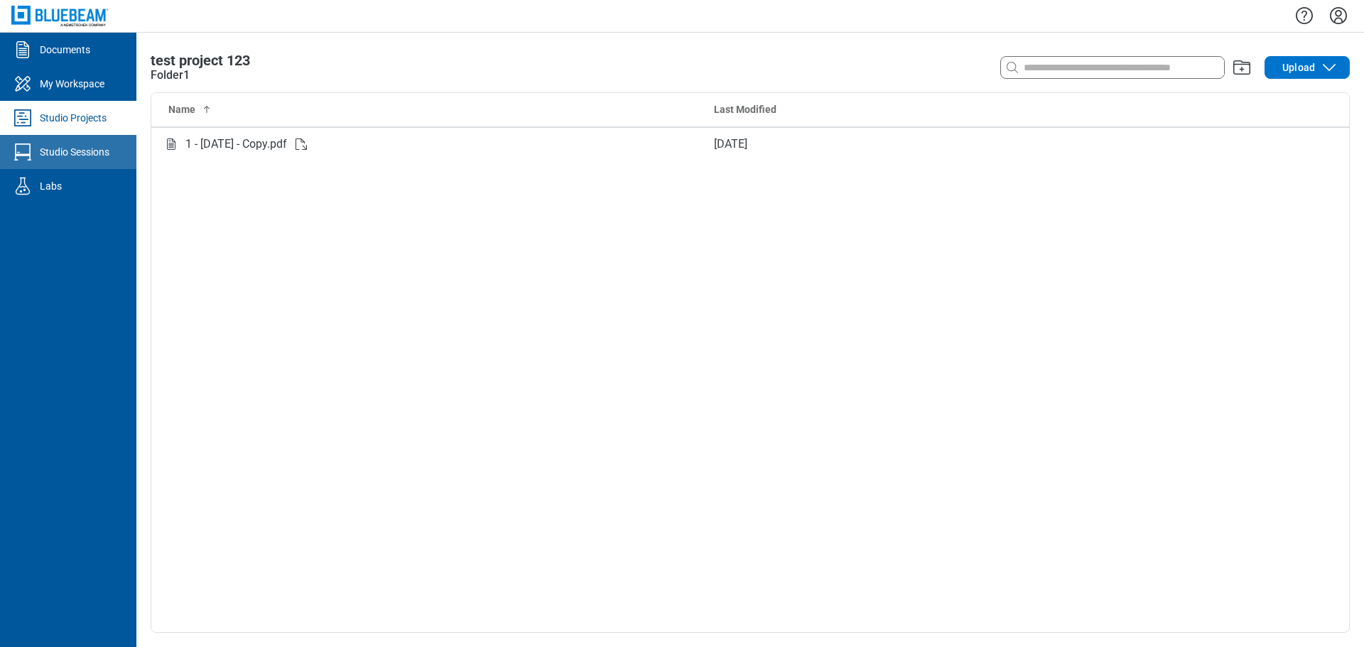
click at [89, 151] on div "Studio Sessions" at bounding box center [75, 152] width 70 height 14
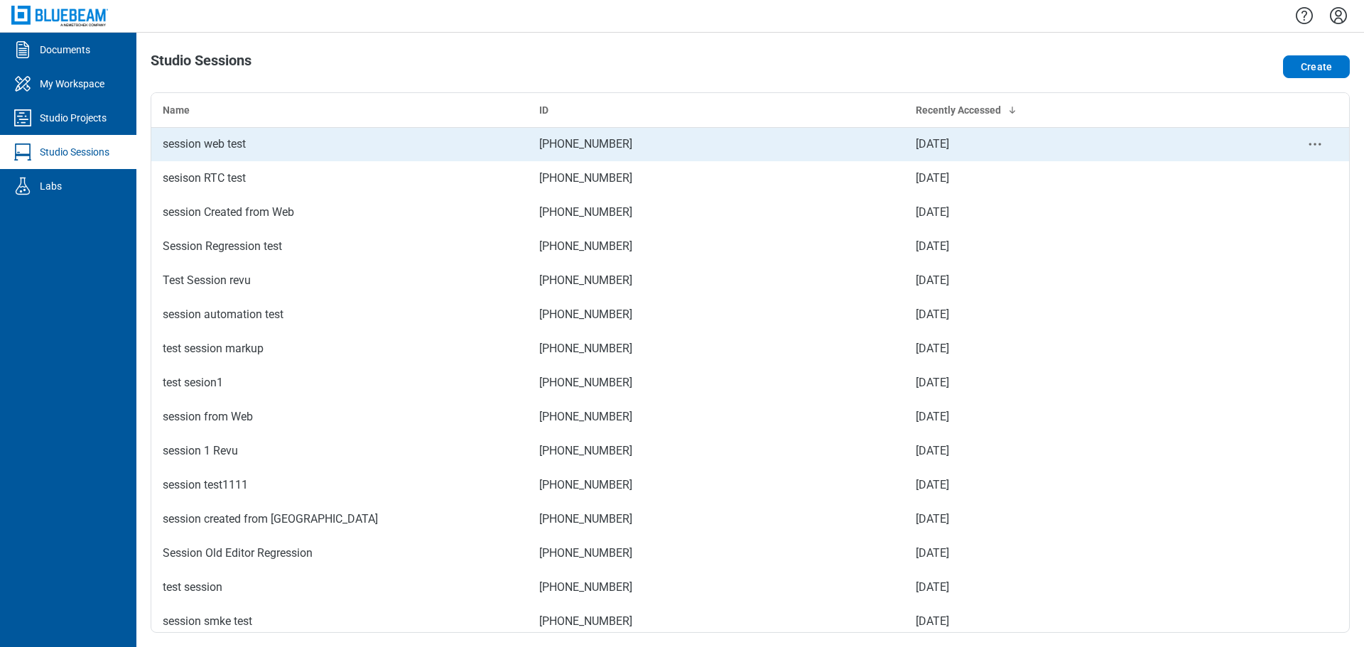
click at [310, 141] on div "session web test" at bounding box center [340, 144] width 354 height 17
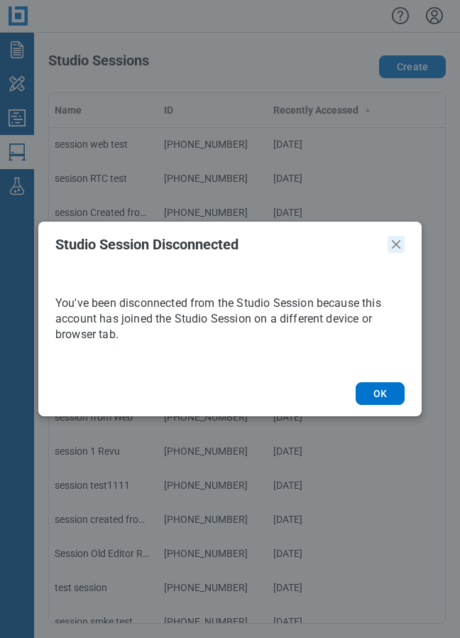
click at [393, 244] on icon "Close" at bounding box center [396, 244] width 17 height 17
drag, startPoint x: 291, startPoint y: 28, endPoint x: 320, endPoint y: 24, distance: 28.7
click at [291, 28] on div "Studio Session Disconnected You've been disconnected from the Studio Session be…" at bounding box center [230, 319] width 460 height 638
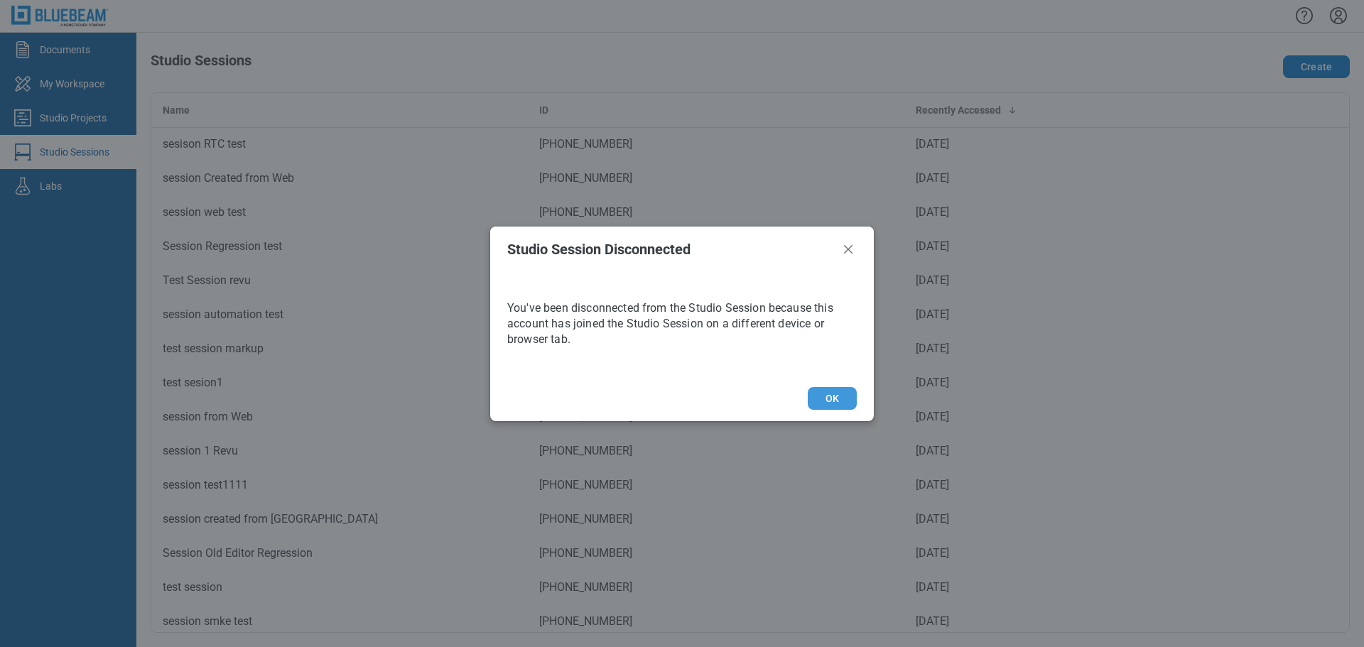
click at [825, 402] on button "OK" at bounding box center [832, 398] width 49 height 23
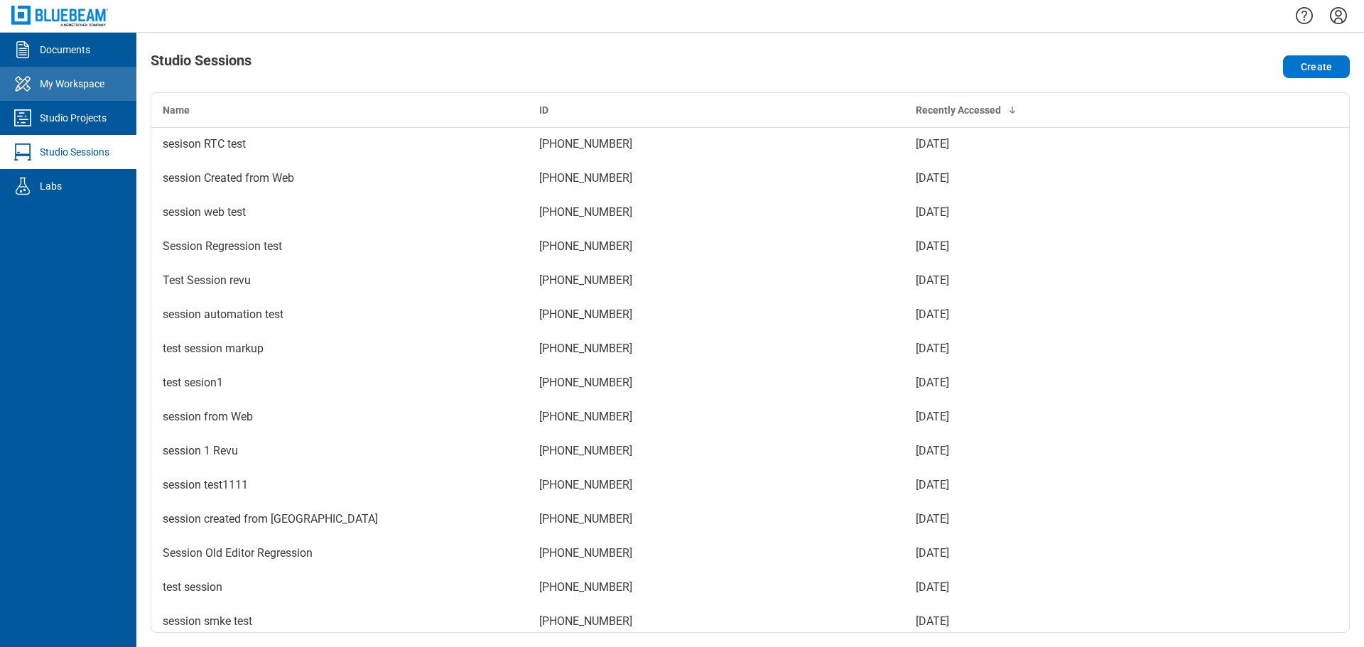
click at [60, 82] on div "My Workspace" at bounding box center [72, 84] width 65 height 14
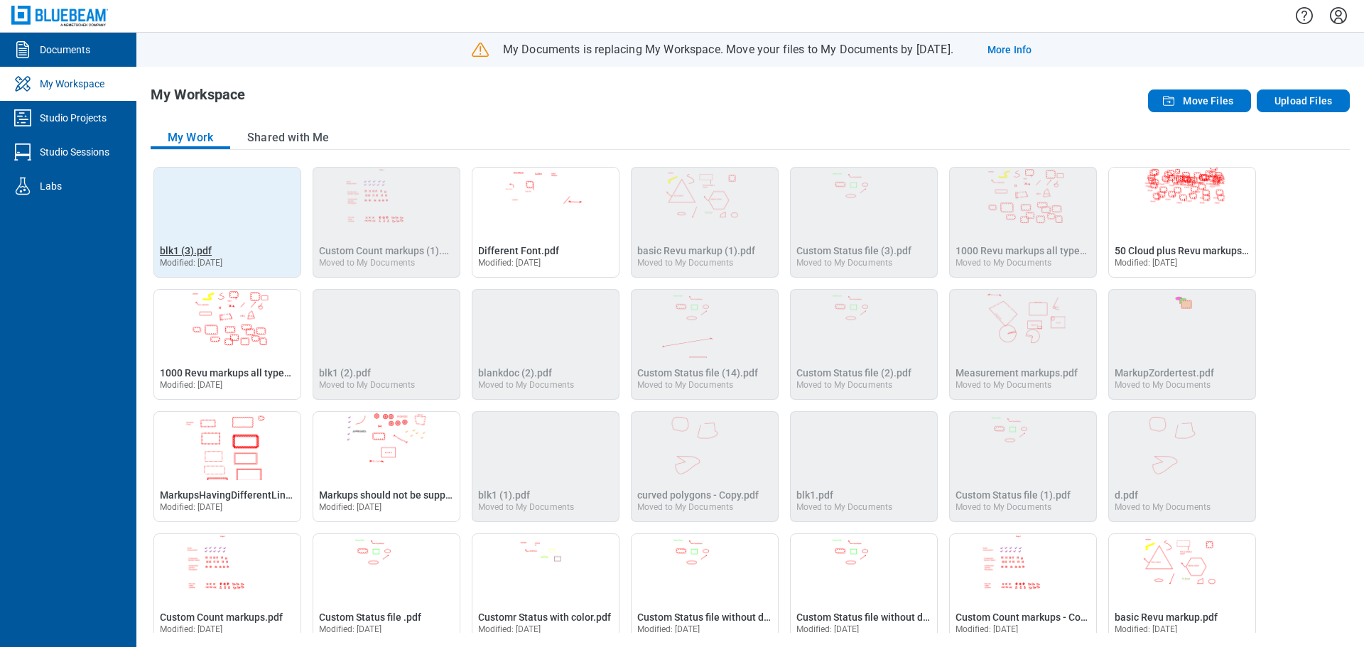
click at [199, 253] on span "blk1 (3).pdf" at bounding box center [186, 250] width 52 height 11
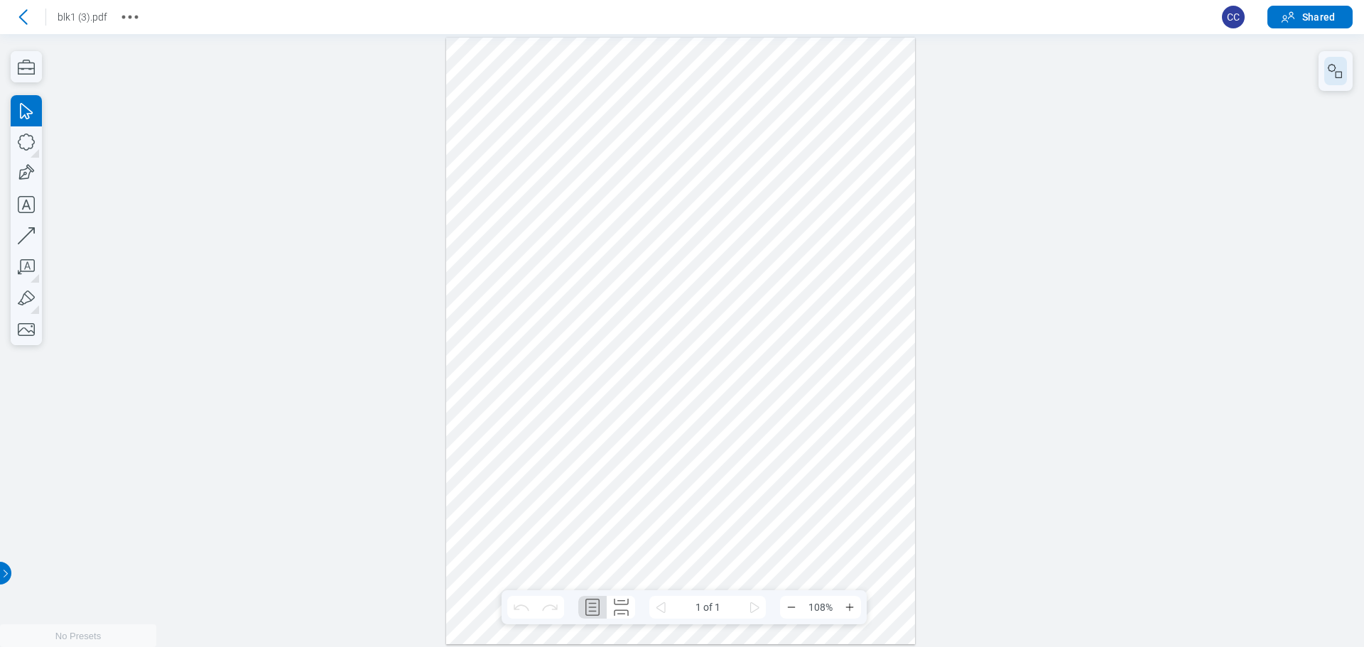
click at [1341, 68] on icon "button" at bounding box center [1335, 71] width 17 height 17
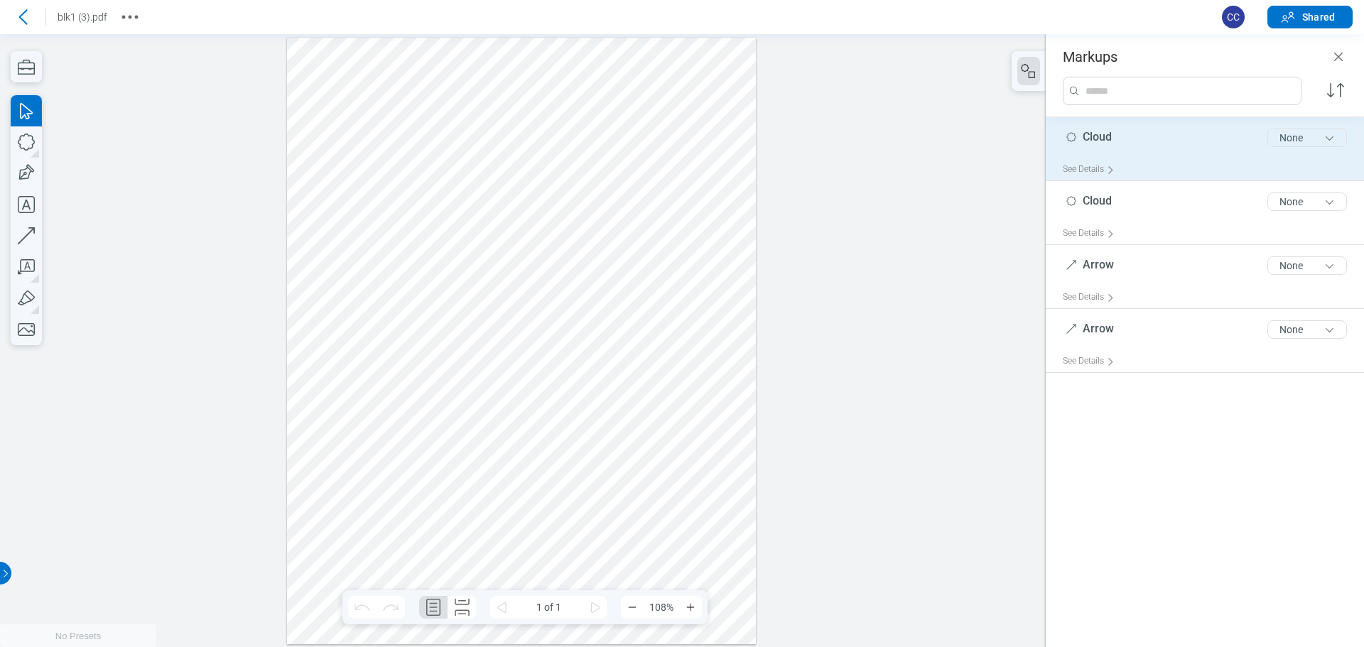
click at [1294, 144] on button "None" at bounding box center [1308, 138] width 80 height 18
